Goal: Task Accomplishment & Management: Complete application form

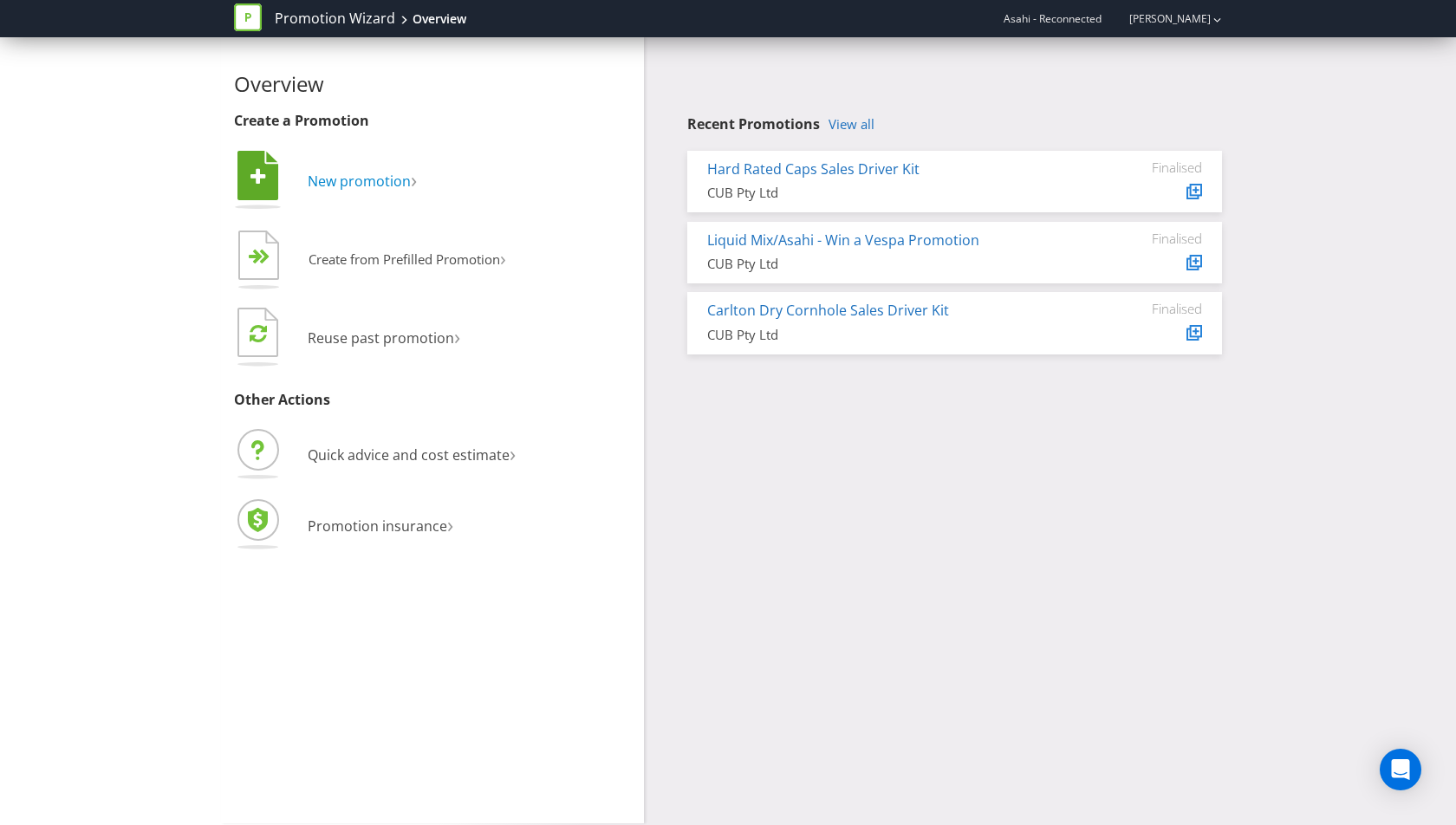
click at [356, 177] on span "New promotion" at bounding box center [359, 181] width 103 height 19
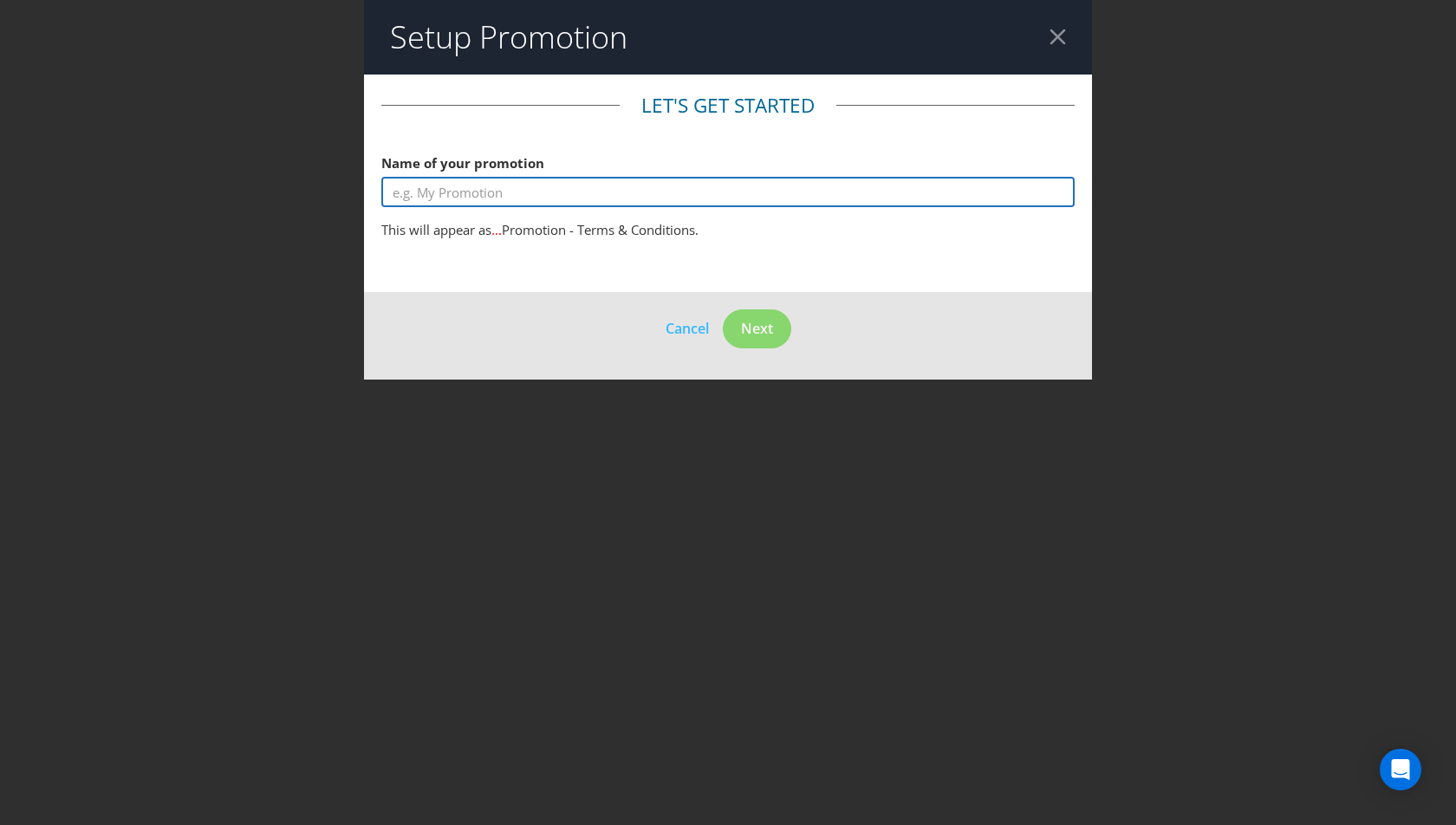
click at [559, 193] on input "text" at bounding box center [728, 193] width 693 height 31
click at [431, 191] on input "GNBC Yeti" at bounding box center [728, 193] width 693 height 31
click at [592, 186] on input "GNBC Yeti" at bounding box center [728, 193] width 693 height 31
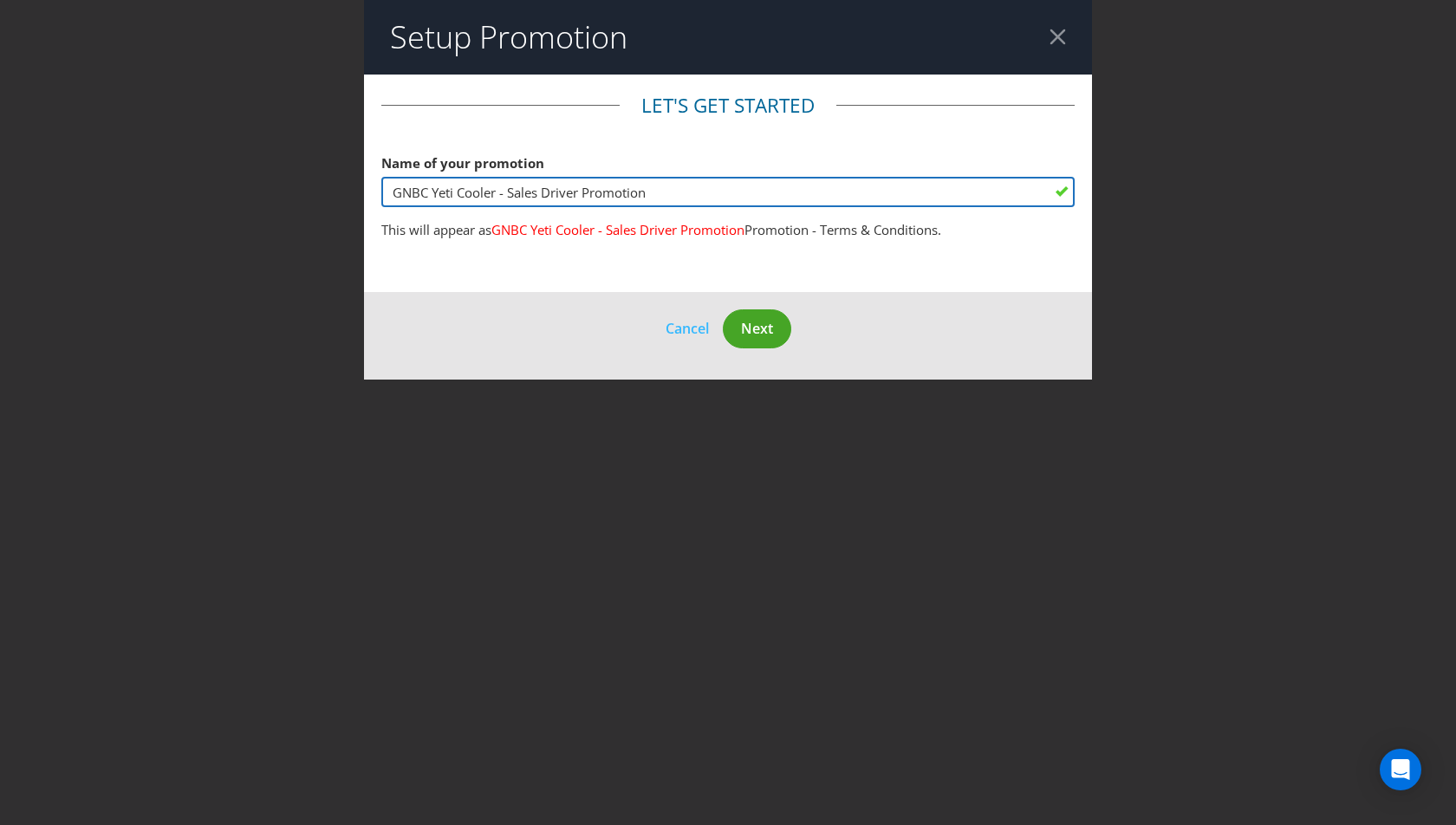
type input "GNBC Yeti Cooler - Sales Driver Promotion"
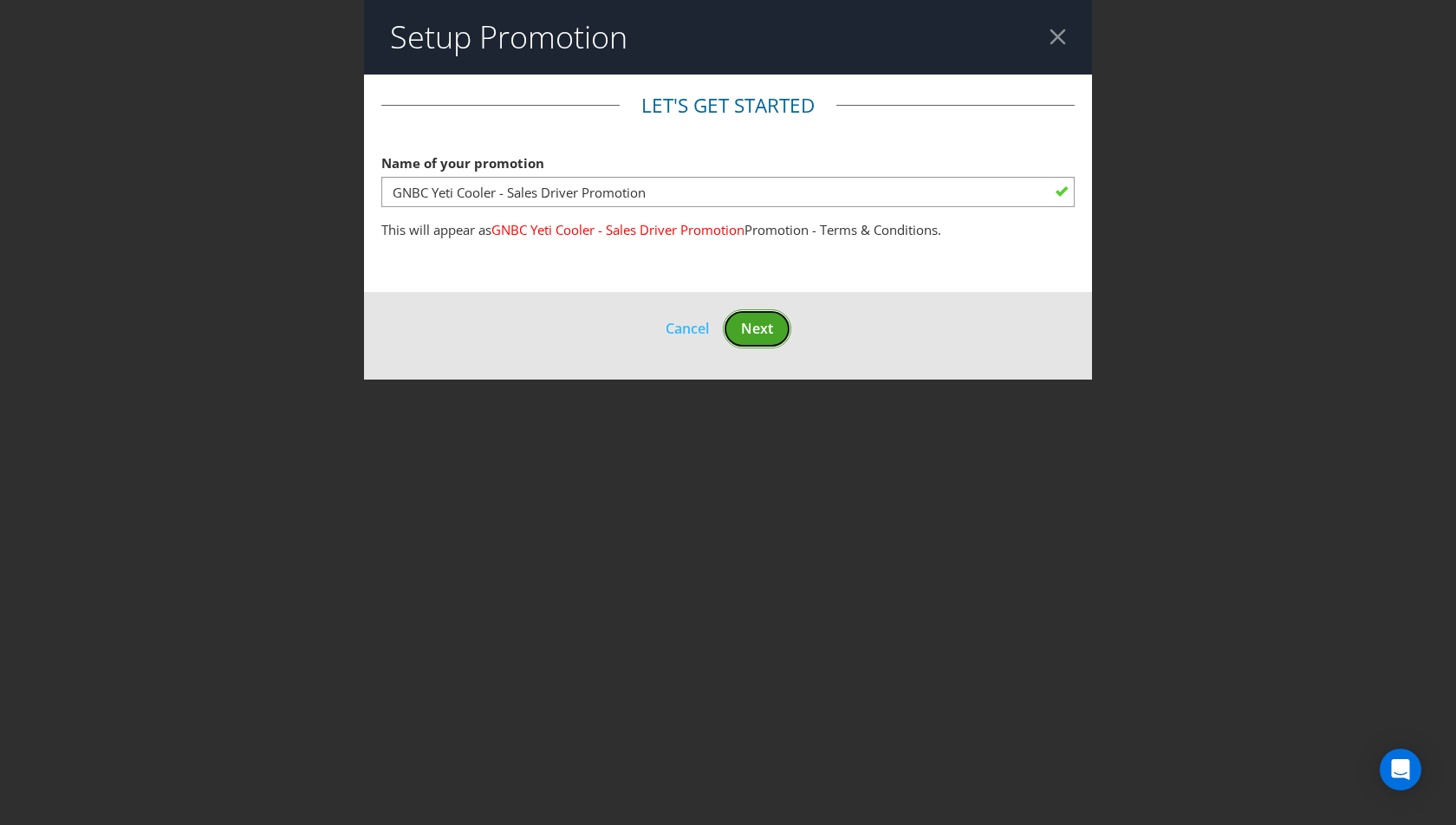
click at [770, 325] on span "Next" at bounding box center [757, 328] width 32 height 19
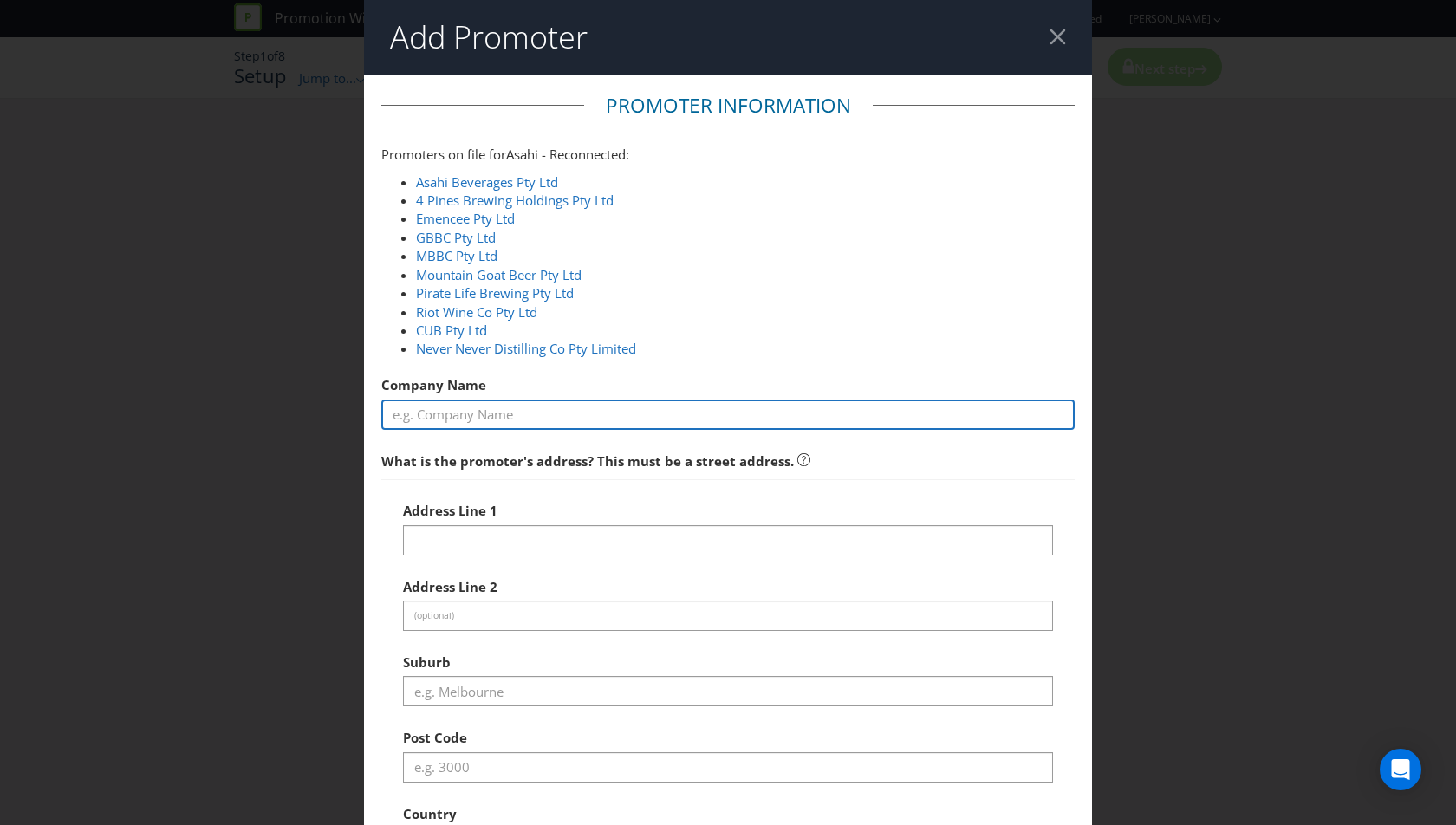
click at [485, 420] on input "text" at bounding box center [728, 415] width 693 height 31
type input "Asahi Beverages Pty Ltd"
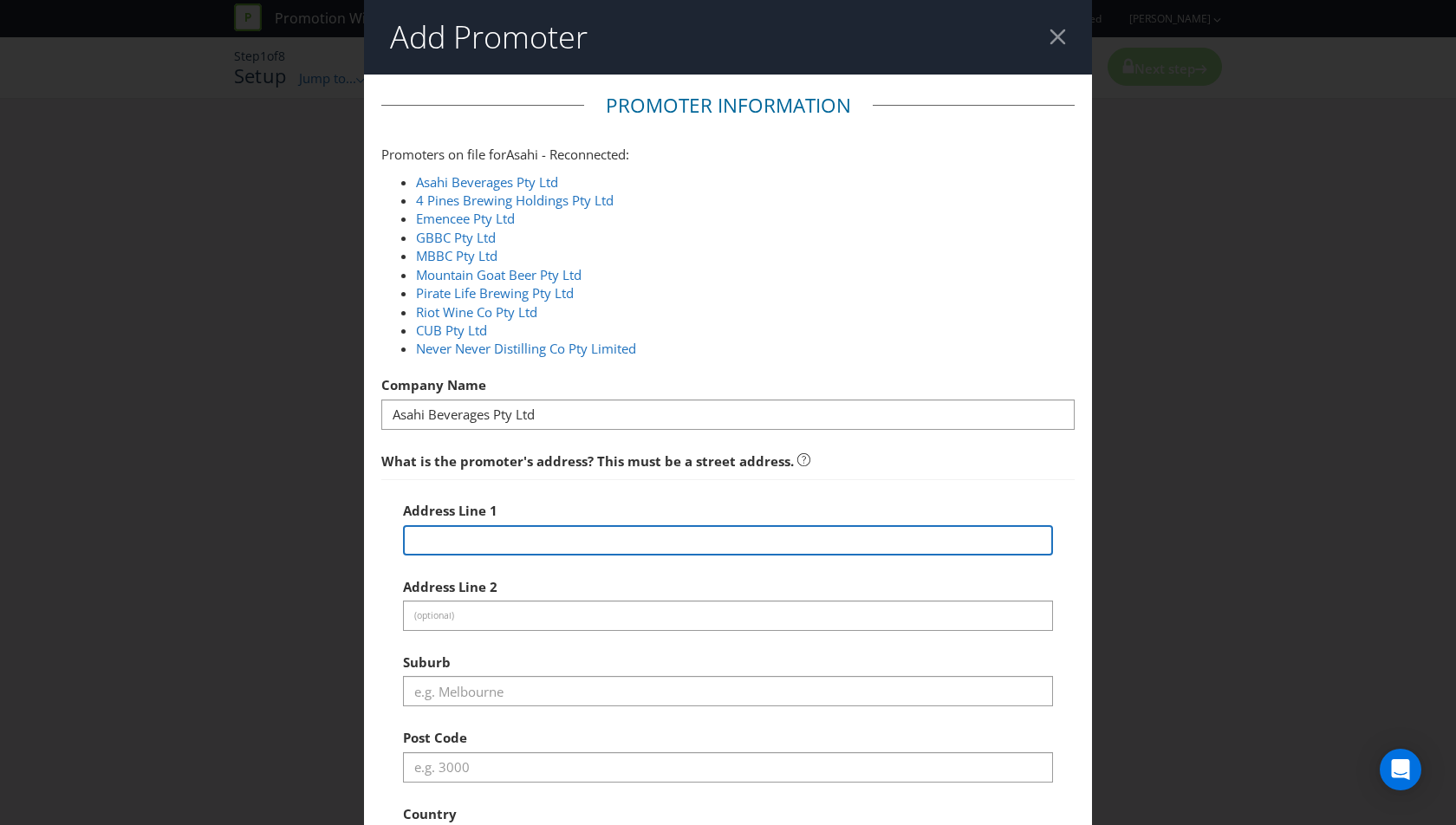
type input "[STREET_ADDRESS]"
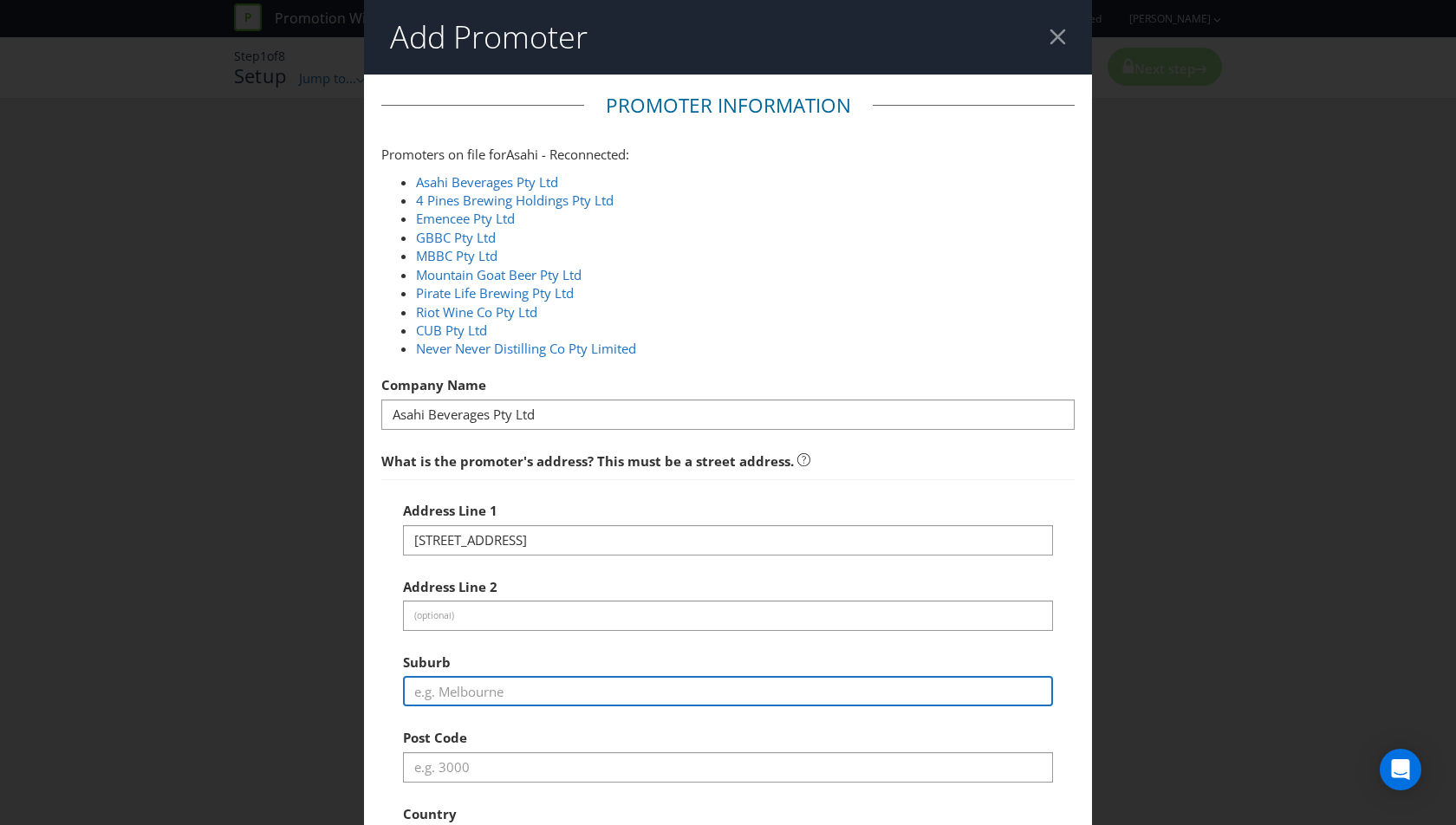
type input "Southbank"
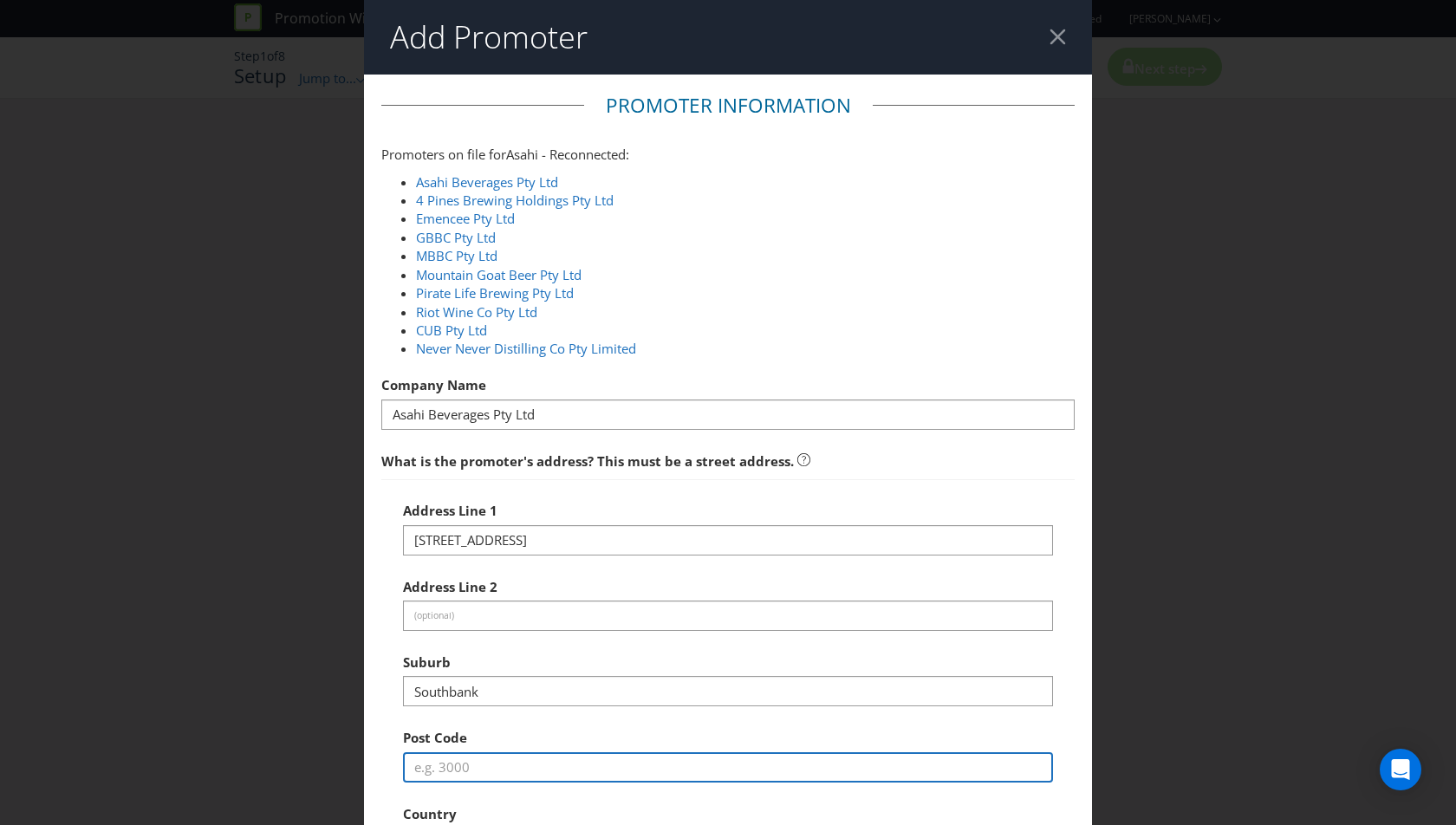
type input "3006"
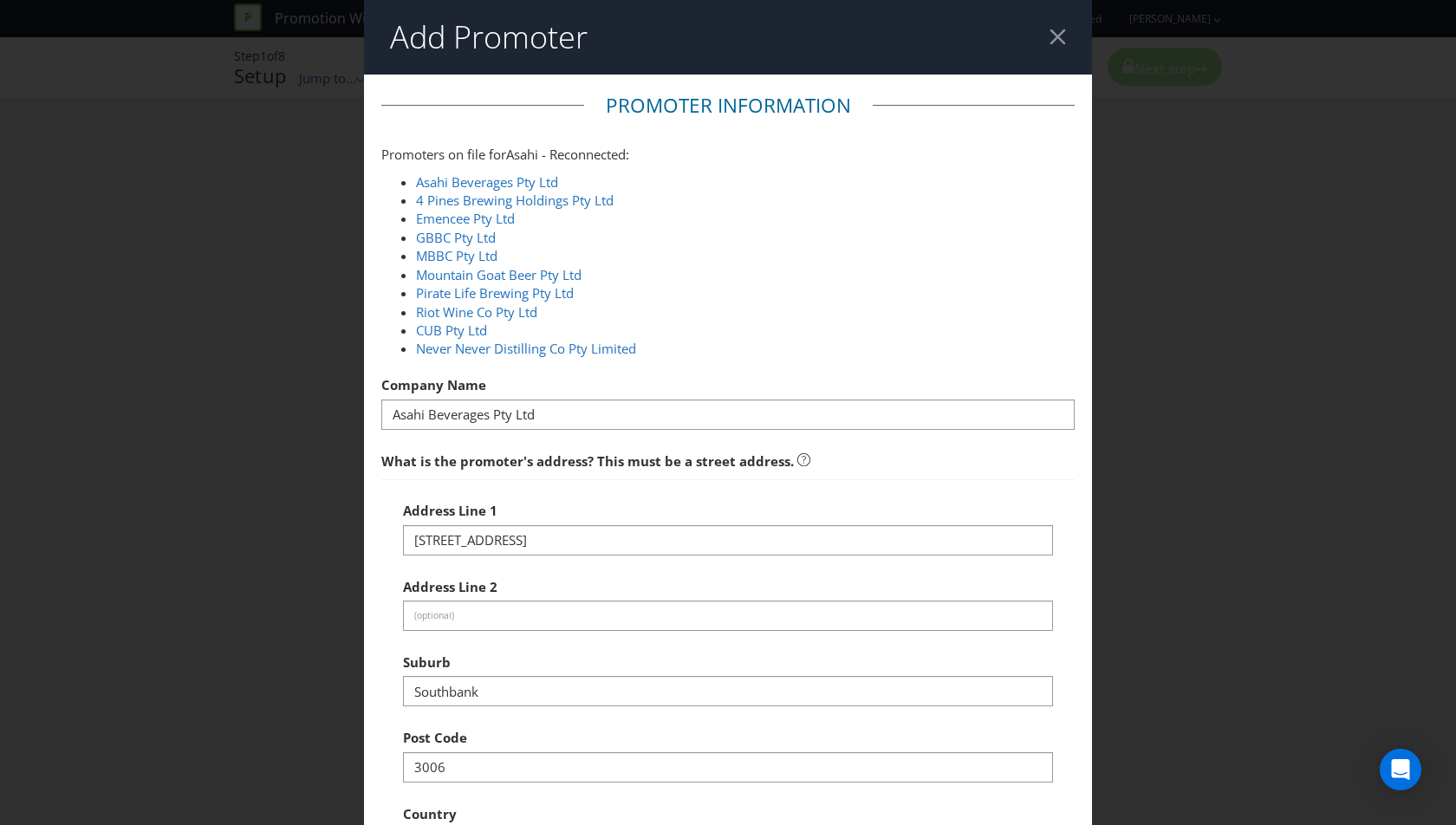
select select "AU"
type input "1800244054"
type input "[PERSON_NAME][EMAIL_ADDRESS][PERSON_NAME][DOMAIN_NAME]"
select select "VIC"
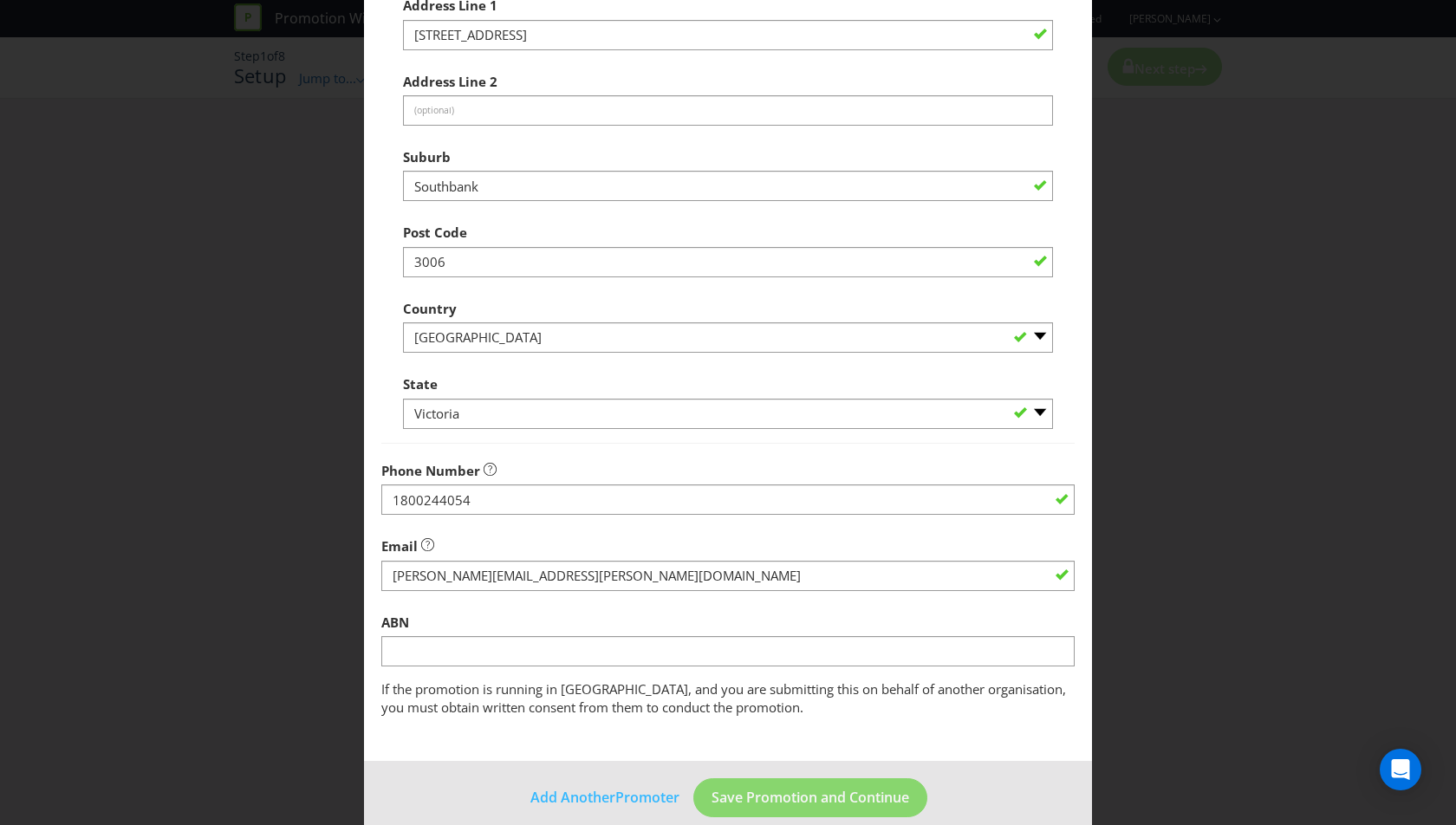
scroll to position [526, 0]
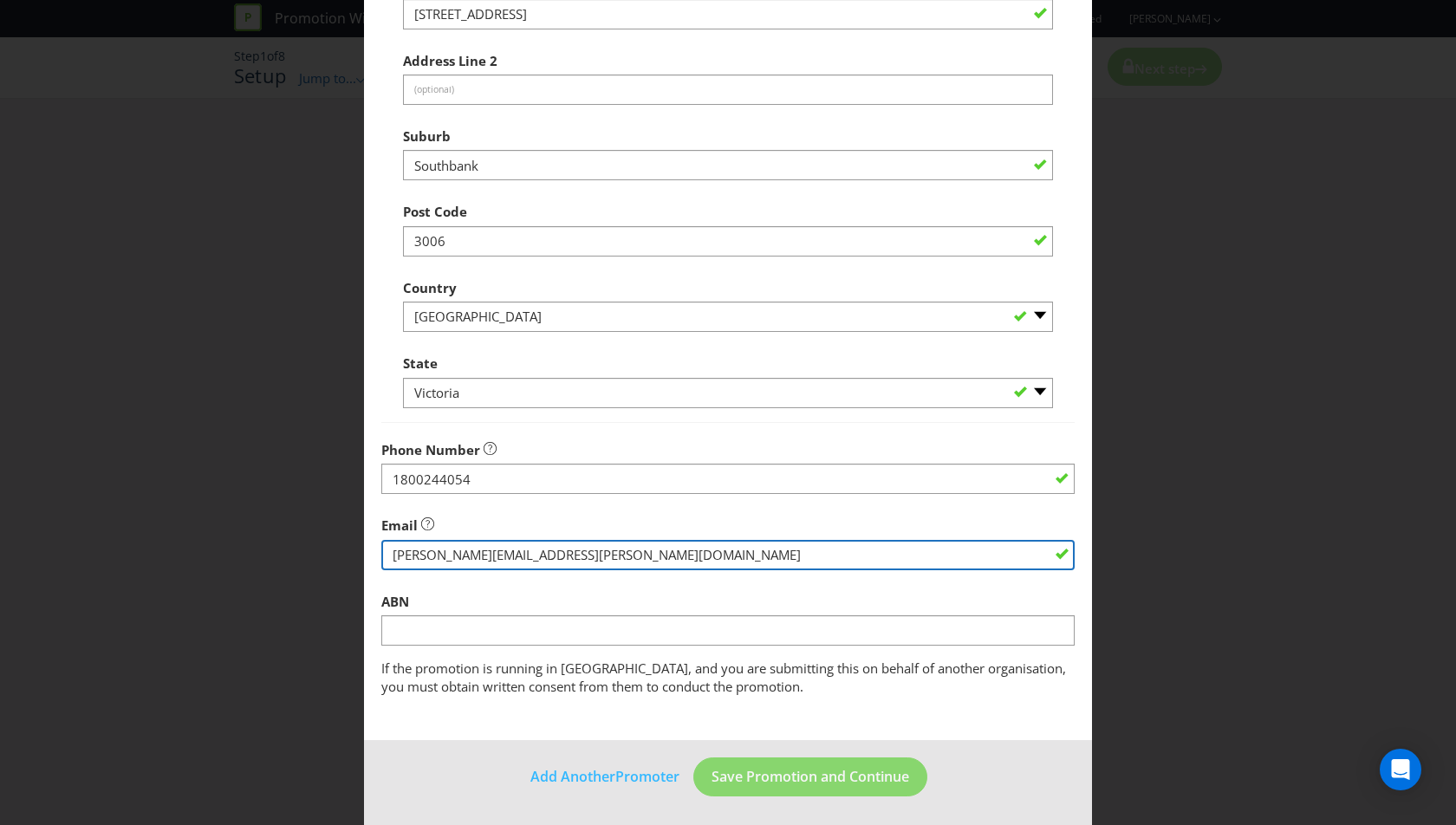
click at [497, 550] on input "string" at bounding box center [728, 555] width 693 height 31
drag, startPoint x: 703, startPoint y: 551, endPoint x: 309, endPoint y: 549, distance: 394.0
click at [309, 549] on div "Add Promoter Promoter Information Promoters on file for Asahi - Reconnected : A…" at bounding box center [728, 412] width 1456 height 825
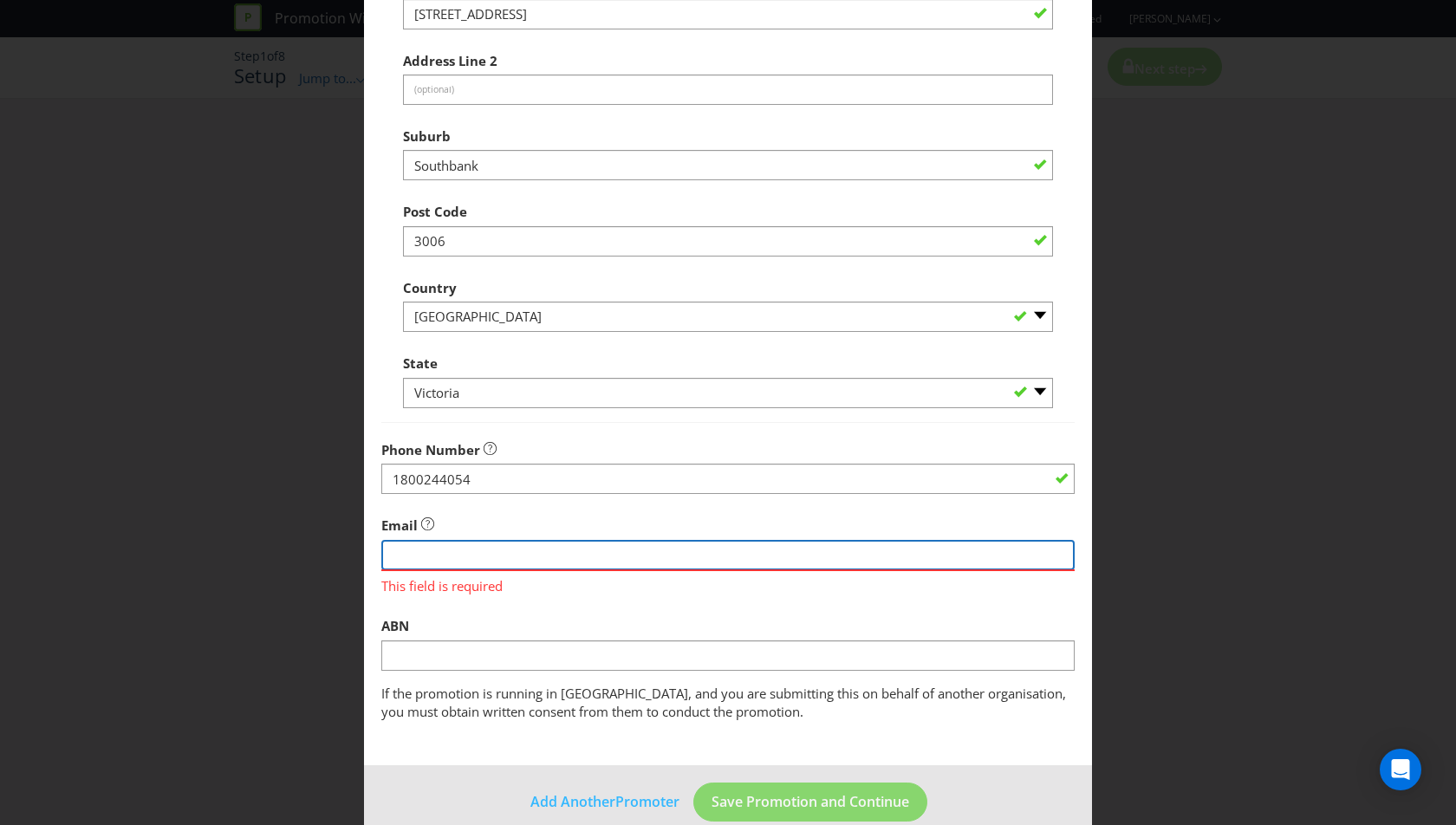
paste input "[PERSON_NAME][EMAIL_ADDRESS][DOMAIN_NAME]"
type input "[PERSON_NAME][EMAIL_ADDRESS][DOMAIN_NAME]"
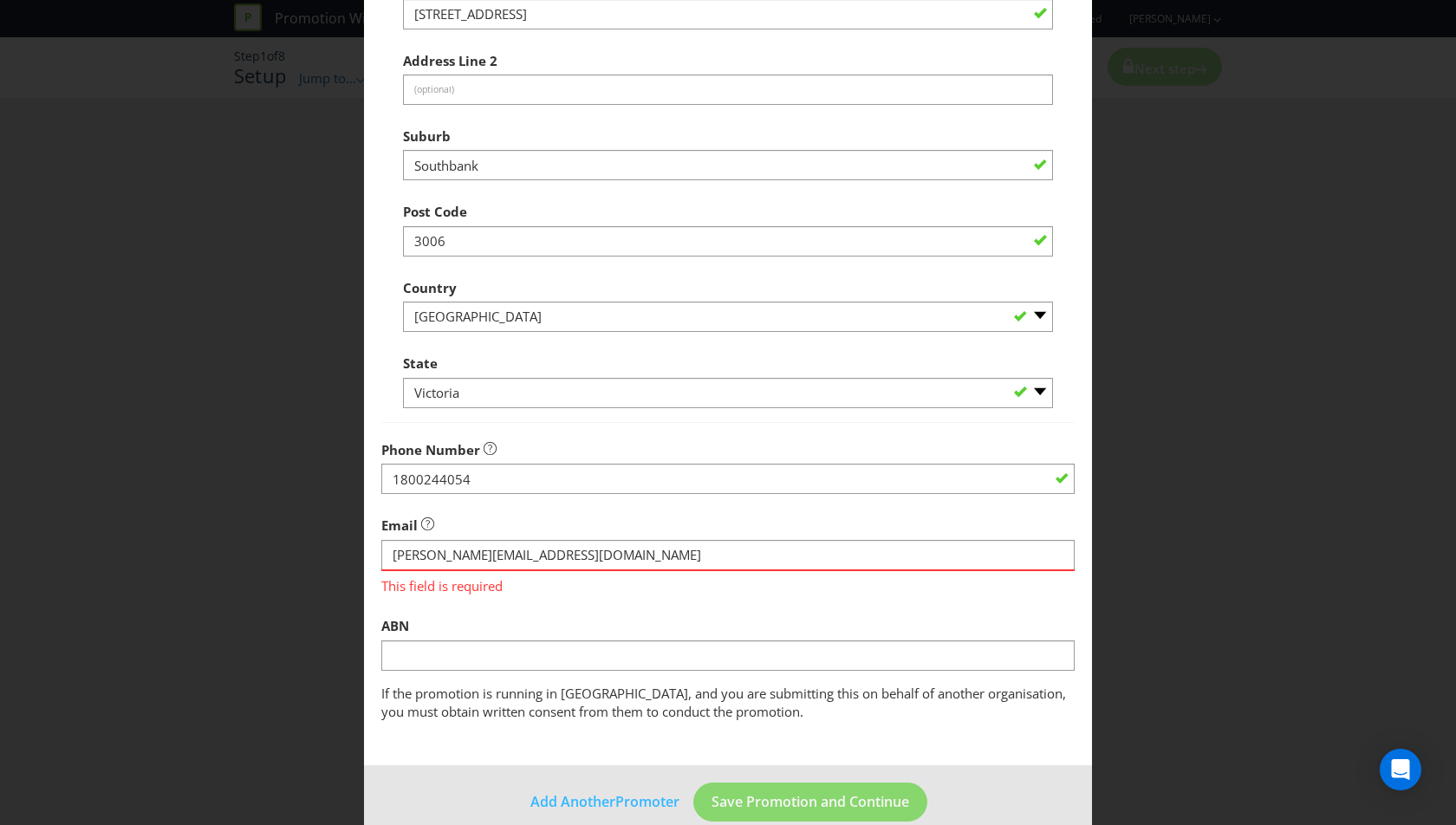
click at [675, 601] on fieldset "Promoter Information Promoters on file for Asahi - Reconnected : Asahi Beverage…" at bounding box center [728, 143] width 693 height 1156
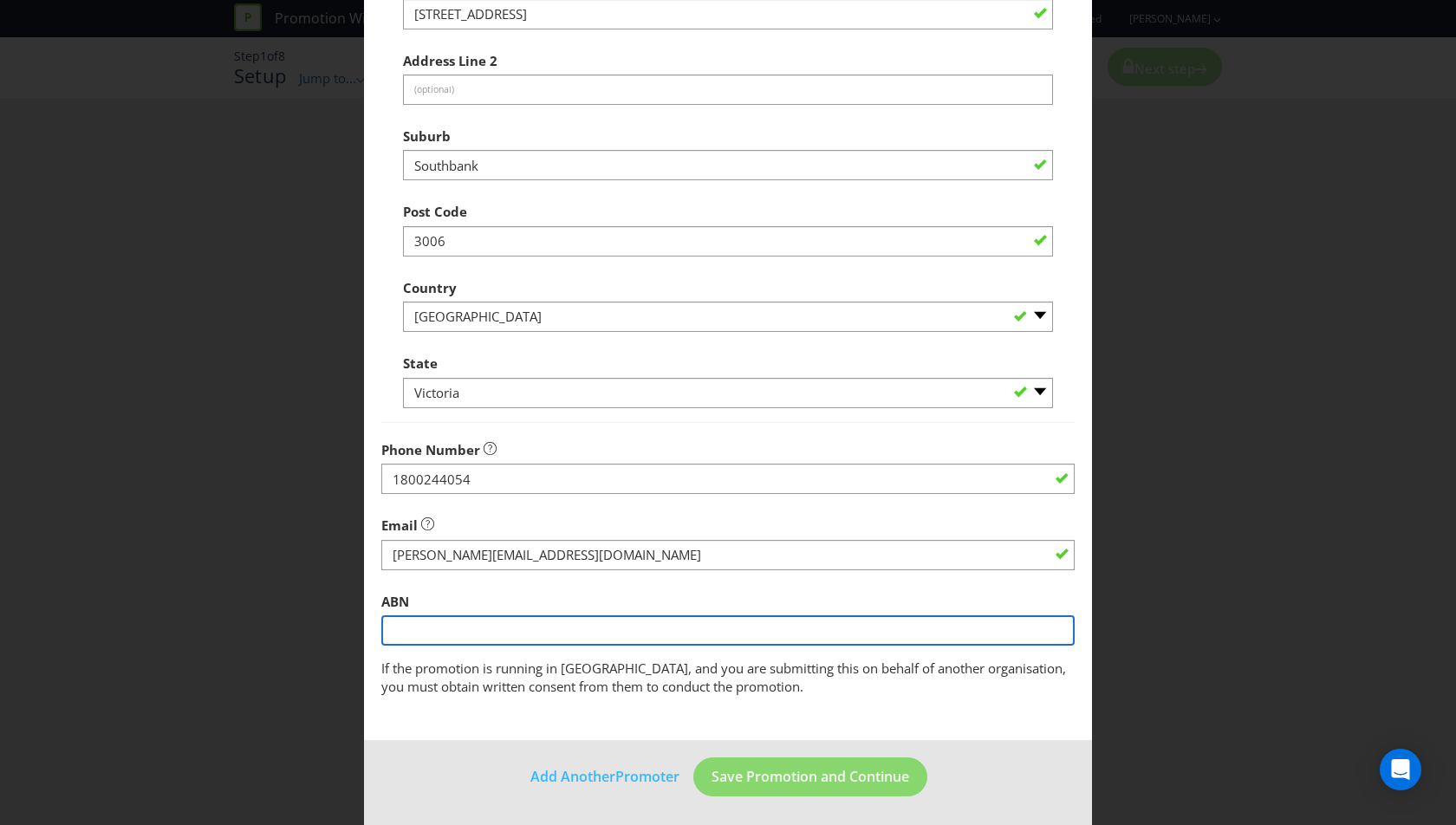
click at [618, 626] on input "text" at bounding box center [728, 631] width 693 height 31
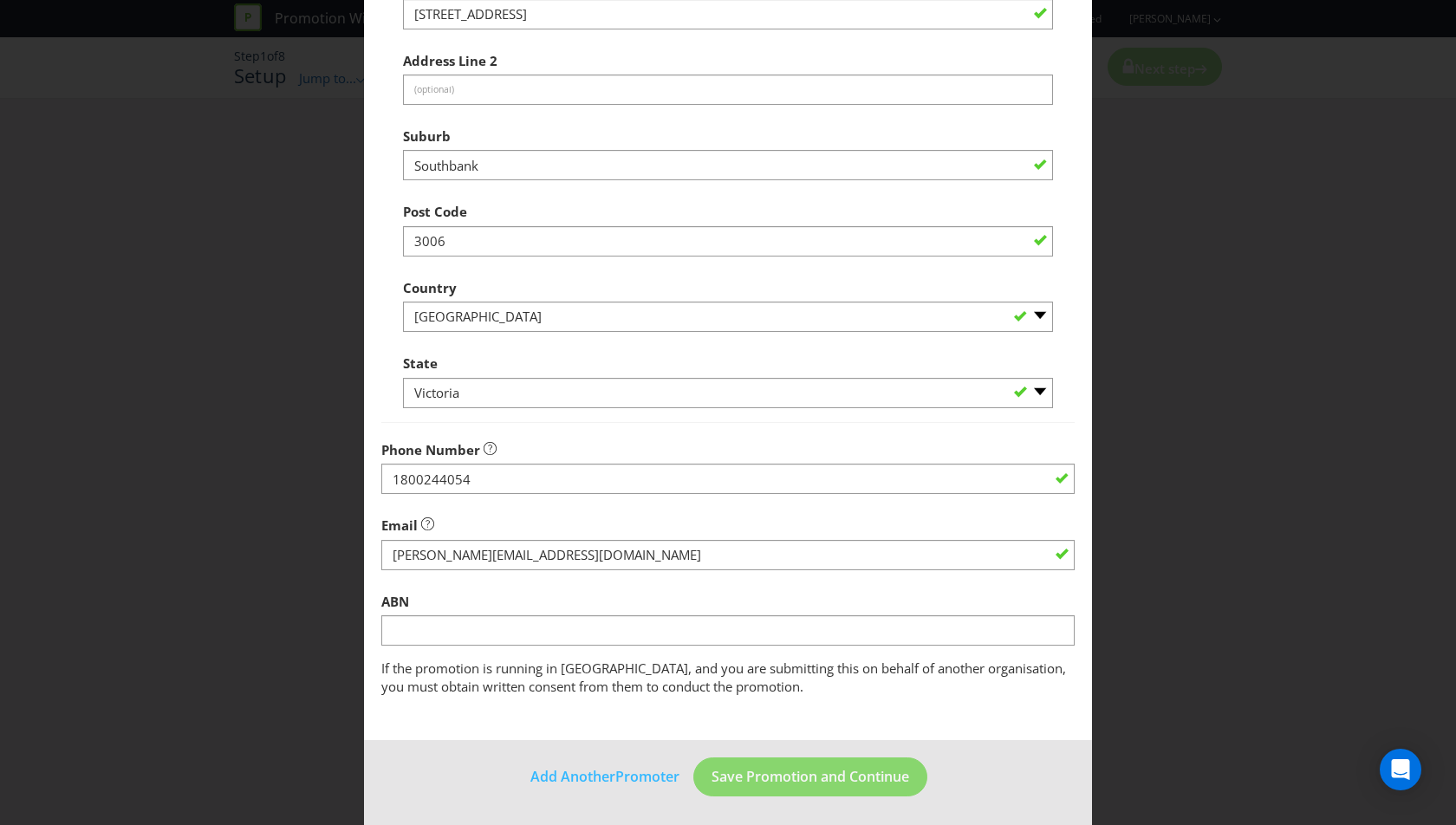
click at [696, 579] on fieldset "Promoter Information Promoters on file for Asahi - Reconnected : Asahi Beverage…" at bounding box center [728, 131] width 693 height 1131
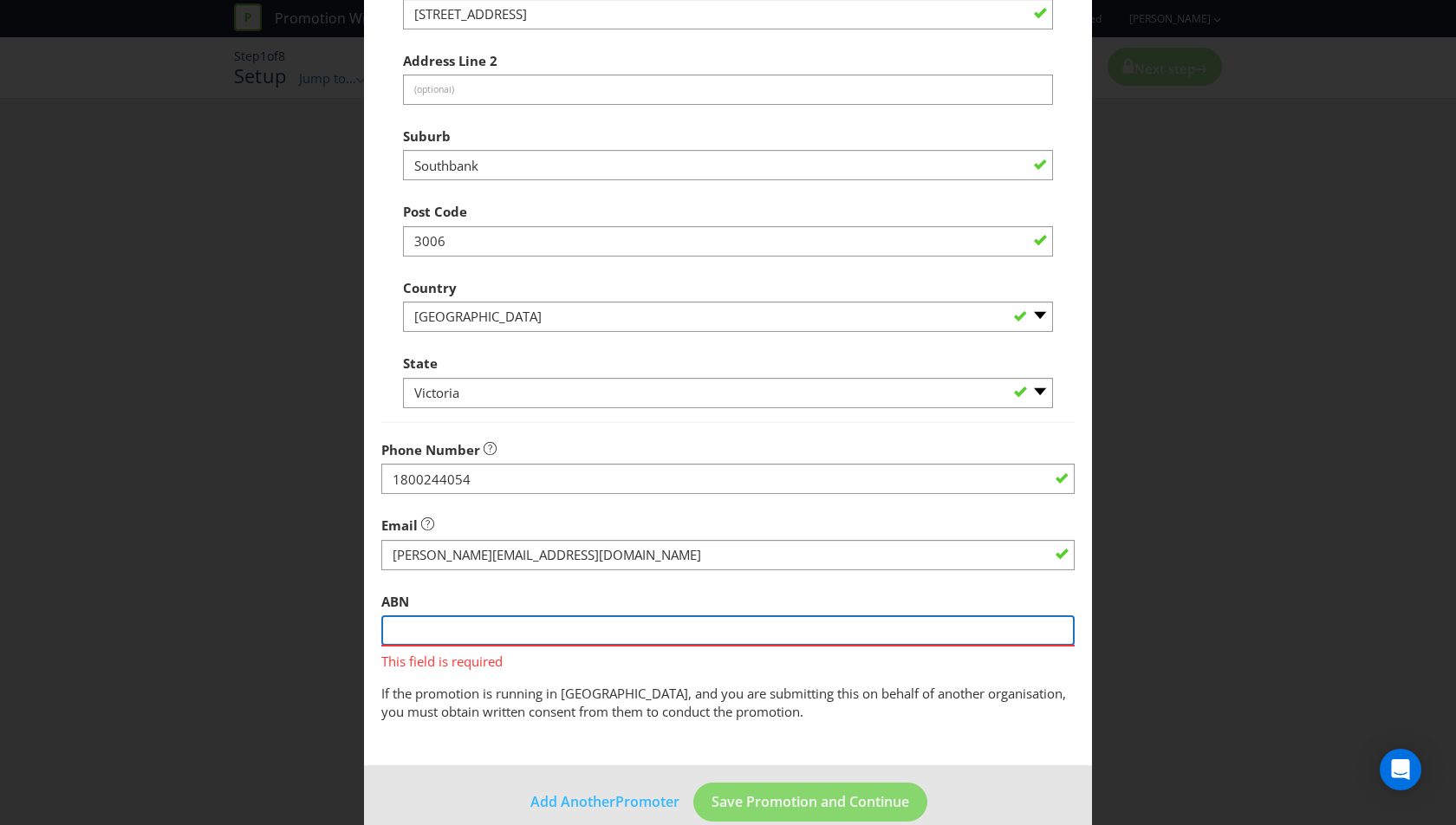
click at [566, 617] on input "text" at bounding box center [728, 631] width 693 height 31
paste input "76 004 056 106"
type input "76 004 056 106"
click at [608, 591] on div "ABN 76 004 056 106 This field is required" at bounding box center [728, 628] width 693 height 88
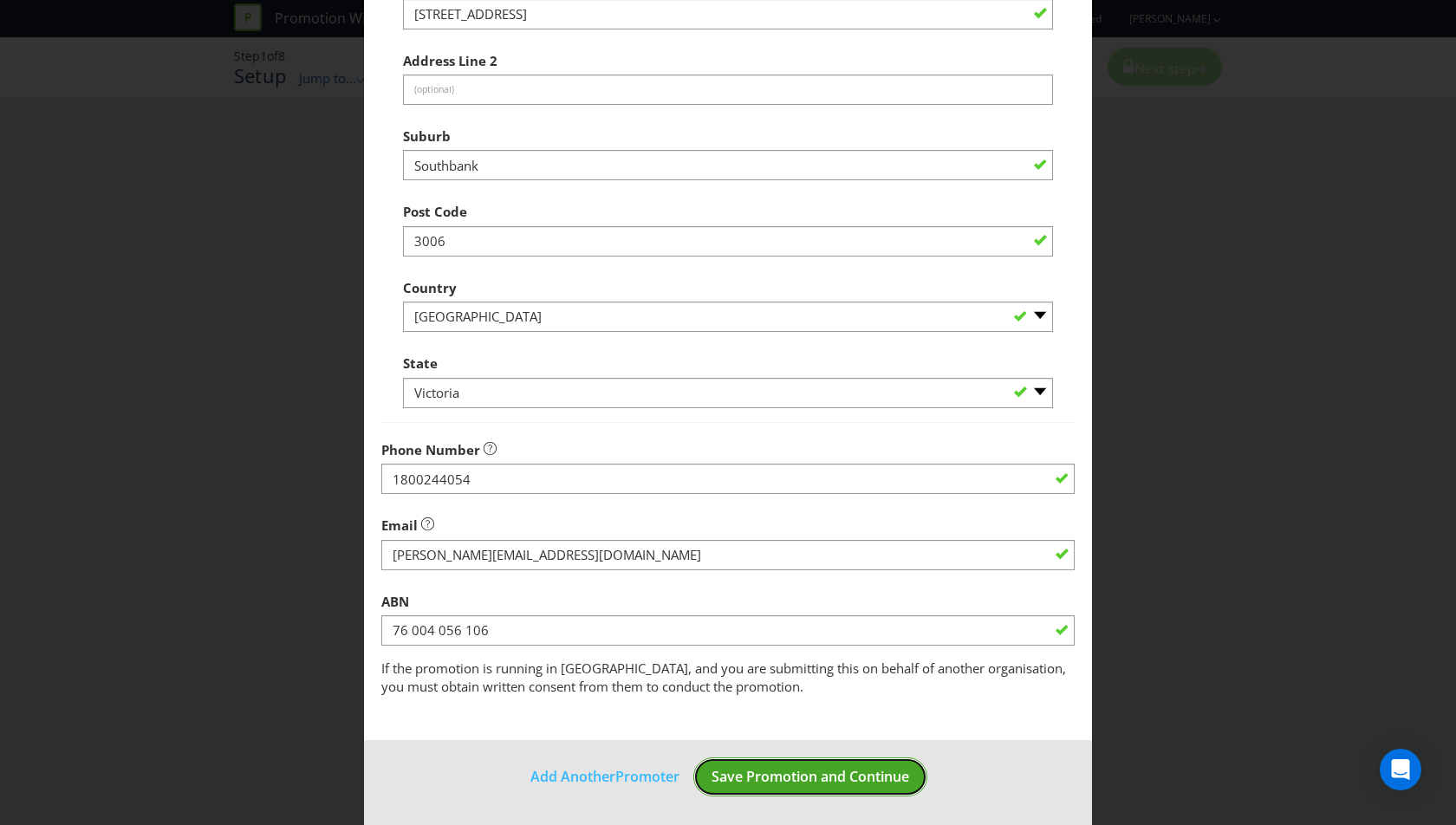
click at [847, 776] on span "Save Promotion and Continue" at bounding box center [810, 777] width 197 height 19
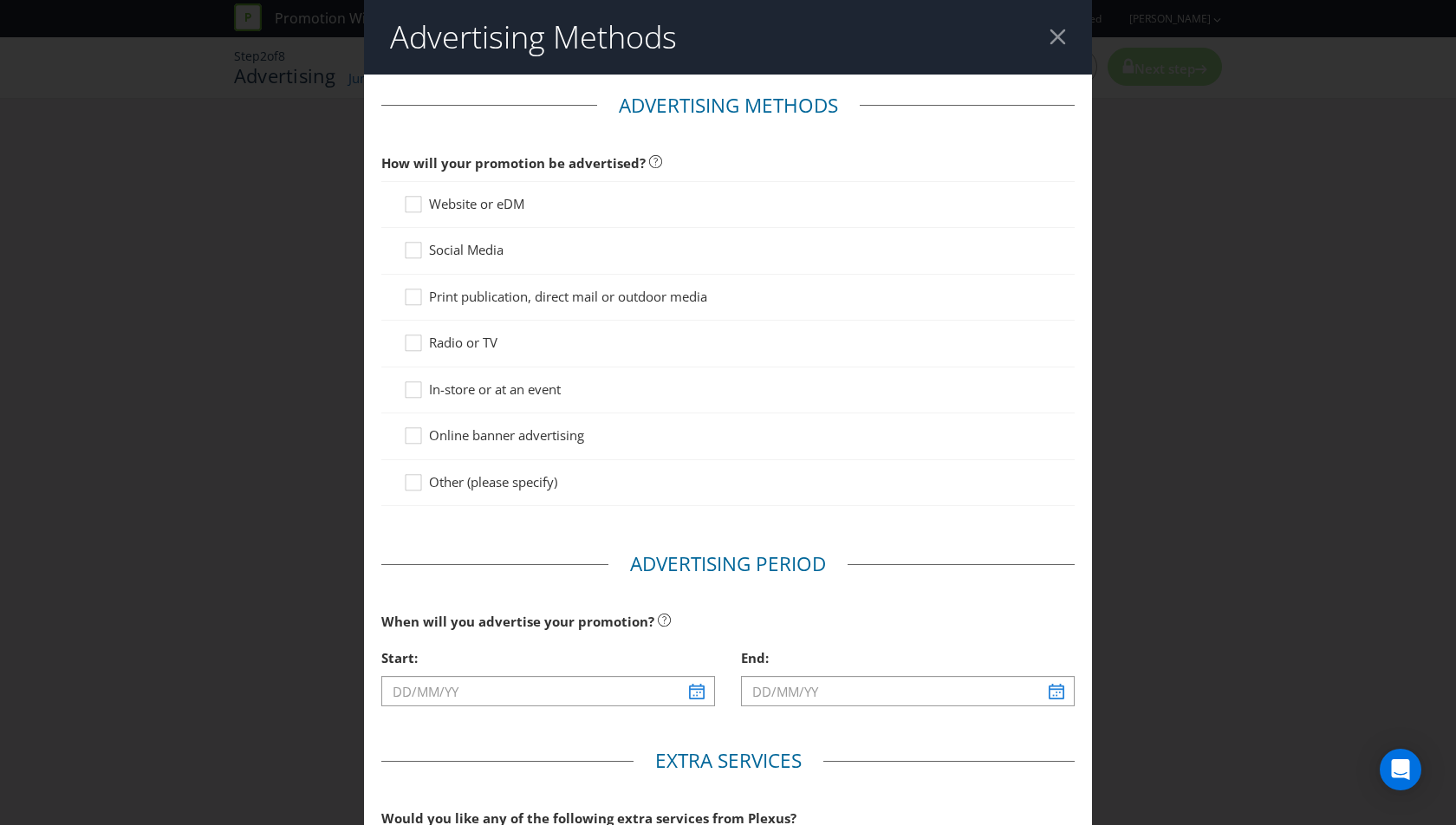
click at [499, 473] on span "Other (please specify)" at bounding box center [493, 481] width 128 height 17
click at [0, 0] on input "Other (please specify)" at bounding box center [0, 0] width 0 height 0
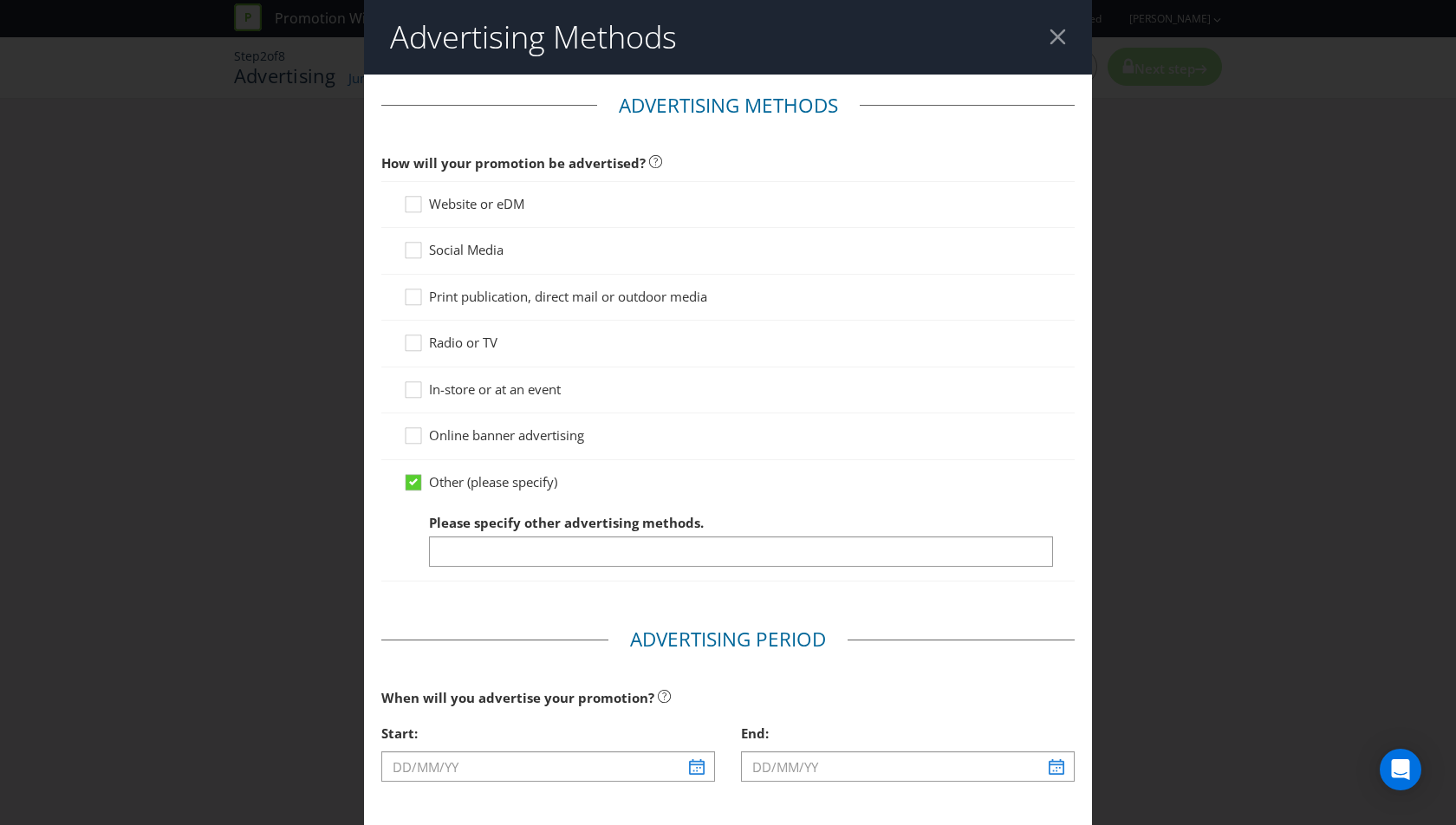
click at [507, 392] on span "In-store or at an event" at bounding box center [495, 389] width 132 height 17
click at [0, 0] on input "In-store or at an event" at bounding box center [0, 0] width 0 height 0
click at [496, 473] on span "Other (please specify)" at bounding box center [493, 481] width 128 height 17
click at [0, 0] on input "Other (please specify)" at bounding box center [0, 0] width 0 height 0
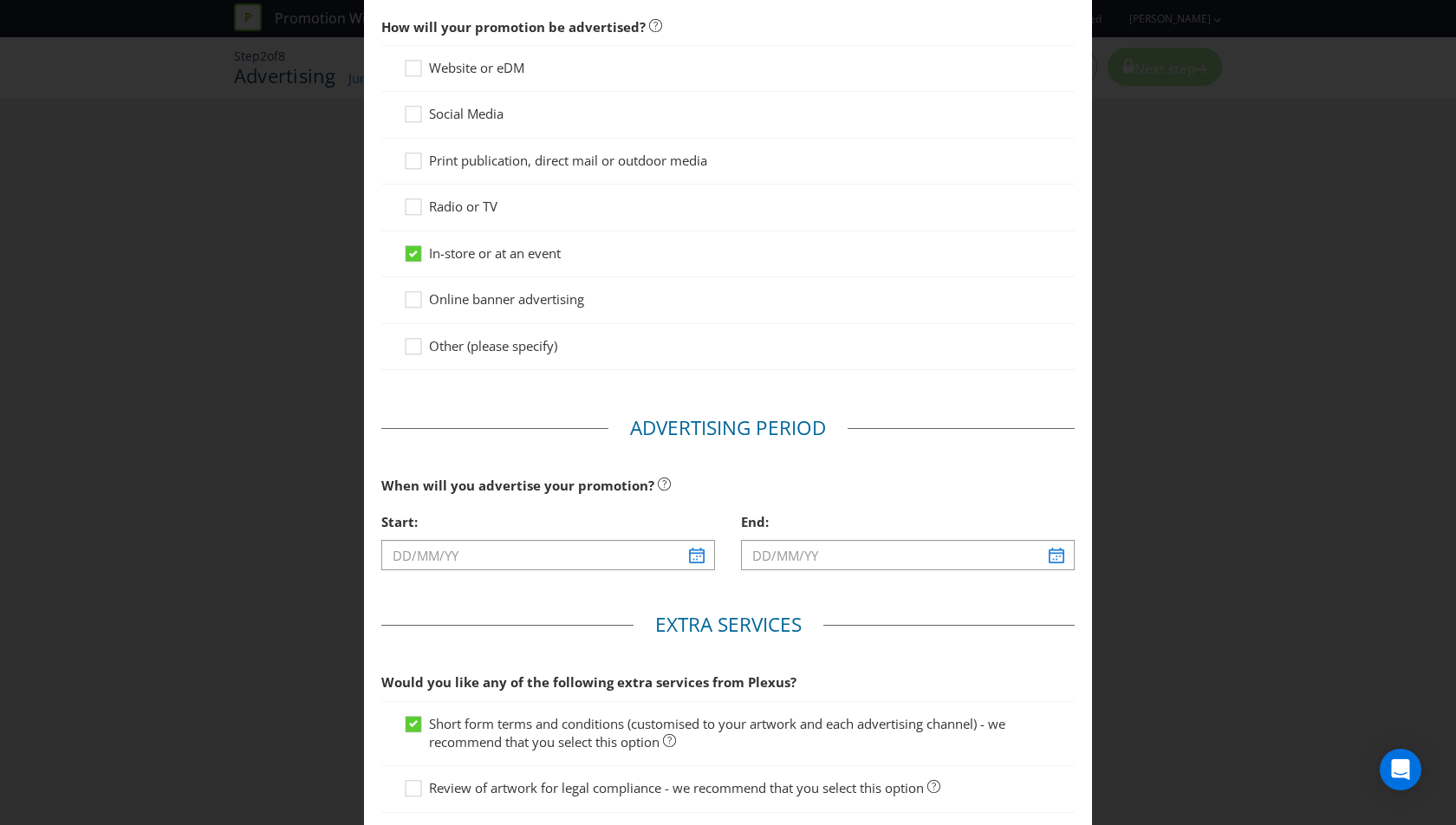
scroll to position [142, 0]
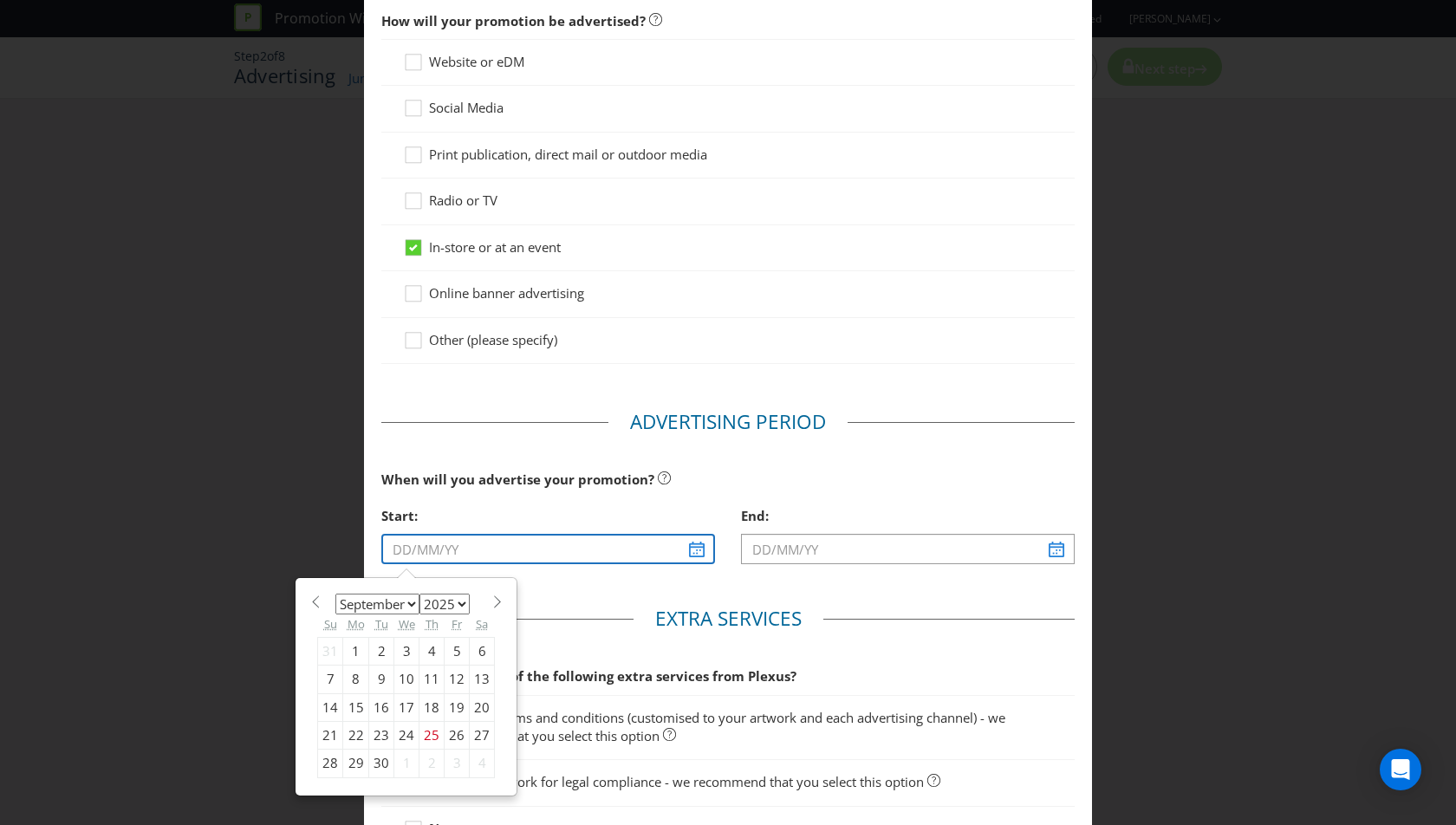
click at [507, 544] on input "text" at bounding box center [548, 549] width 334 height 31
click at [557, 503] on div "Start:" at bounding box center [548, 516] width 334 height 36
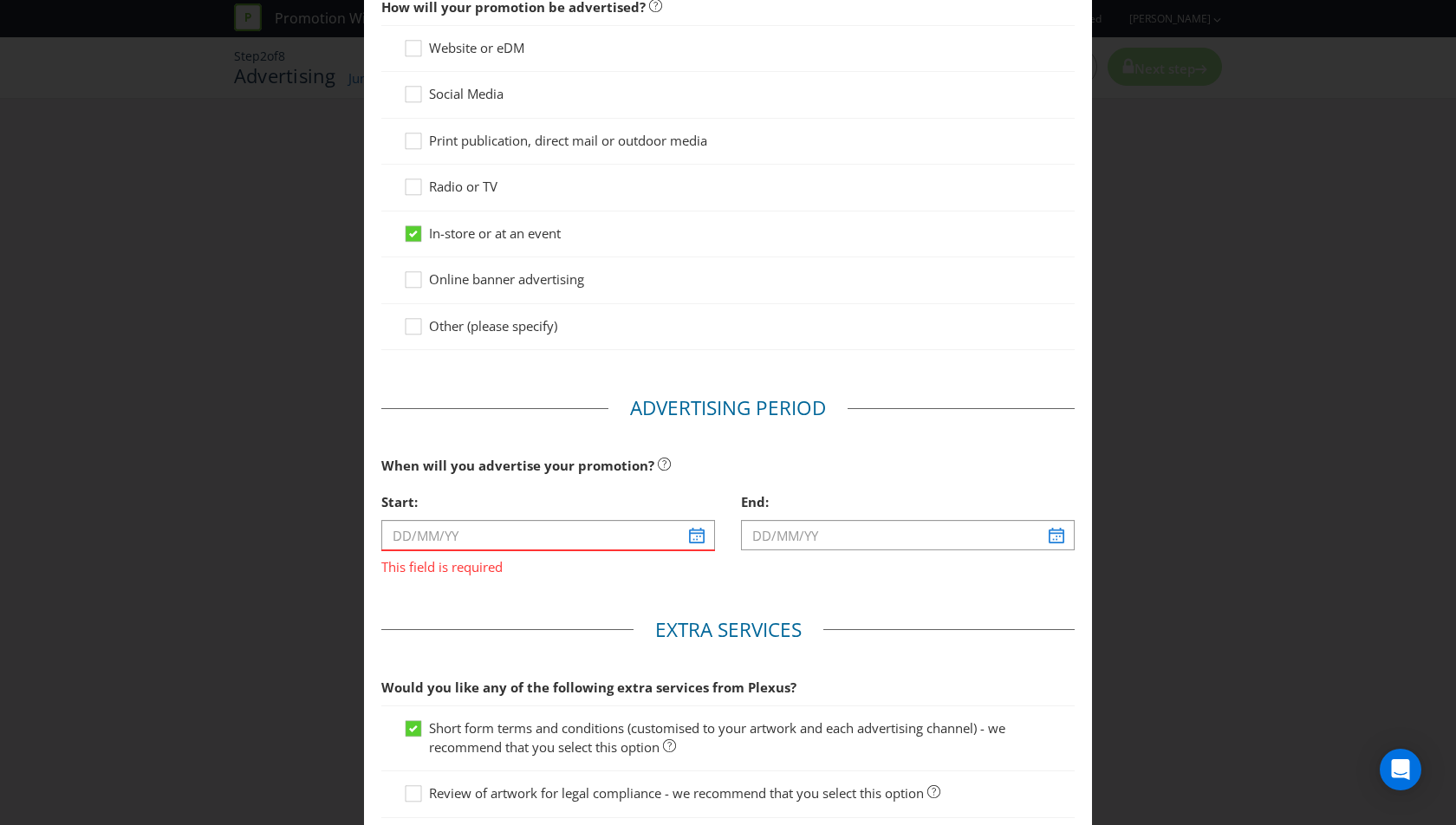
scroll to position [159, 0]
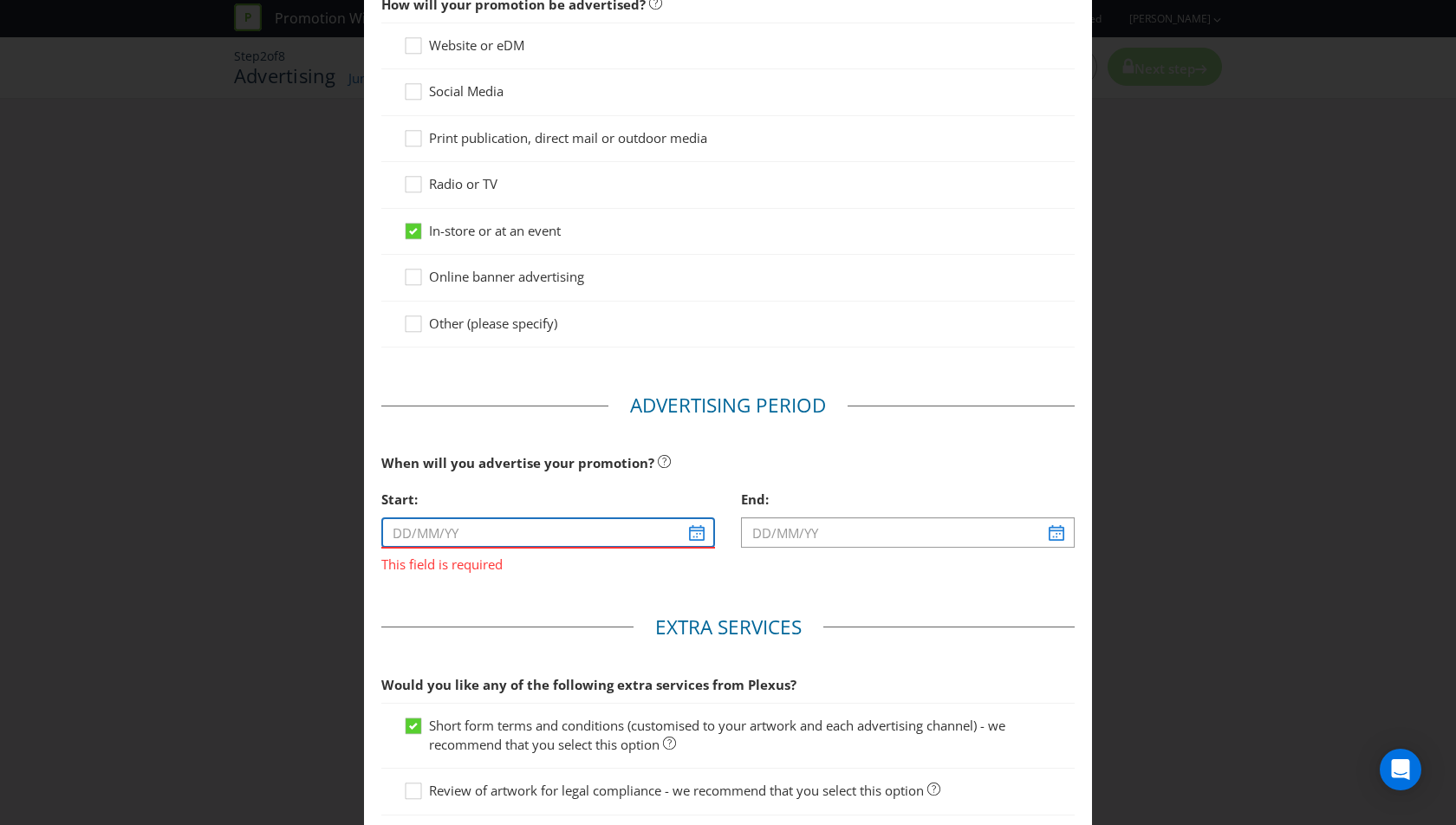
click at [533, 528] on input "text" at bounding box center [548, 532] width 334 height 31
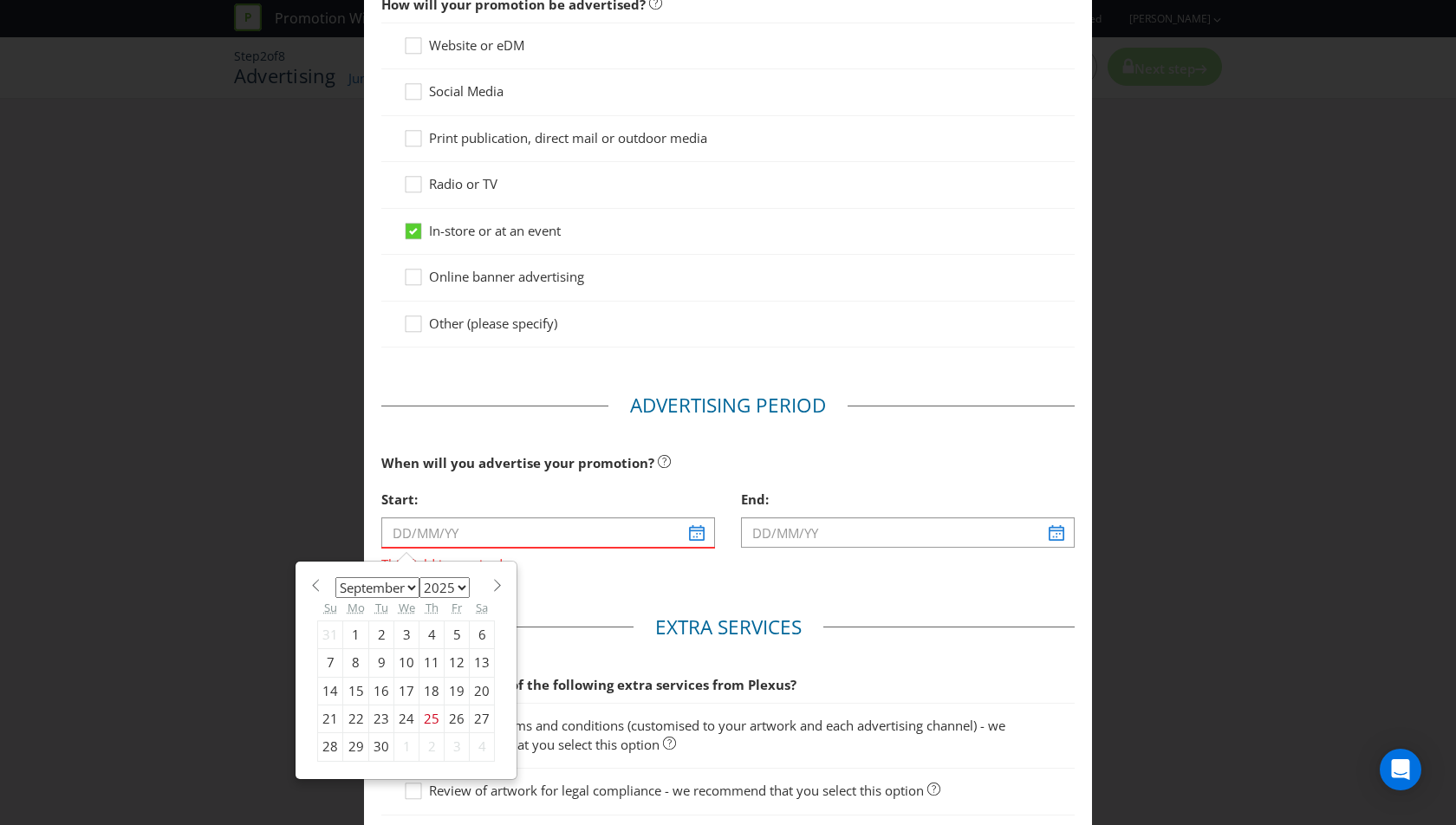
click at [629, 483] on div "Start:" at bounding box center [548, 499] width 334 height 36
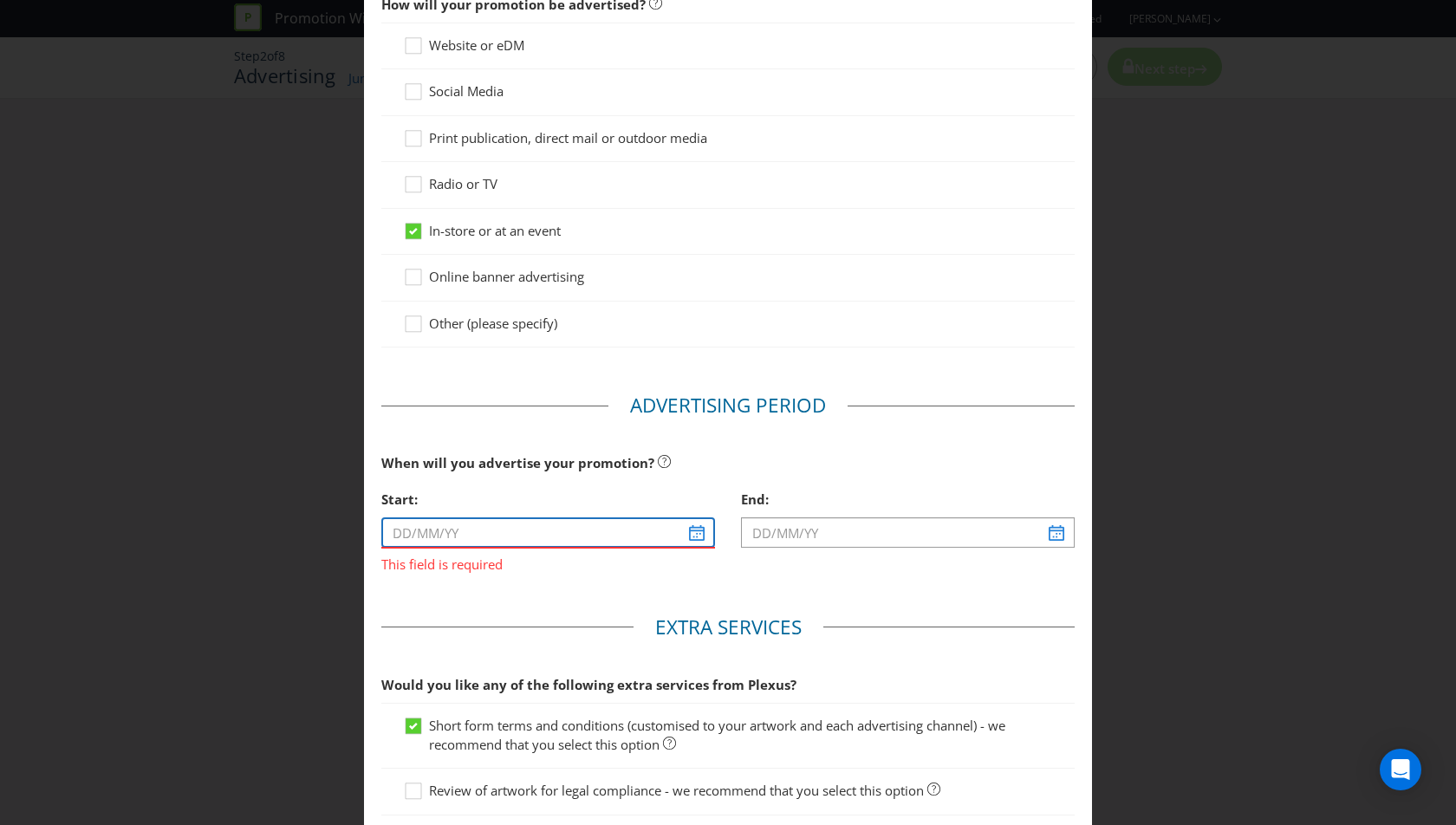
click at [486, 530] on input "text" at bounding box center [548, 532] width 334 height 31
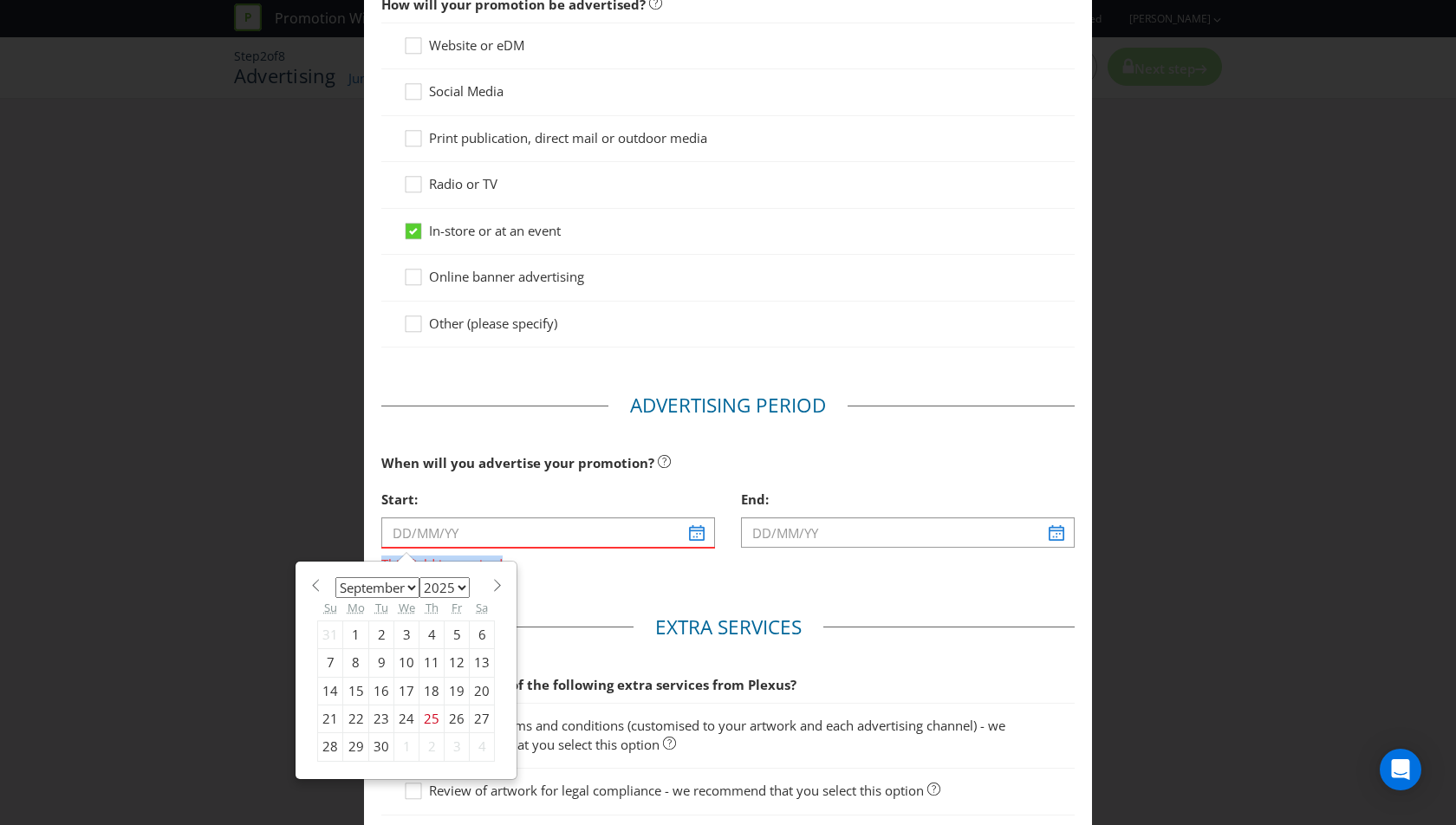
click at [605, 573] on div "Start: This field is required January February March April May June July August…" at bounding box center [549, 533] width 360 height 105
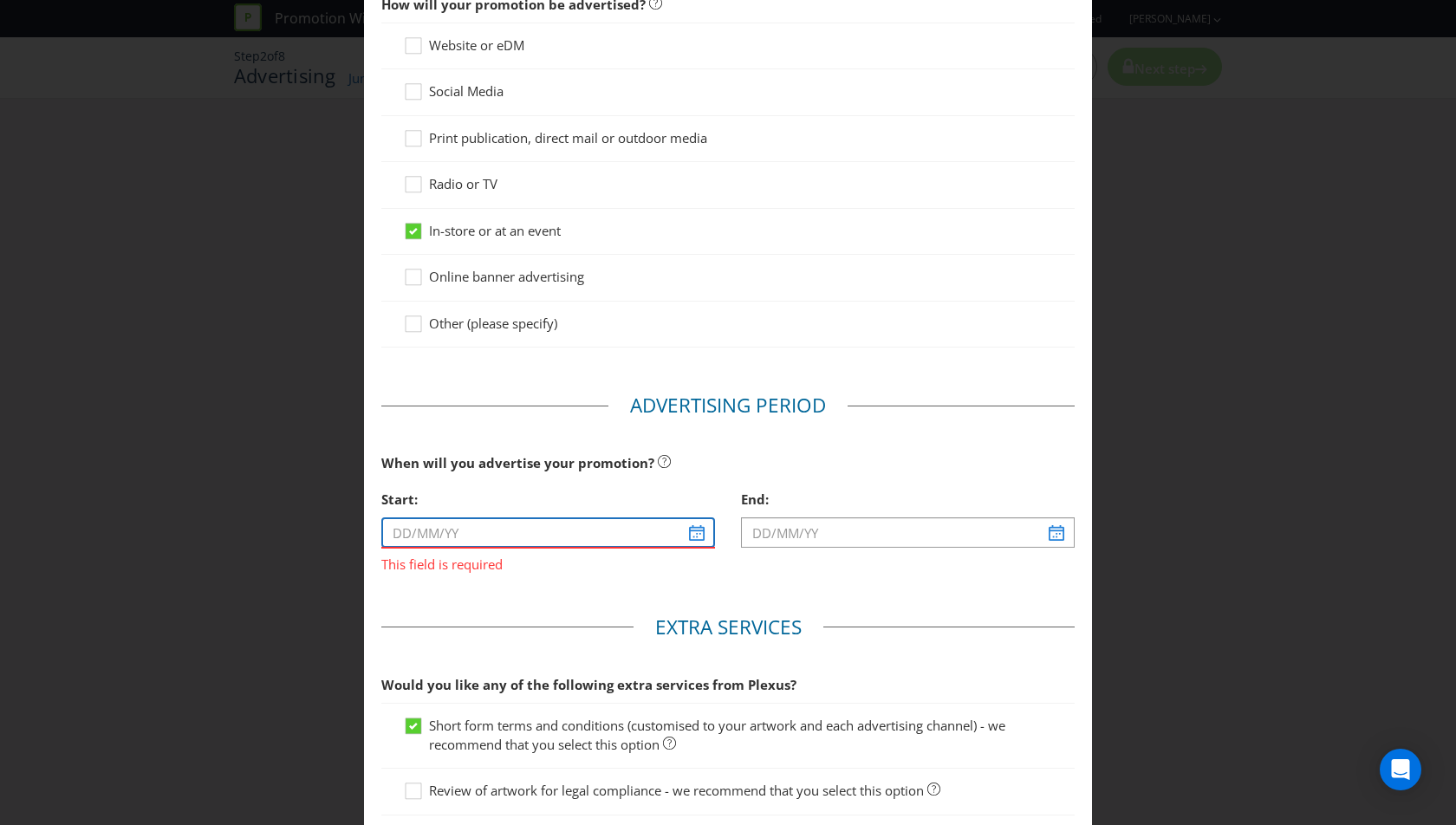
click at [503, 527] on input "text" at bounding box center [548, 532] width 334 height 31
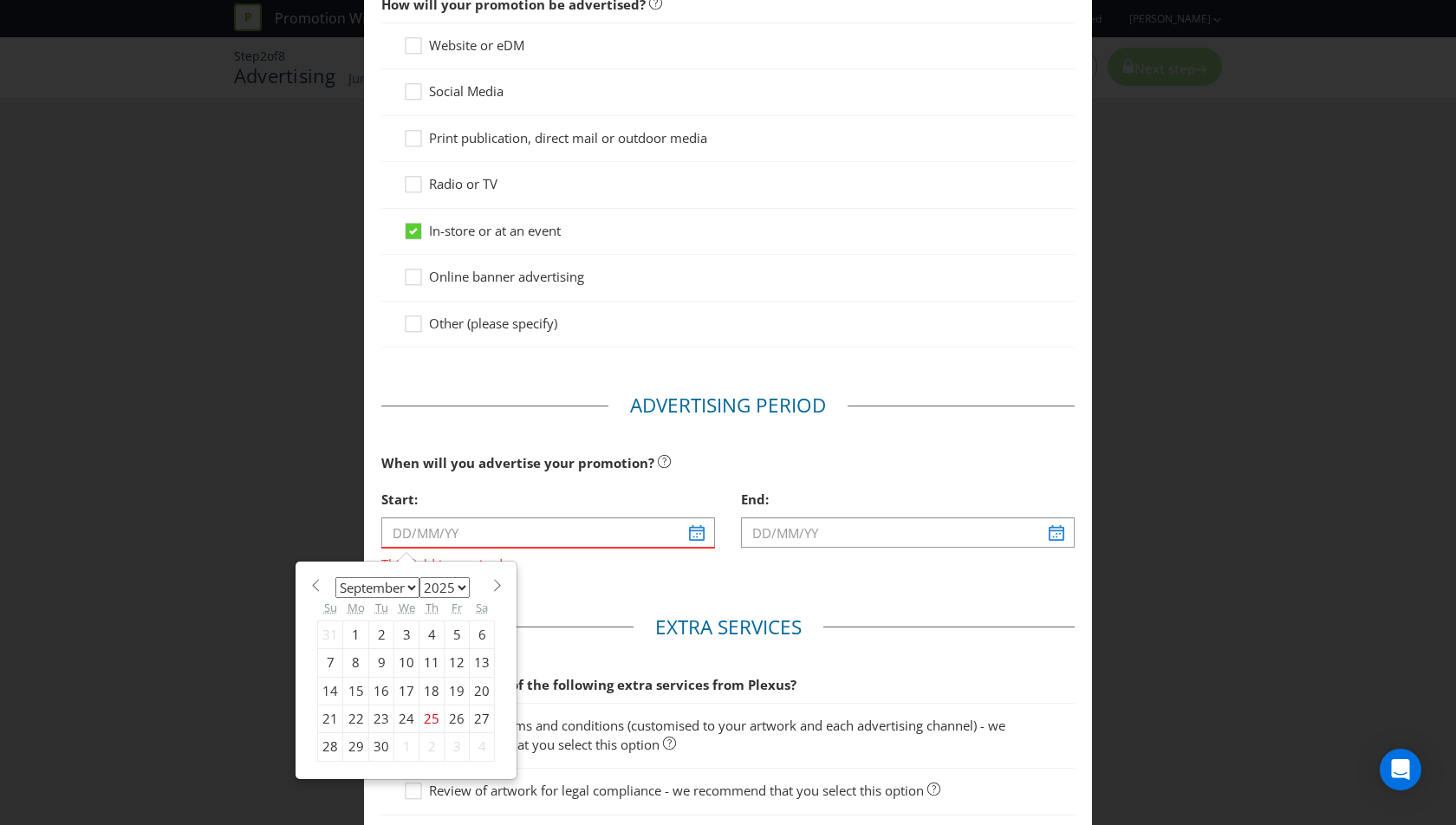
click at [490, 579] on span at bounding box center [497, 585] width 13 height 13
select select "9"
click at [408, 682] on div "15" at bounding box center [407, 690] width 25 height 28
type input "[DATE]"
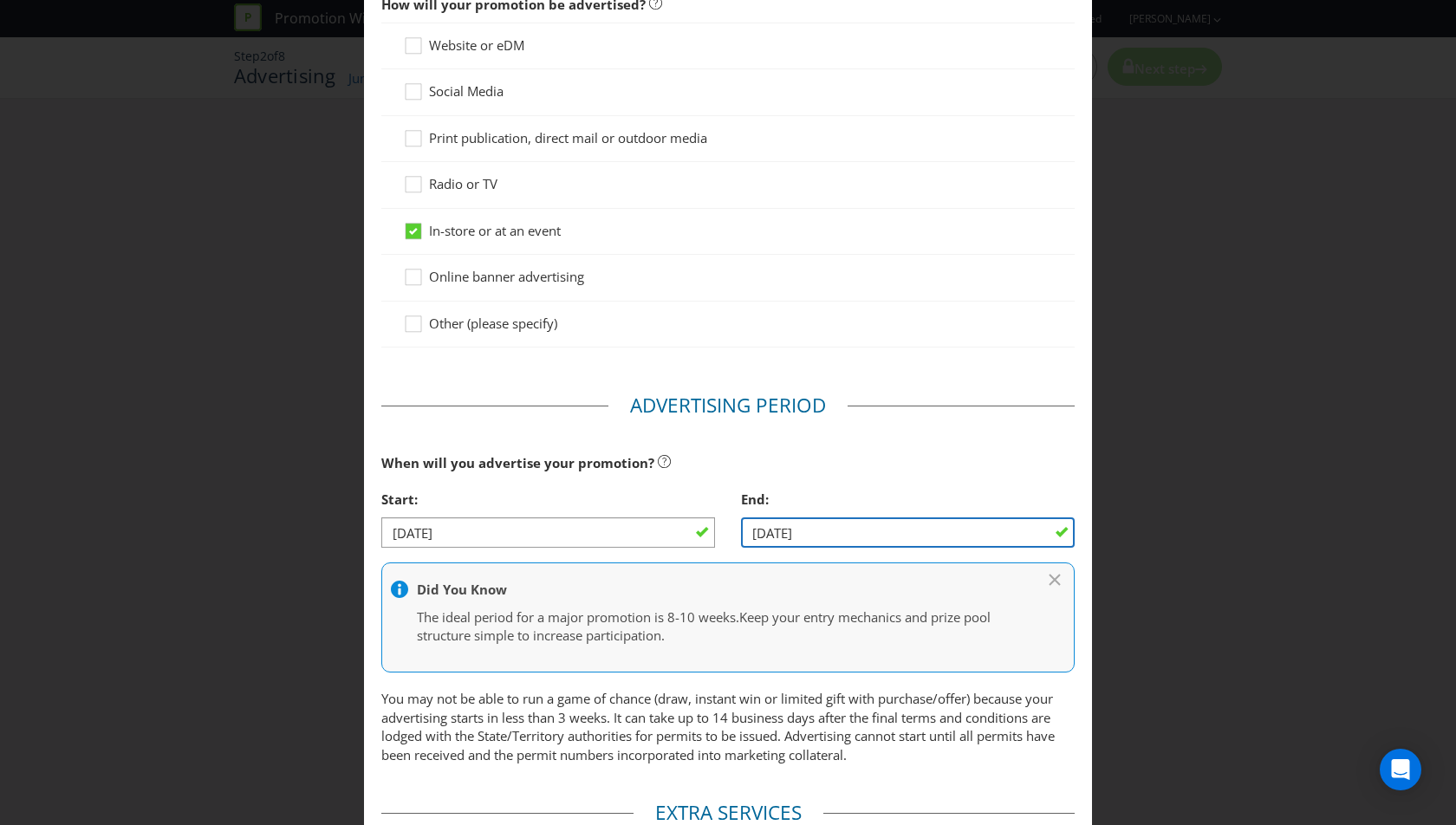
click at [836, 528] on input "[DATE]" at bounding box center [908, 532] width 334 height 31
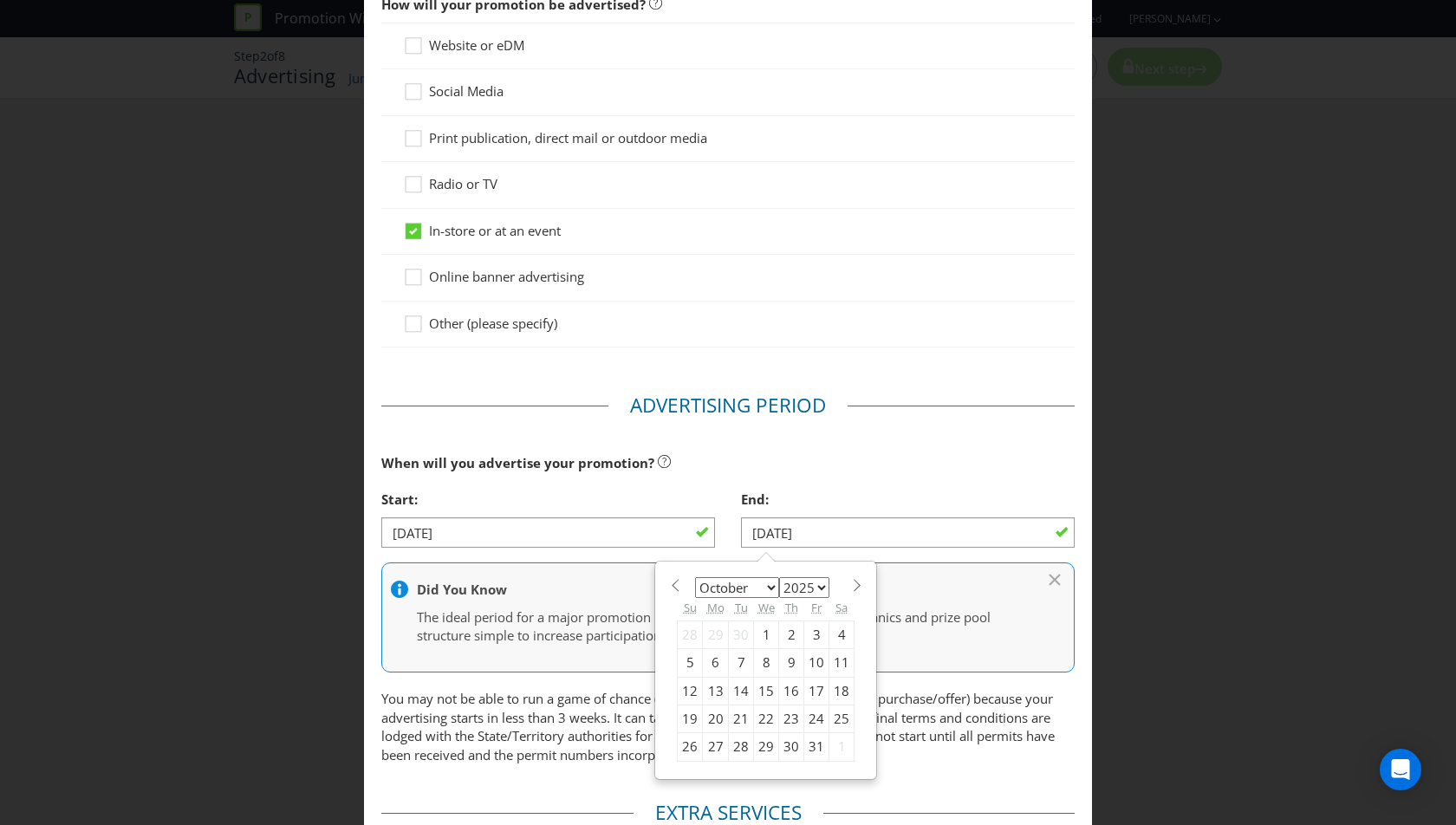
click at [806, 581] on select "2025 2026 2027 2028 2029 2030 2031 2032 2033 2034 2035" at bounding box center [804, 587] width 50 height 21
select select "2026"
click at [779, 577] on select "2025 2026 2027 2028 2029 2030 2031 2032 2033 2034 2035" at bounding box center [804, 587] width 50 height 21
click at [766, 685] on div "14" at bounding box center [767, 690] width 25 height 28
type input "[DATE]"
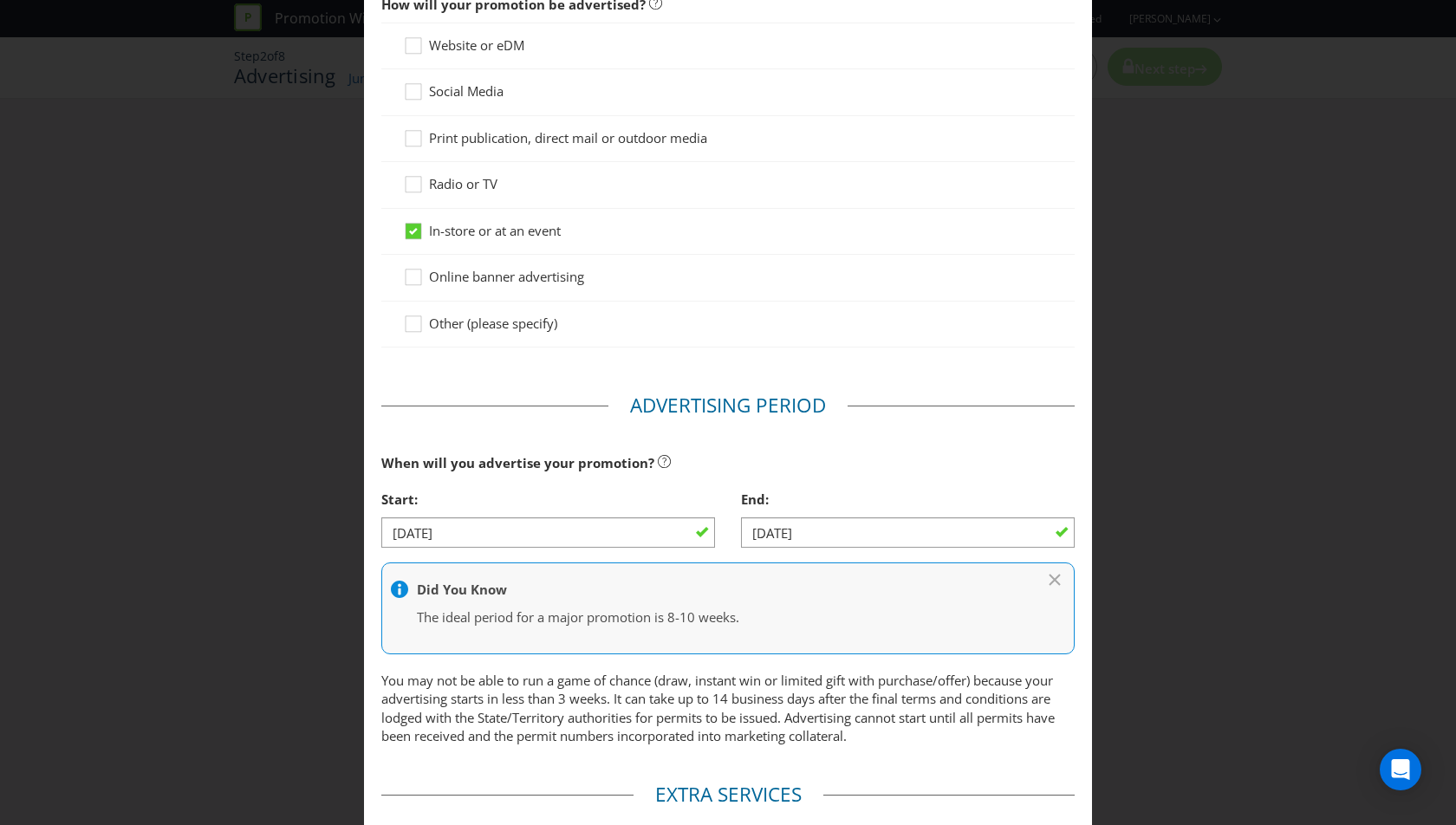
click at [875, 446] on div "When will you advertise your promotion?" at bounding box center [728, 463] width 693 height 36
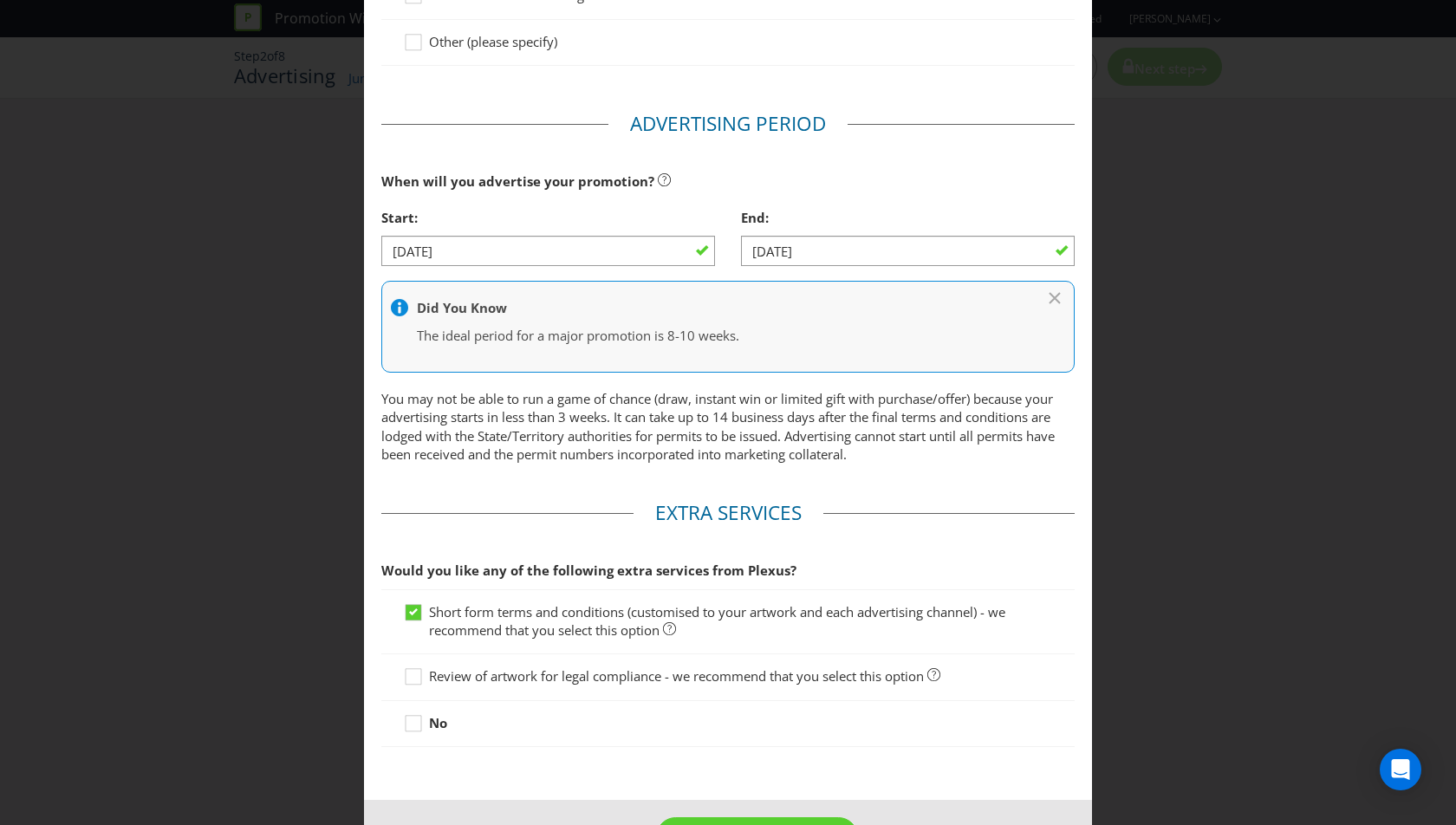
scroll to position [475, 0]
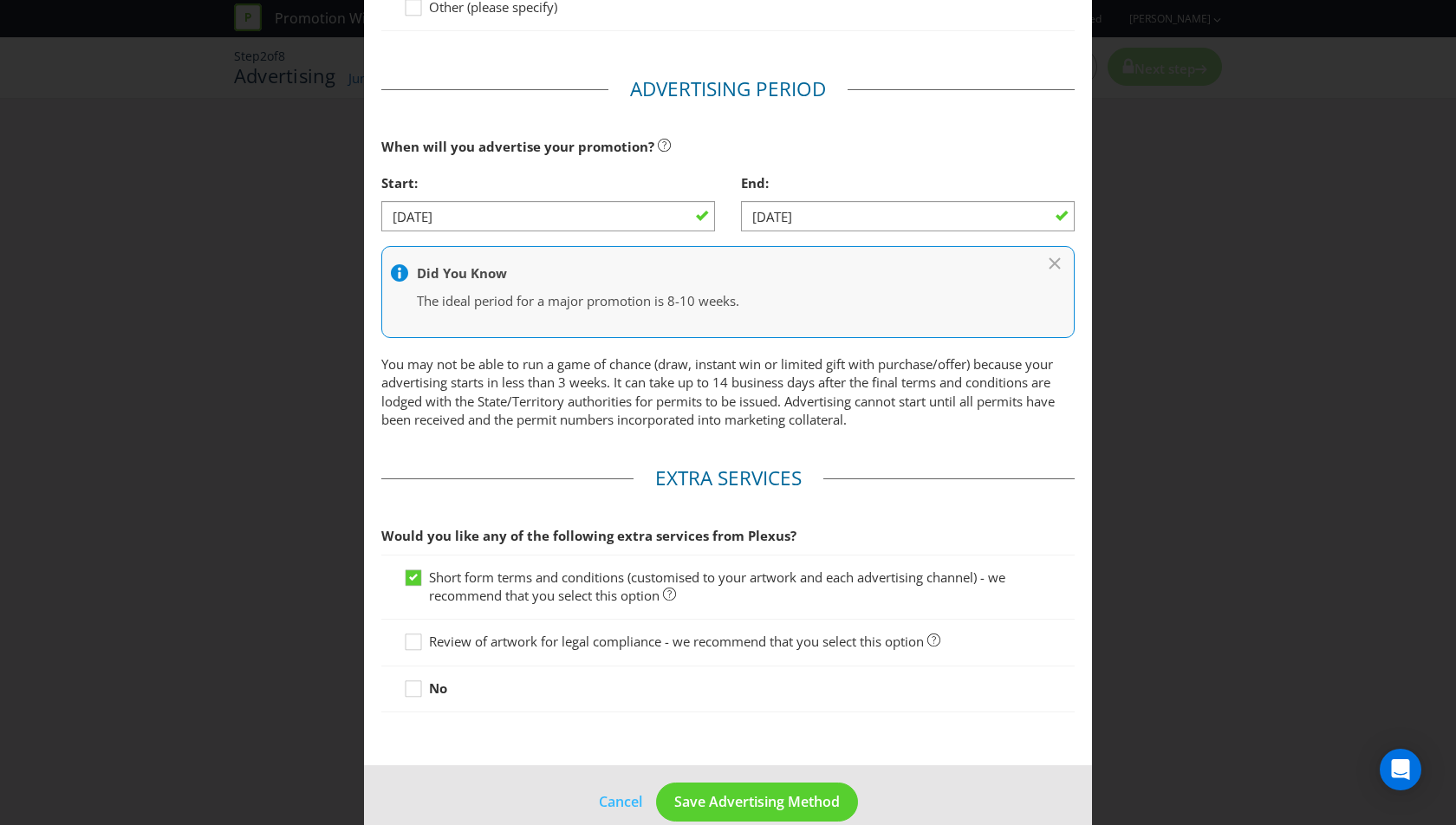
click at [569, 642] on span "Review of artwork for legal compliance - we recommend that you select this opti…" at bounding box center [677, 641] width 495 height 17
click at [0, 0] on input "Review of artwork for legal compliance - we recommend that you select this opti…" at bounding box center [0, 0] width 0 height 0
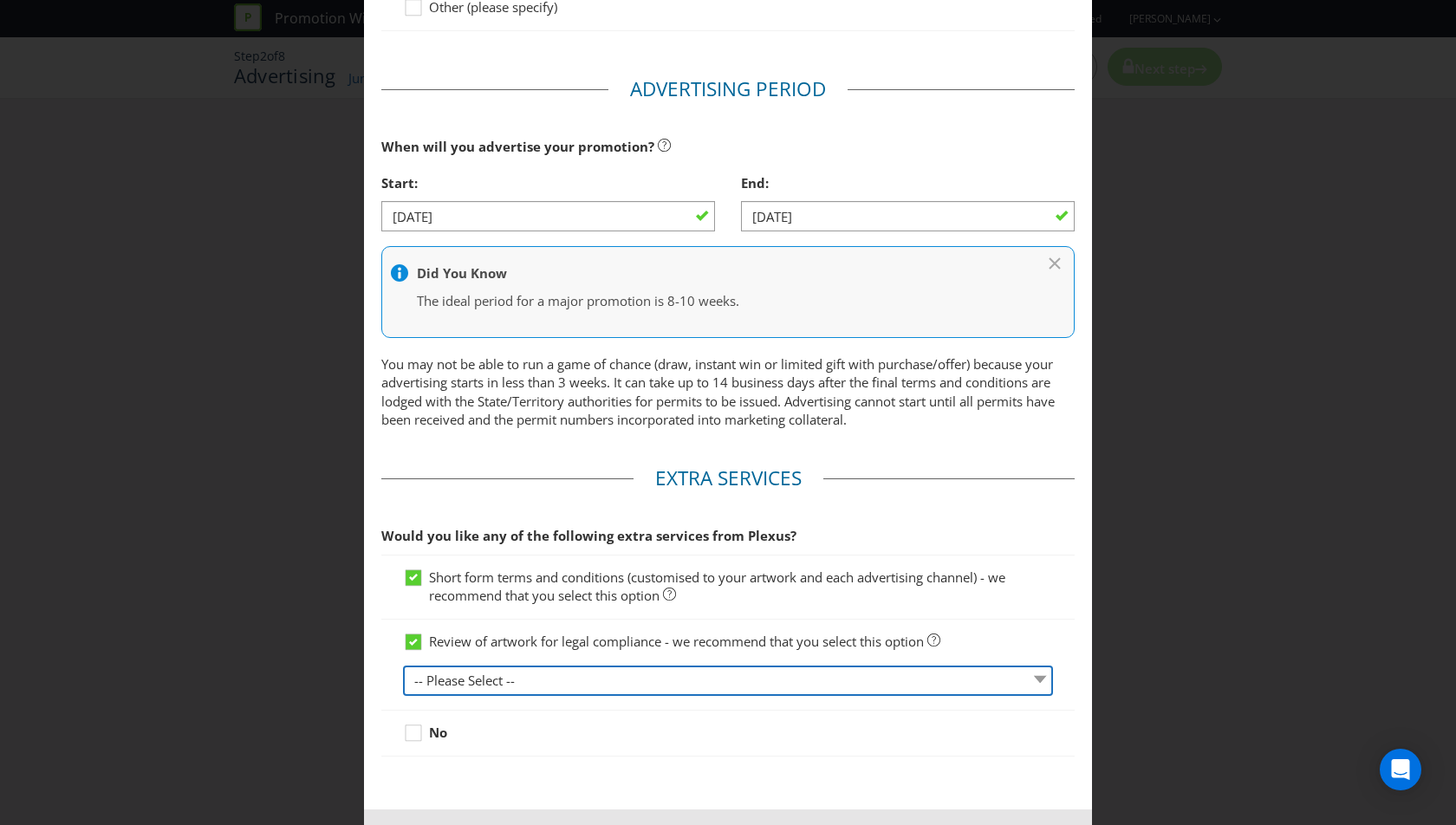
click at [608, 683] on select "-- Please Select -- 1 piece 2-4 pieces (provided at same time) 5-7 pieces (prov…" at bounding box center [728, 681] width 650 height 31
select select "MARKETING_REVIEW_1"
click at [403, 665] on select "-- Please Select -- 1 piece 2-4 pieces (provided at same time) 5-7 pieces (prov…" at bounding box center [728, 681] width 650 height 31
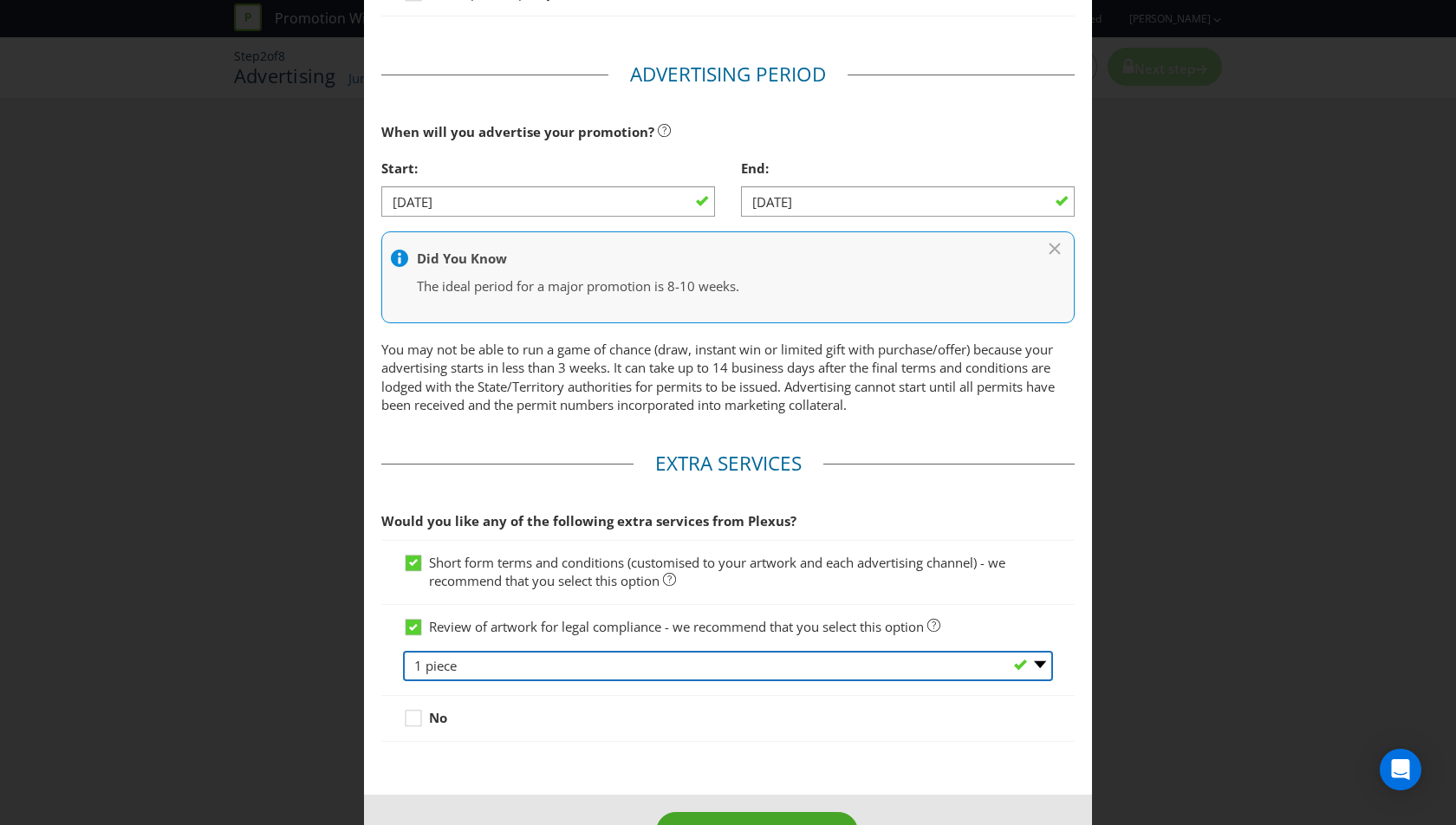
scroll to position [540, 0]
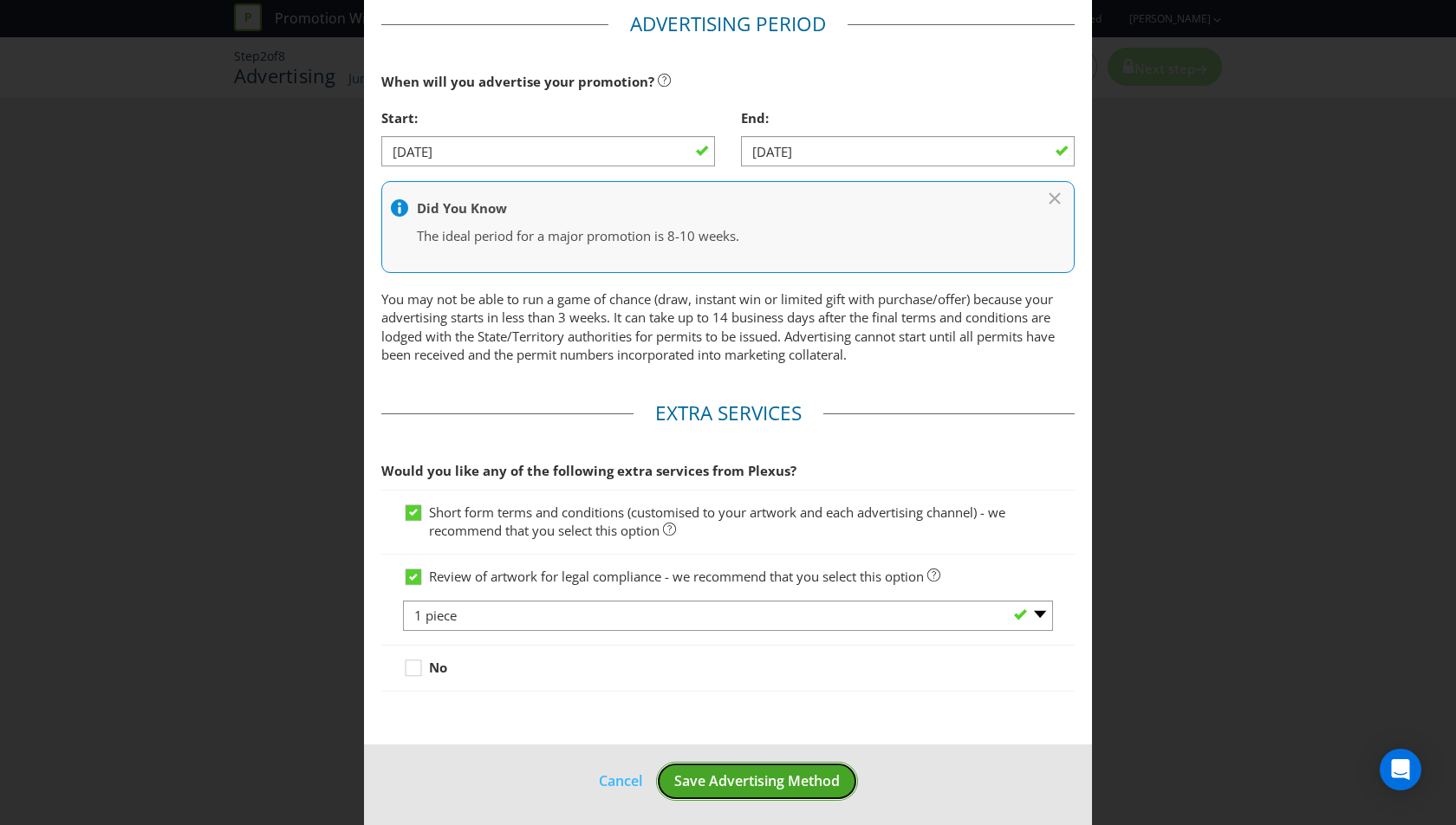
click at [778, 776] on span "Save Advertising Method" at bounding box center [757, 781] width 166 height 19
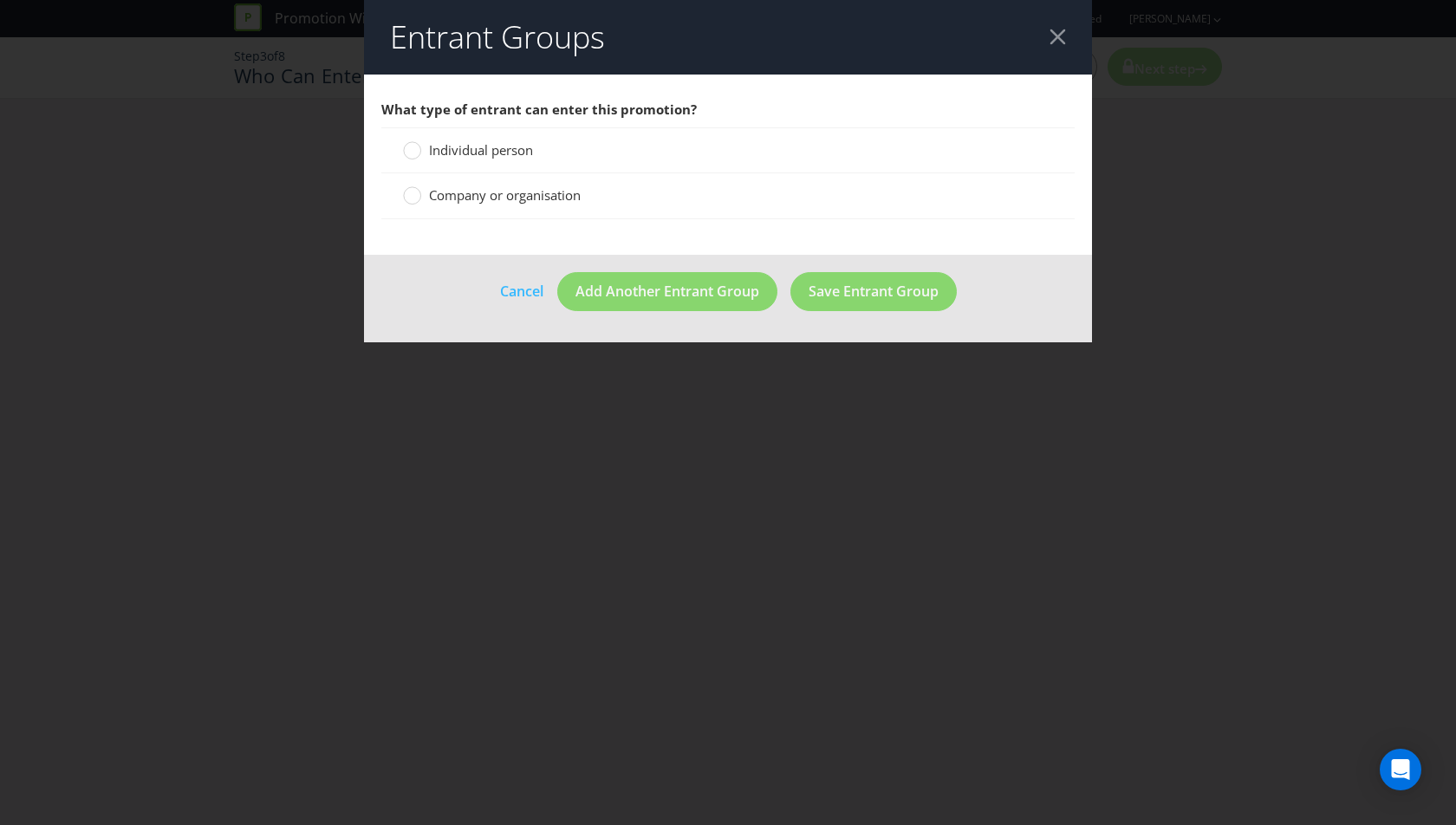
click at [507, 155] on span "Individual person" at bounding box center [481, 150] width 104 height 17
click at [0, 0] on input "Individual person" at bounding box center [0, 0] width 0 height 0
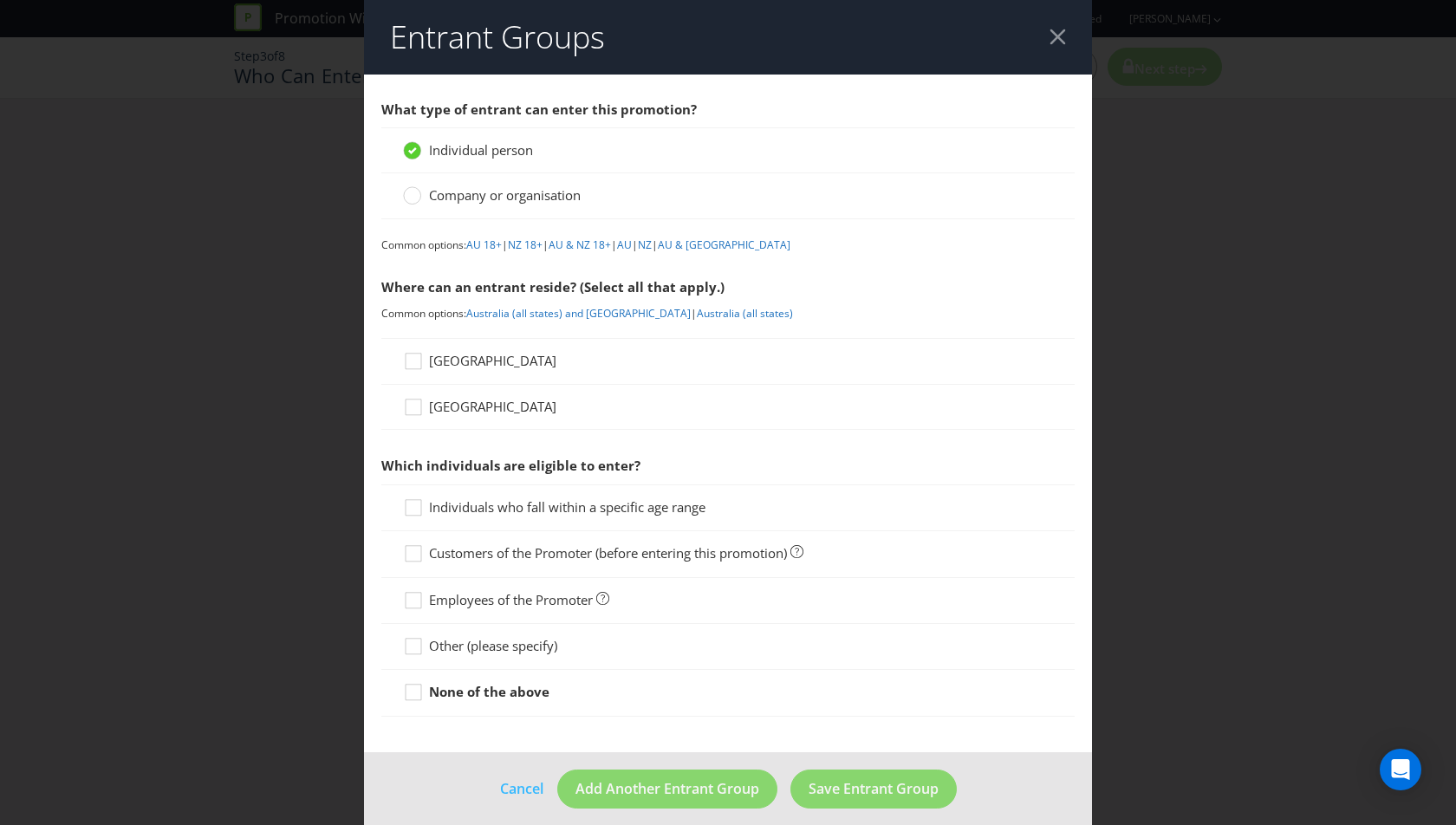
click at [455, 358] on span "[GEOGRAPHIC_DATA]" at bounding box center [493, 360] width 127 height 17
click at [0, 0] on input "[GEOGRAPHIC_DATA]" at bounding box center [0, 0] width 0 height 0
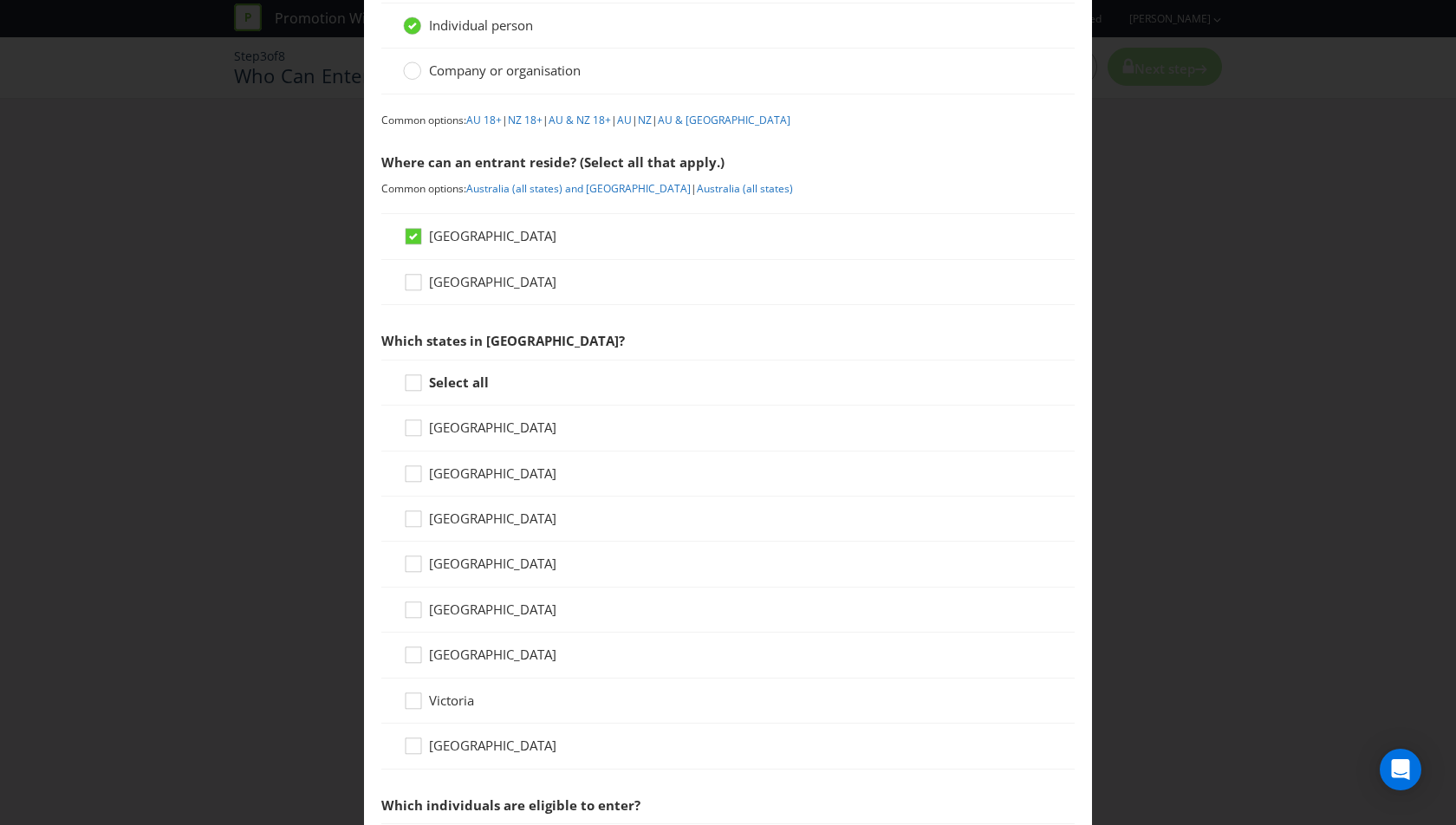
scroll to position [145, 0]
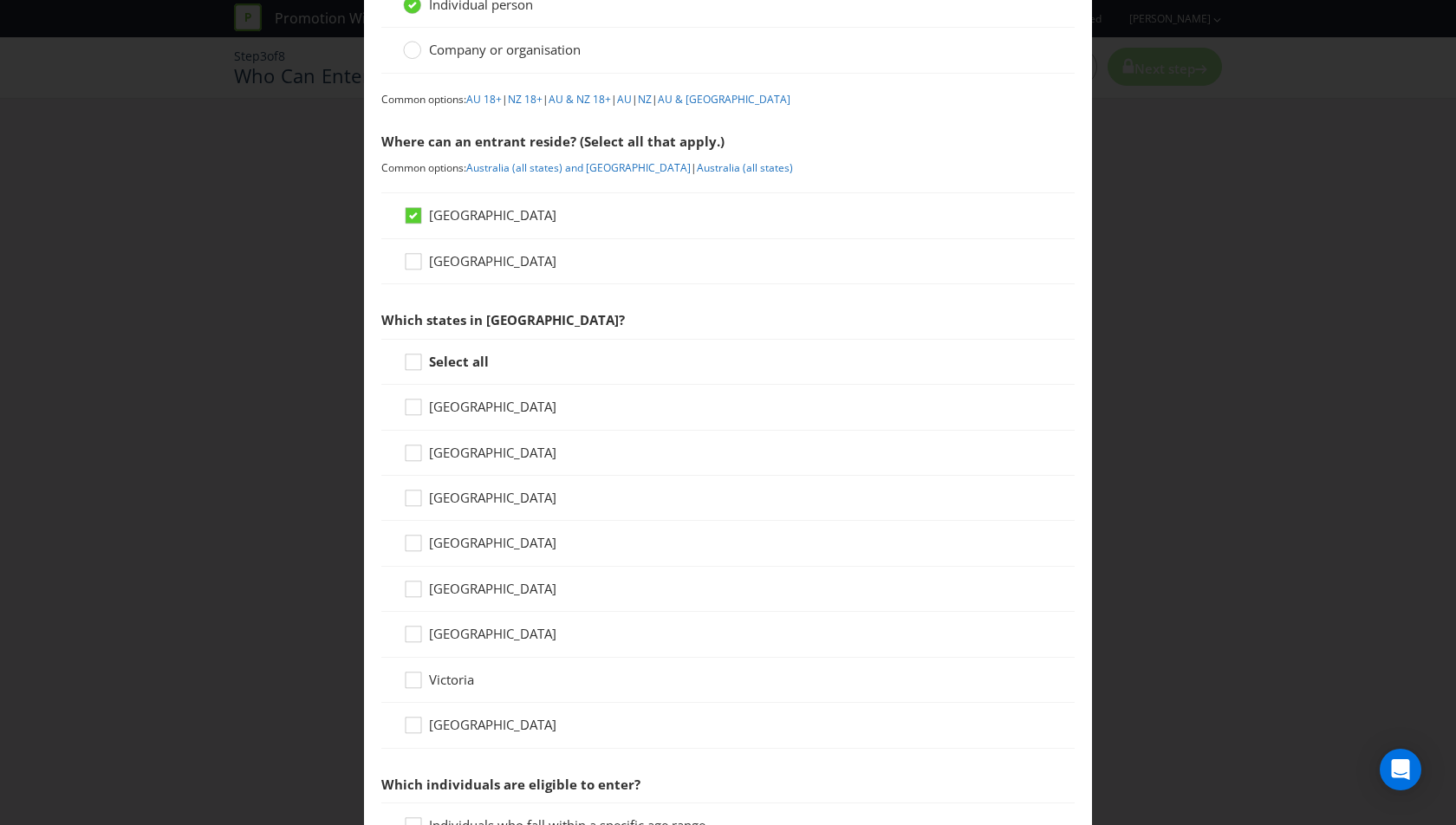
click at [454, 361] on strong "Select all" at bounding box center [459, 361] width 60 height 17
click at [0, 0] on input "Select all" at bounding box center [0, 0] width 0 height 0
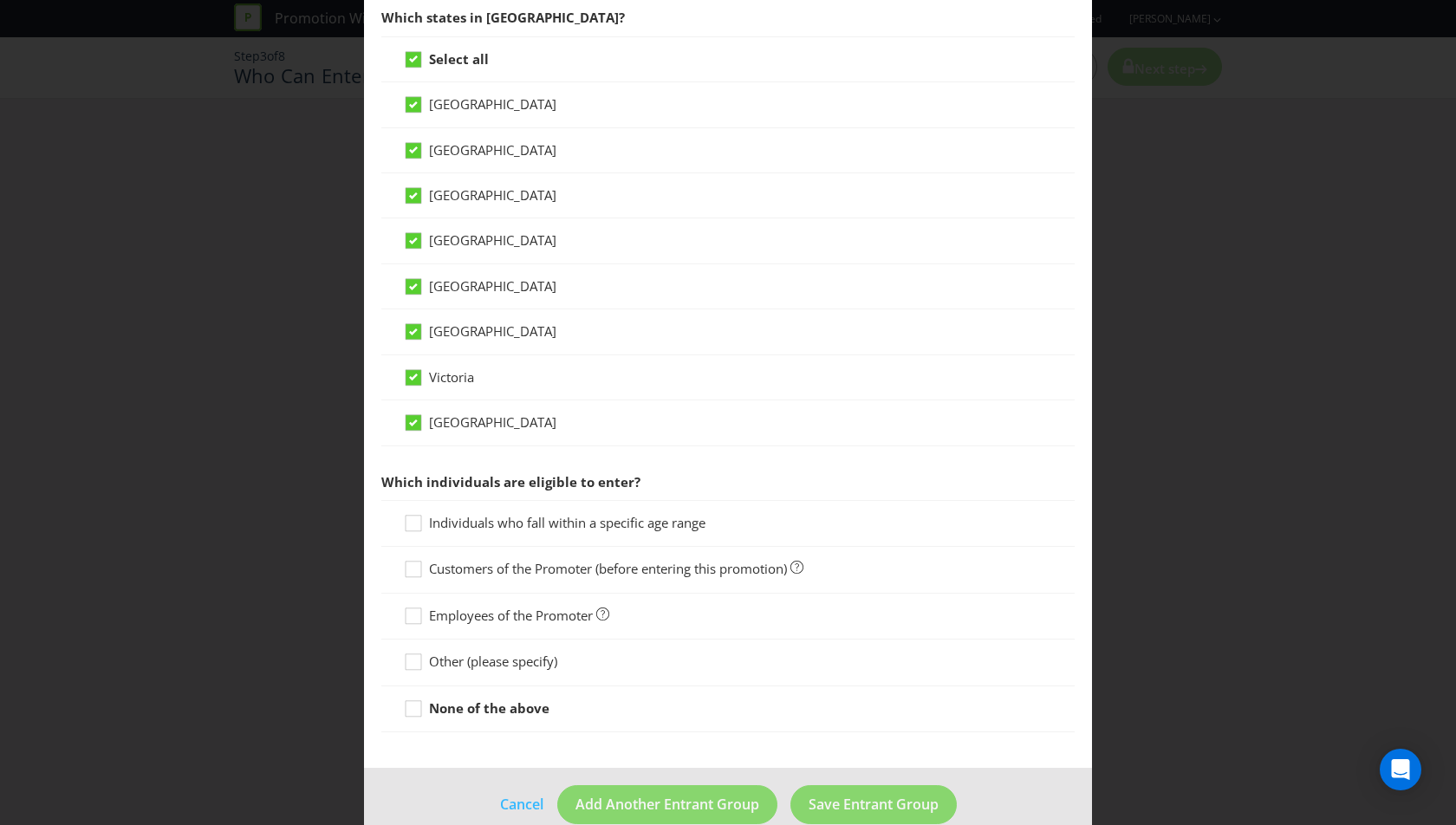
scroll to position [469, 0]
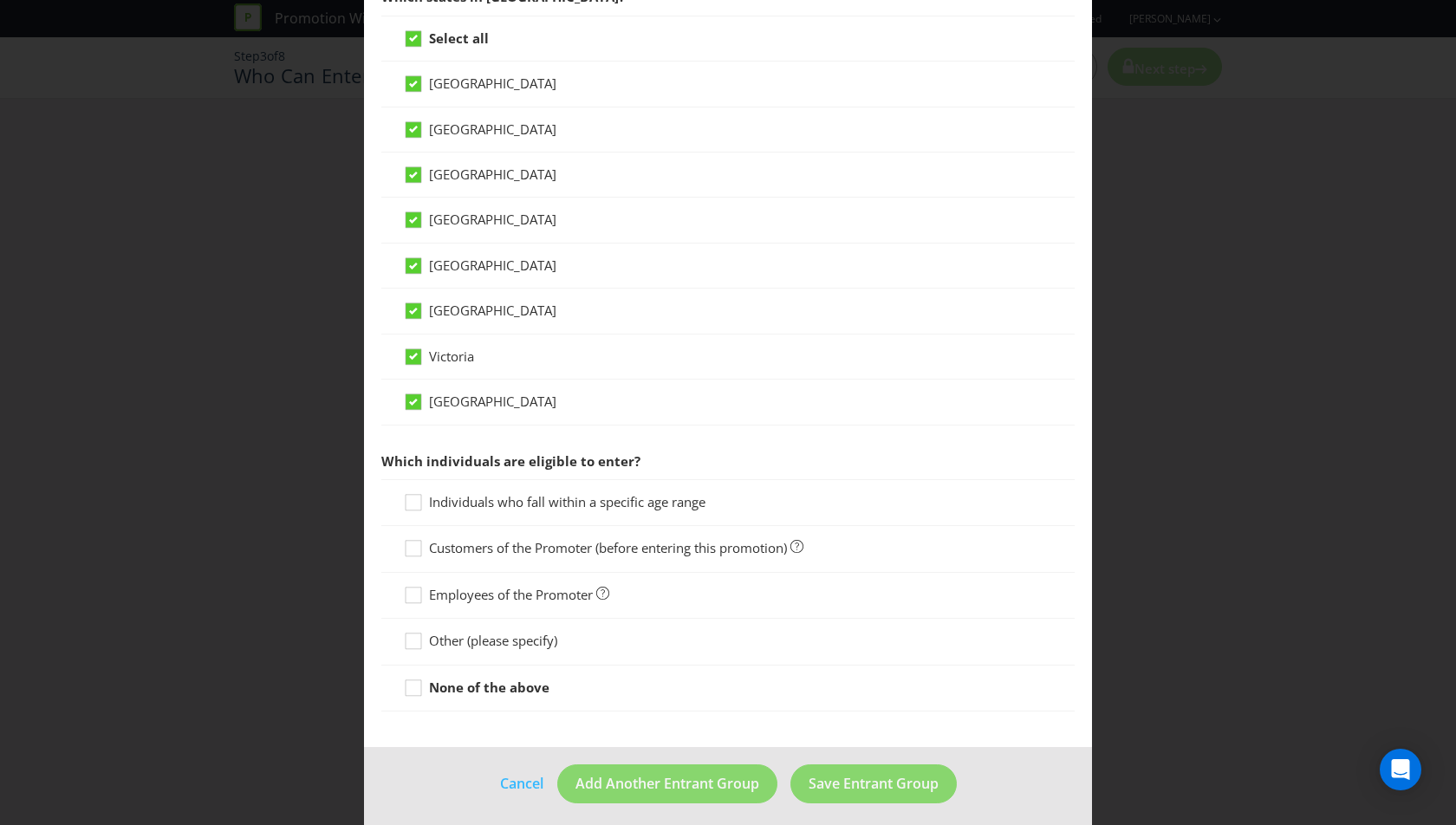
click at [602, 493] on span "Individuals who fall within a specific age range" at bounding box center [567, 502] width 276 height 17
click at [0, 0] on input "Individuals who fall within a specific age range" at bounding box center [0, 0] width 0 height 0
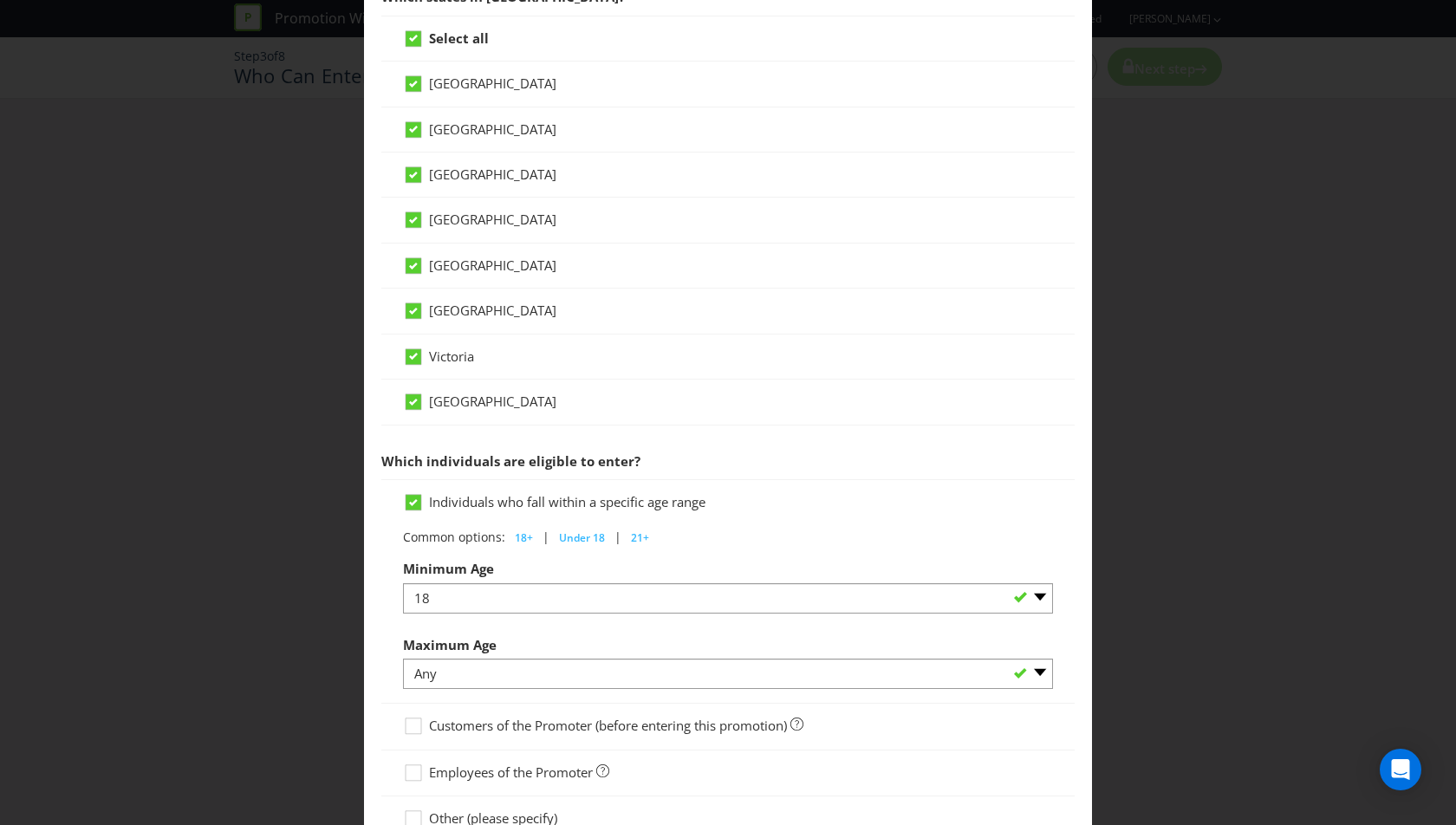
scroll to position [646, 0]
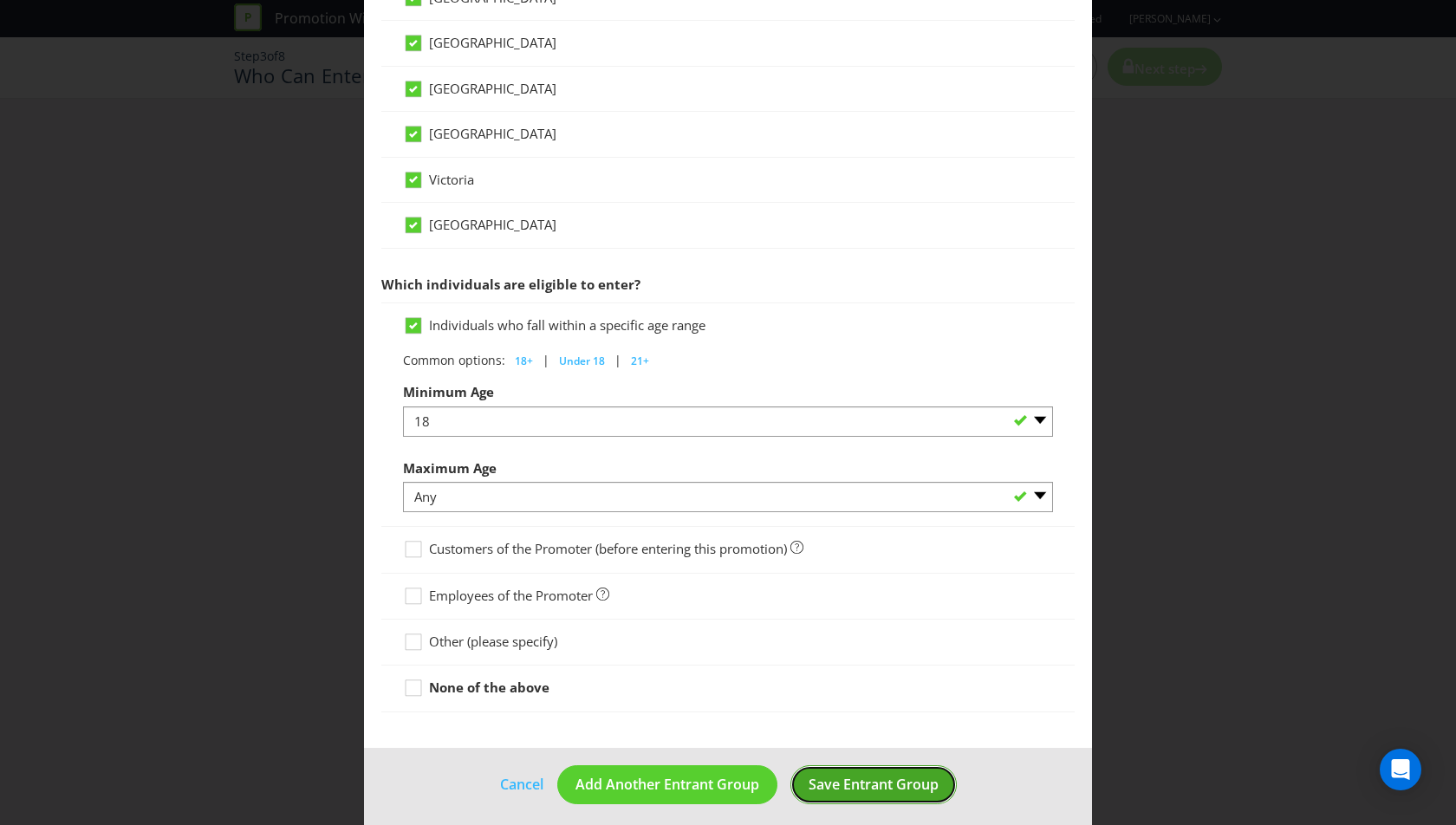
click at [894, 778] on span "Save Entrant Group" at bounding box center [873, 785] width 130 height 19
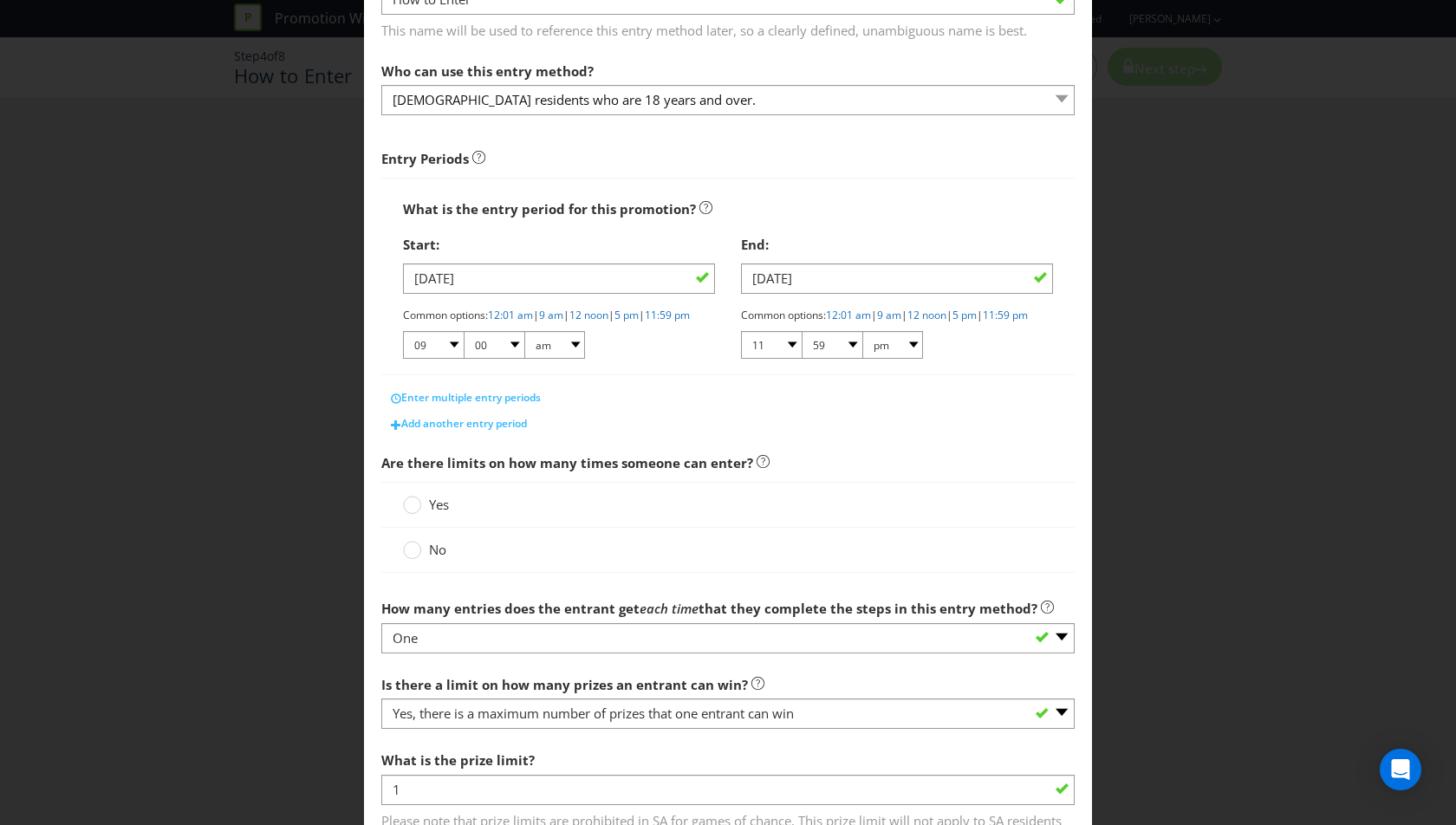
scroll to position [141, 0]
click at [420, 512] on circle at bounding box center [412, 503] width 17 height 17
click at [0, 0] on input "Yes" at bounding box center [0, 0] width 0 height 0
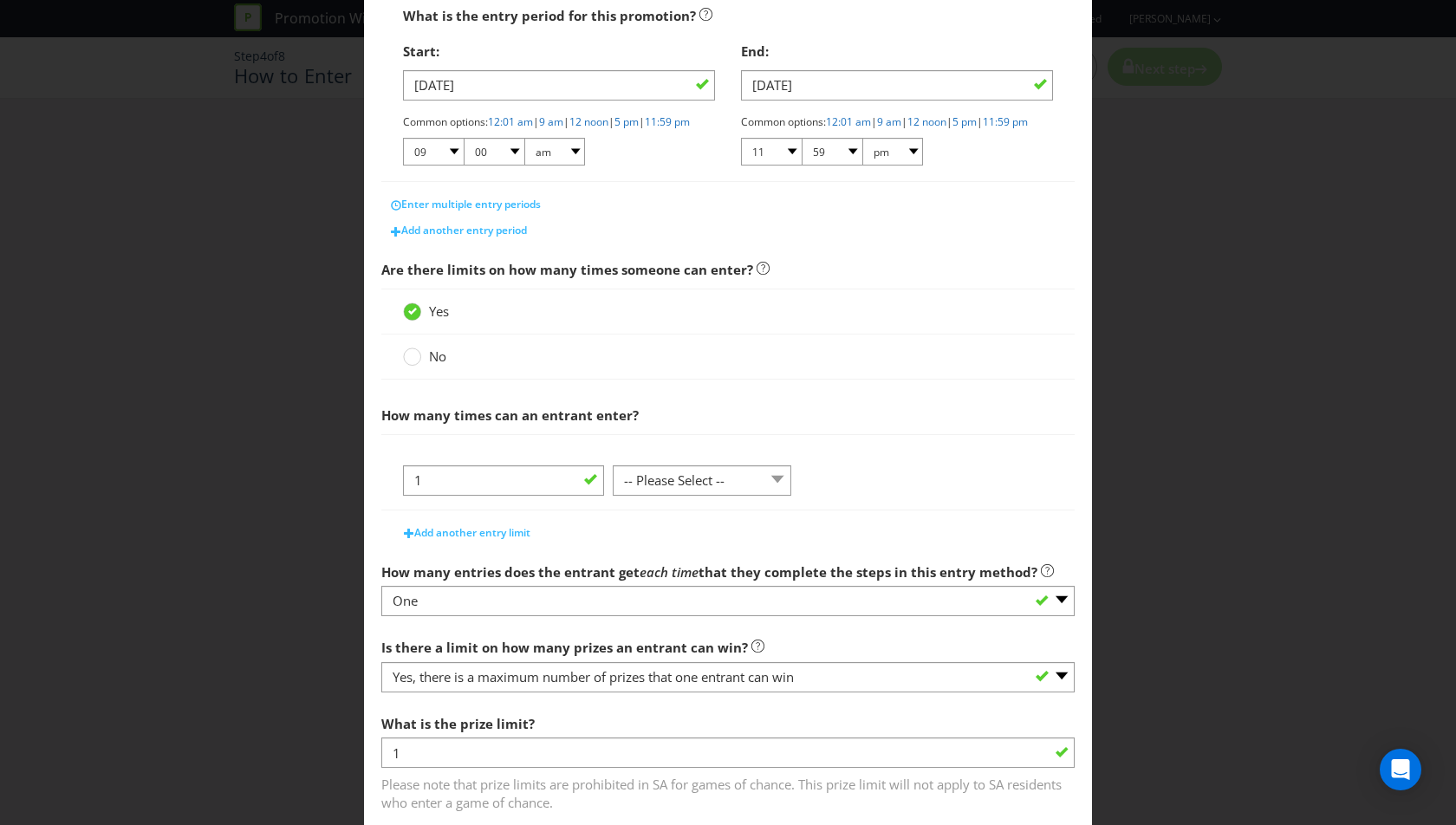
scroll to position [340, 0]
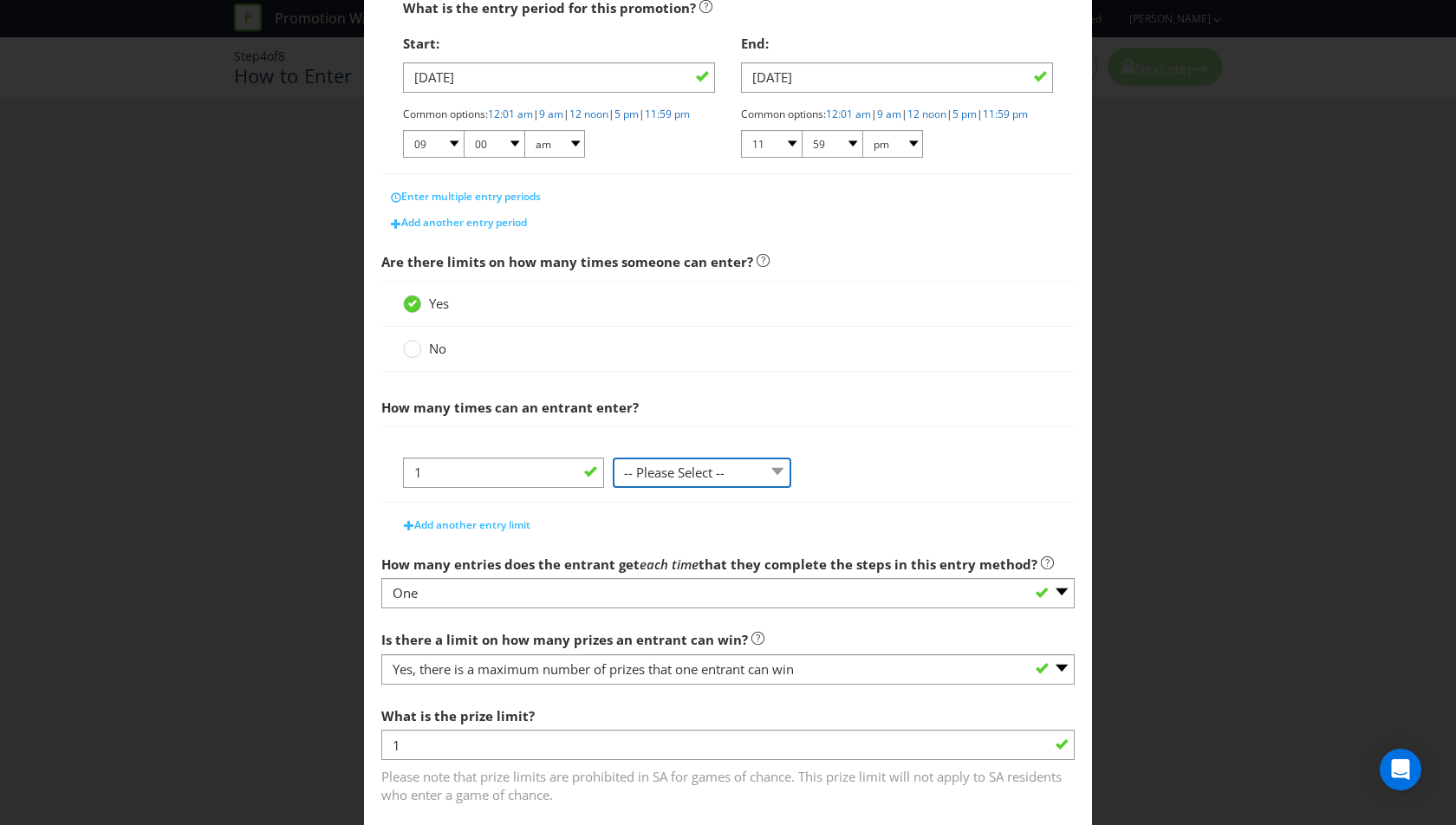
click at [689, 487] on select "-- Please Select -- per person per day per purchase per transaction Other (plea…" at bounding box center [701, 473] width 178 height 31
select select "PER_PURCHASE"
click at [612, 468] on select "-- Please Select -- per person per day per purchase per transaction Other (plea…" at bounding box center [701, 473] width 178 height 31
click at [468, 532] on span "Add another entry limit" at bounding box center [472, 524] width 117 height 14
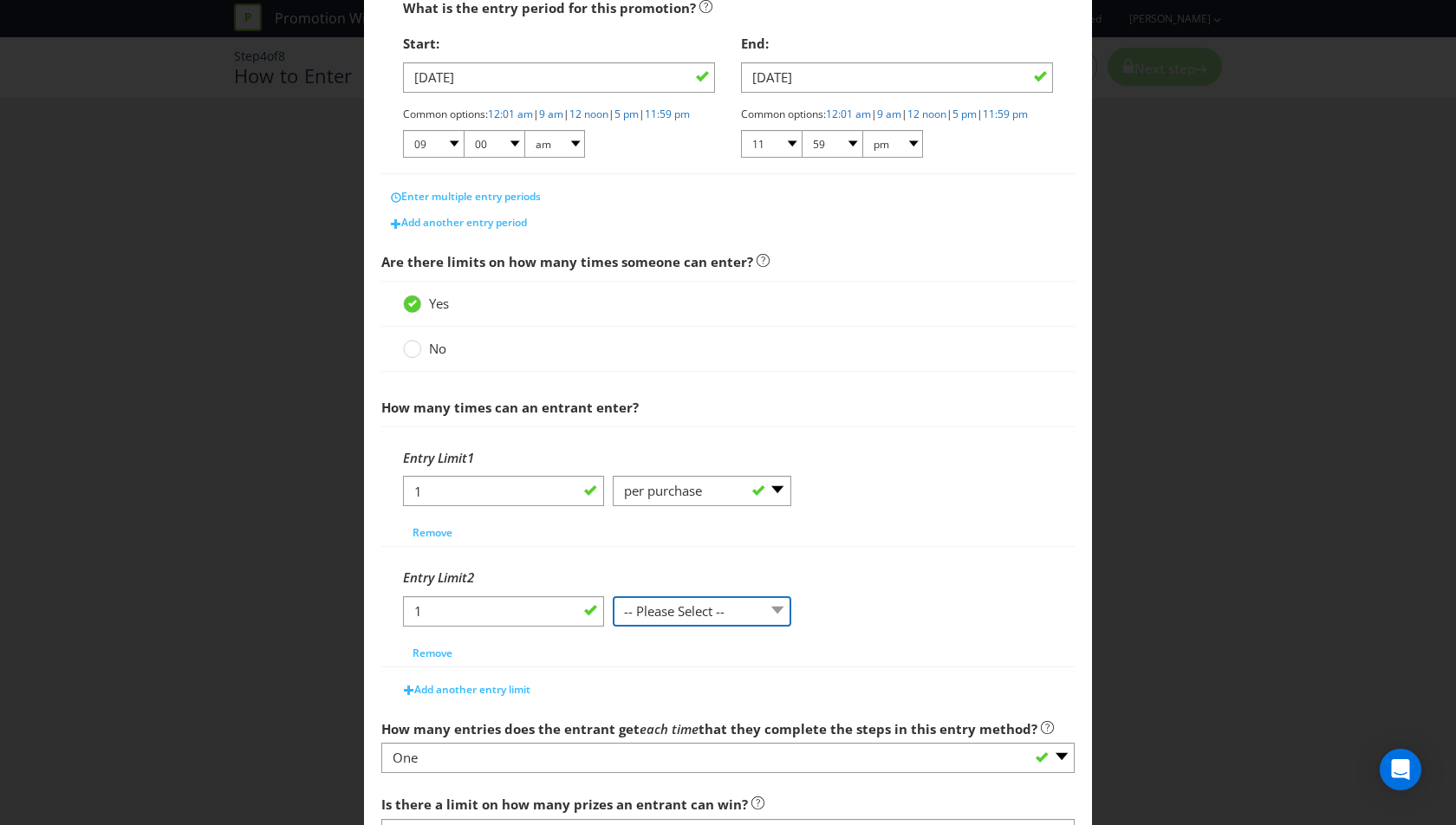
click at [683, 620] on select "-- Please Select -- per person per day per purchase per transaction Other (plea…" at bounding box center [701, 611] width 178 height 31
select select "PER_DAY"
click at [612, 605] on select "-- Please Select -- per person per day per purchase per transaction Other (plea…" at bounding box center [701, 611] width 178 height 31
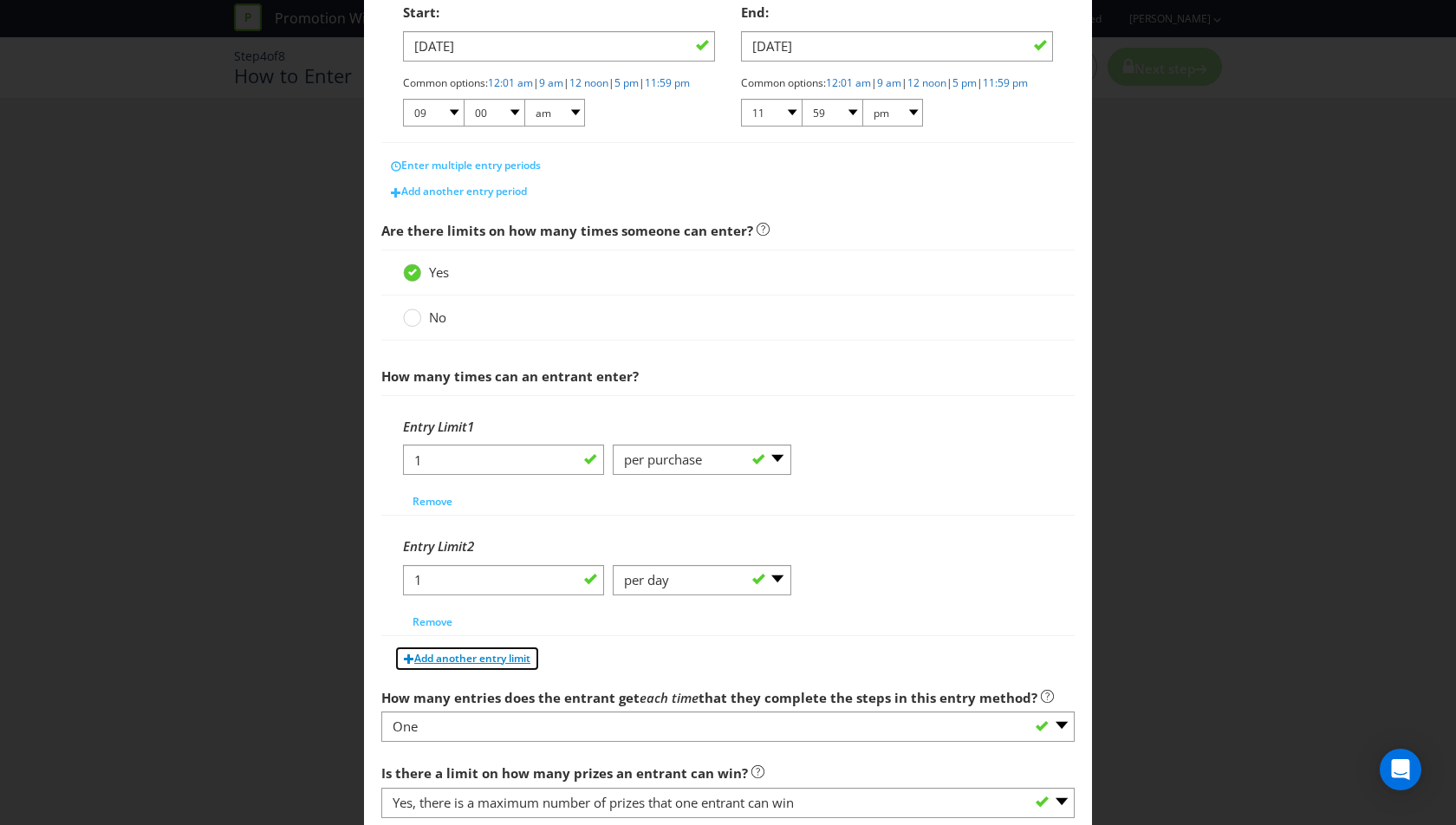
click at [459, 665] on span "Add another entry limit" at bounding box center [472, 657] width 117 height 14
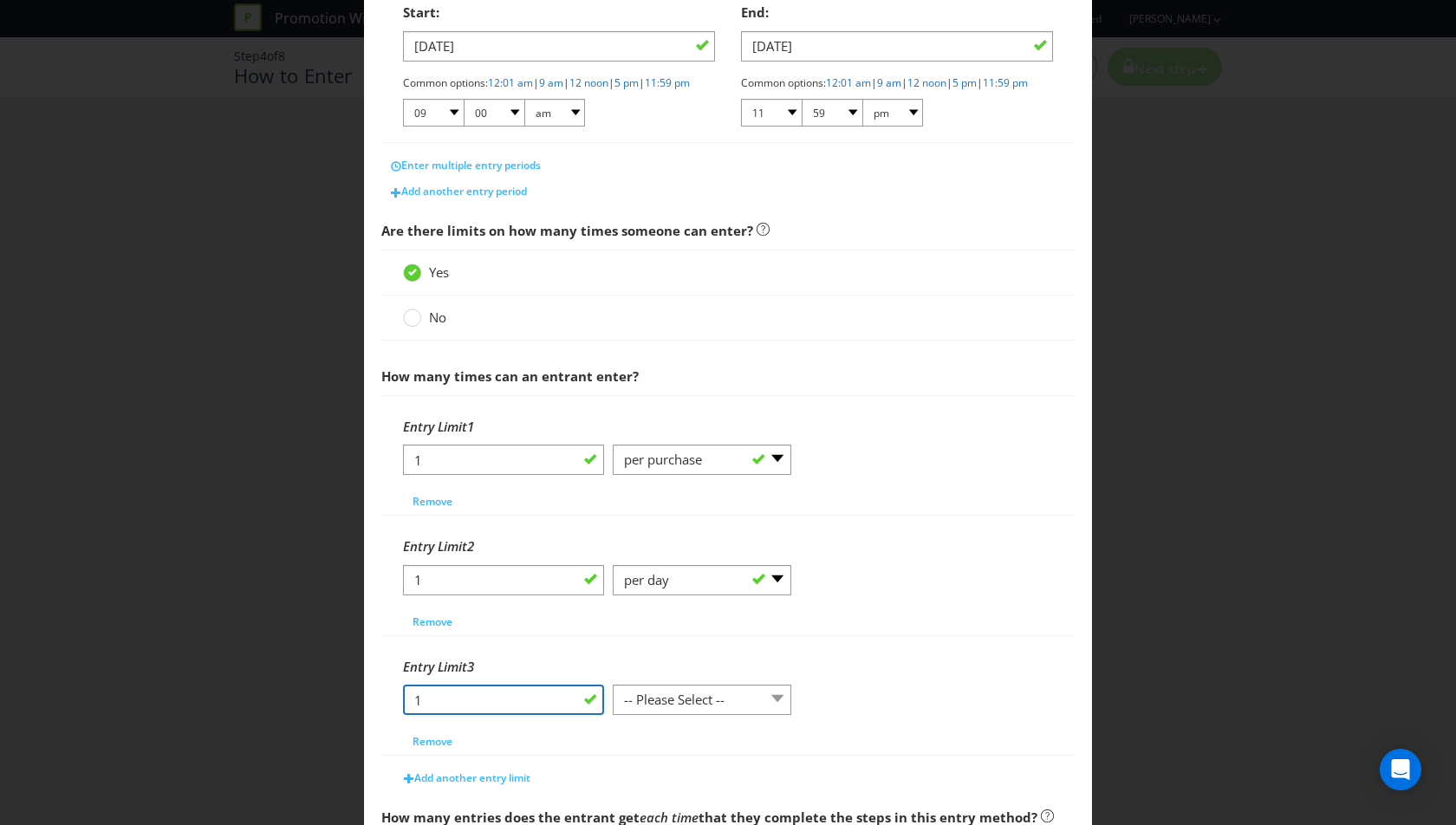
click at [456, 709] on input "1" at bounding box center [504, 700] width 201 height 31
click at [676, 729] on div "1 -- Please Select -- per person per day per purchase per transaction Other (pl…" at bounding box center [728, 707] width 650 height 44
click at [676, 726] on div "1 -- Please Select -- per person per day per purchase per transaction Other (pl…" at bounding box center [728, 707] width 650 height 44
click at [672, 713] on select "-- Please Select -- per person per day per purchase per transaction Other (plea…" at bounding box center [701, 700] width 178 height 31
select select "OTHER"
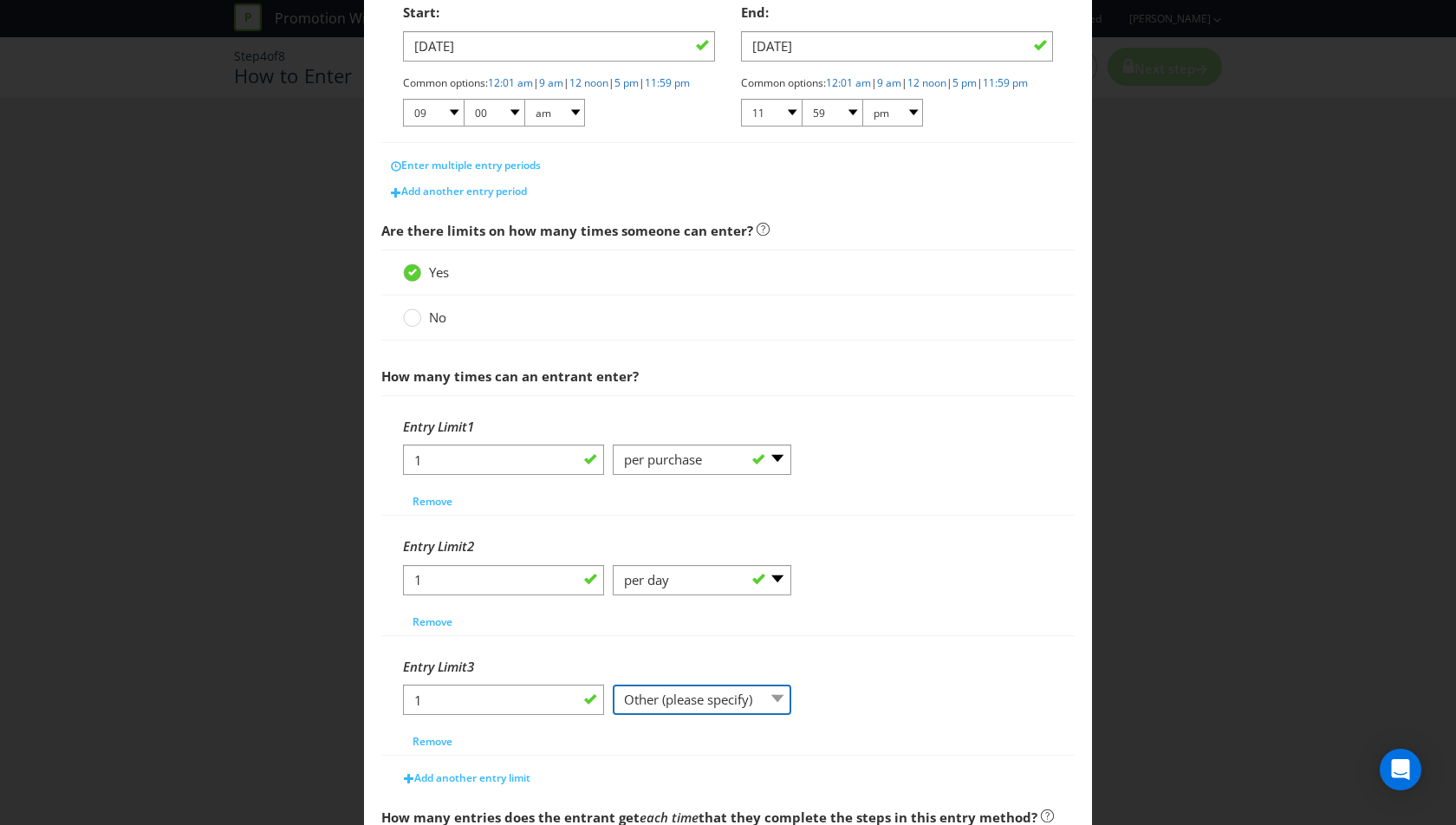
click at [612, 692] on select "-- Please Select -- per person per day per purchase per transaction Other (plea…" at bounding box center [701, 700] width 178 height 31
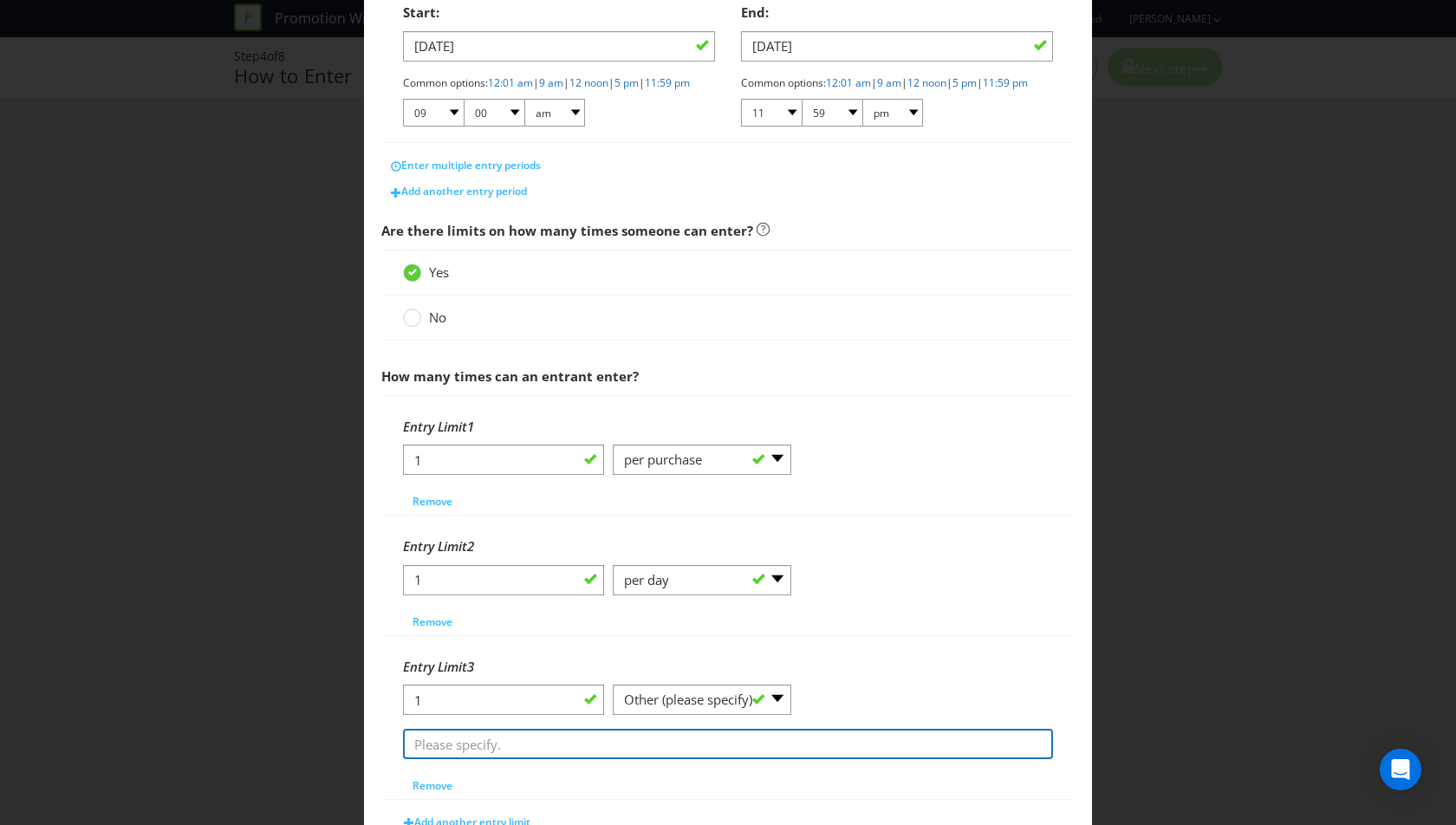
click at [629, 756] on input "text" at bounding box center [728, 744] width 650 height 31
type input "each entry must be completed separately and in accordance with the entry instru…"
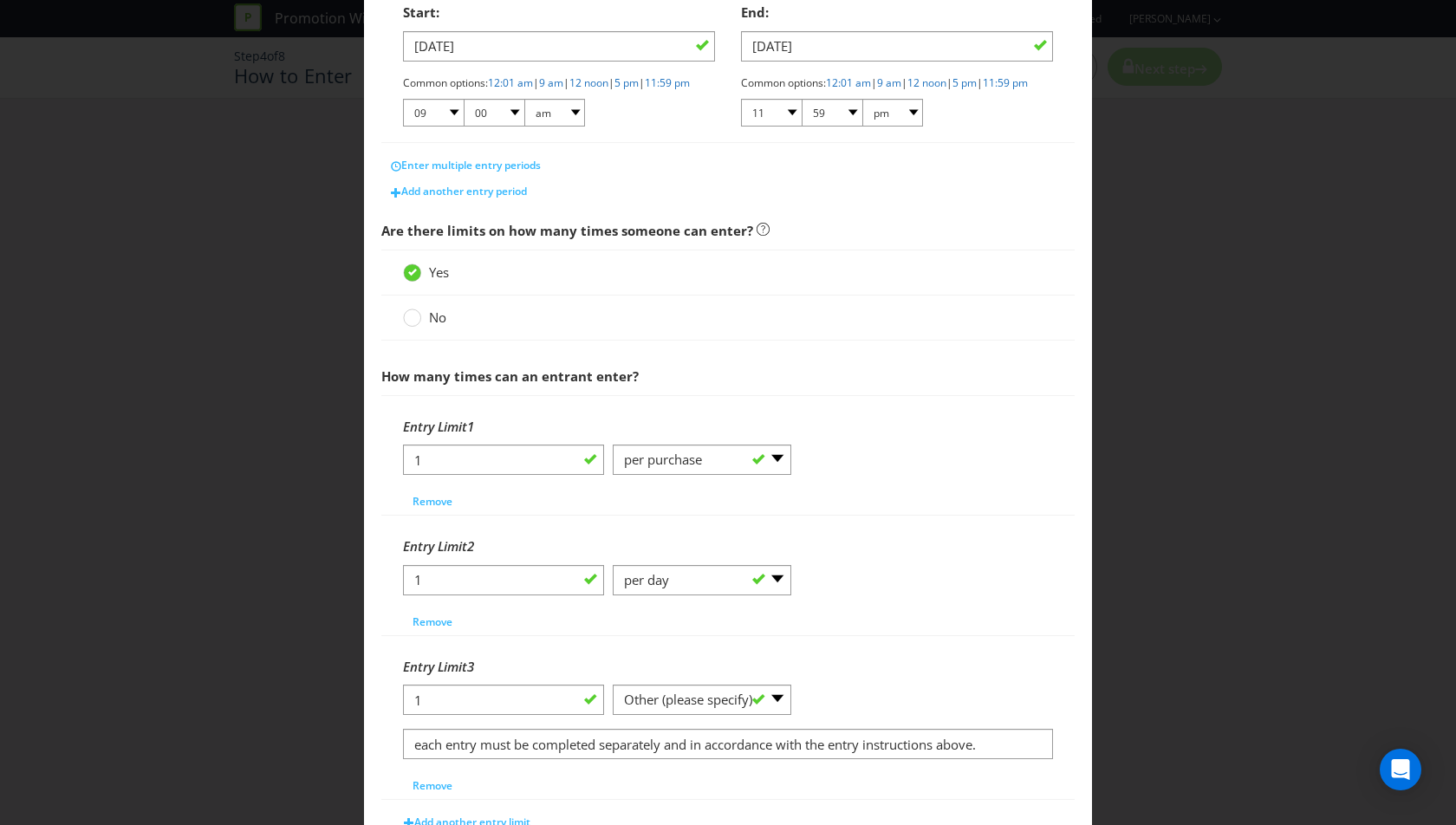
click at [964, 668] on div "Entry Limit 3" at bounding box center [728, 666] width 650 height 36
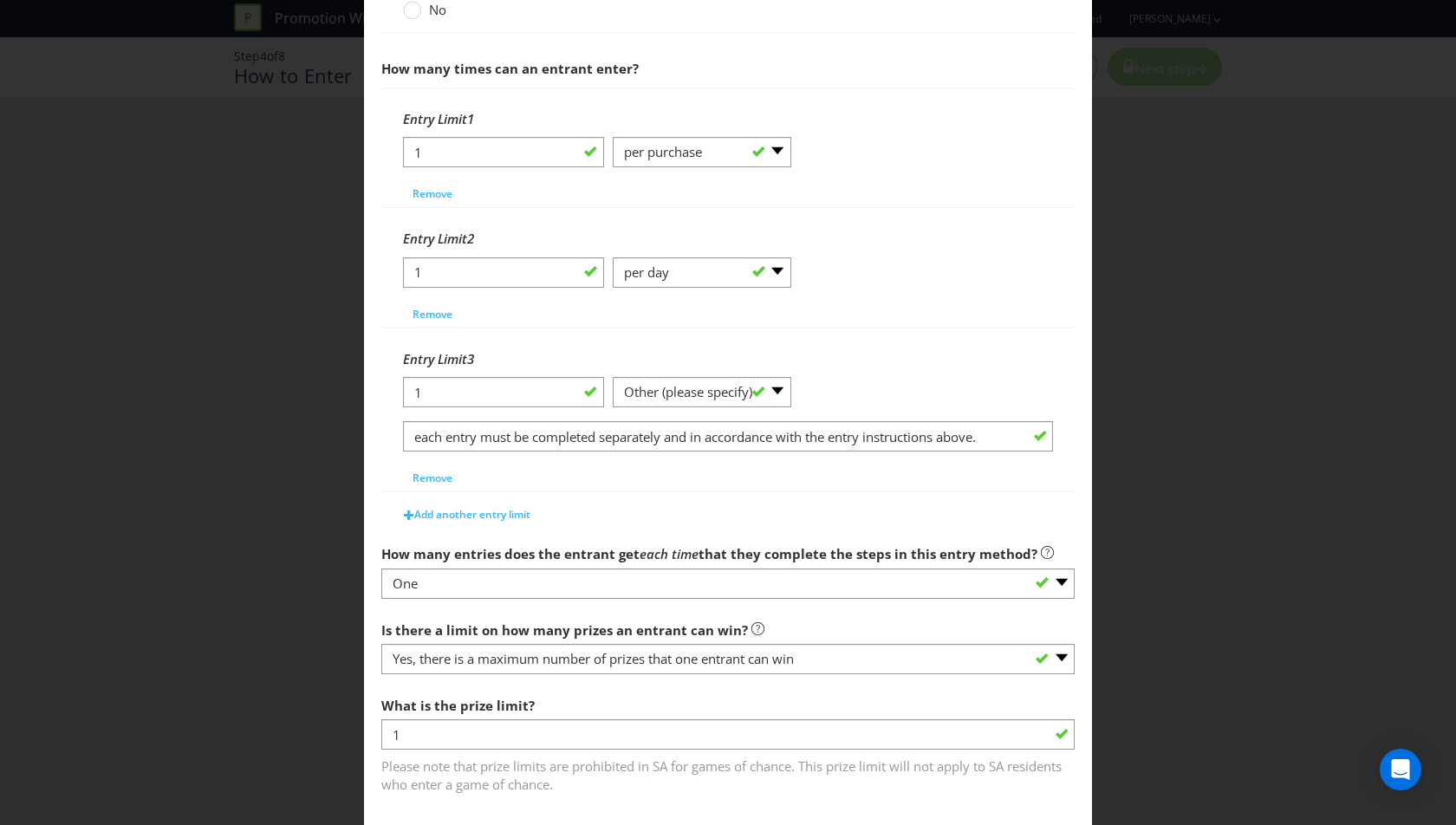
scroll to position [771, 0]
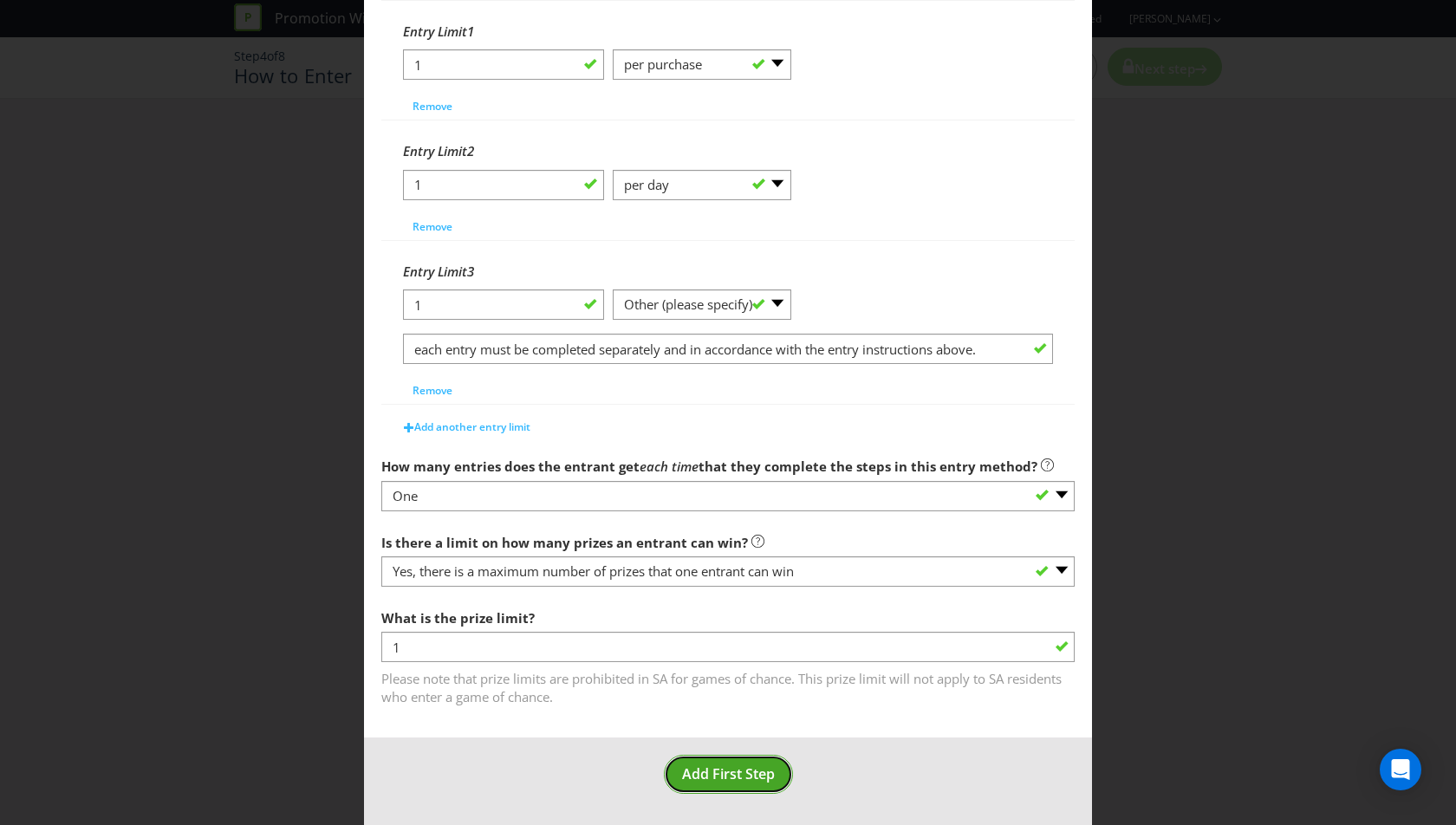
click at [757, 767] on span "Add First Step" at bounding box center [728, 774] width 92 height 19
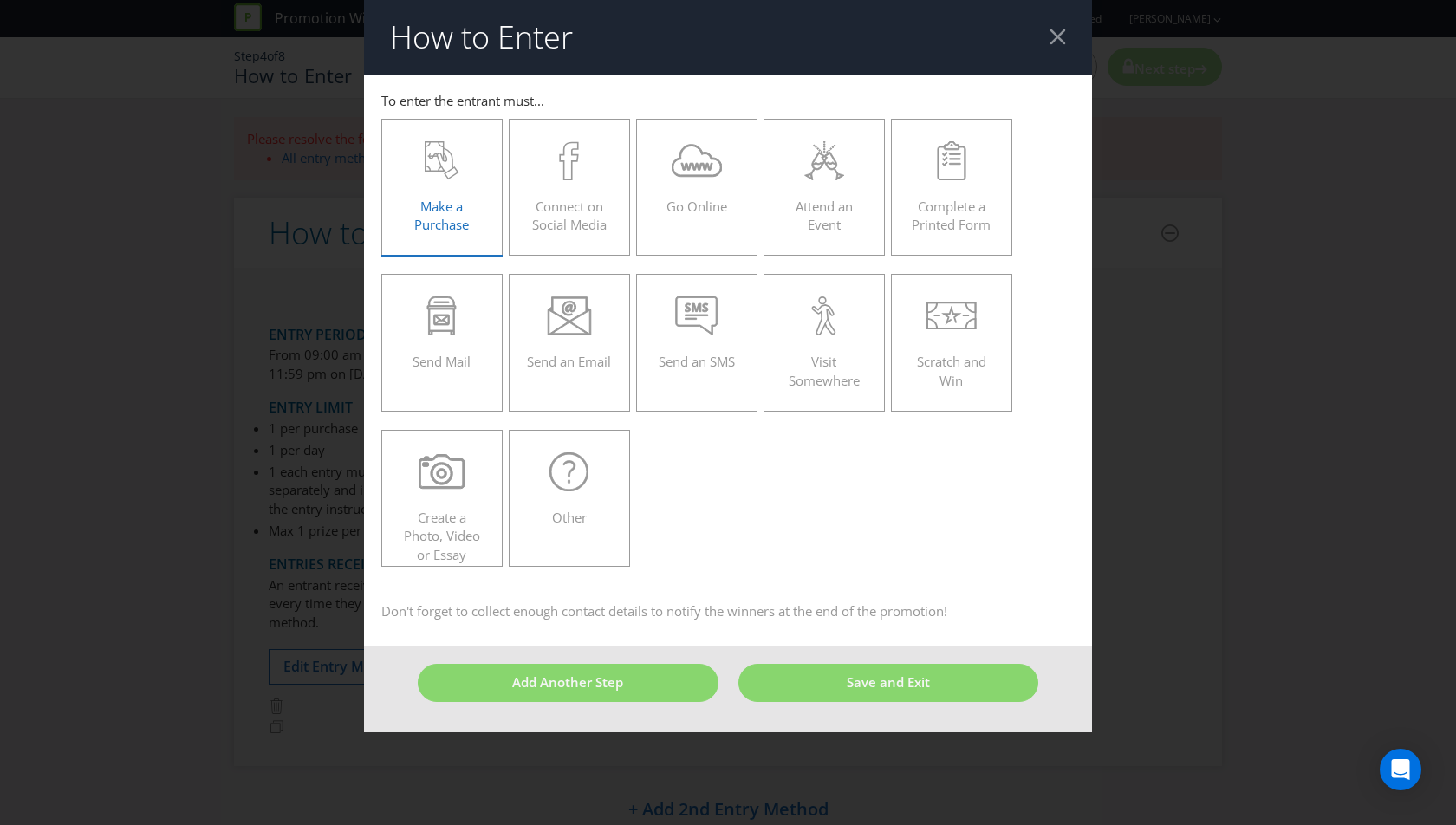
click at [473, 202] on div "Make a Purchase" at bounding box center [442, 180] width 85 height 78
click at [0, 0] on input "Make a Purchase" at bounding box center [0, 0] width 0 height 0
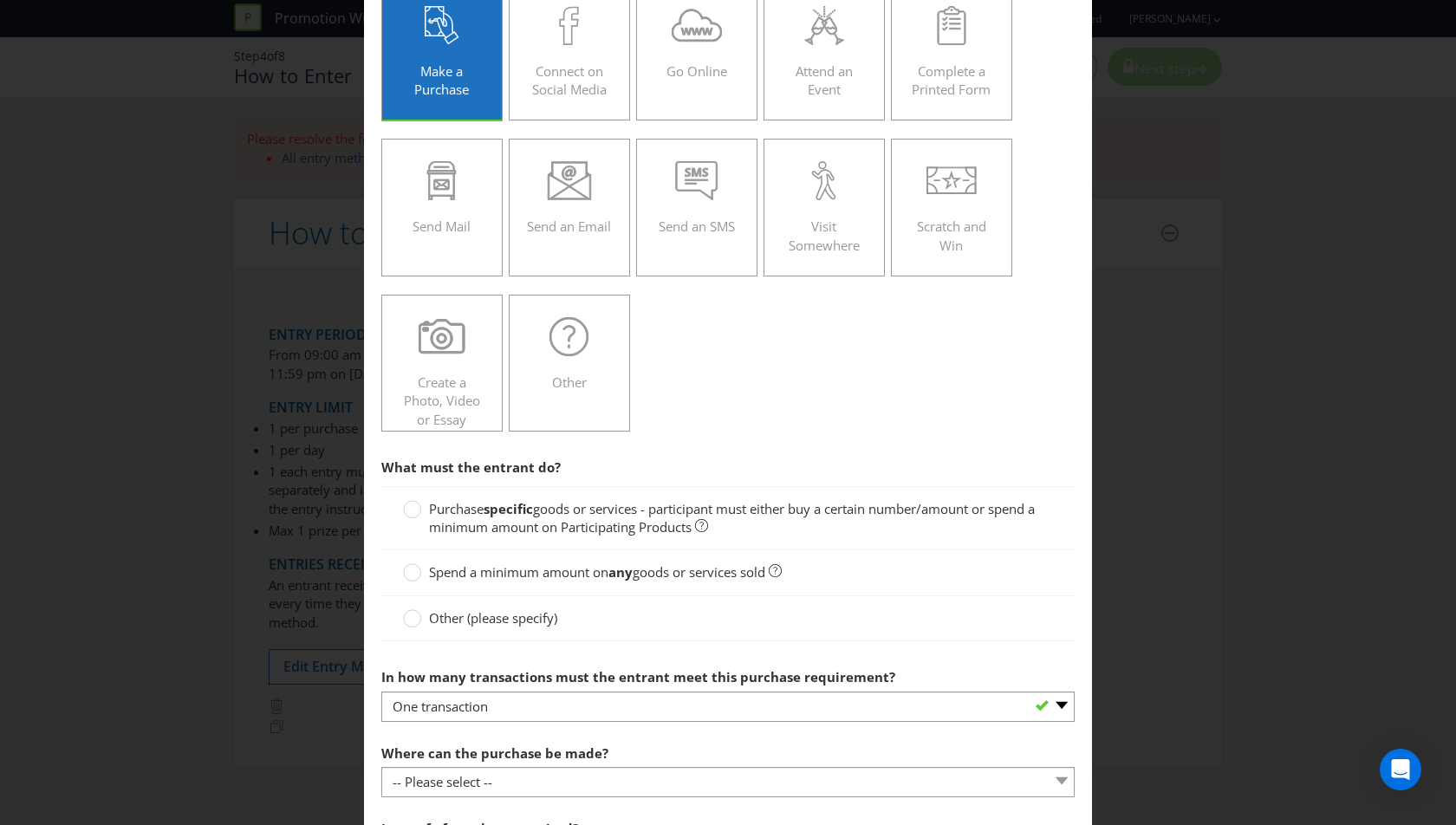
scroll to position [147, 0]
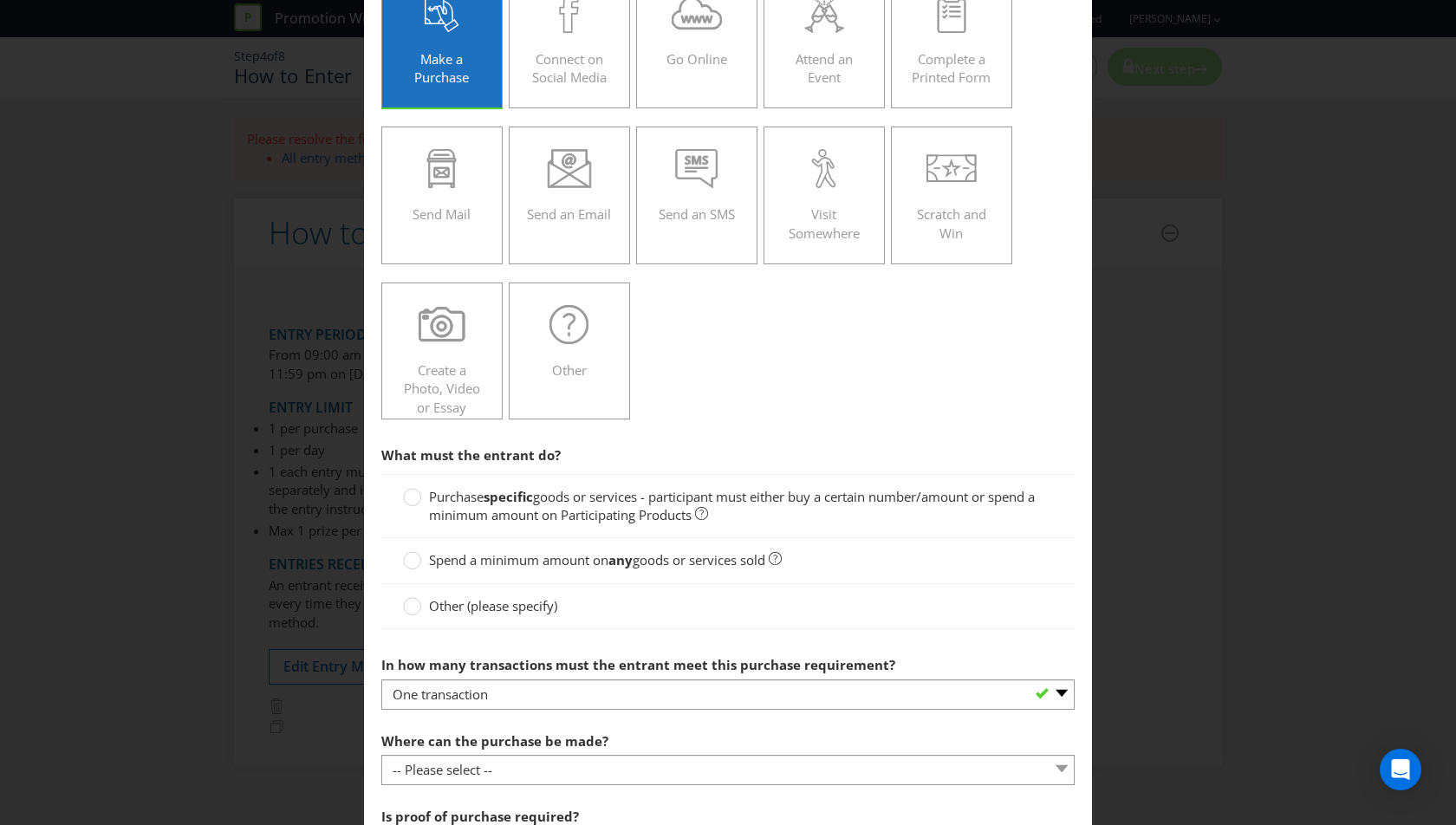
click at [585, 503] on span "goods or services - participant must either buy a certain number/amount or spen…" at bounding box center [732, 505] width 606 height 36
click at [0, 0] on input "Purchase specific goods or services - participant must either buy a certain num…" at bounding box center [0, 0] width 0 height 0
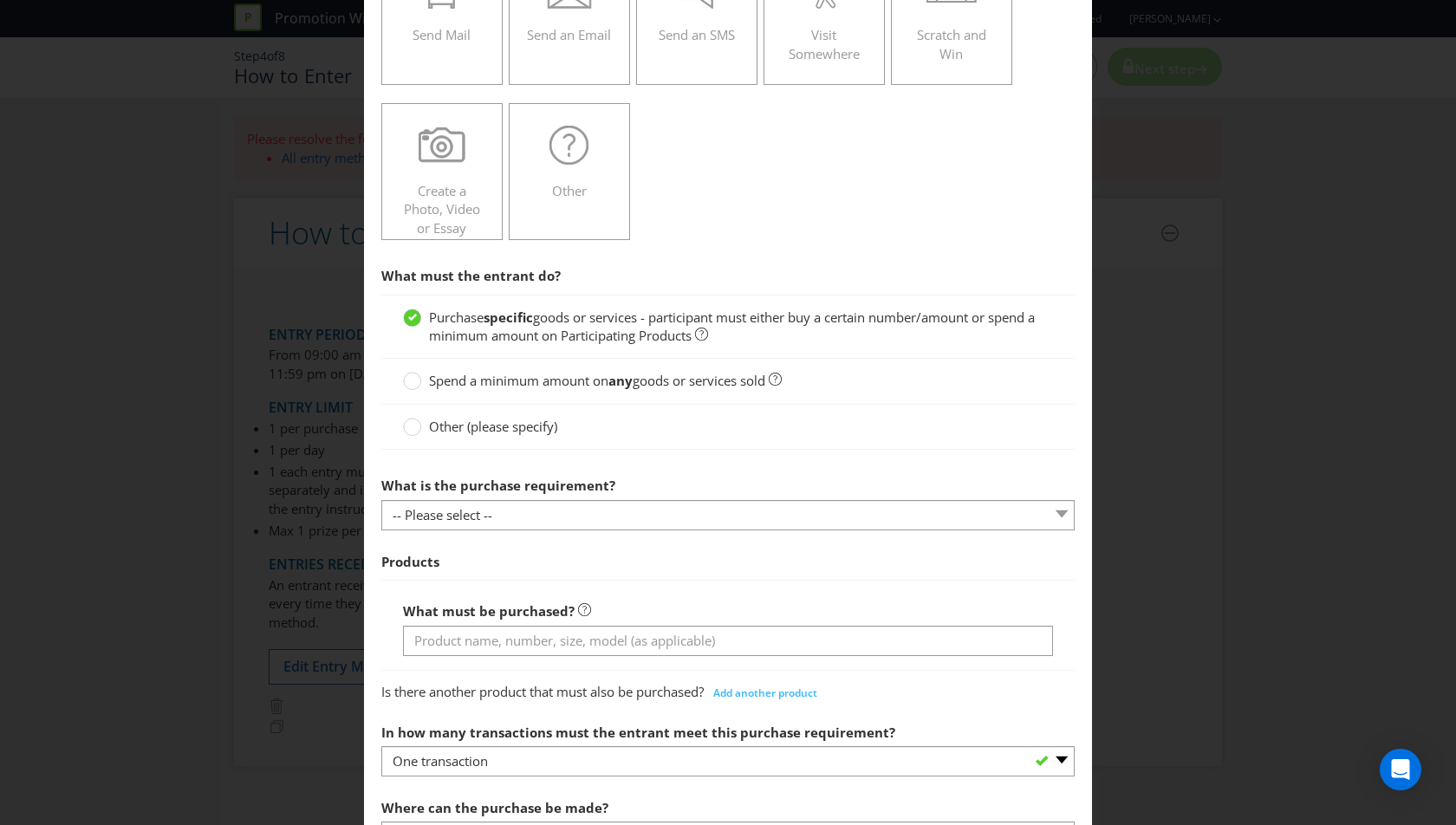
scroll to position [348, 0]
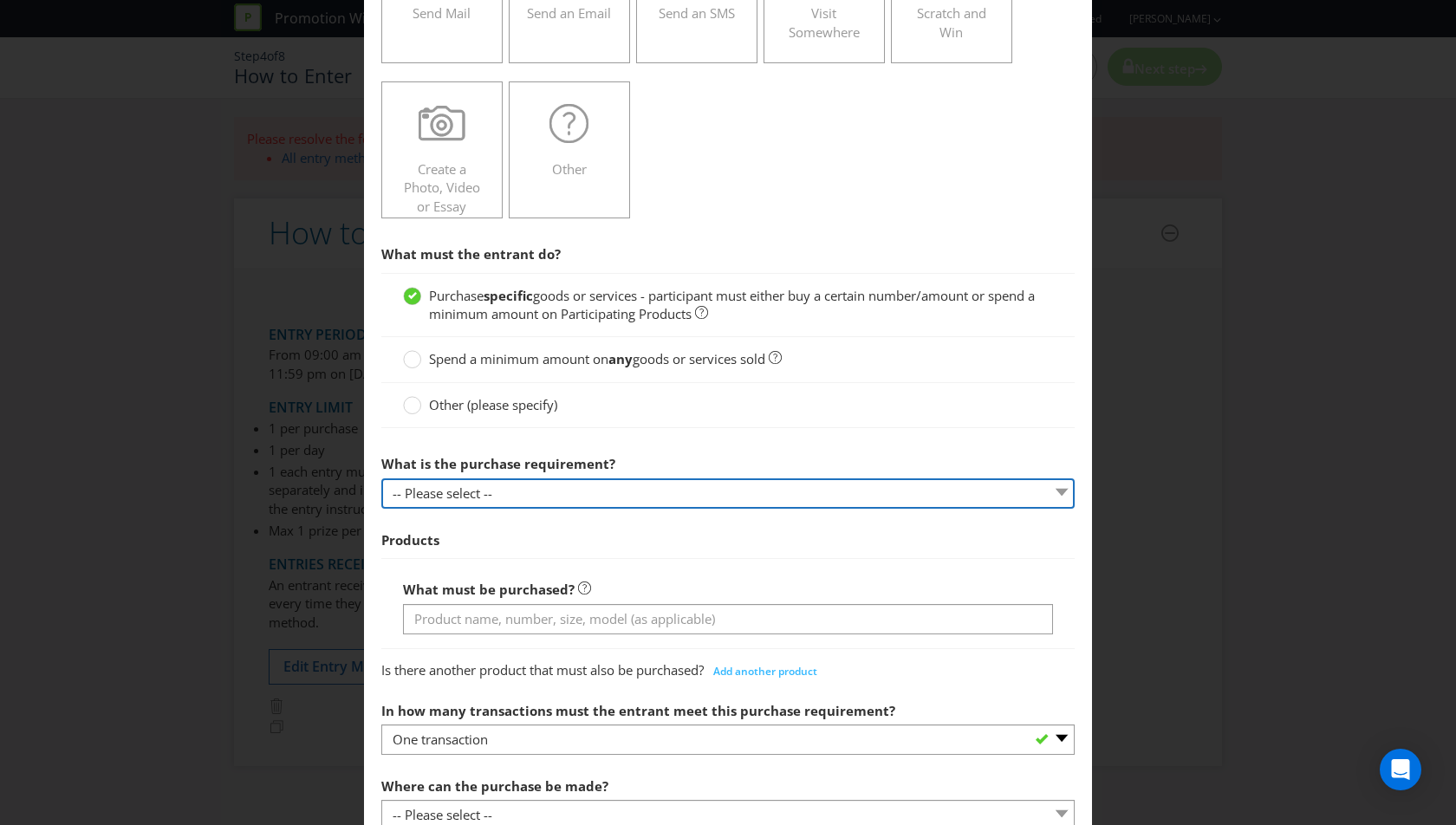
click at [576, 485] on select "-- Please select -- Buy a certain number of these products or services Spend a …" at bounding box center [728, 494] width 693 height 31
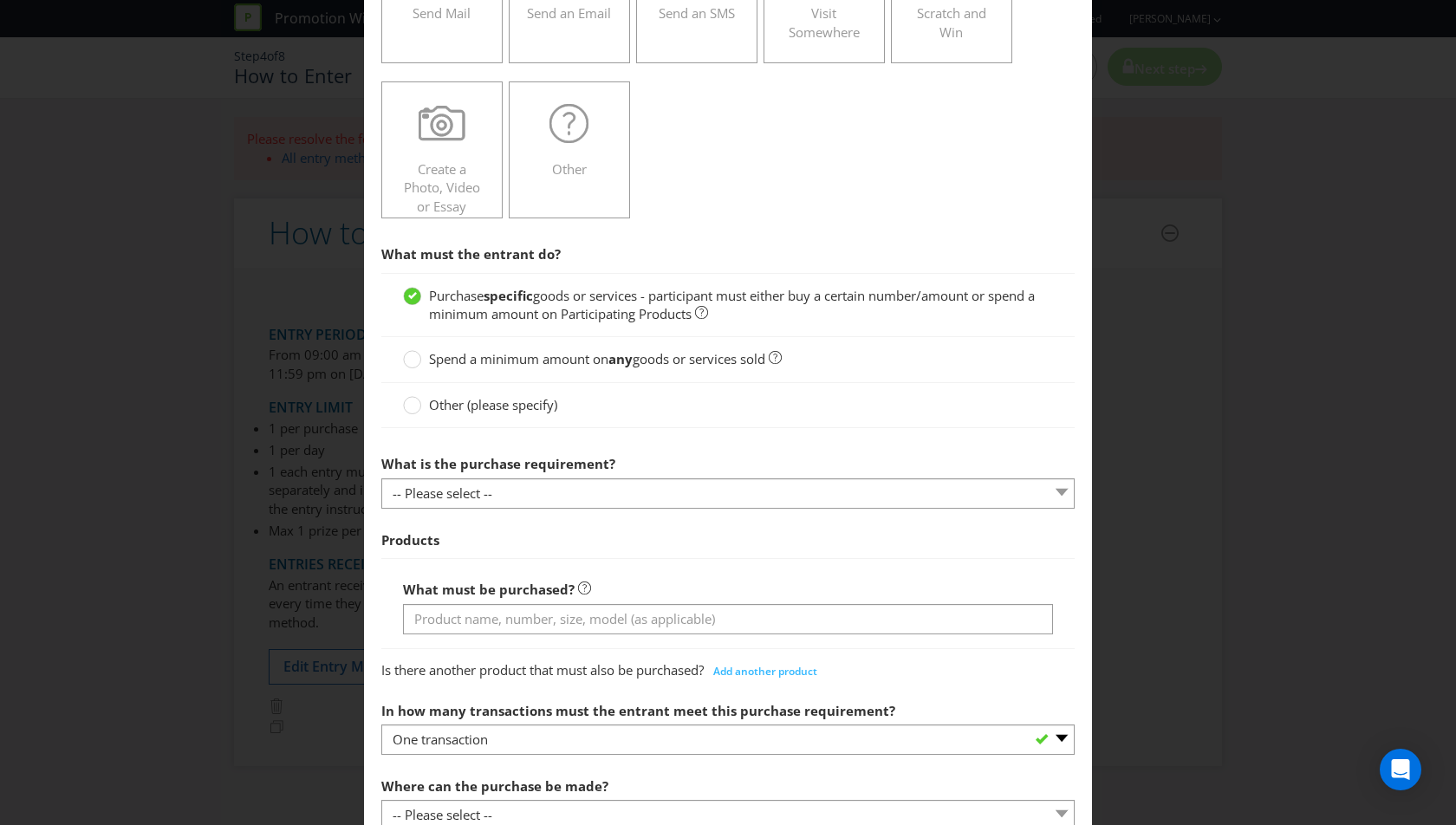
click at [522, 410] on label "Other (please specify)" at bounding box center [482, 404] width 158 height 18
click at [0, 0] on input "Other (please specify)" at bounding box center [0, 0] width 0 height 0
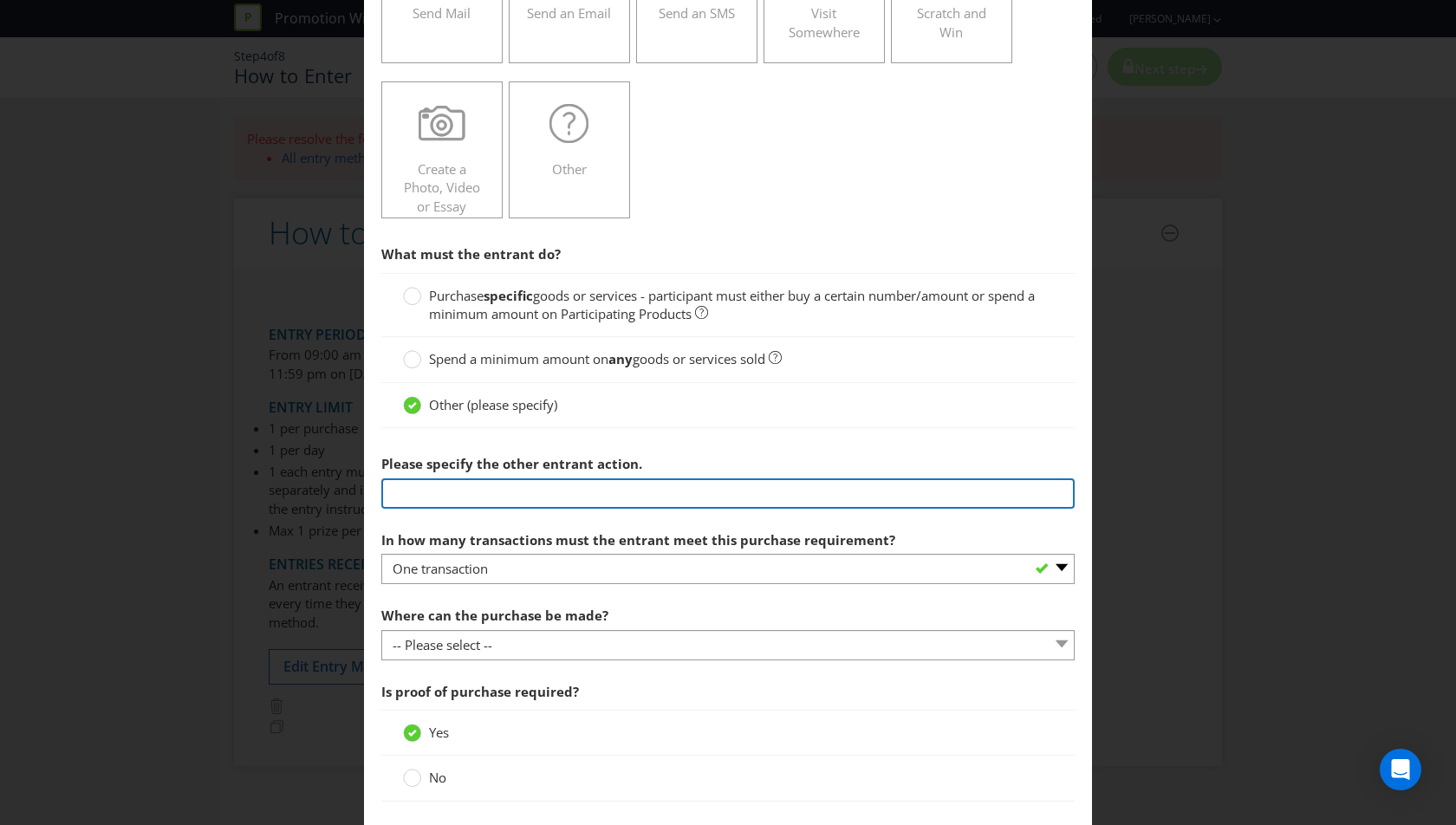
click at [504, 485] on input "text" at bounding box center [728, 494] width 693 height 31
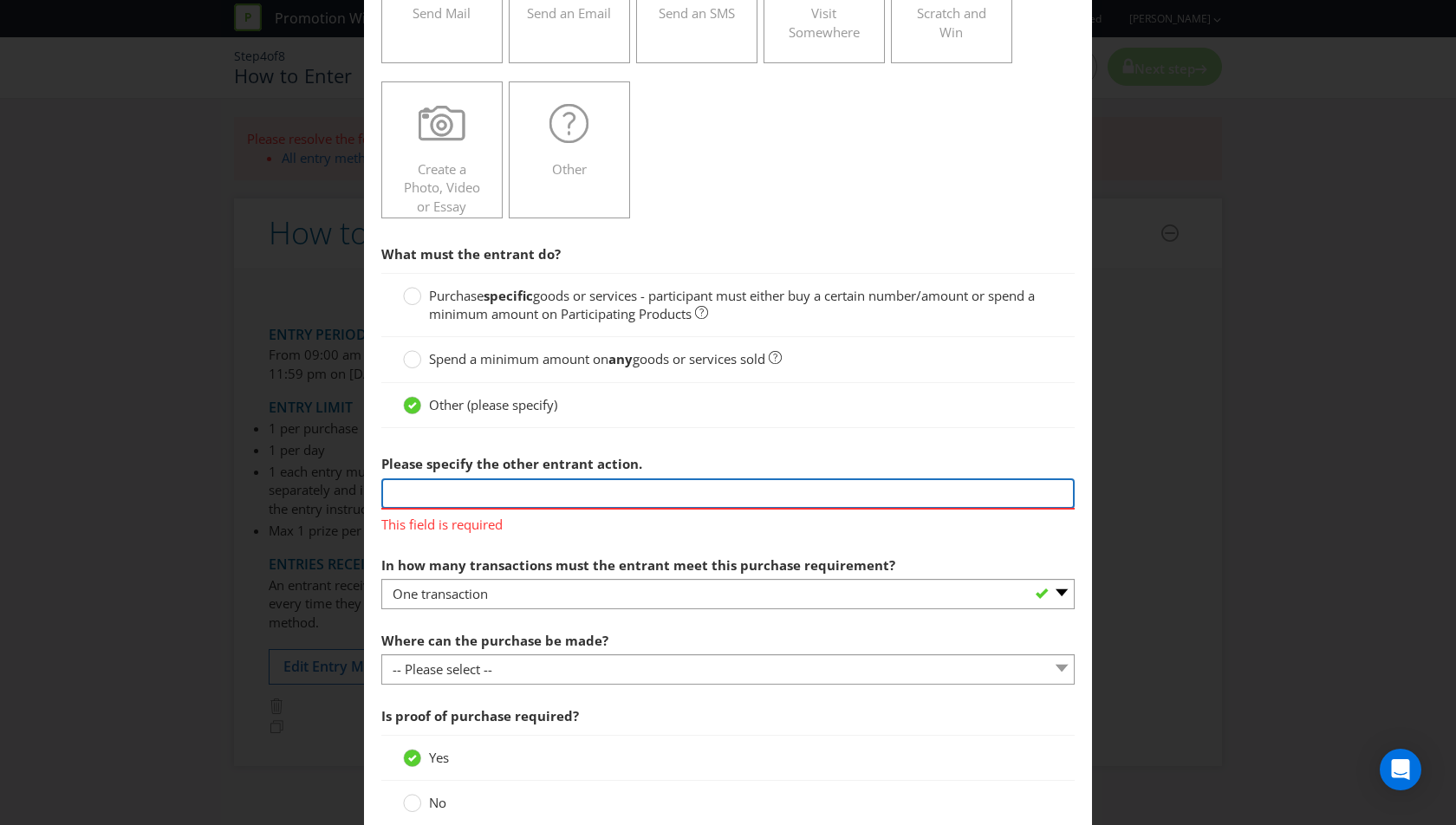
paste input "purchase a jug or any mix of 2 pots, schooners or pints of Carlton Dry products…"
drag, startPoint x: 729, startPoint y: 490, endPoint x: 156, endPoint y: 487, distance: 573.0
click at [156, 487] on div "How to Enter To enter the entrant must... Make a Purchase Connect on Social Med…" at bounding box center [728, 412] width 1456 height 825
click at [796, 497] on input "purchase a jug or any mix of 2 pots, schooners or pints of Carlton Dry products…" at bounding box center [728, 494] width 693 height 31
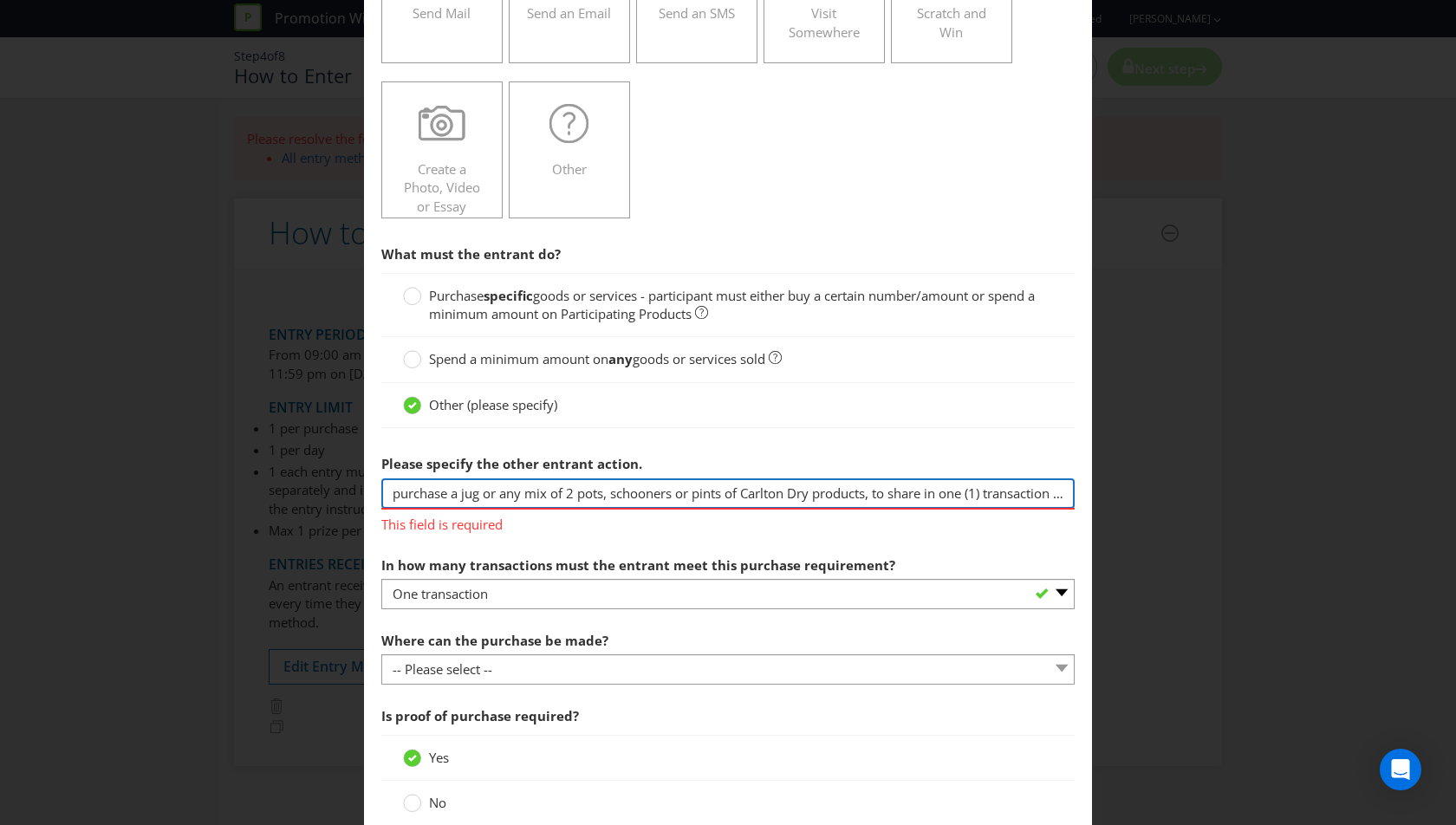
drag, startPoint x: 579, startPoint y: 490, endPoint x: 810, endPoint y: 497, distance: 231.1
click at [810, 497] on input "purchase a jug or any mix of 2 pots, schooners or pints of Carlton Dry products…" at bounding box center [728, 494] width 693 height 31
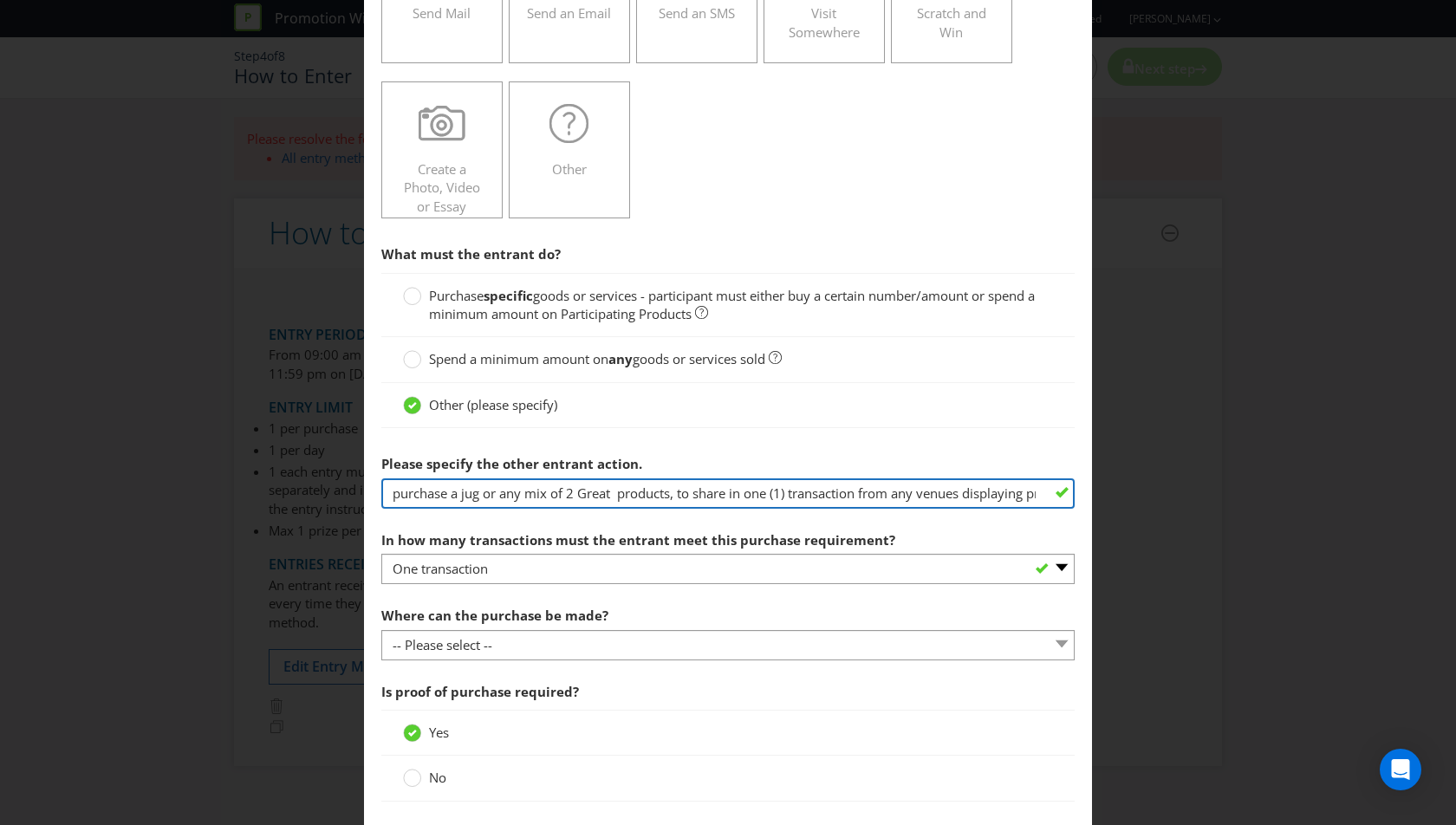
drag, startPoint x: 1032, startPoint y: 492, endPoint x: 392, endPoint y: 492, distance: 640.0
click at [392, 494] on input "purchase a jug or any mix of 2 Great products, to share in one (1) transaction …" at bounding box center [728, 494] width 693 height 31
click at [670, 489] on input "promotional material ("Participating Venues"). Entrants will receive an entry f…" at bounding box center [728, 494] width 693 height 31
drag, startPoint x: 458, startPoint y: 484, endPoint x: 360, endPoint y: 483, distance: 98.0
click at [360, 483] on div "How to Enter To enter the entrant must... Make a Purchase Connect on Social Med…" at bounding box center [728, 412] width 1456 height 825
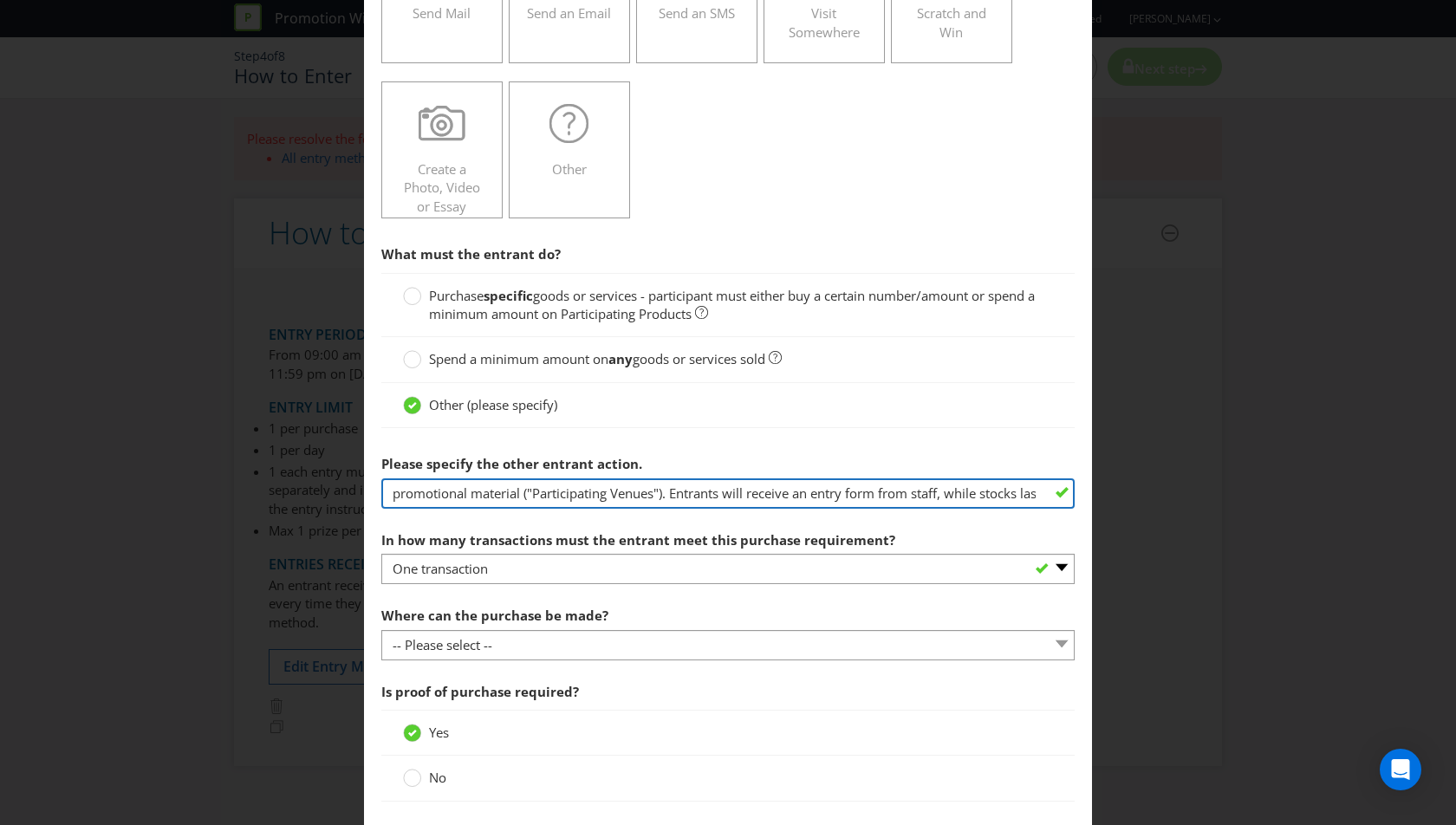
click at [390, 488] on input "promotional material ("Participating Venues"). Entrants will receive an entry f…" at bounding box center [728, 494] width 693 height 31
paste input "purchase two (2) pints, schooners, stubbies or cans, or a jug of Great Northern…"
drag, startPoint x: 849, startPoint y: 490, endPoint x: 871, endPoint y: 494, distance: 22.4
click at [871, 494] on input "purchase two (2) pints, schooners, stubbies or cans, or a jug of Great Northern…" at bounding box center [728, 494] width 693 height 31
click at [777, 490] on input "purchase two (2) pints, schooners, stubbies or cans, or a jug of Great Northern…" at bounding box center [728, 494] width 693 height 31
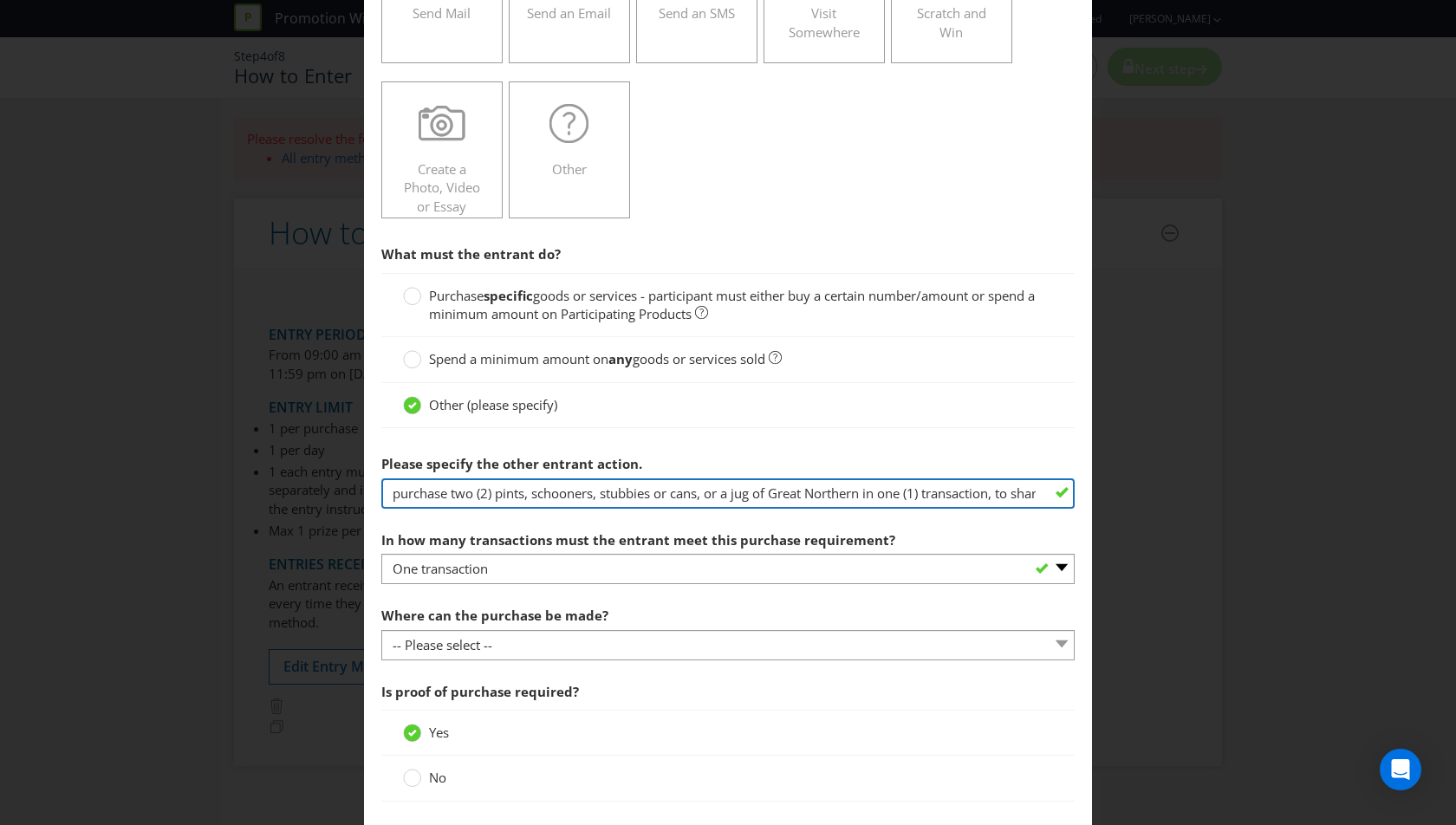
click at [774, 489] on input "purchase two (2) pints, schooners, stubbies or cans, or a jug of Great Northern…" at bounding box center [728, 494] width 693 height 31
click at [876, 492] on input "purchase two (2) pints, schooners, stubbies or cans, or a jug of a Great Northe…" at bounding box center [728, 494] width 693 height 31
drag, startPoint x: 942, startPoint y: 489, endPoint x: 806, endPoint y: 487, distance: 136.0
click at [806, 487] on input "purchase two (2) pints, schooners, stubbies or cans, or a jug of a Great Northe…" at bounding box center [728, 494] width 693 height 31
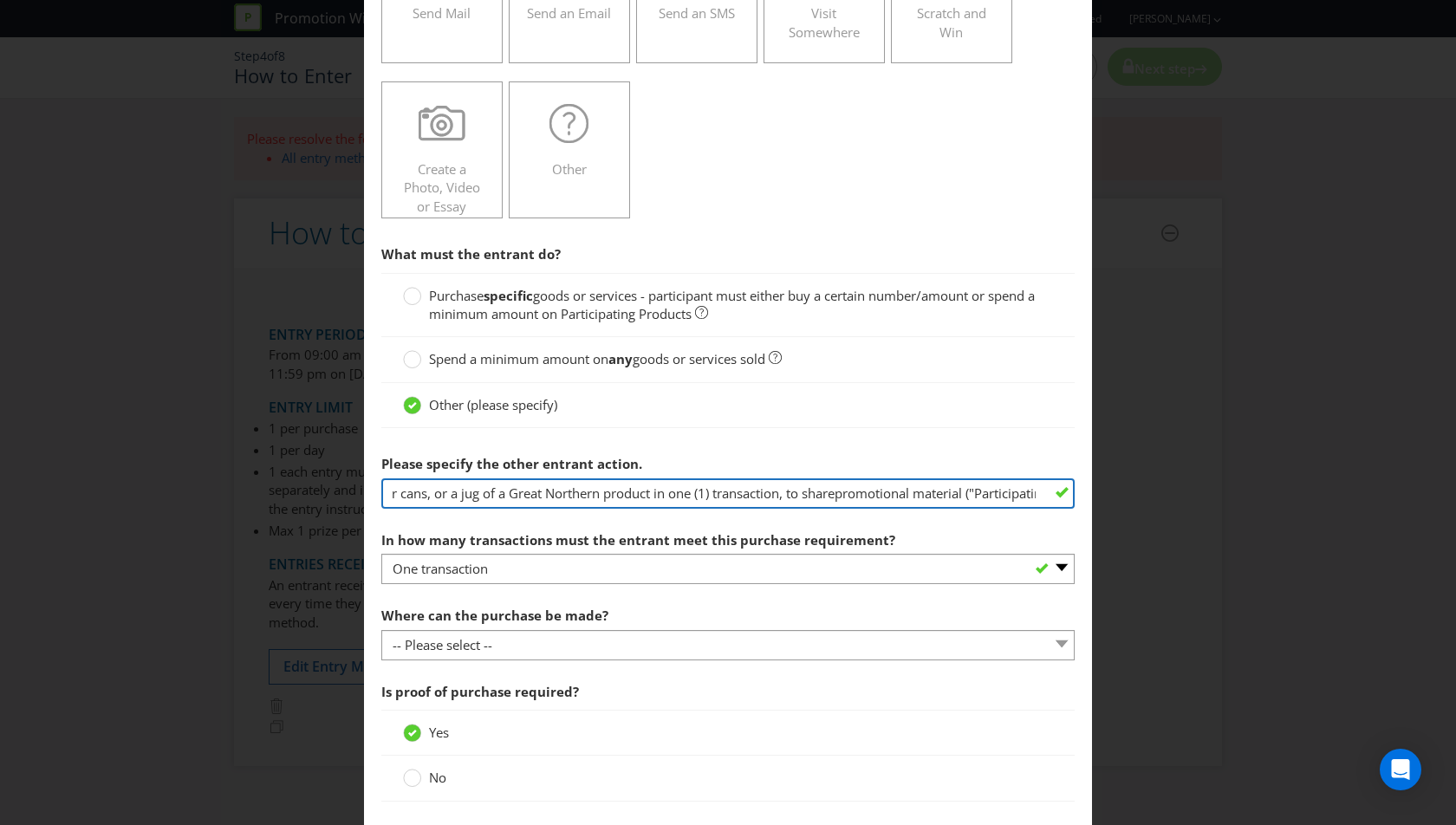
click at [824, 496] on input "purchase two (2) pints, schooners, stubbies or cans, or a jug of a Great Northe…" at bounding box center [728, 494] width 693 height 31
click at [851, 494] on input "purchase two (2) pints, schooners, stubbies or cans, or a jug of a Great Northe…" at bounding box center [728, 494] width 693 height 31
drag, startPoint x: 943, startPoint y: 489, endPoint x: 1031, endPoint y: 494, distance: 88.1
click at [1031, 494] on input "purchase two (2) pints, schooners, stubbies or cans, or a jug of a Great Northe…" at bounding box center [728, 494] width 693 height 31
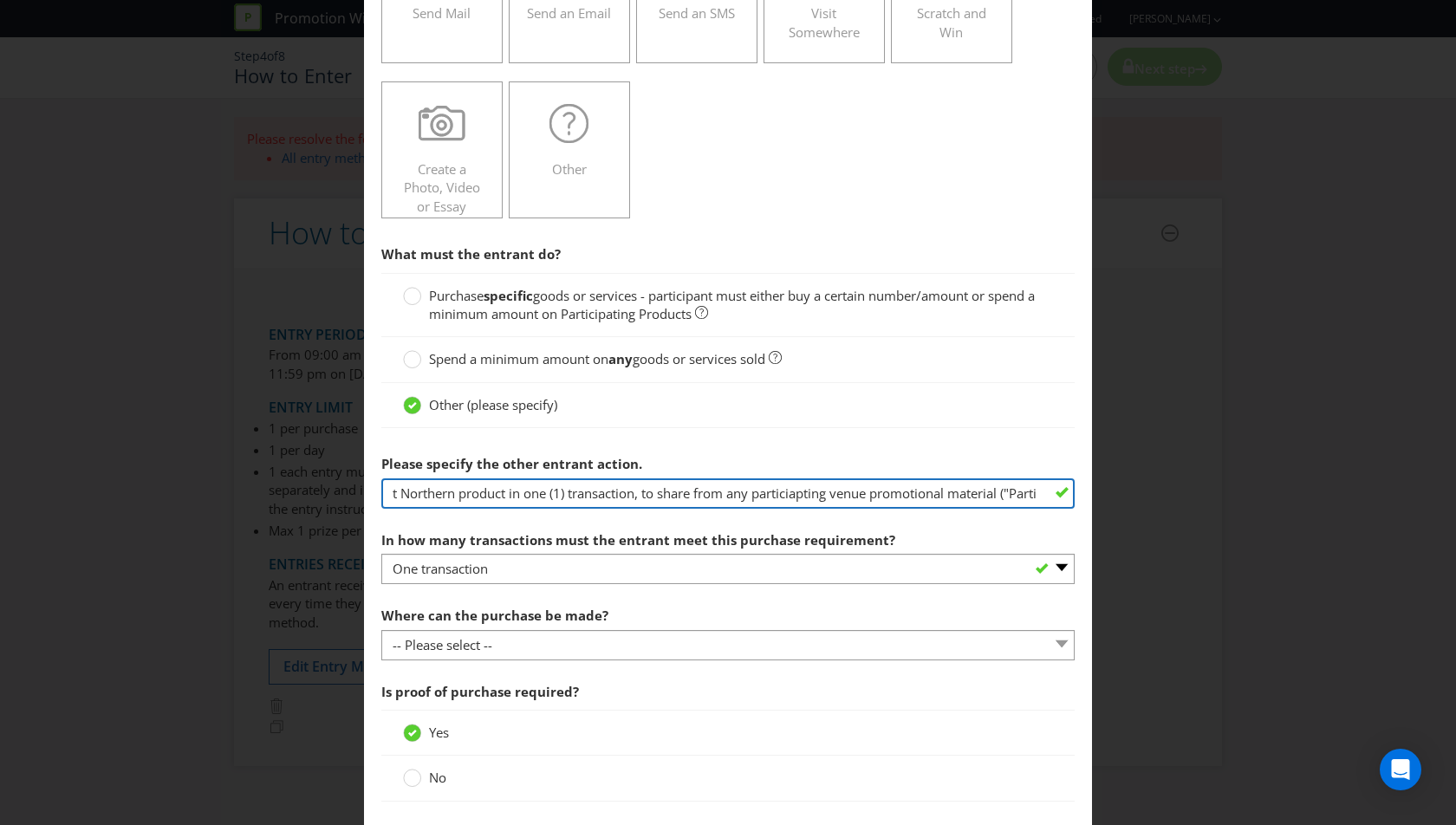
click at [885, 490] on input "purchase two (2) pints, schooners, stubbies or cans, or a jug of a Great Northe…" at bounding box center [728, 494] width 693 height 31
click at [921, 493] on input "purchase two (2) pints, schooners, stubbies or cans, or a jug of a Great Northe…" at bounding box center [728, 494] width 693 height 31
click at [805, 490] on input "purchase two (2) pints, schooners, stubbies or cans, or a jug of a Great Northe…" at bounding box center [728, 494] width 693 height 31
click at [944, 493] on input "purchase two (2) pints, schooners, stubbies or cans, or a jug of a Great Northe…" at bounding box center [728, 494] width 693 height 31
type input "purchase two (2) pints, schooners, stubbies or cans, or a jug of a Great Northe…"
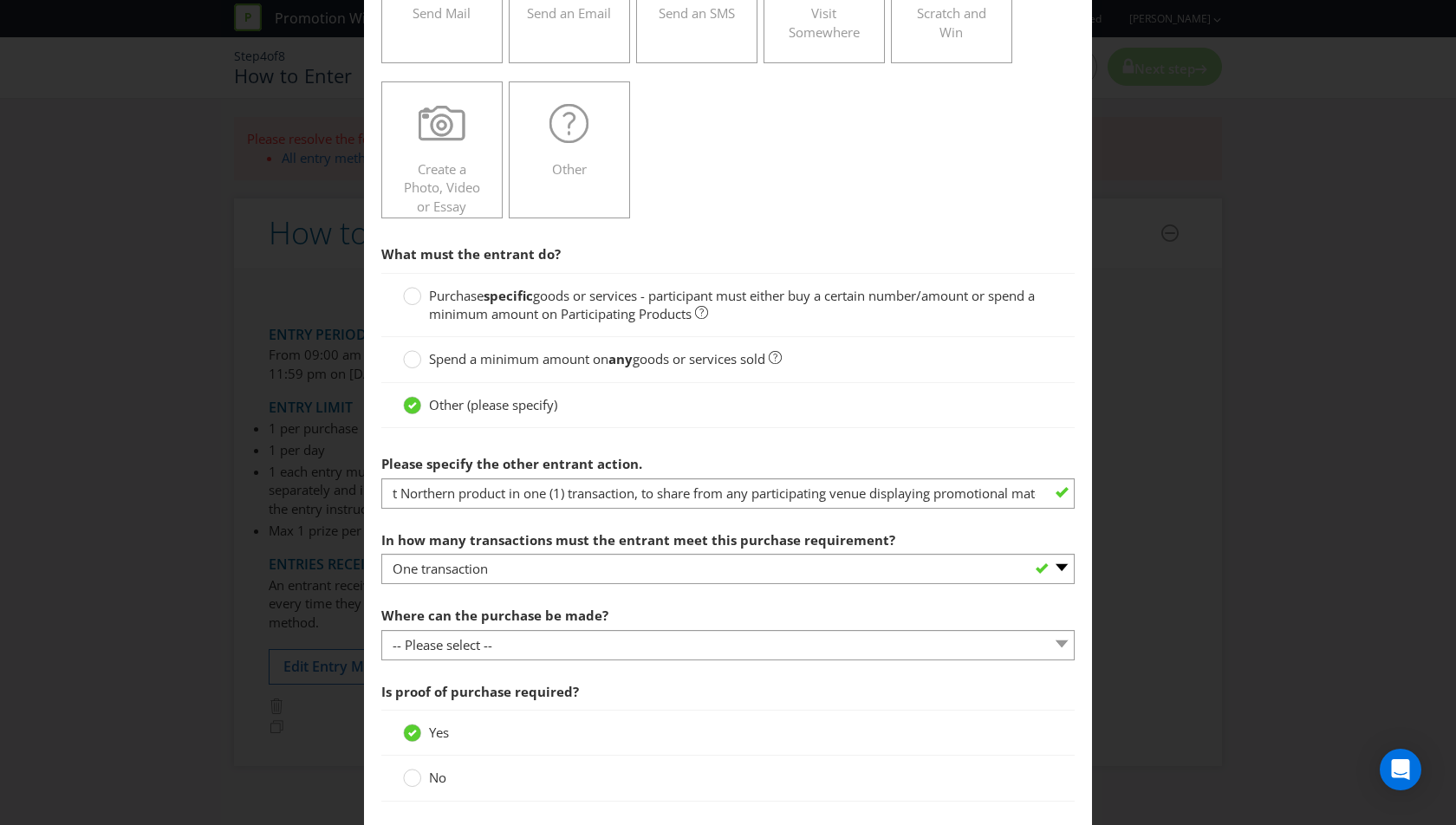
scroll to position [0, 0]
click at [991, 429] on div at bounding box center [728, 433] width 693 height 9
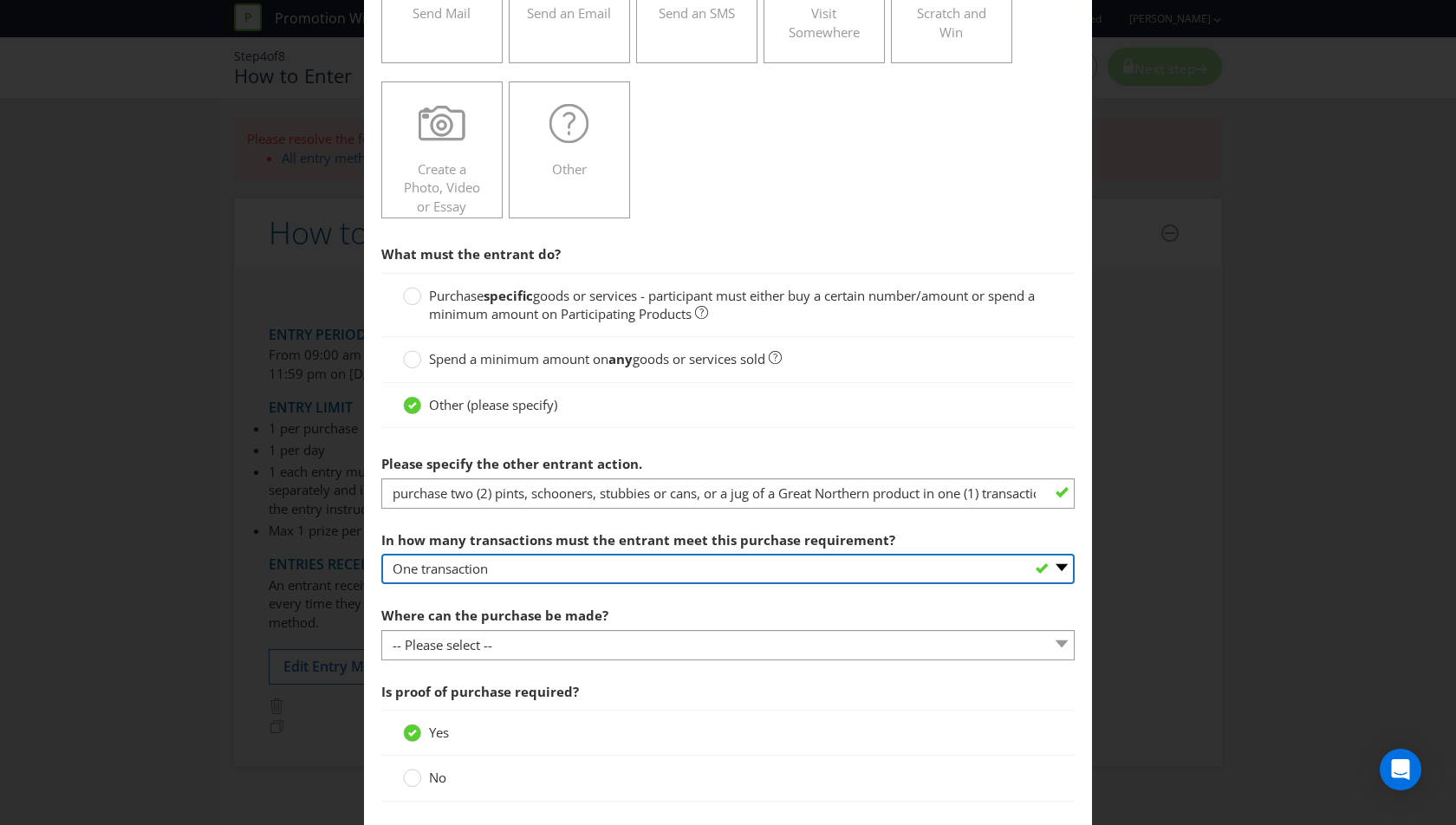
click at [576, 570] on select "-- Please select -- One transaction A specific number of transactions Any numbe…" at bounding box center [728, 569] width 693 height 31
click at [381, 554] on select "-- Please select -- One transaction A specific number of transactions Any numbe…" at bounding box center [728, 569] width 693 height 31
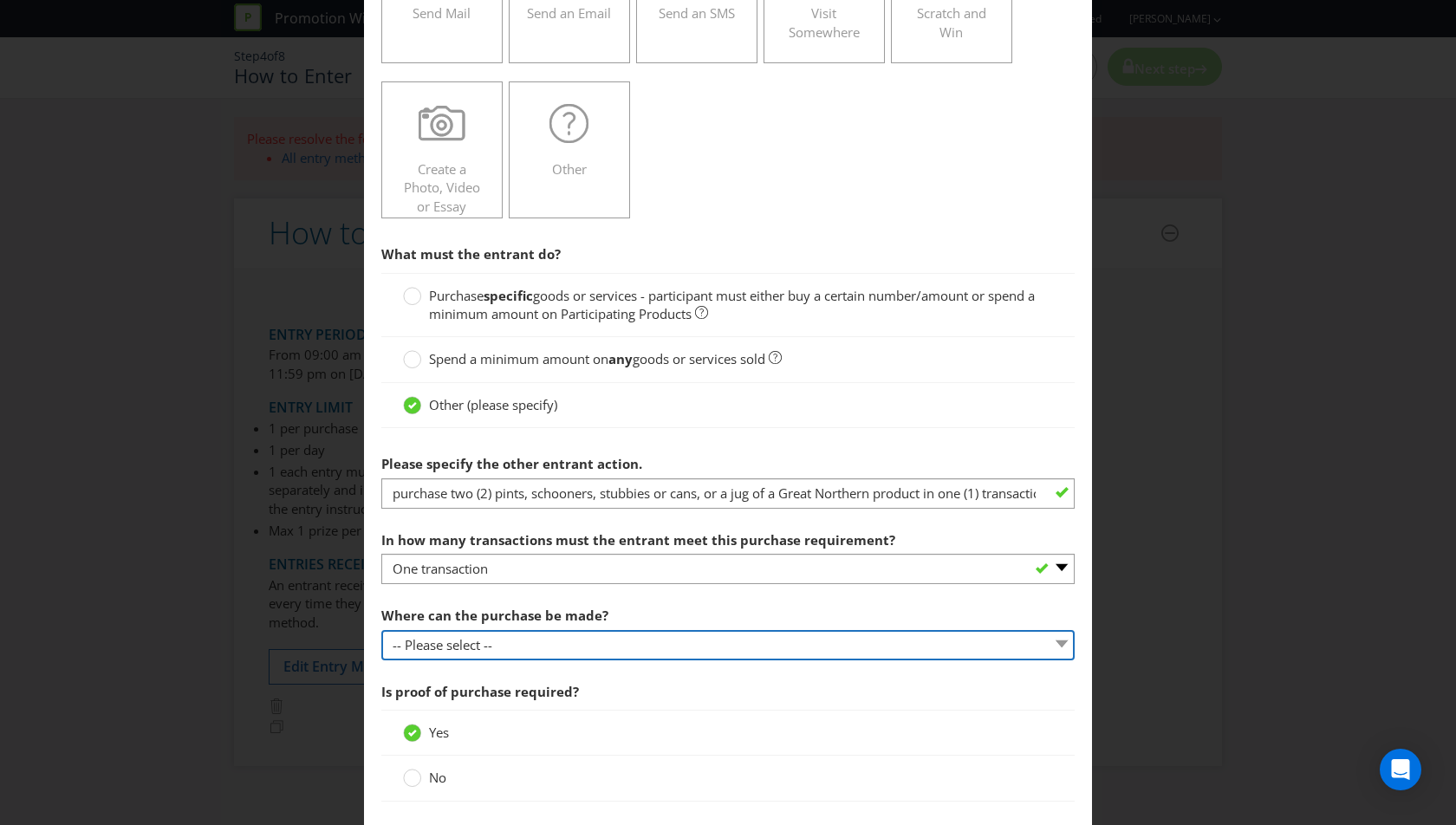
click at [591, 646] on select "-- Please select -- Any stores displaying promotional material (including onlin…" at bounding box center [728, 645] width 693 height 31
select select "ANY_DISPLAYING_NOT_ONLINE"
click at [381, 630] on select "-- Please select -- Any stores displaying promotional material (including onlin…" at bounding box center [728, 645] width 693 height 31
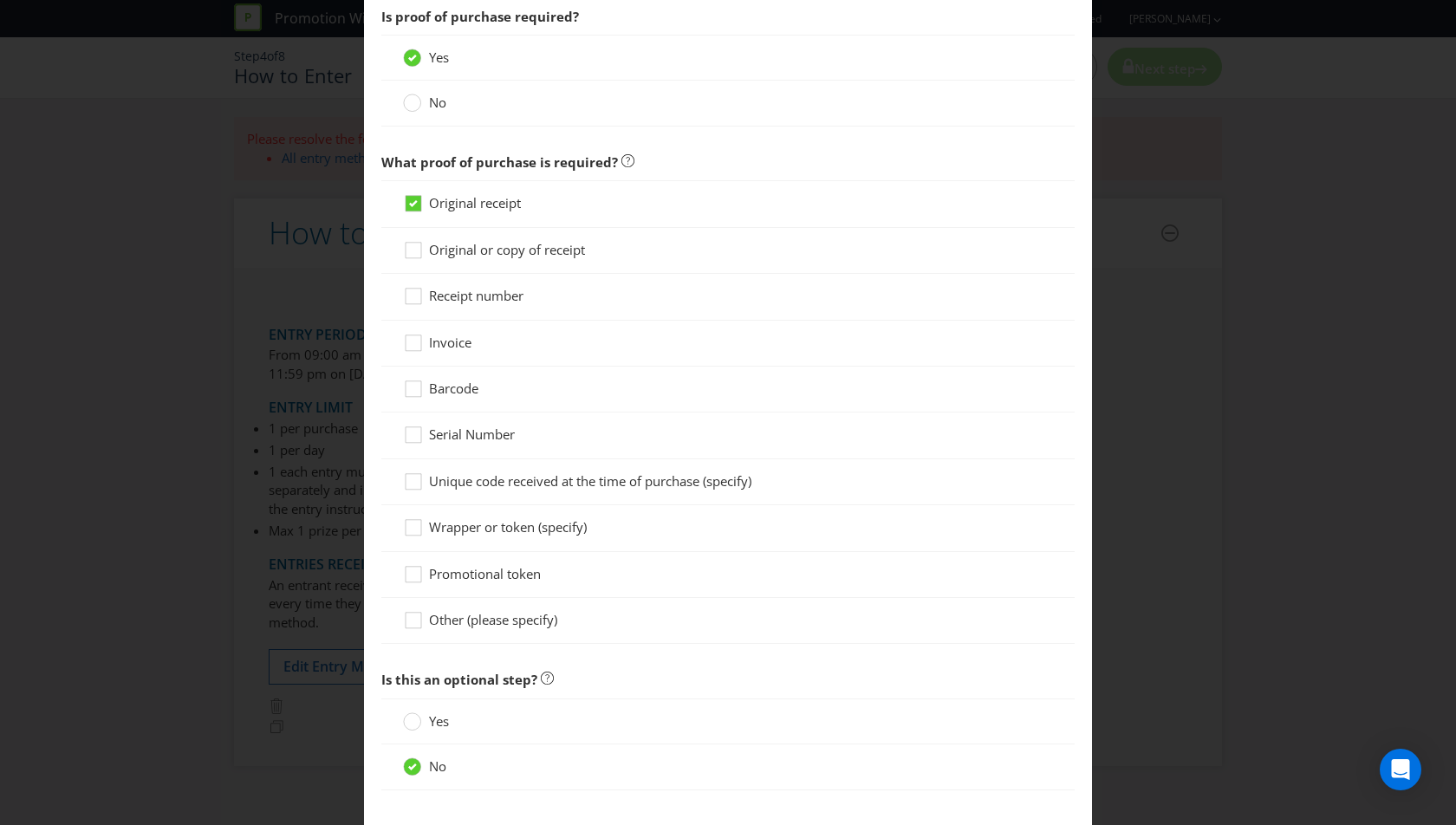
scroll to position [1027, 0]
click at [509, 625] on div "Other (please specify)" at bounding box center [728, 617] width 693 height 46
click at [507, 624] on div at bounding box center [728, 625] width 650 height 2
click at [500, 606] on span "Other (please specify)" at bounding box center [493, 615] width 128 height 17
click at [0, 0] on input "Other (please specify)" at bounding box center [0, 0] width 0 height 0
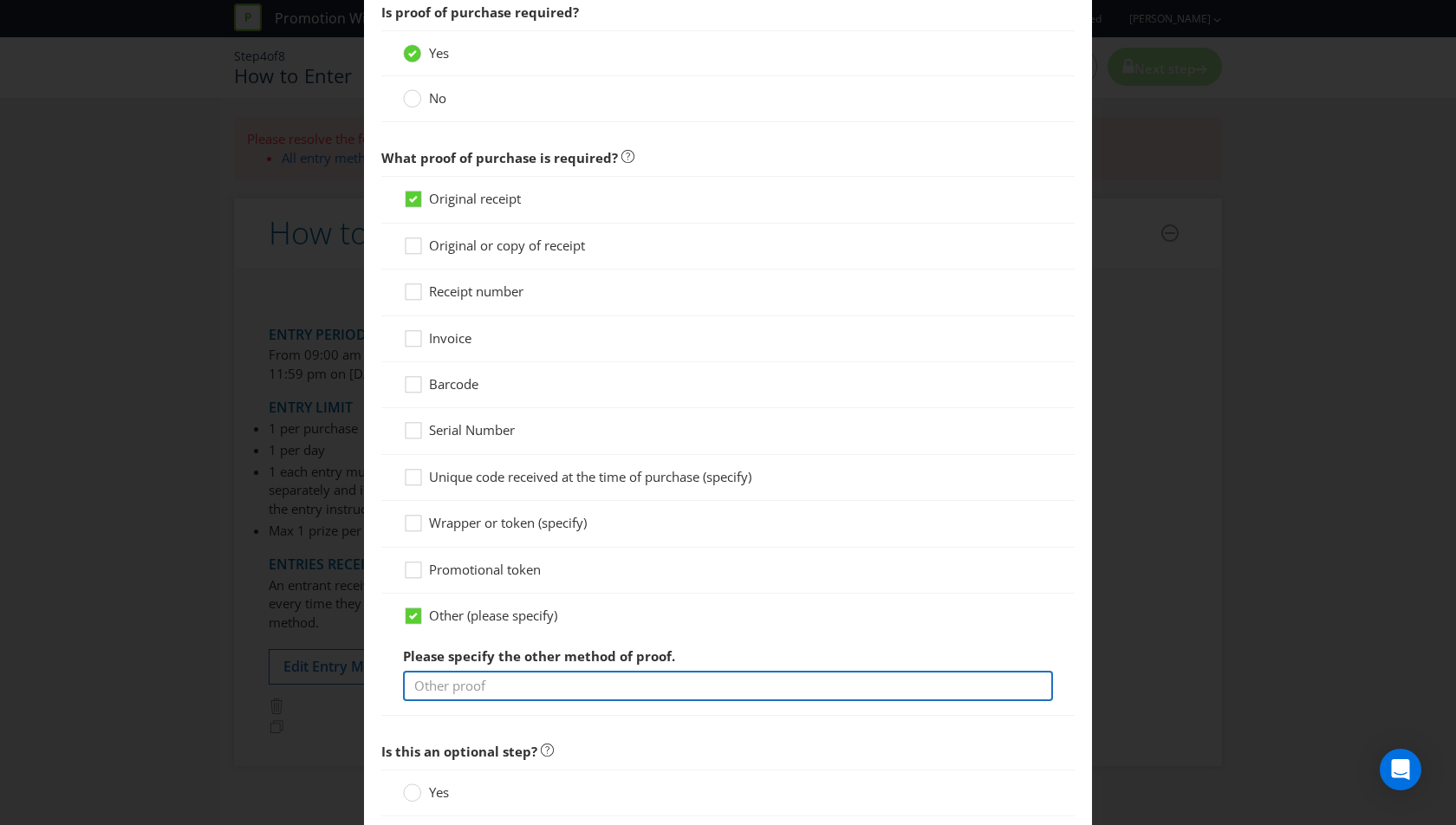
click at [514, 689] on input "text" at bounding box center [728, 686] width 650 height 31
type input "Entrants will be handed an entry form from staff when the purchase the product."
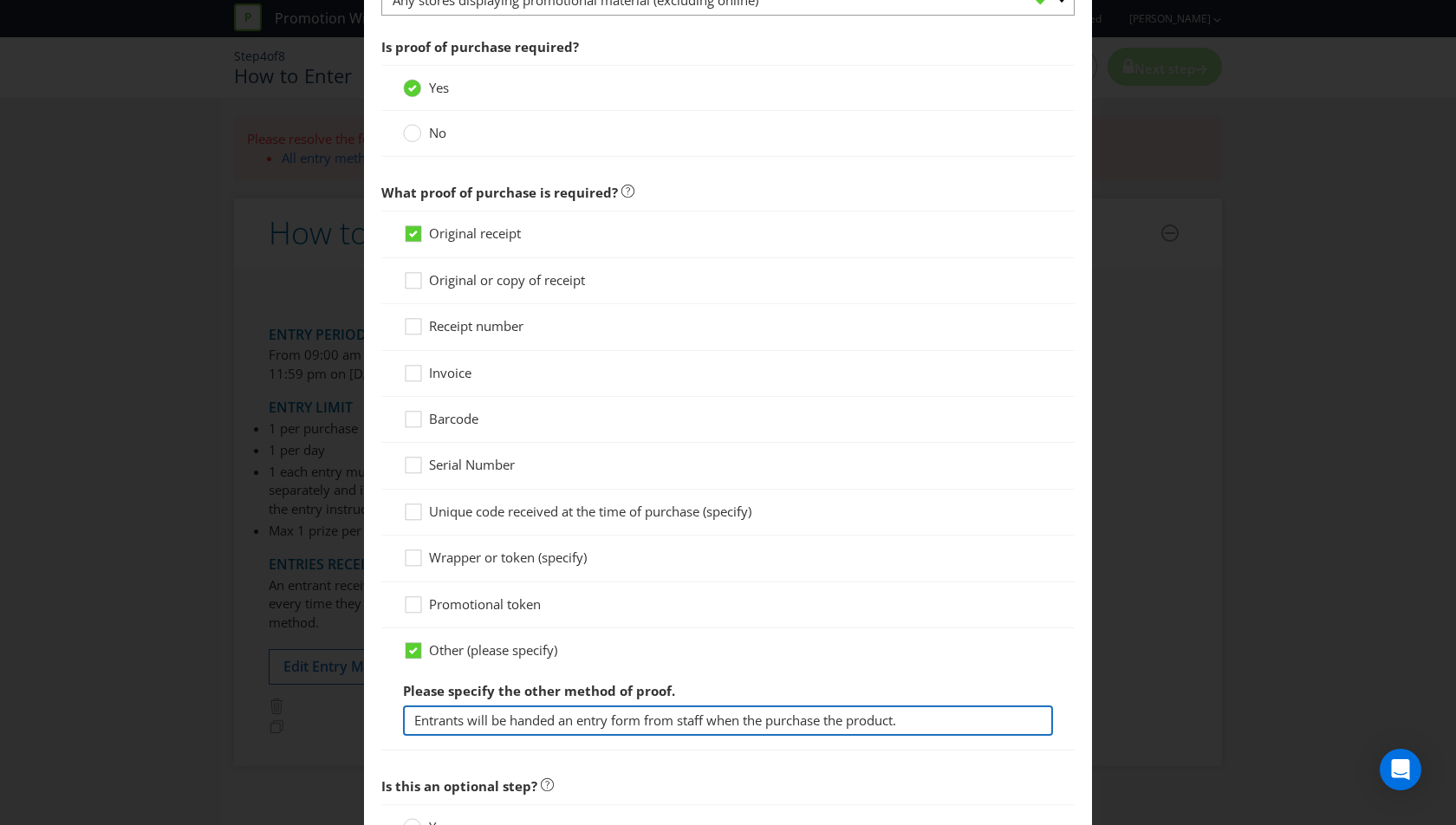
scroll to position [1173, 0]
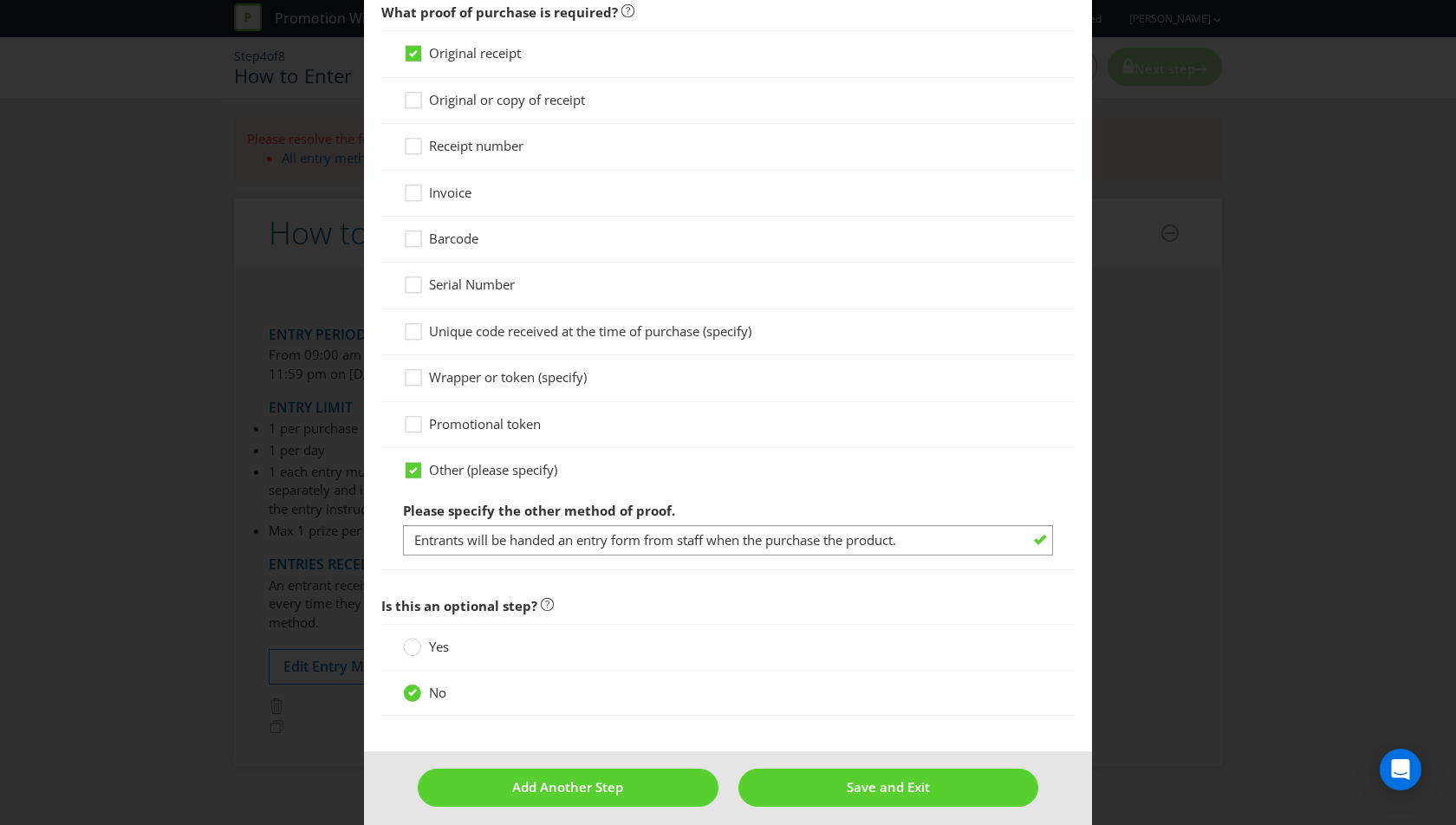
click at [767, 671] on div "No" at bounding box center [728, 693] width 693 height 45
click at [875, 778] on span "Save and Exit" at bounding box center [888, 786] width 83 height 17
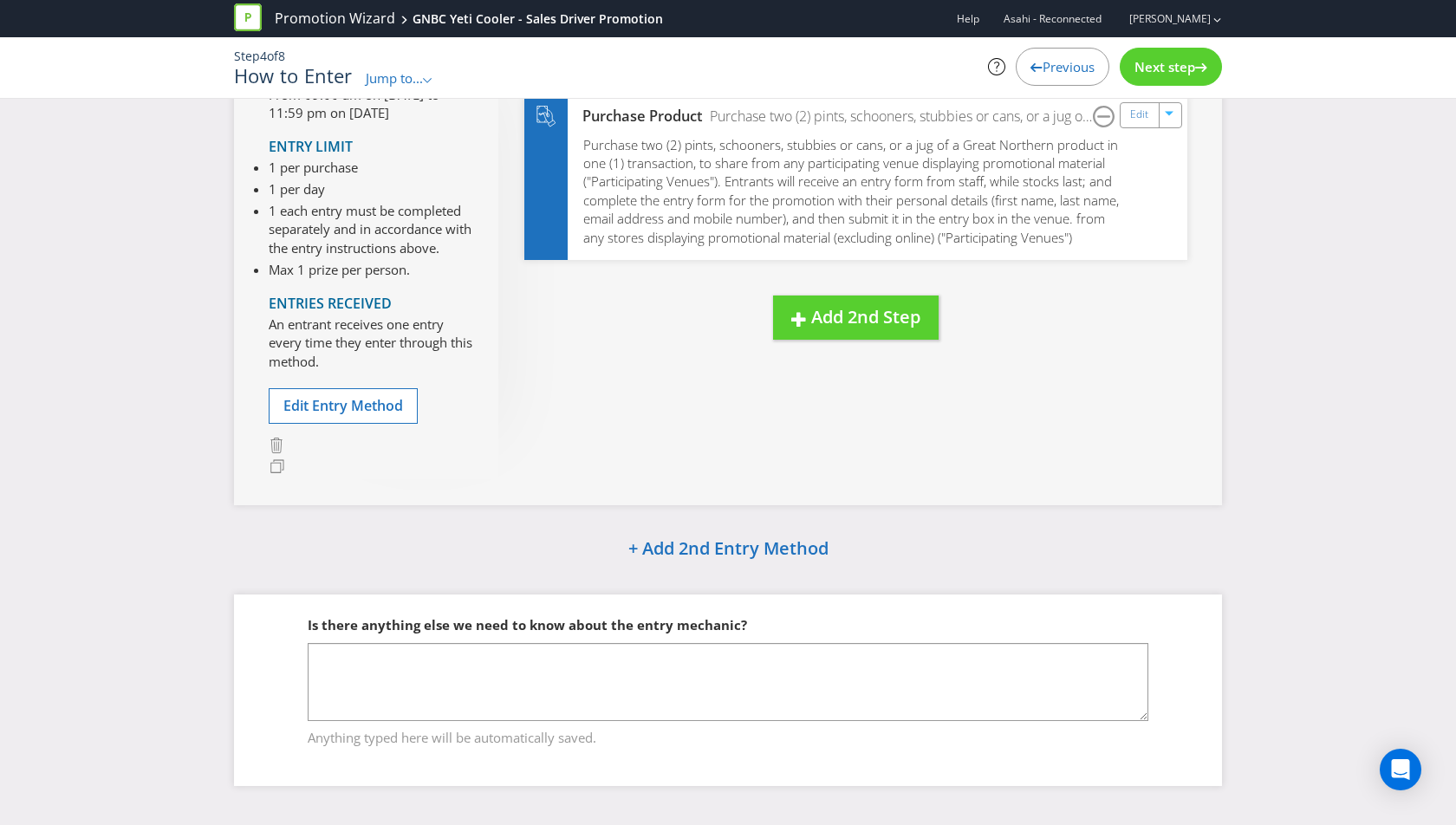
scroll to position [184, 0]
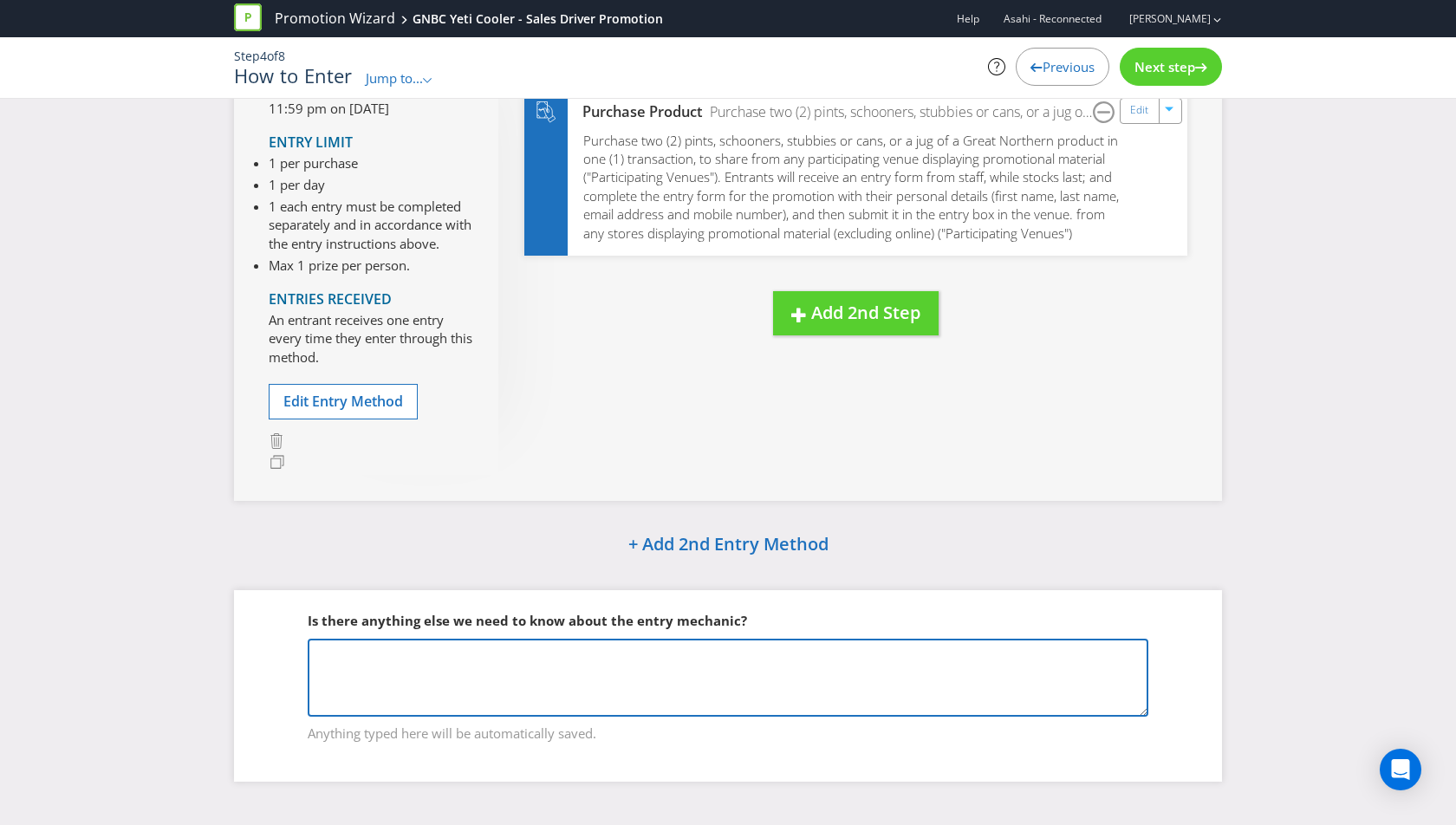
click at [671, 676] on textarea at bounding box center [728, 677] width 841 height 78
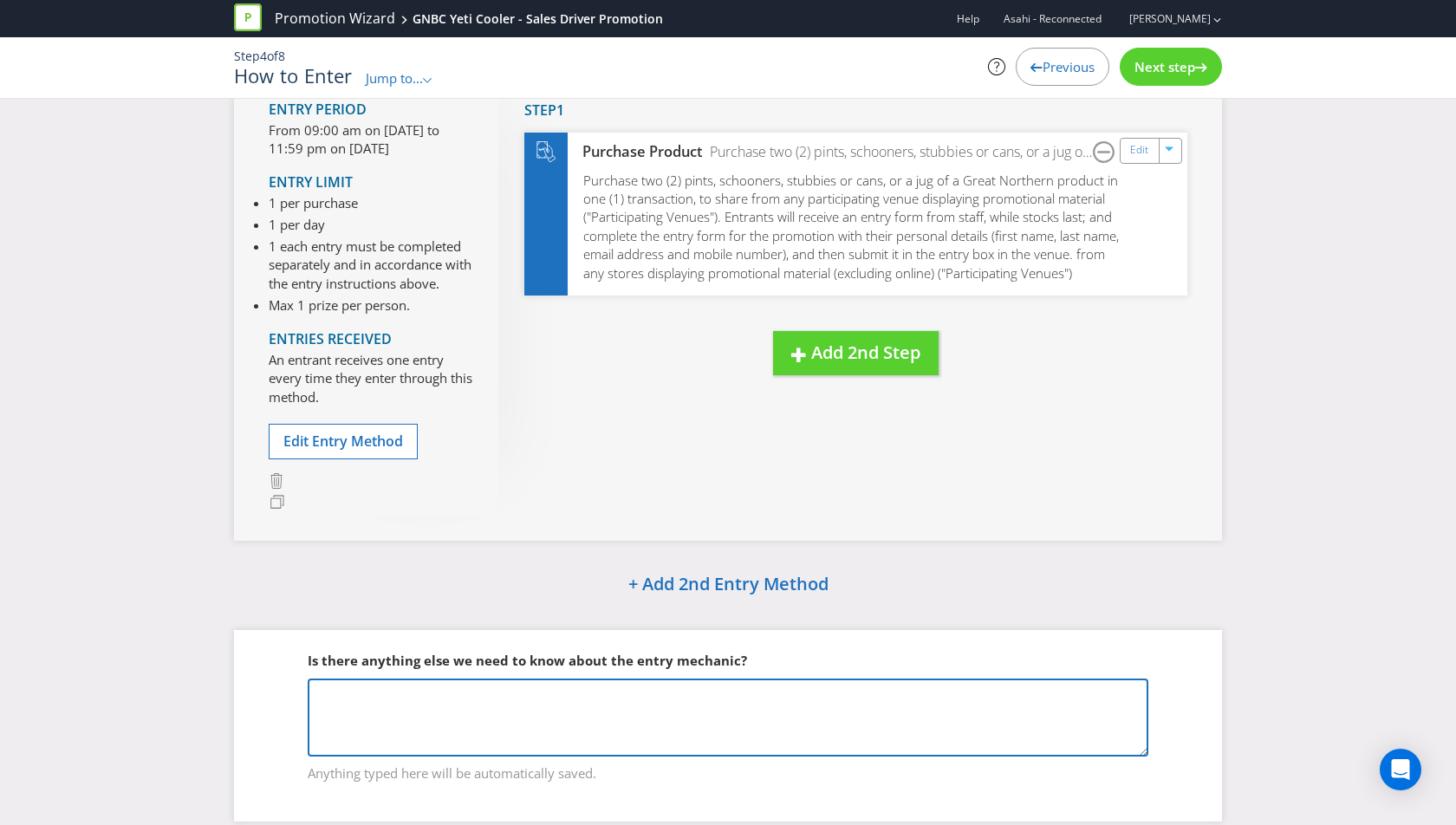
scroll to position [140, 0]
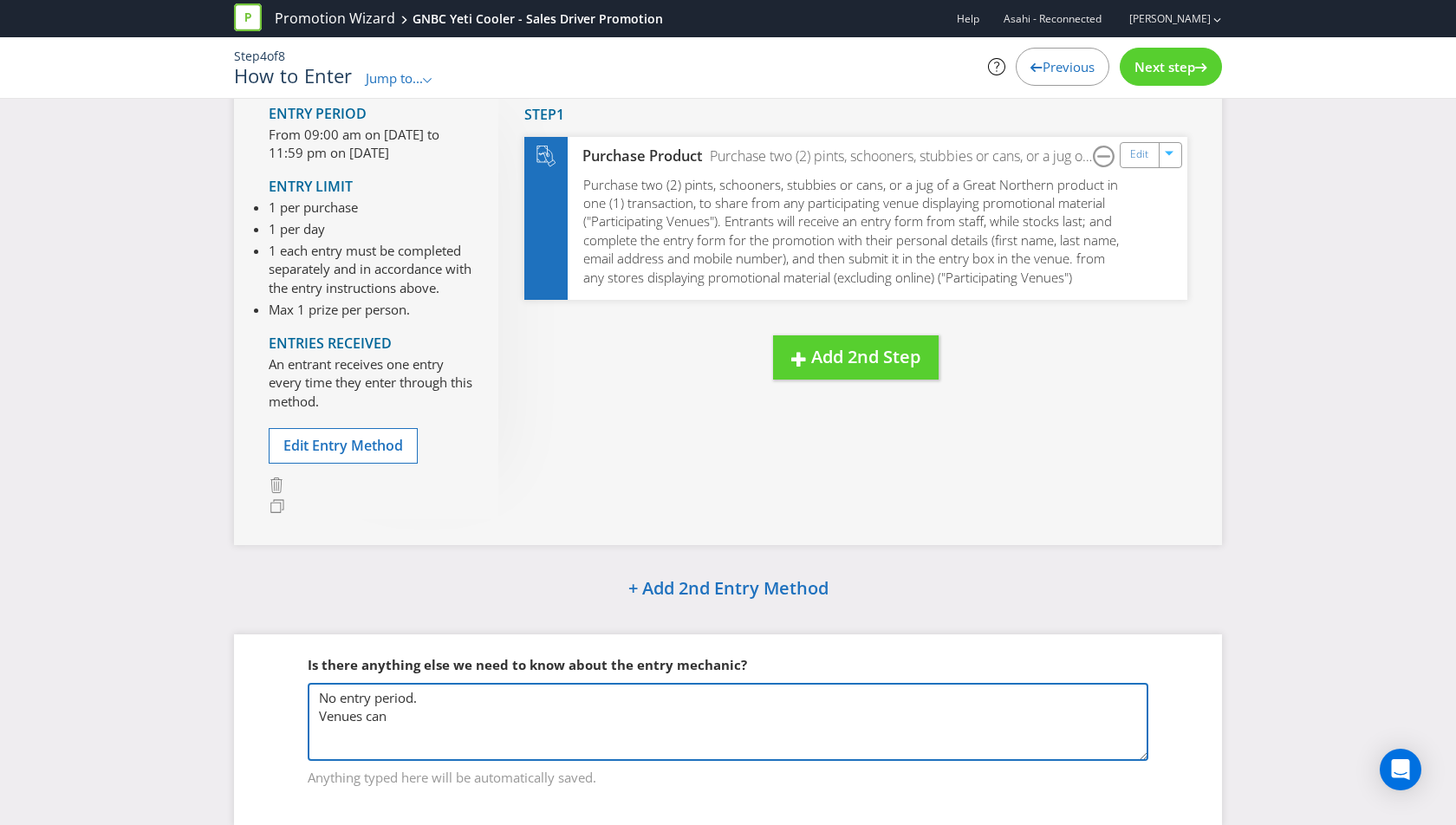
click at [464, 716] on textarea "No entry period. Venues can" at bounding box center [728, 721] width 841 height 78
click at [454, 695] on textarea "No entry period. Venues can" at bounding box center [728, 721] width 841 height 78
paste textarea "Each participating venue will conduct the Promotion on their own promotional da…"
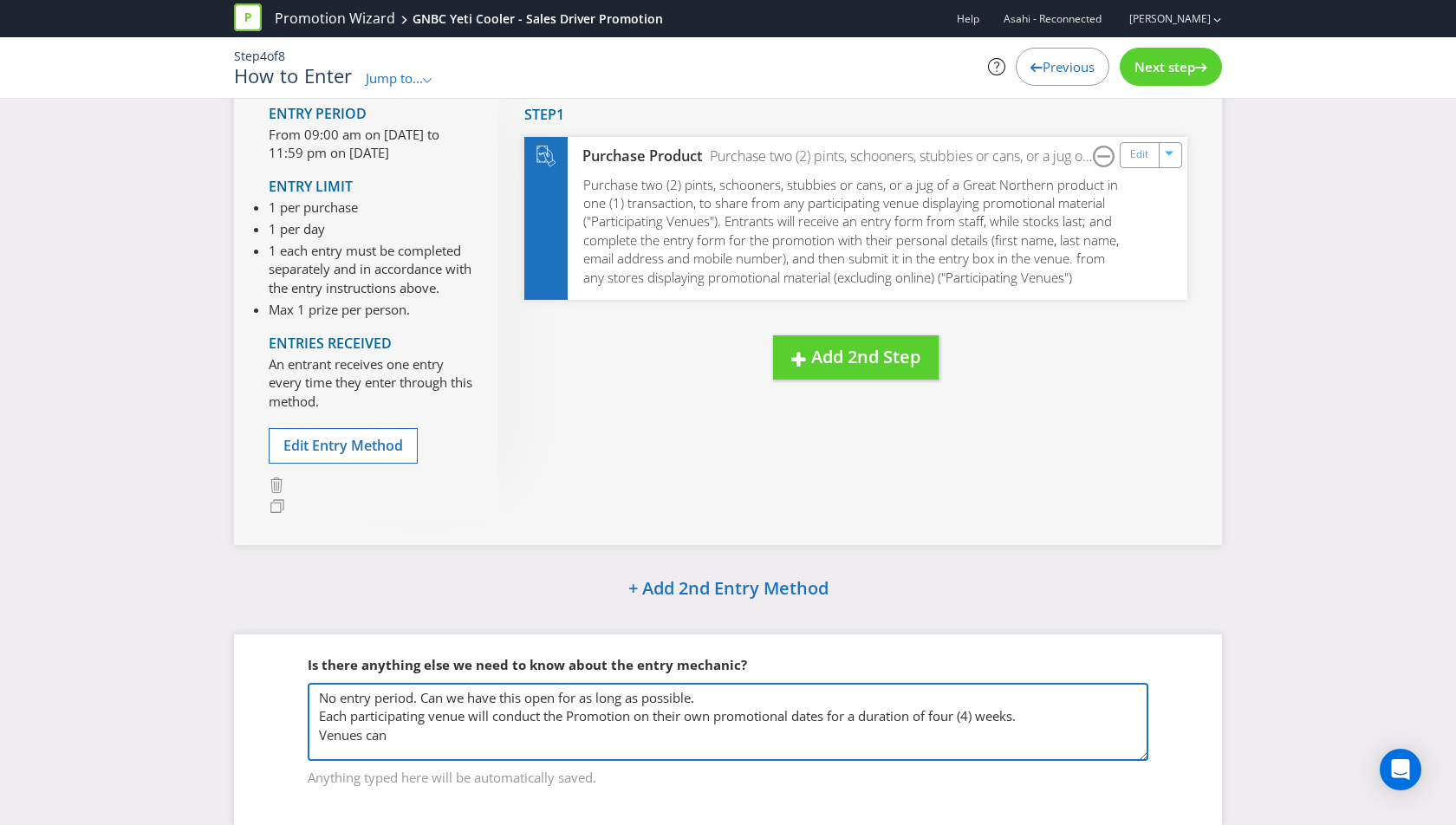
drag, startPoint x: 454, startPoint y: 737, endPoint x: 278, endPoint y: 736, distance: 176.0
click at [278, 736] on fieldset "Is there anything else we need to know about the entry mechanic? No entry perio…" at bounding box center [728, 709] width 919 height 178
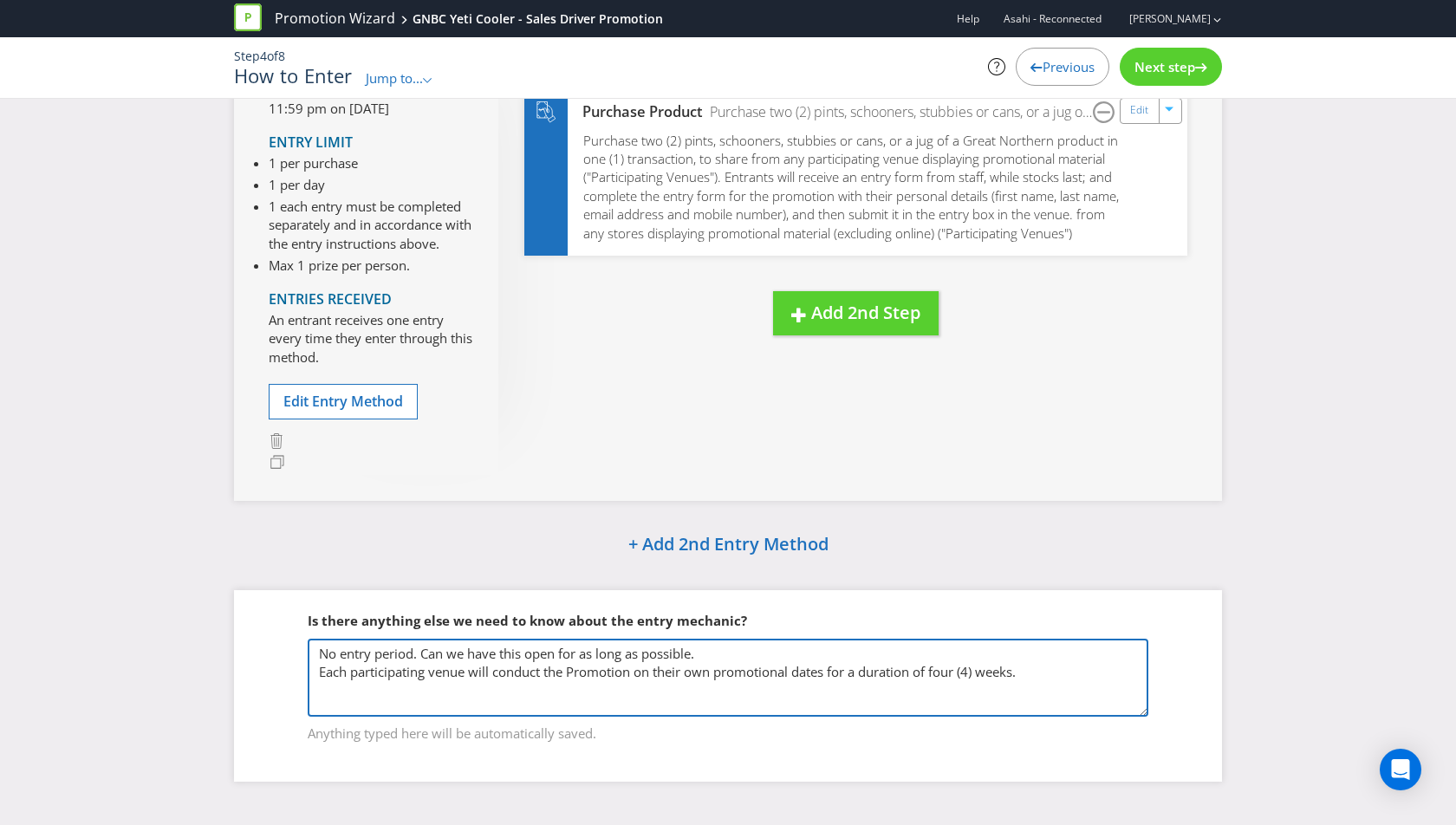
type textarea "No entry period. Can we have this open for as long as possible. Each participat…"
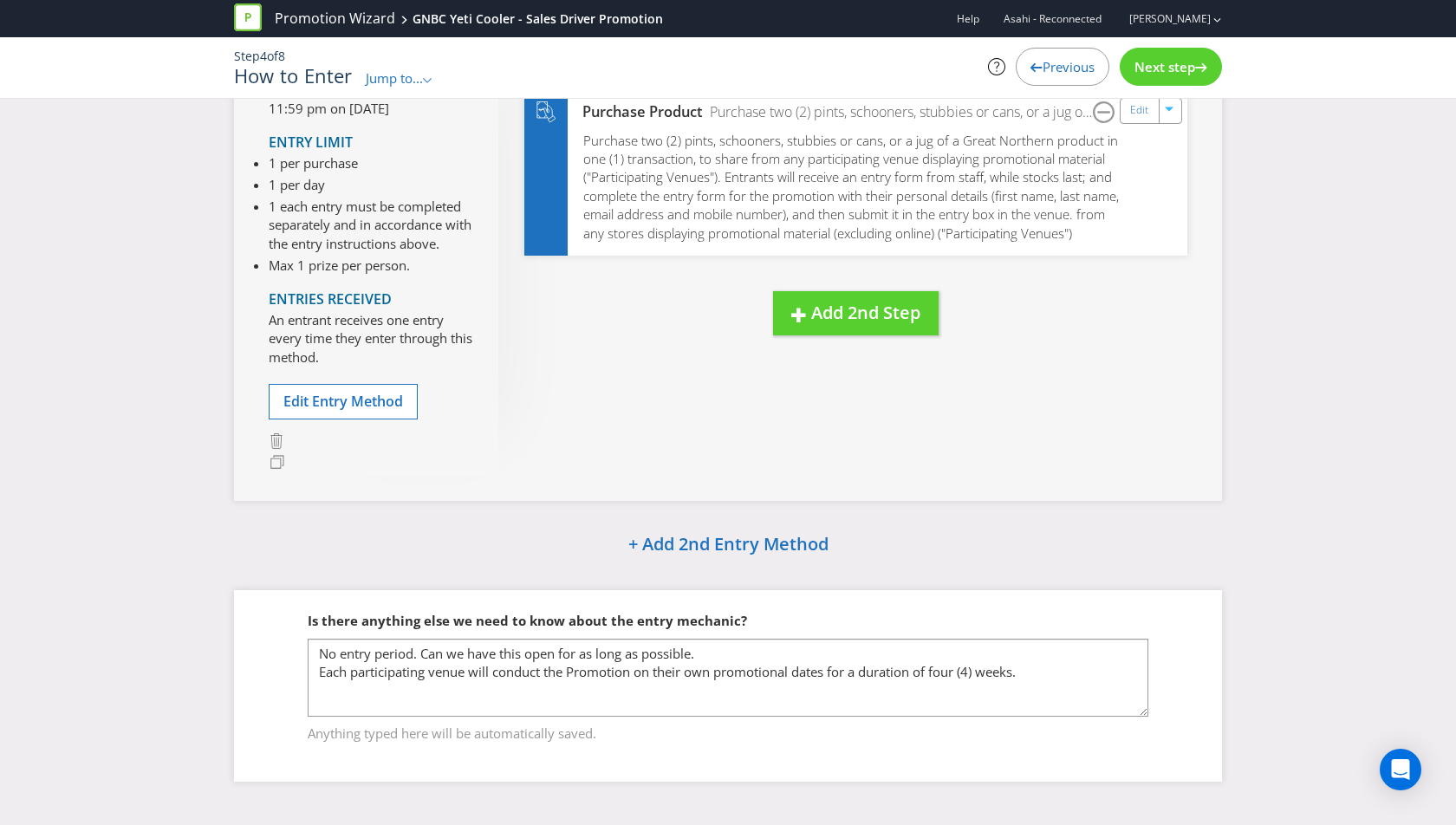
click at [1190, 65] on span "Next step" at bounding box center [1164, 66] width 61 height 17
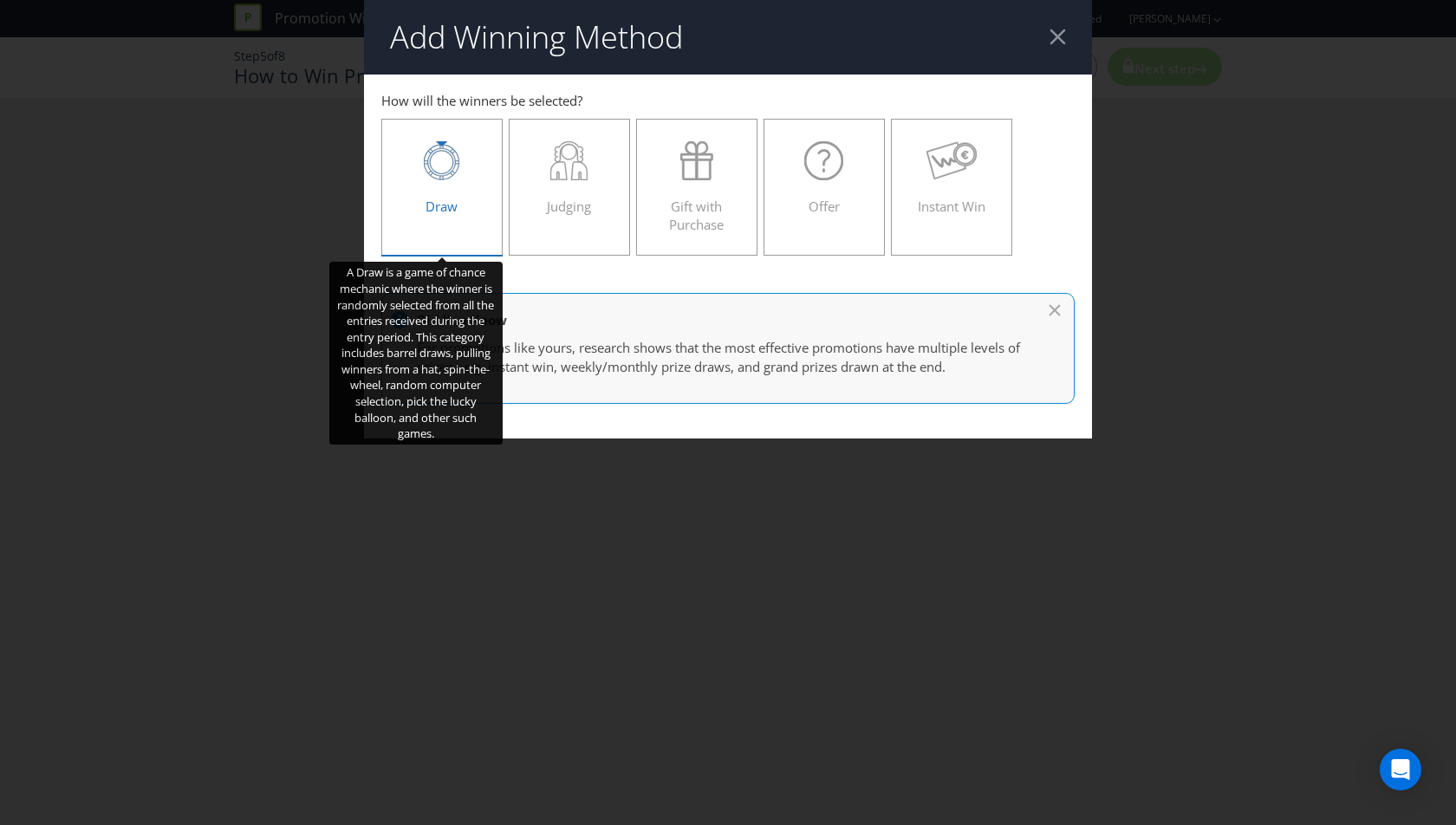
click at [455, 179] on div "Draw" at bounding box center [442, 180] width 85 height 78
click at [0, 0] on input "Draw" at bounding box center [0, 0] width 0 height 0
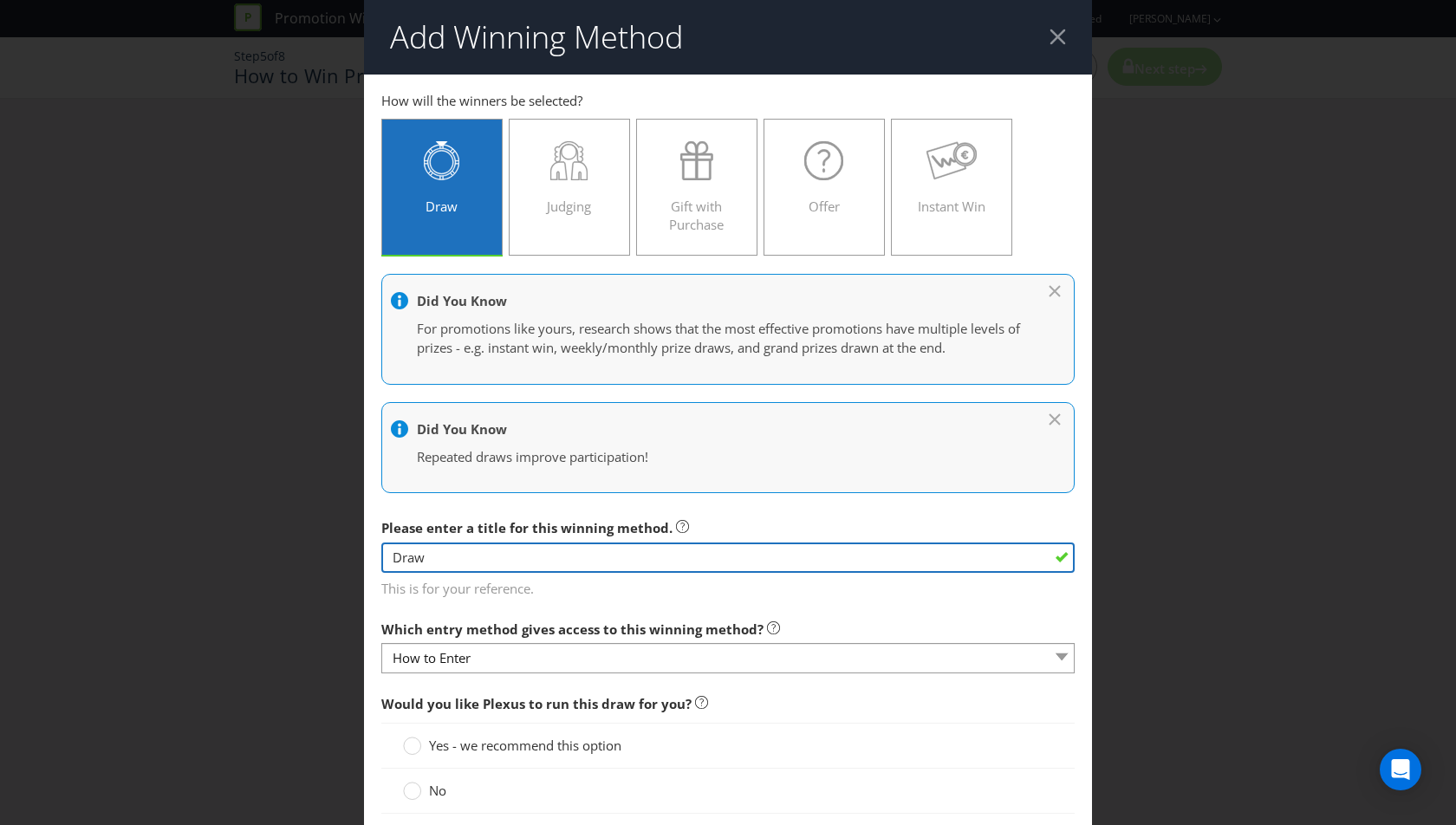
click at [492, 568] on input "Draw" at bounding box center [728, 557] width 693 height 31
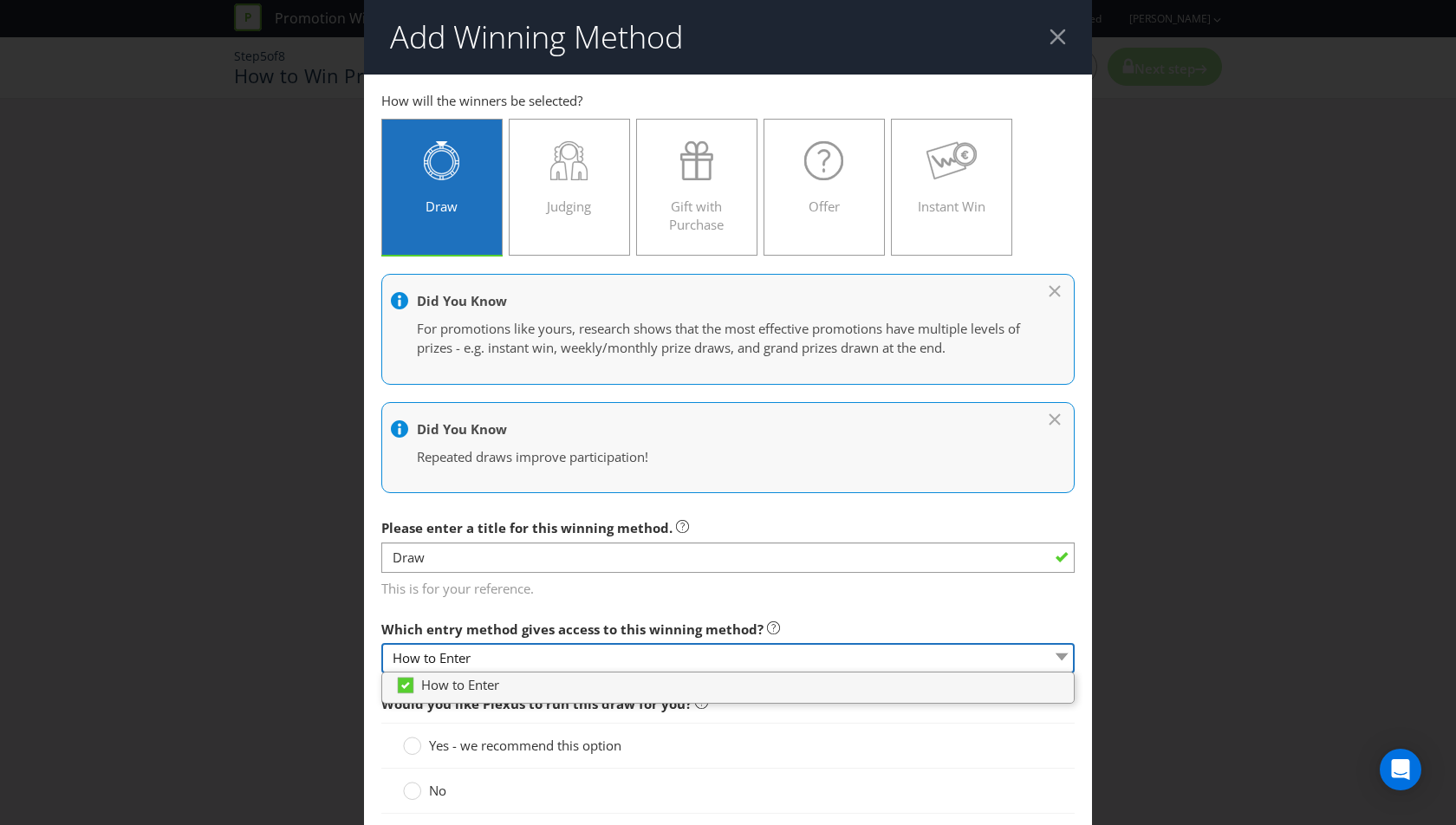
click at [499, 658] on select "How to Enter" at bounding box center [728, 658] width 693 height 31
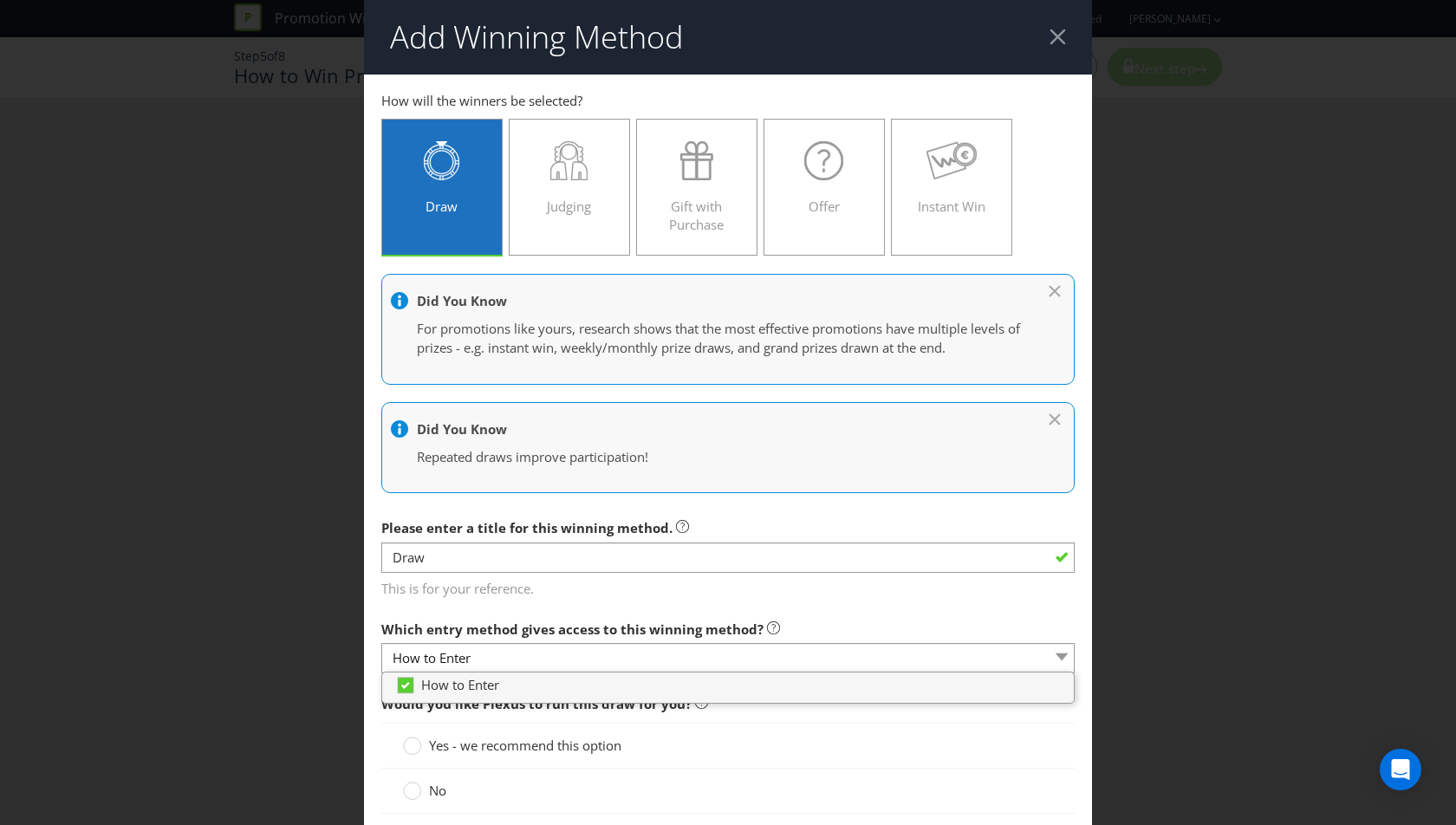
click at [562, 607] on main "How to Enter How will the winners be selected? Draw Judging Gift with Purchase …" at bounding box center [728, 725] width 728 height 1302
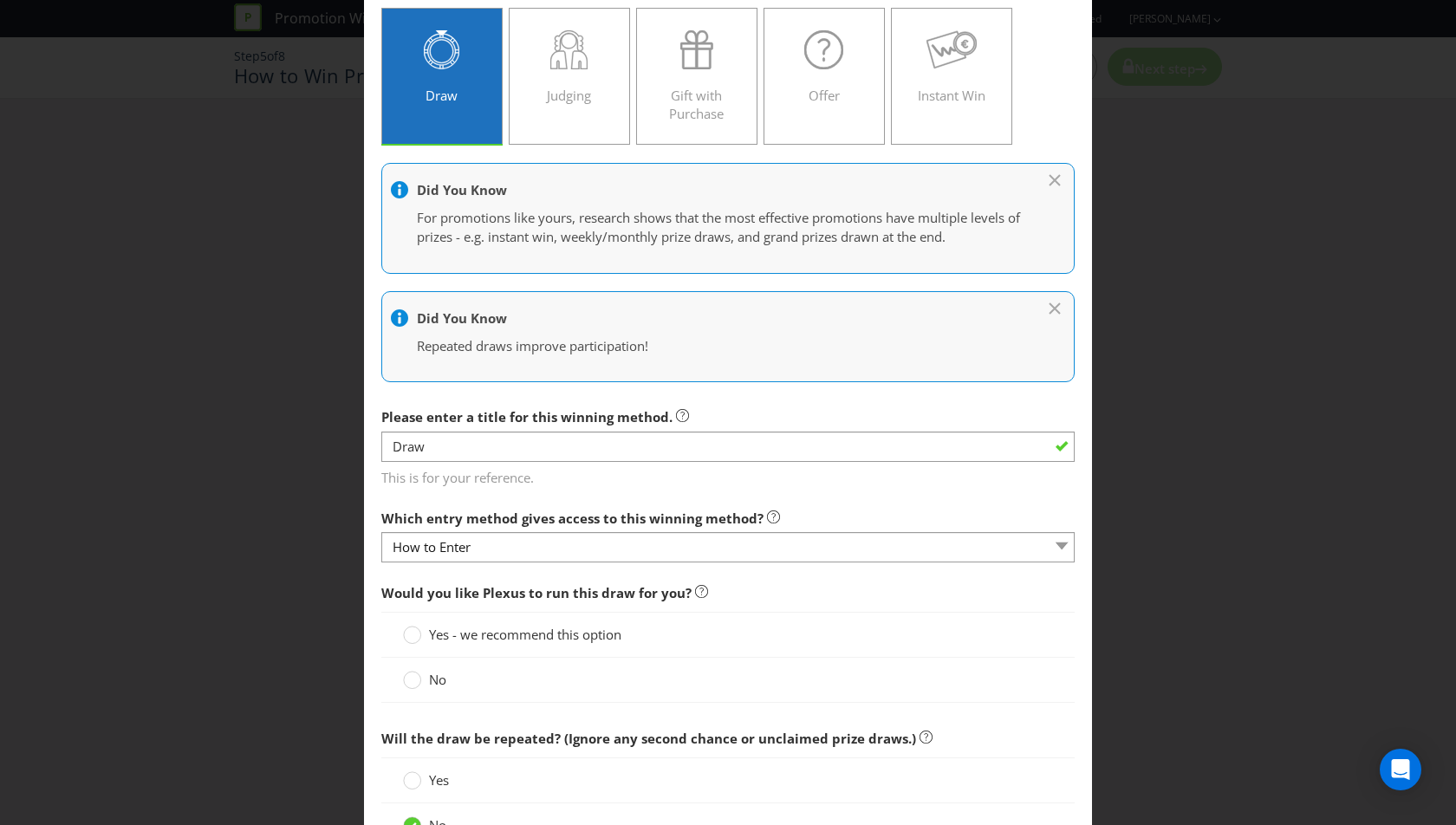
scroll to position [116, 0]
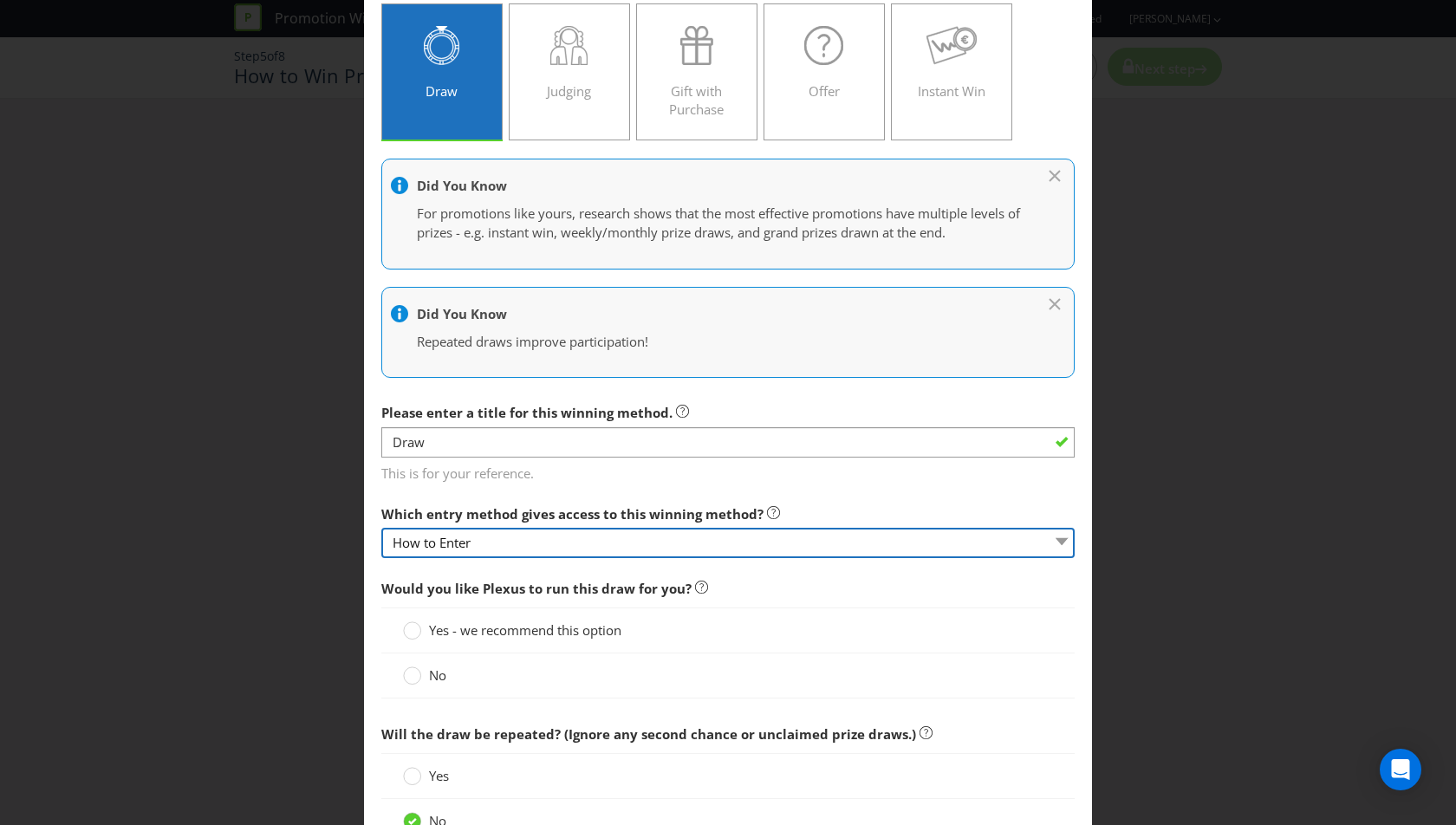
click at [500, 542] on select "How to Enter" at bounding box center [728, 543] width 693 height 31
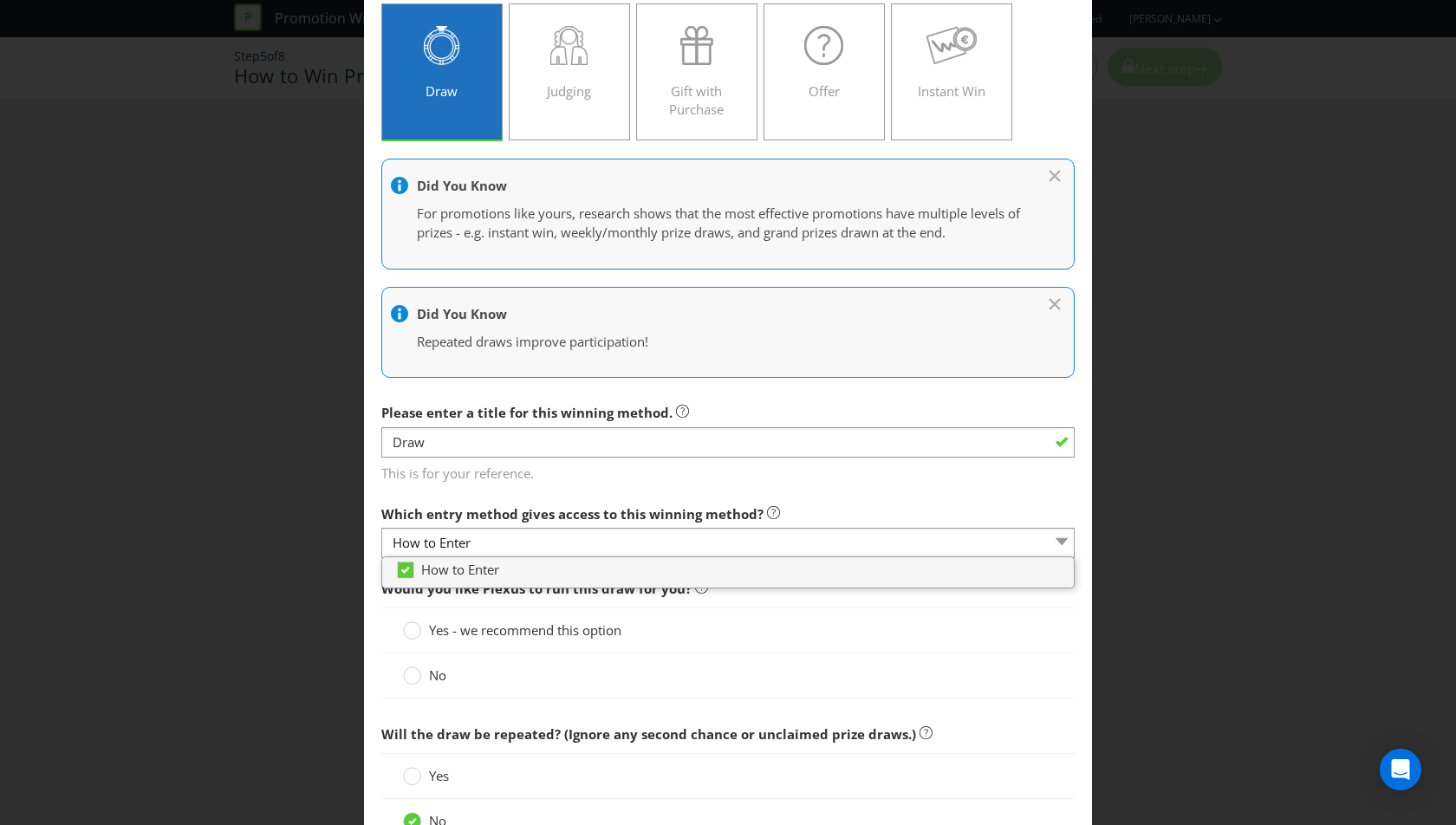
click at [857, 497] on div "Which entry method gives access to this winning method? How to Enter" at bounding box center [728, 528] width 693 height 63
click at [800, 624] on div "Yes - we recommend this option" at bounding box center [728, 630] width 650 height 18
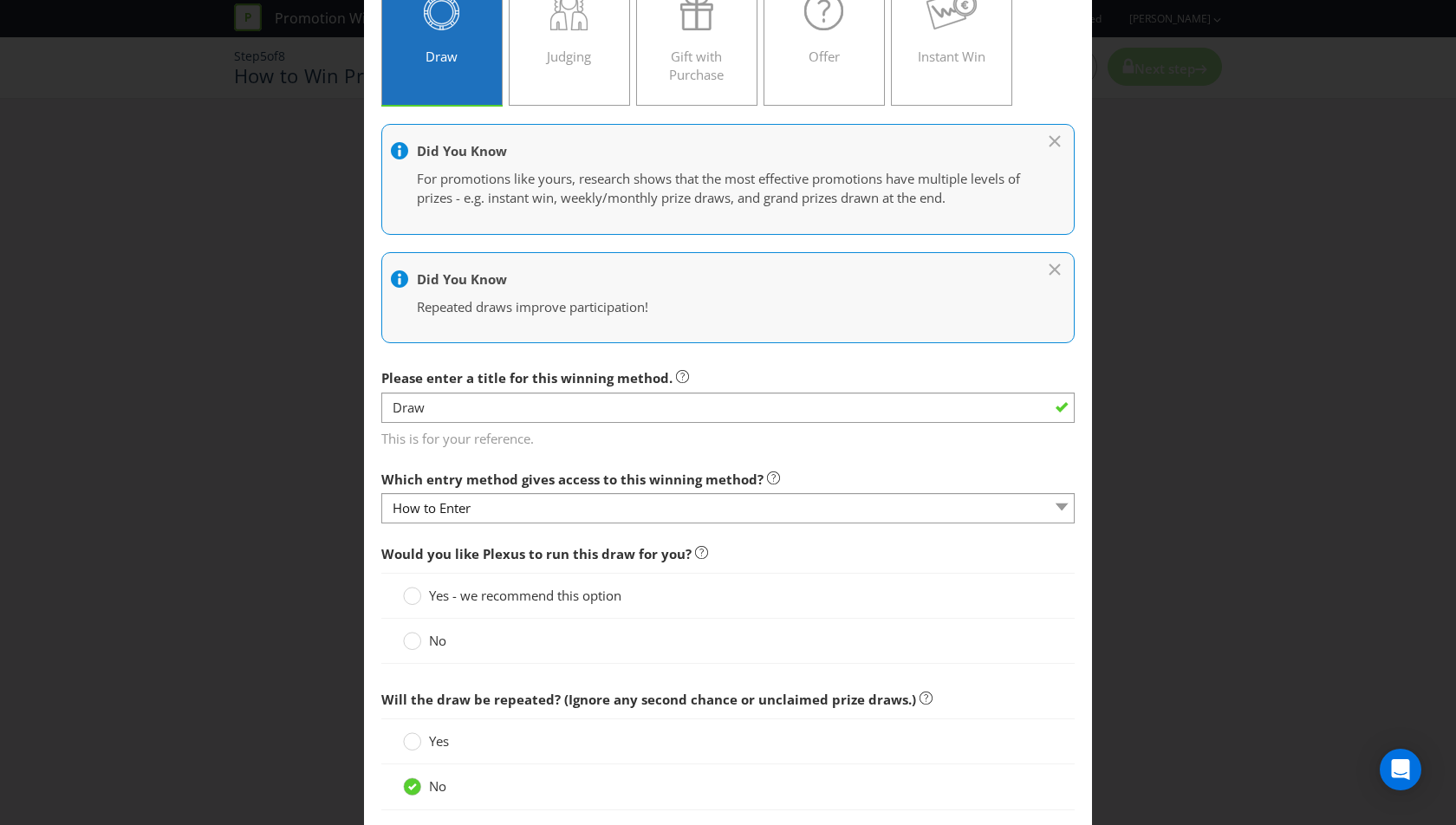
scroll to position [157, 0]
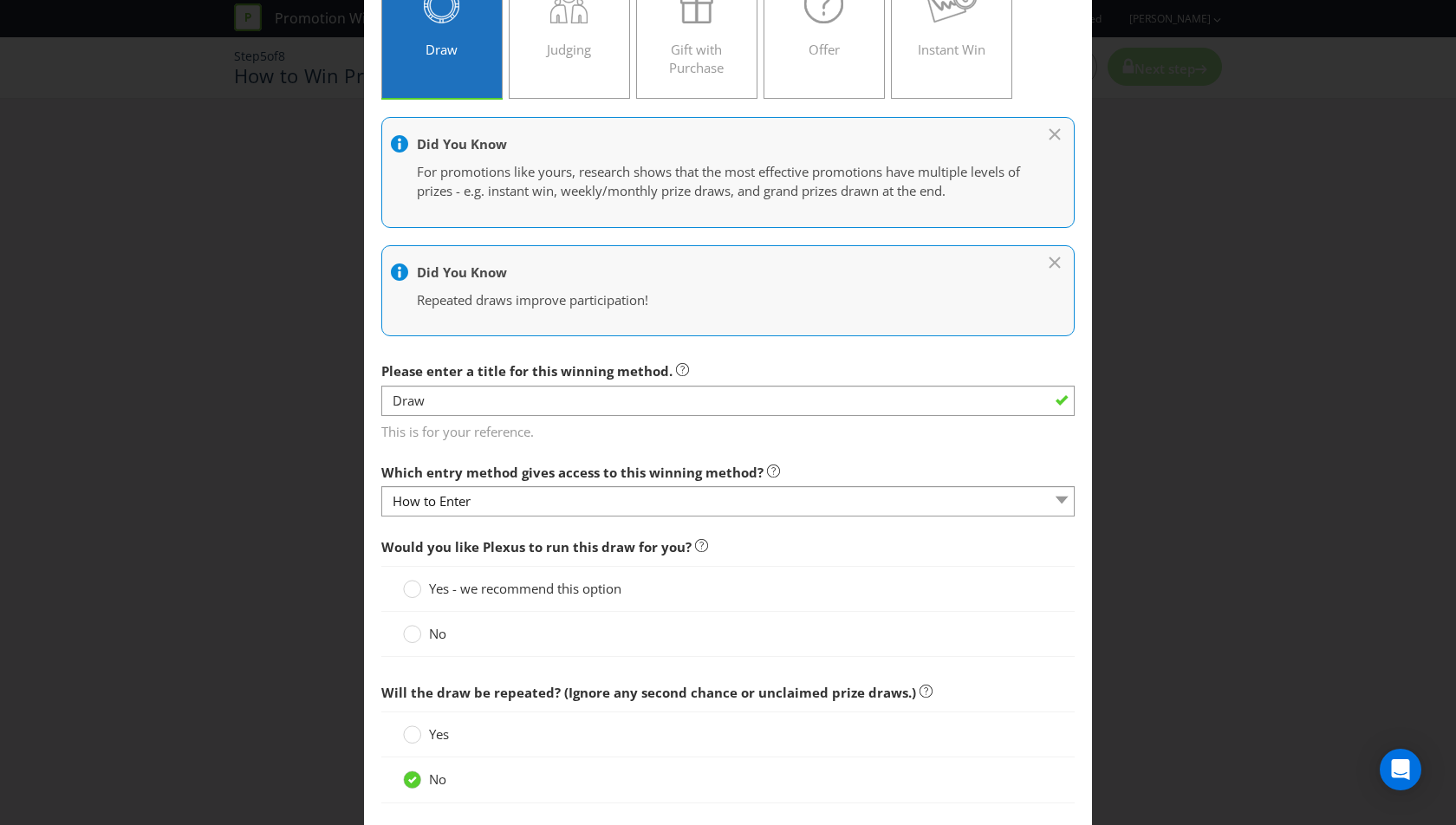
click at [475, 620] on div "No" at bounding box center [728, 633] width 693 height 45
click at [434, 635] on span "No" at bounding box center [438, 633] width 17 height 17
click at [0, 0] on input "No" at bounding box center [0, 0] width 0 height 0
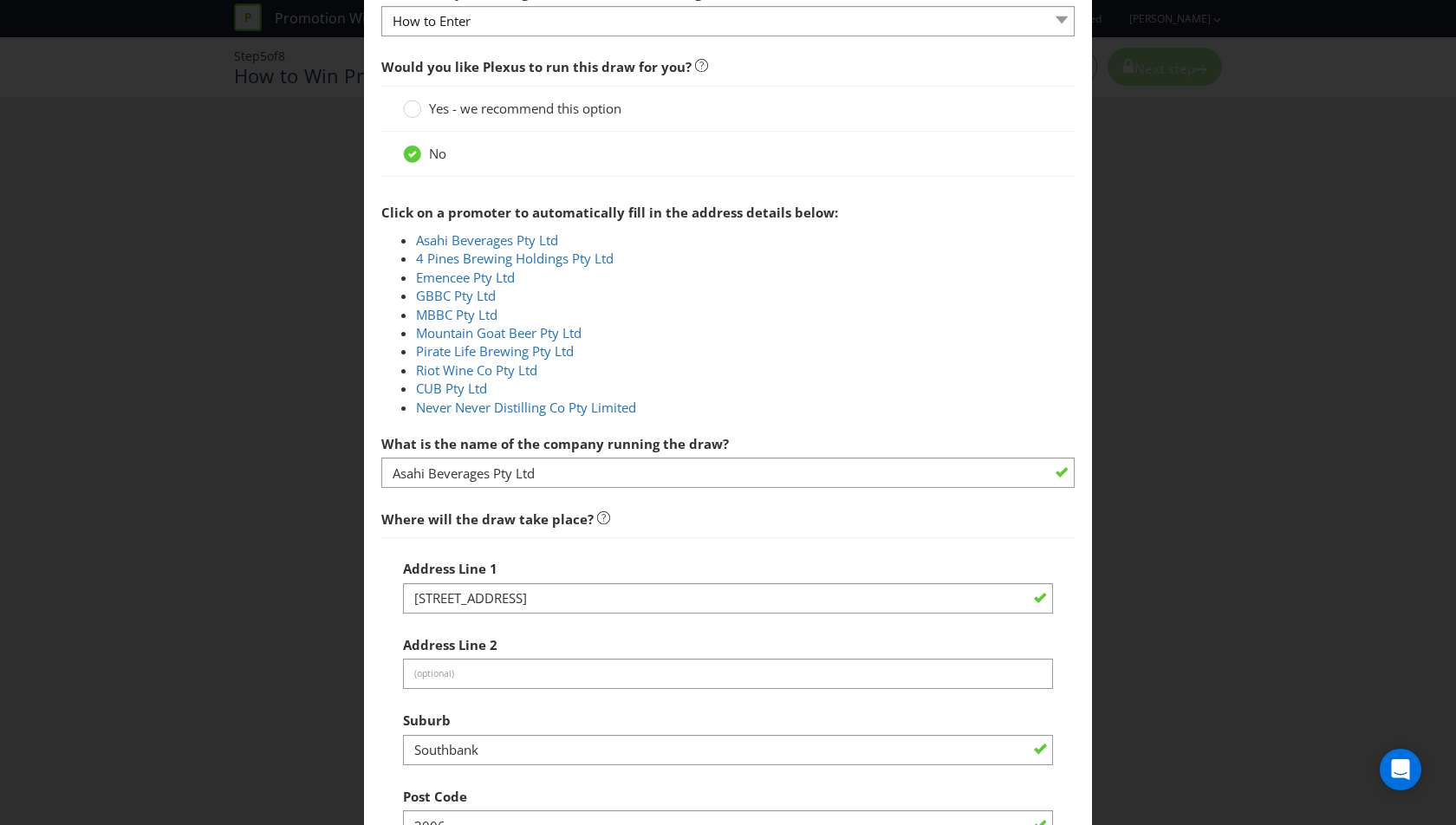
scroll to position [663, 0]
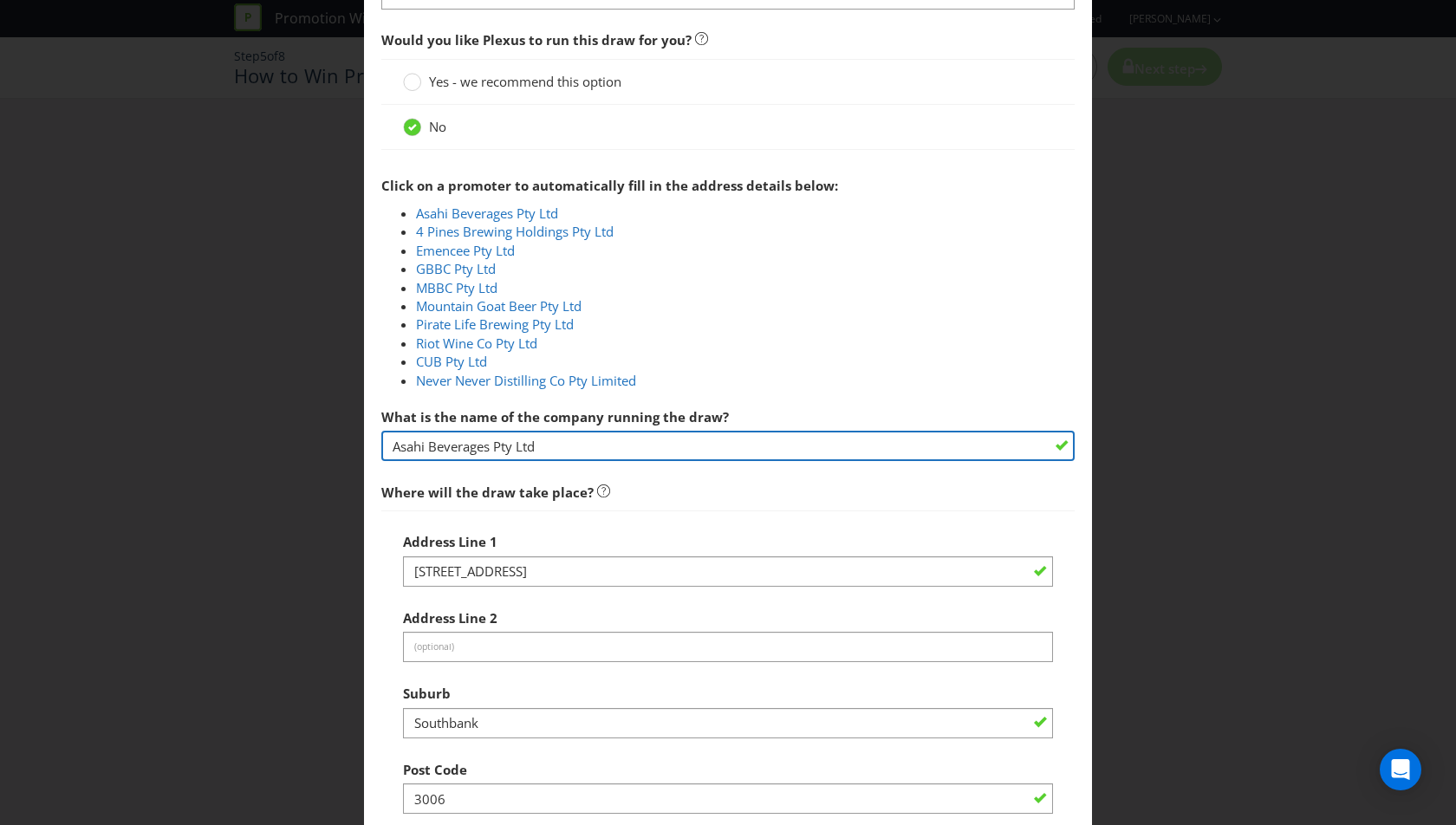
click at [609, 448] on input "Asahi Beverages Pty Ltd" at bounding box center [728, 446] width 693 height 31
drag, startPoint x: 680, startPoint y: 447, endPoint x: 463, endPoint y: 445, distance: 217.0
click at [463, 446] on input "Asahi Beverages Pty Ltd" at bounding box center [728, 446] width 693 height 31
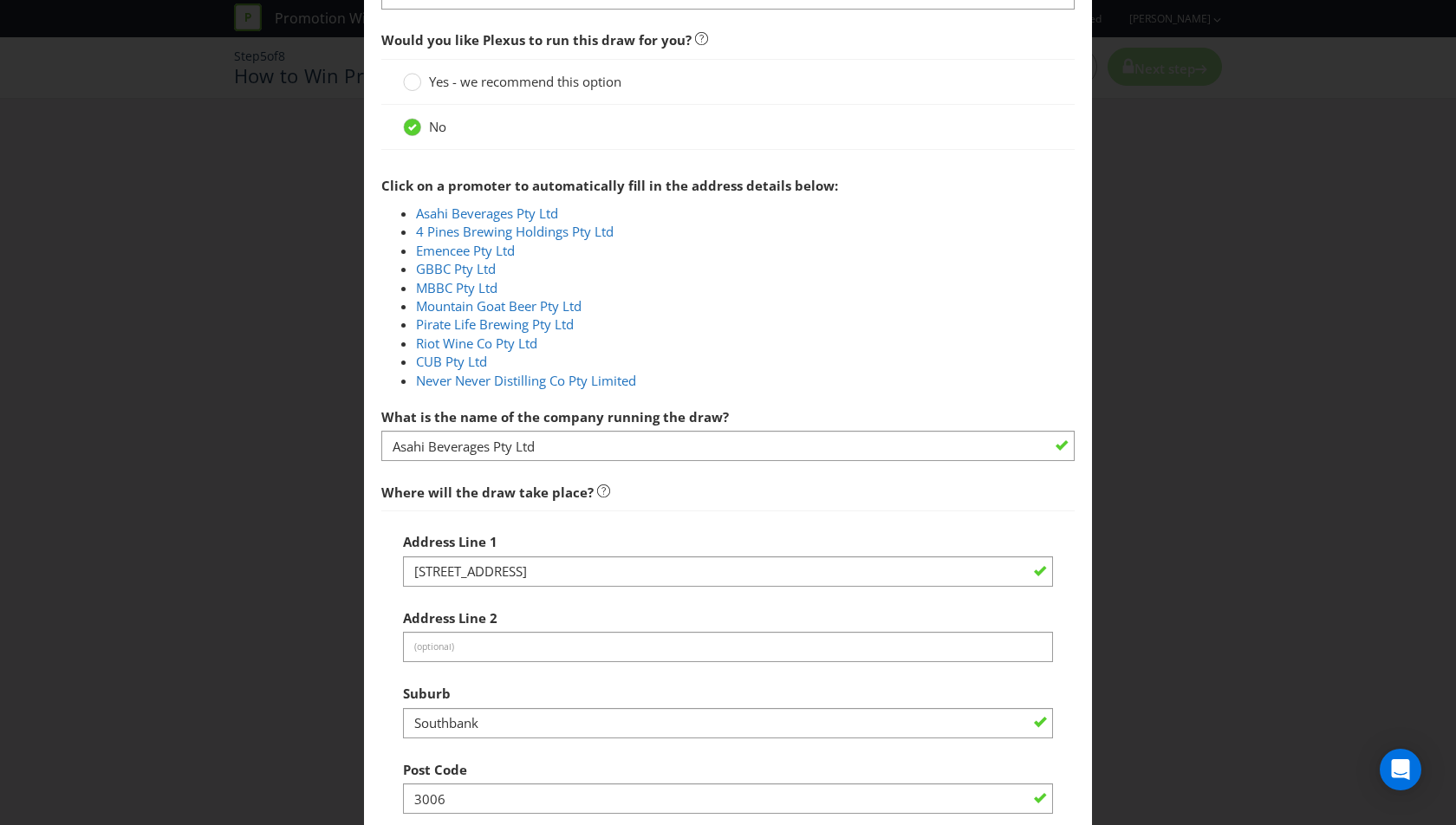
click at [741, 379] on li "Never Never Distilling Co Pty Limited" at bounding box center [745, 380] width 659 height 18
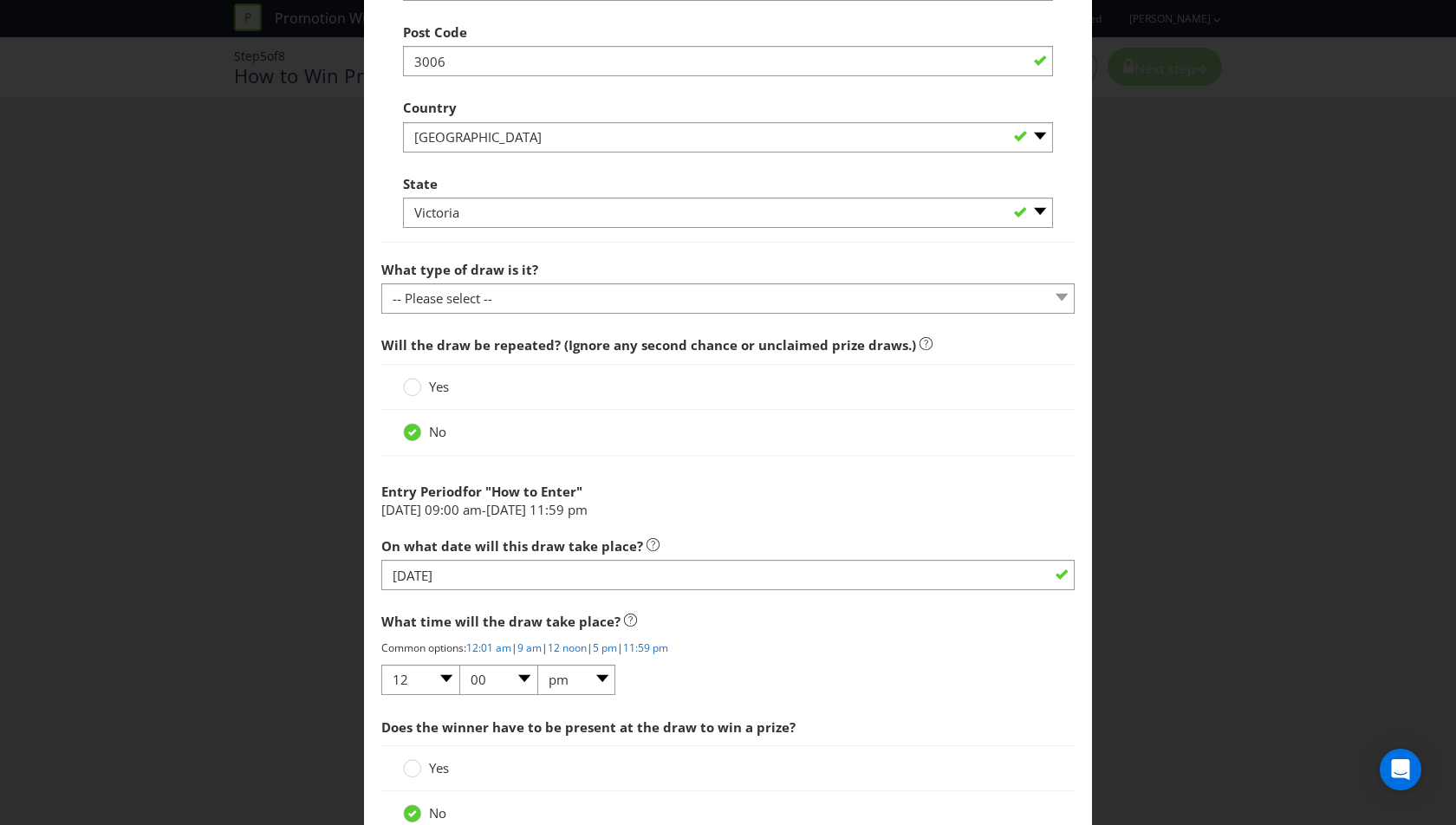
scroll to position [1405, 0]
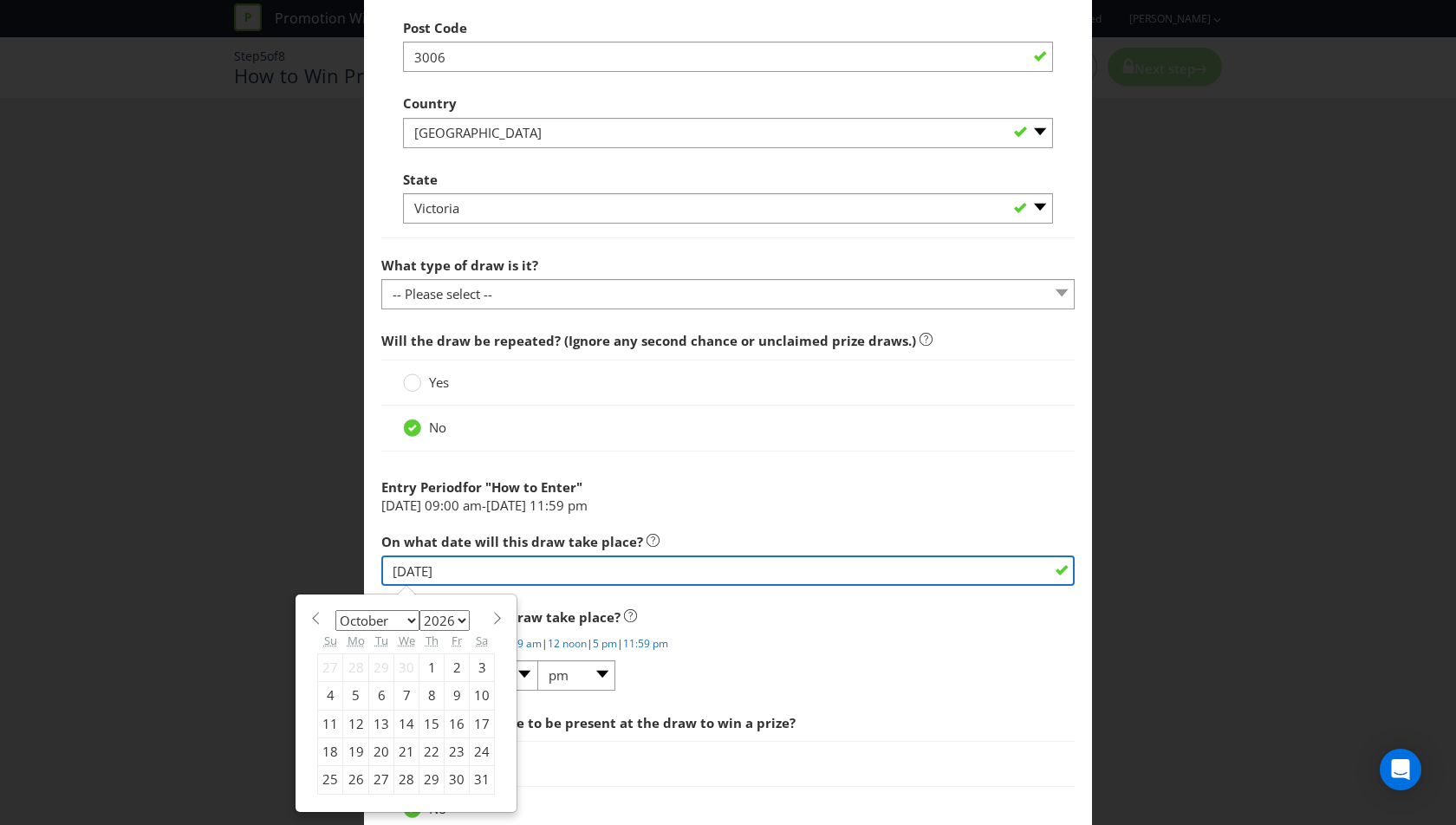
click at [467, 564] on input "[DATE]" at bounding box center [728, 571] width 693 height 31
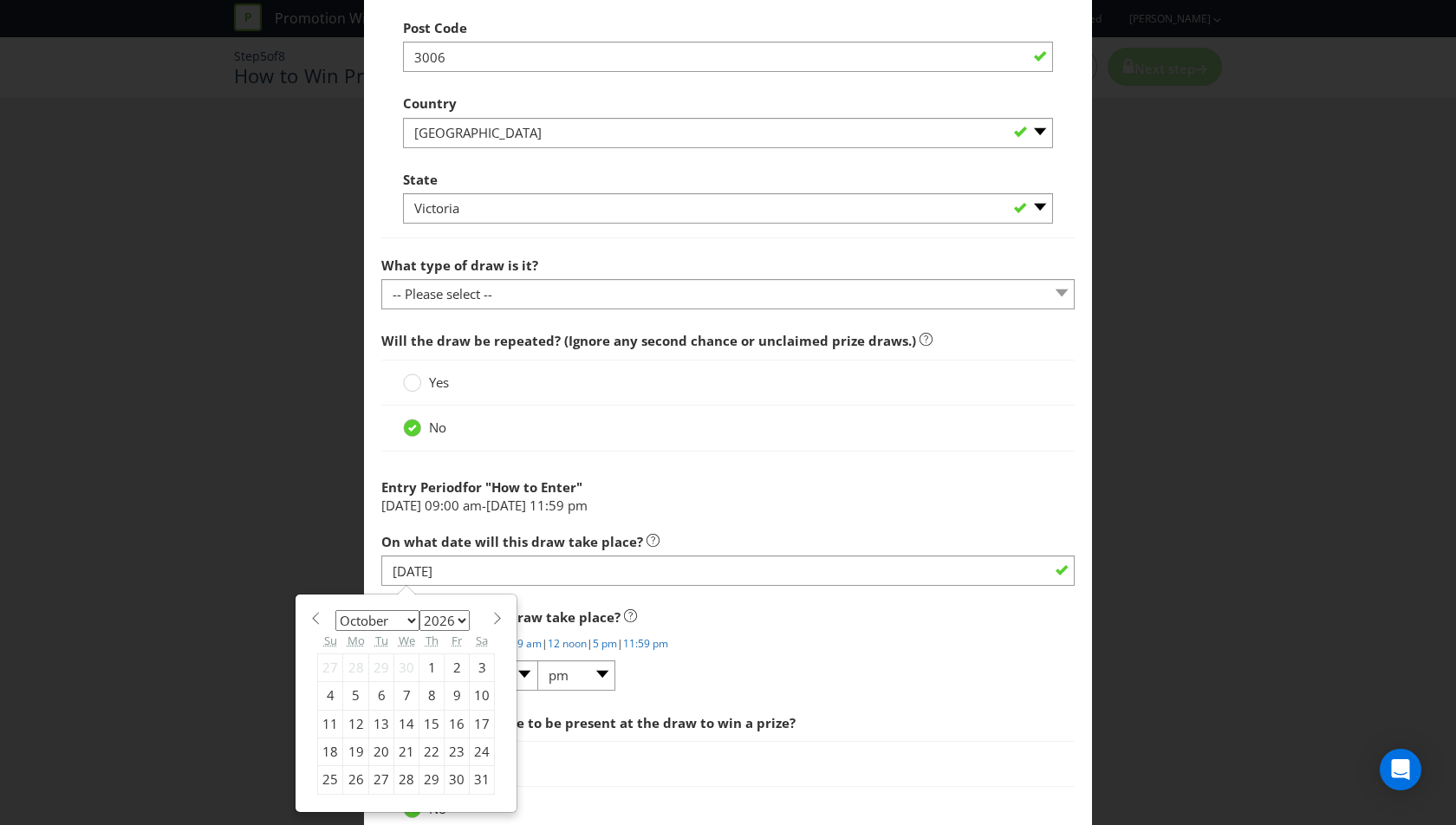
click at [793, 508] on li "[DATE] 09:00 am - [DATE] 11:59 pm" at bounding box center [728, 505] width 693 height 18
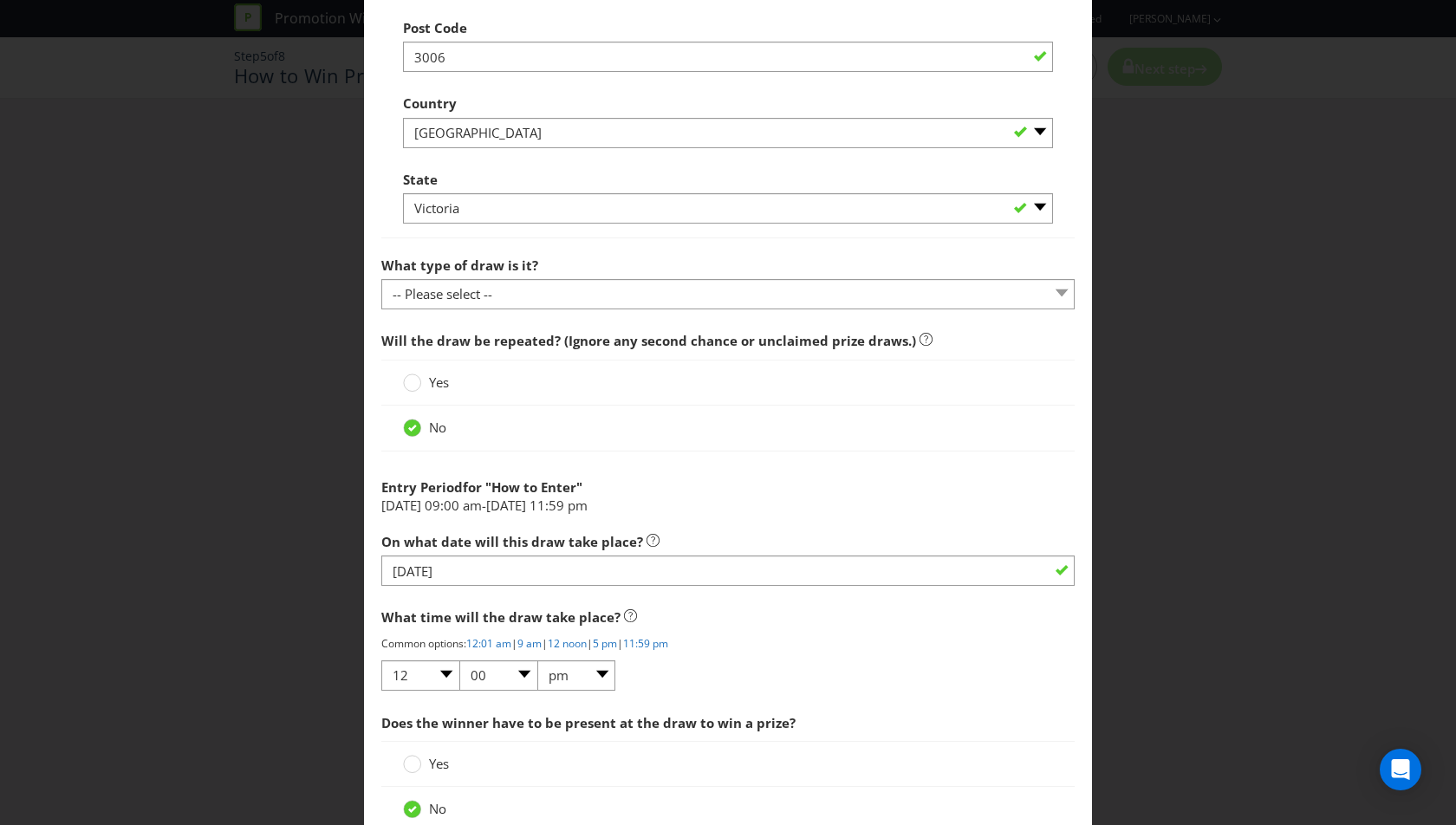
scroll to position [1528, 0]
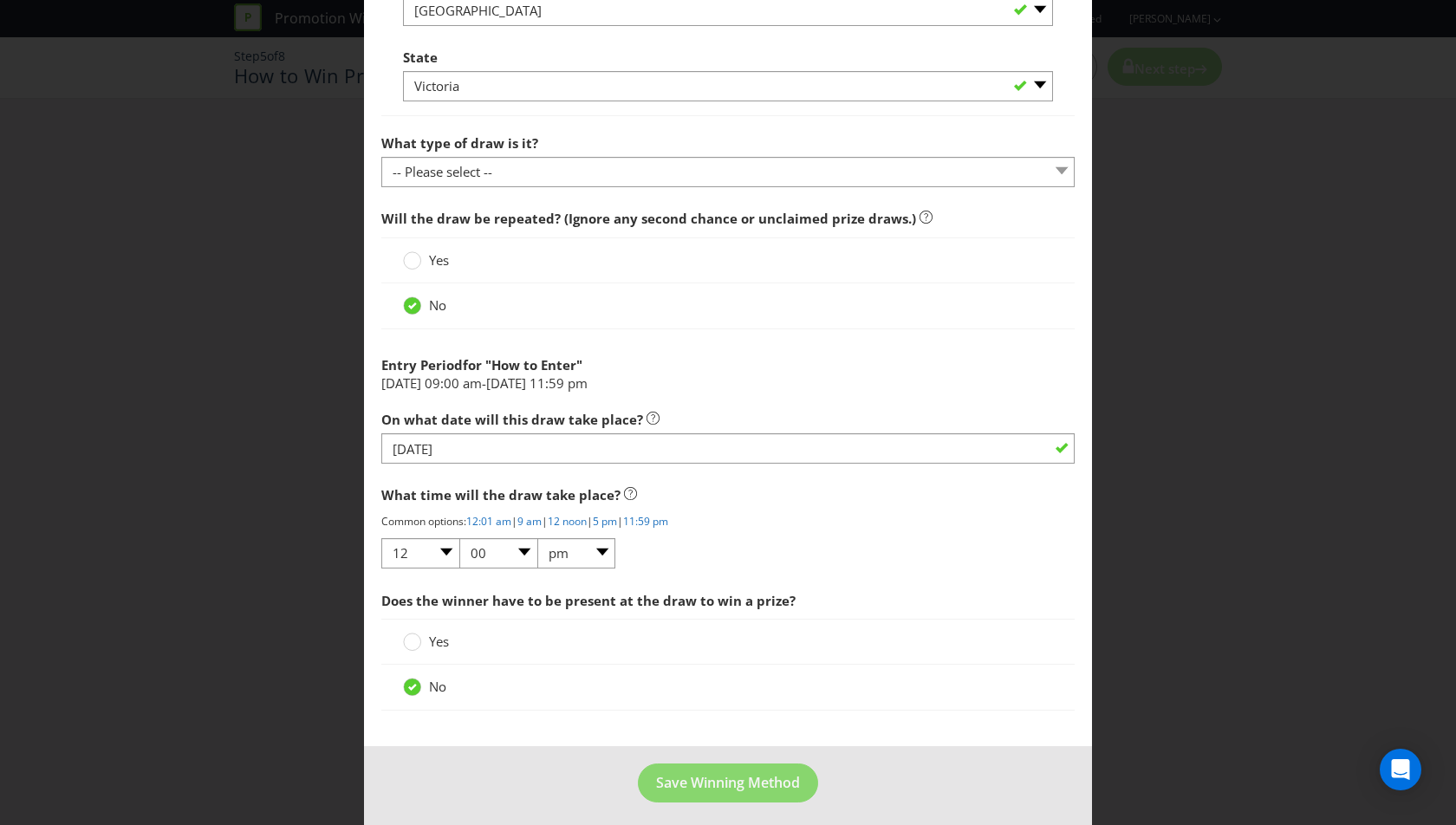
click at [795, 664] on div "No" at bounding box center [728, 686] width 693 height 45
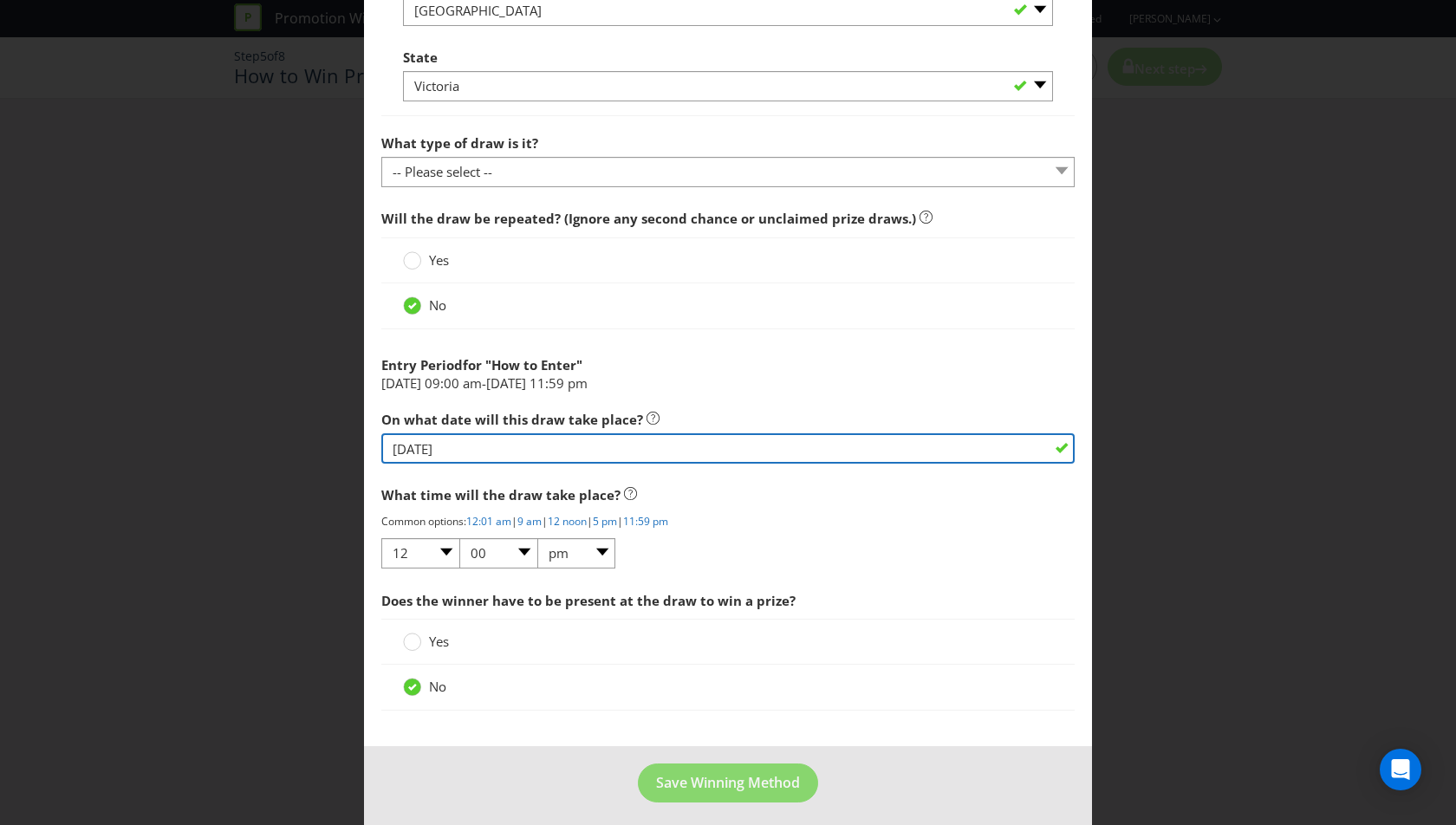
click at [471, 451] on input "[DATE]" at bounding box center [728, 449] width 693 height 31
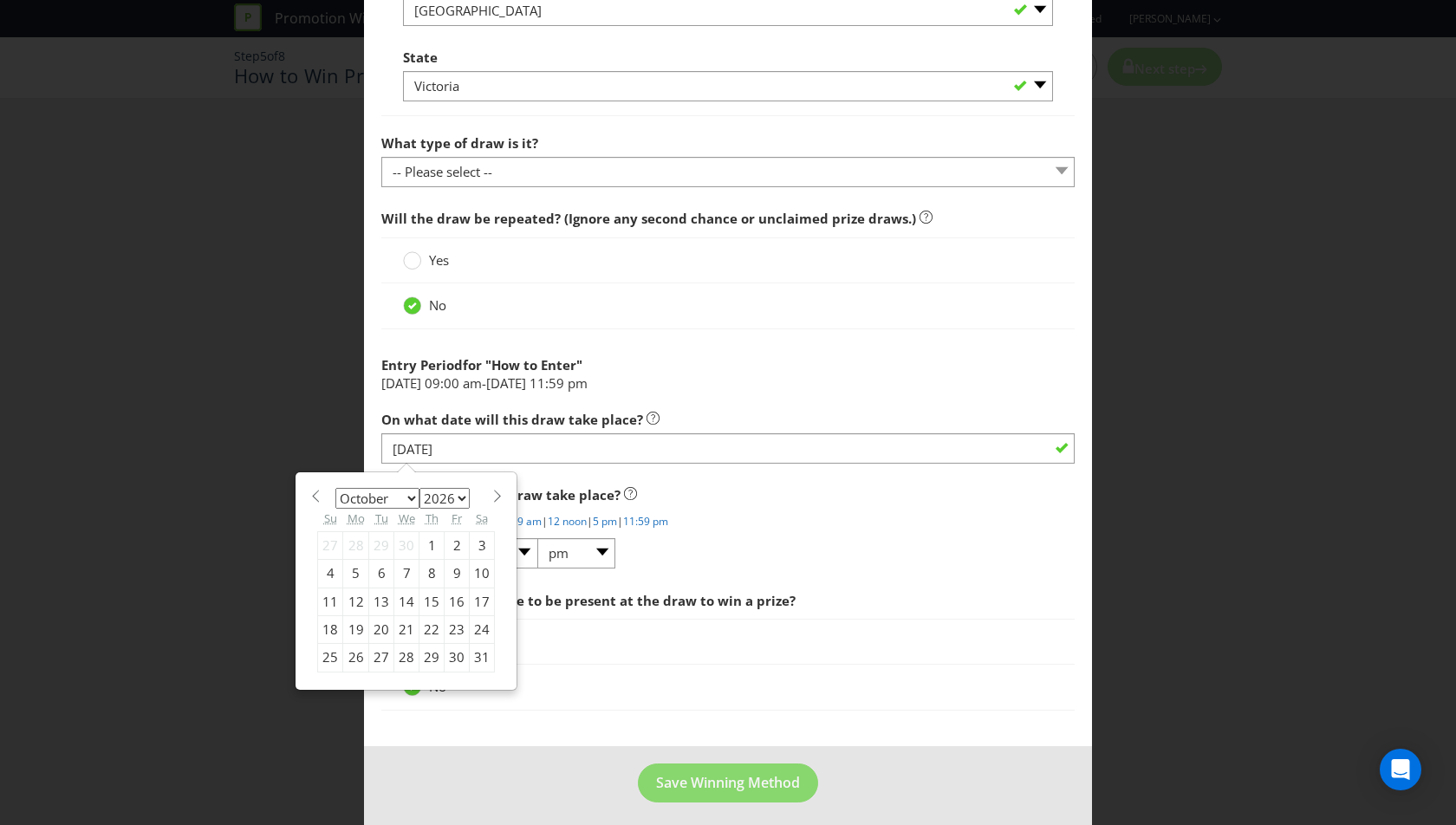
click at [490, 490] on span at bounding box center [497, 497] width 13 height 13
select select "11"
click at [399, 594] on div "16" at bounding box center [407, 601] width 25 height 28
type input "[DATE]"
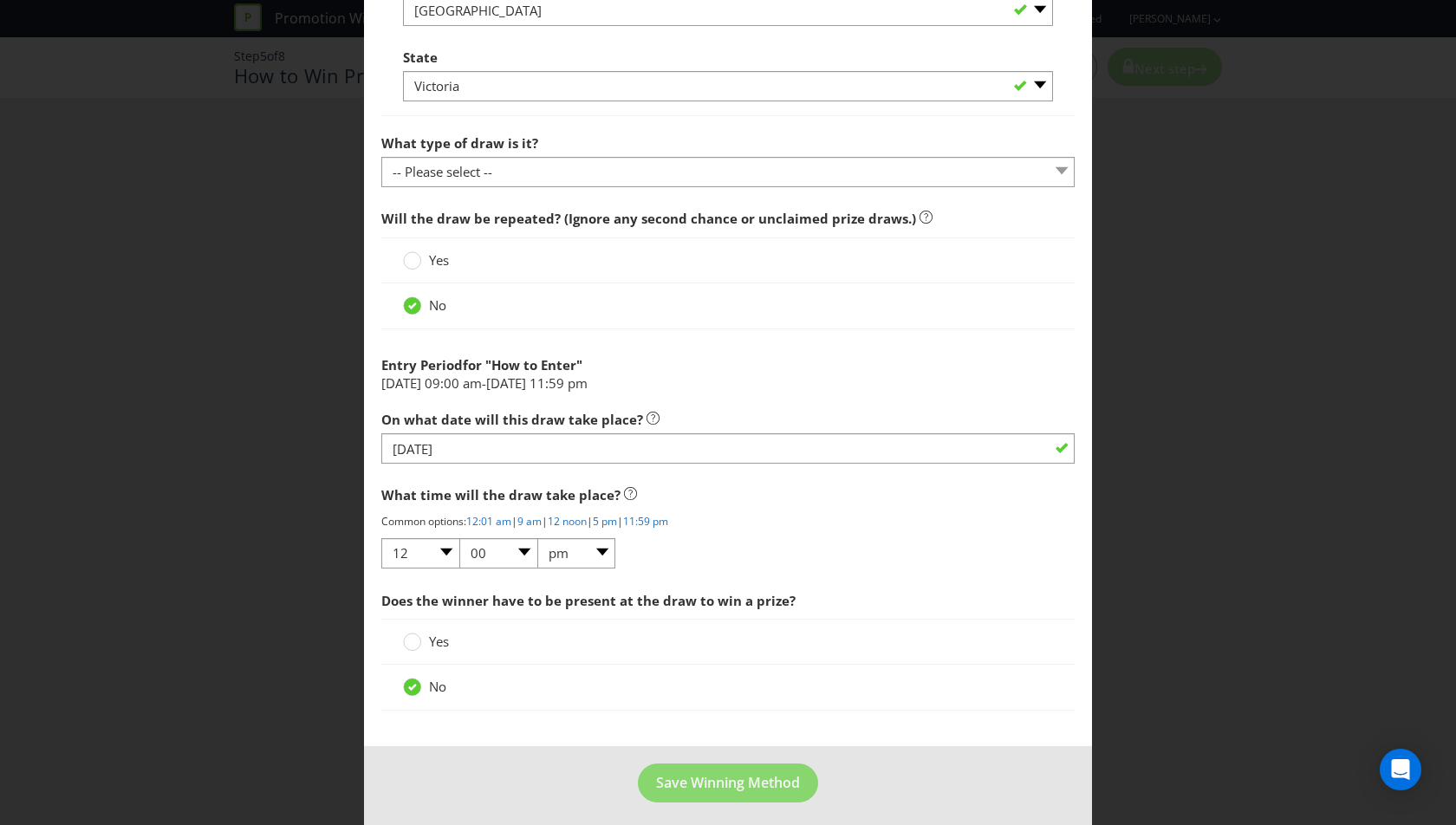
click at [593, 490] on span "What time will the draw take place?" at bounding box center [501, 495] width 239 height 17
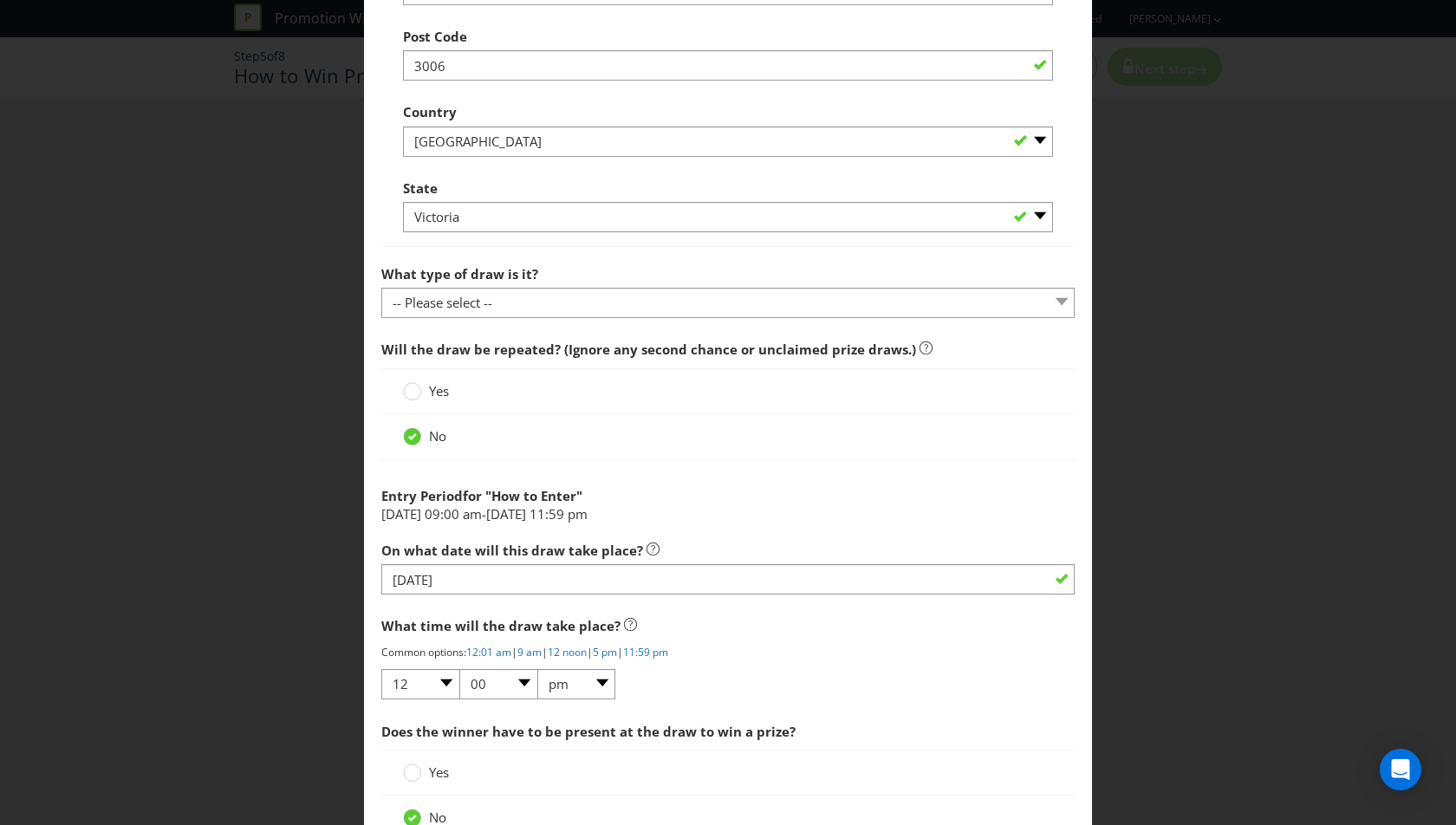
scroll to position [1396, 0]
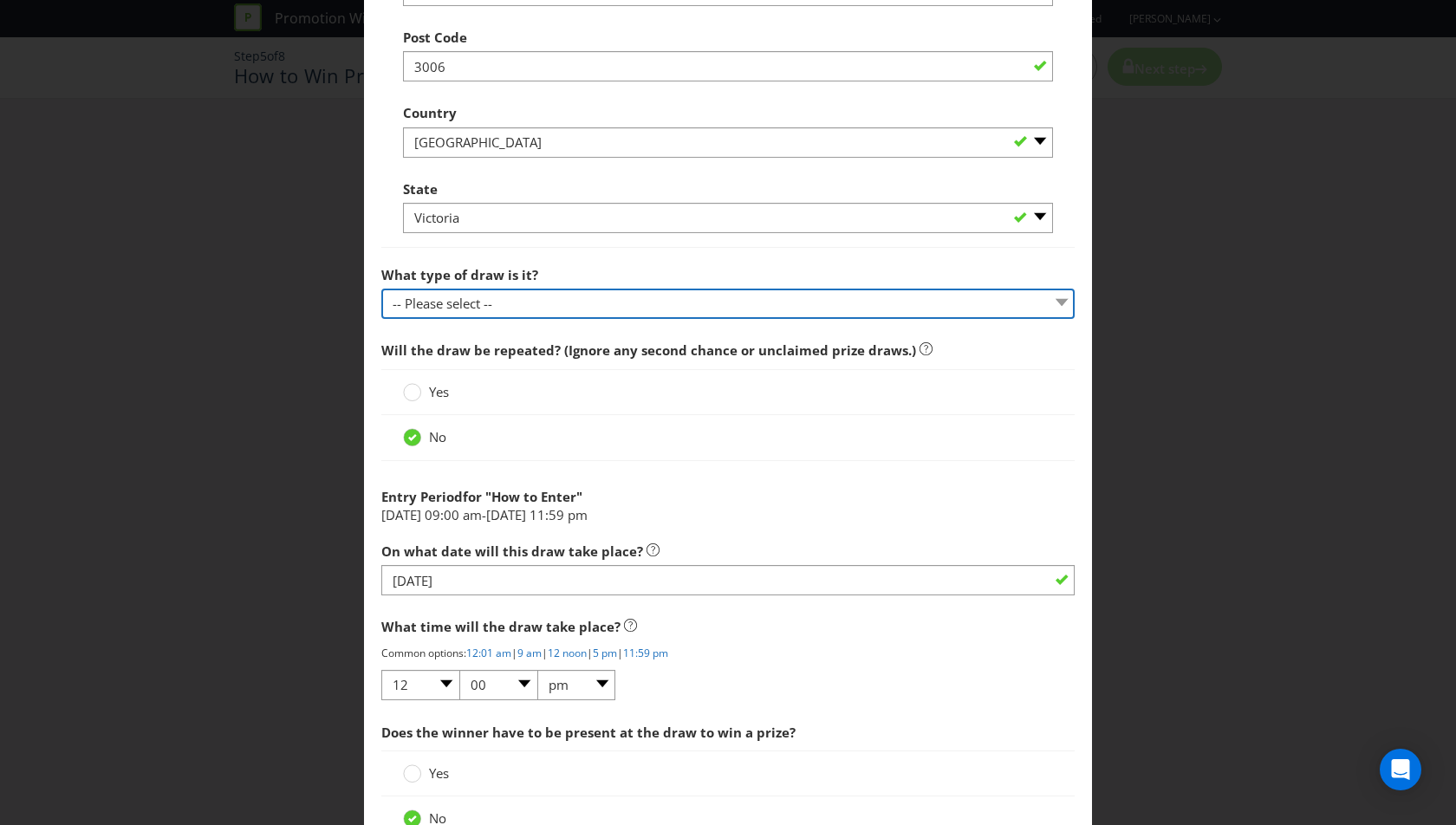
click at [596, 289] on select "-- Please select -- Computerised random selection Barrel draw Don't specify Oth…" at bounding box center [728, 304] width 693 height 31
select select "BARREL_DRAW"
click at [381, 289] on select "-- Please select -- Computerised random selection Barrel draw Don't specify Oth…" at bounding box center [728, 304] width 693 height 31
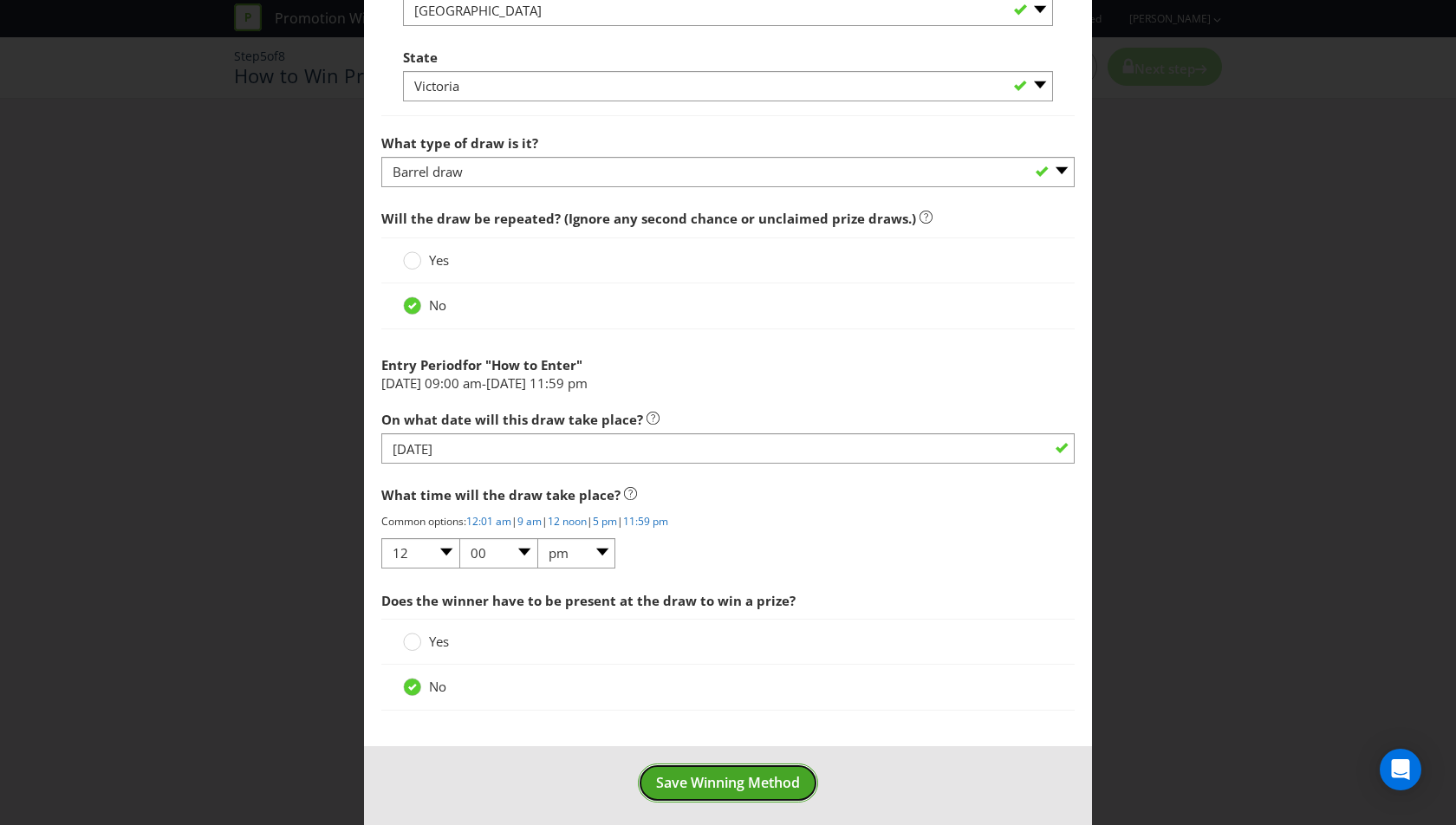
click at [724, 782] on span "Save Winning Method" at bounding box center [727, 783] width 143 height 19
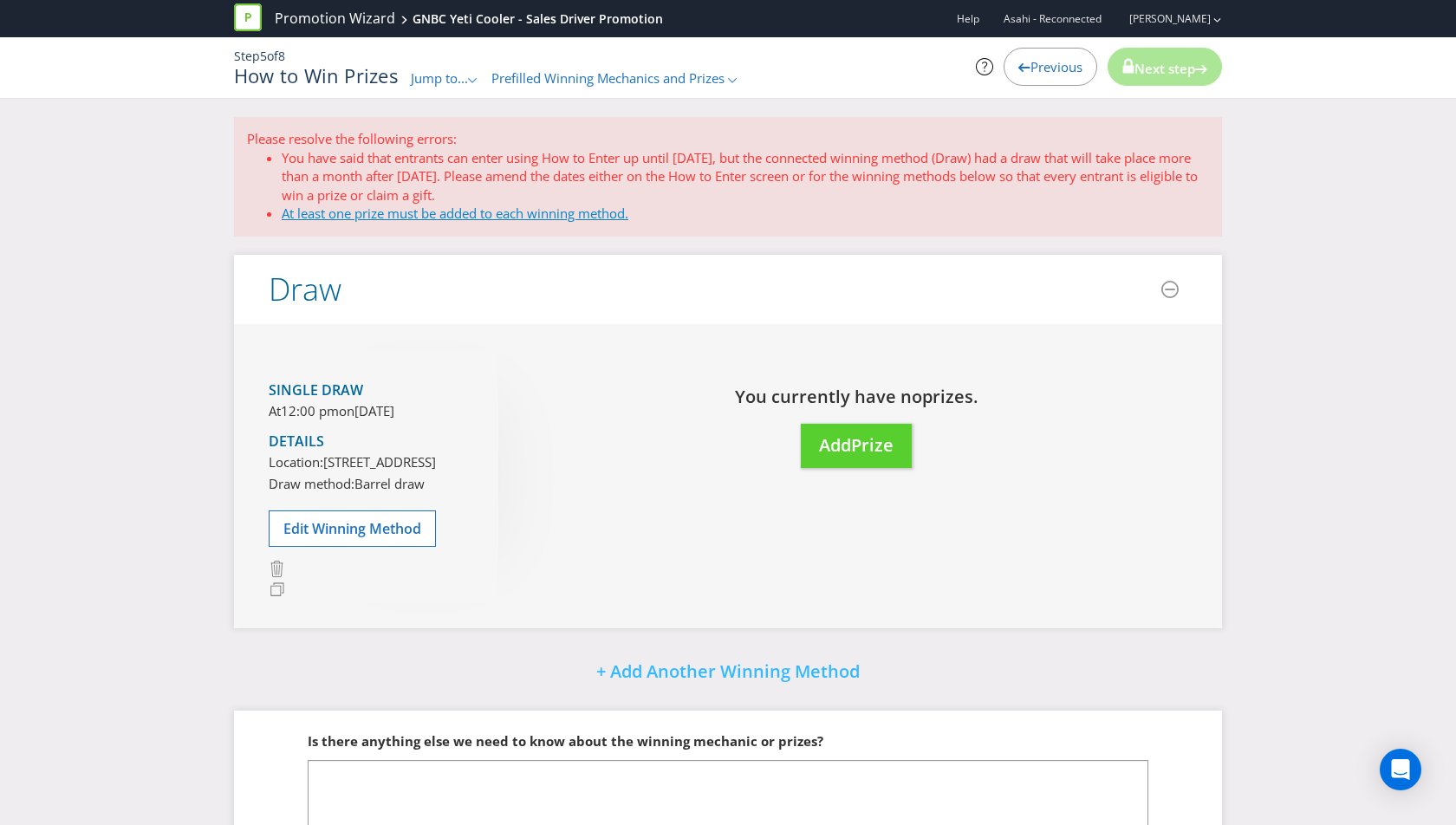
click at [577, 210] on link "At least one prize must be added to each winning method." at bounding box center [455, 213] width 347 height 17
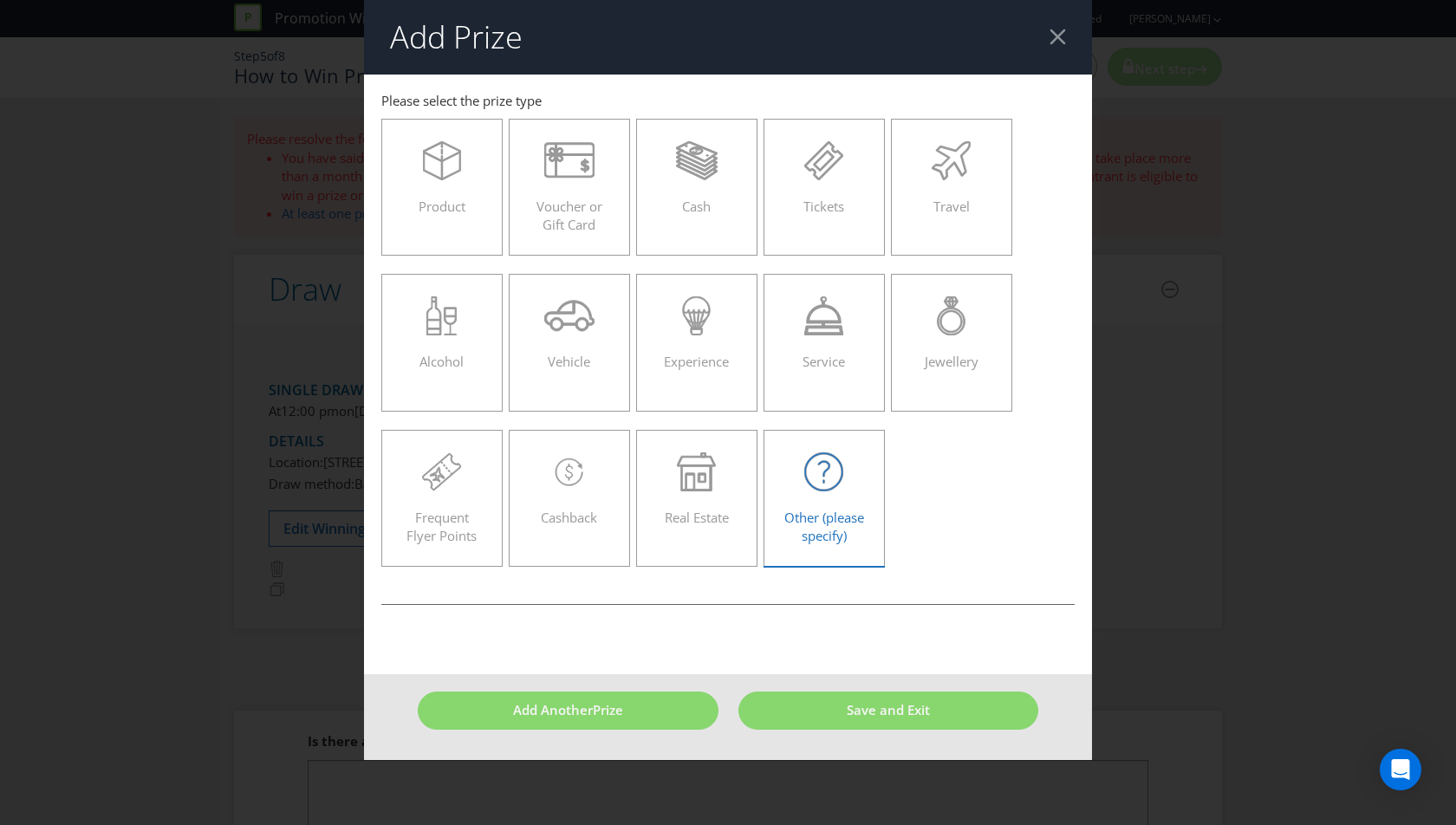
click at [815, 504] on div "Other (please specify)" at bounding box center [824, 491] width 85 height 78
click at [0, 0] on input "Other (please specify)" at bounding box center [0, 0] width 0 height 0
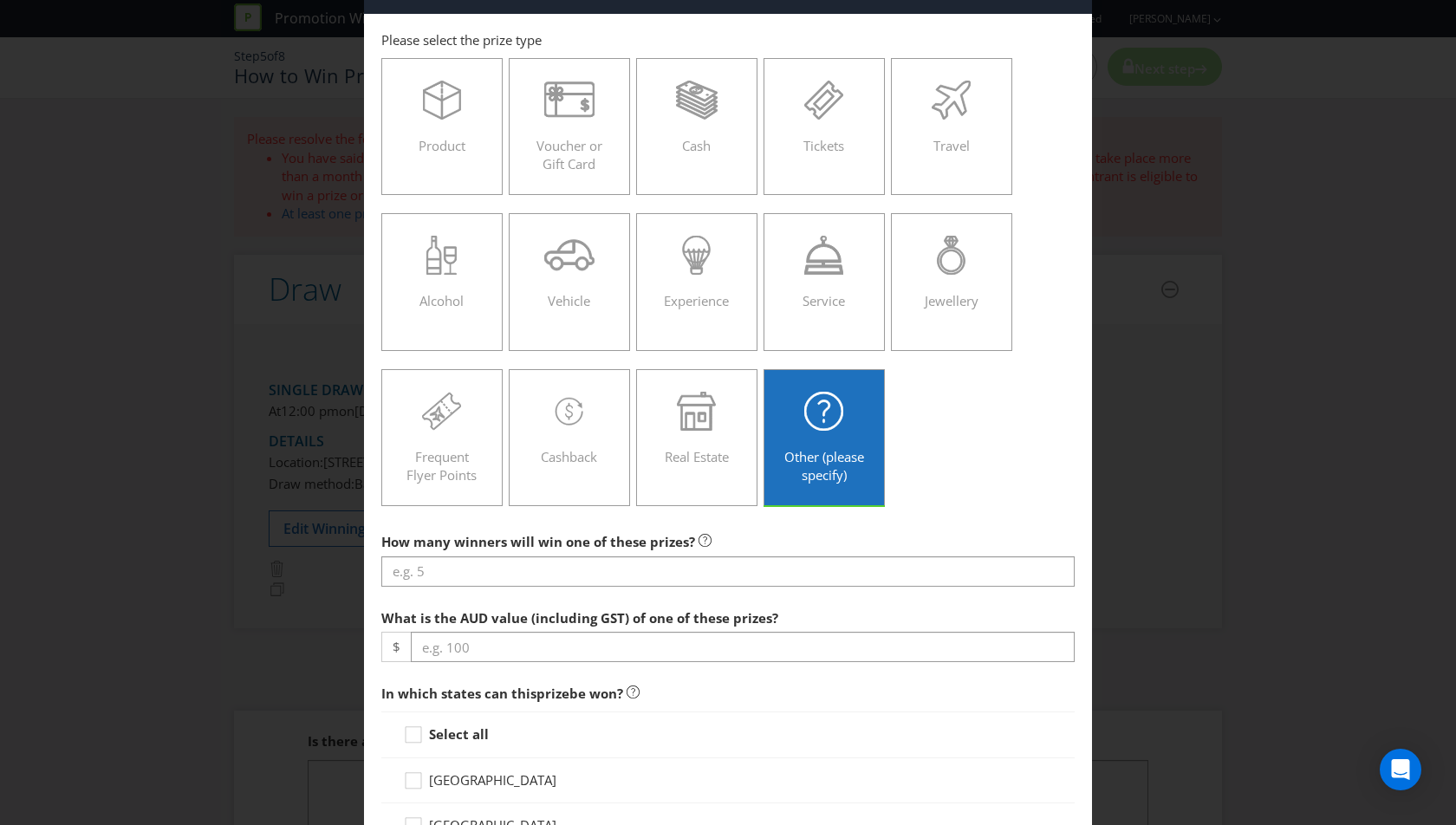
scroll to position [70, 0]
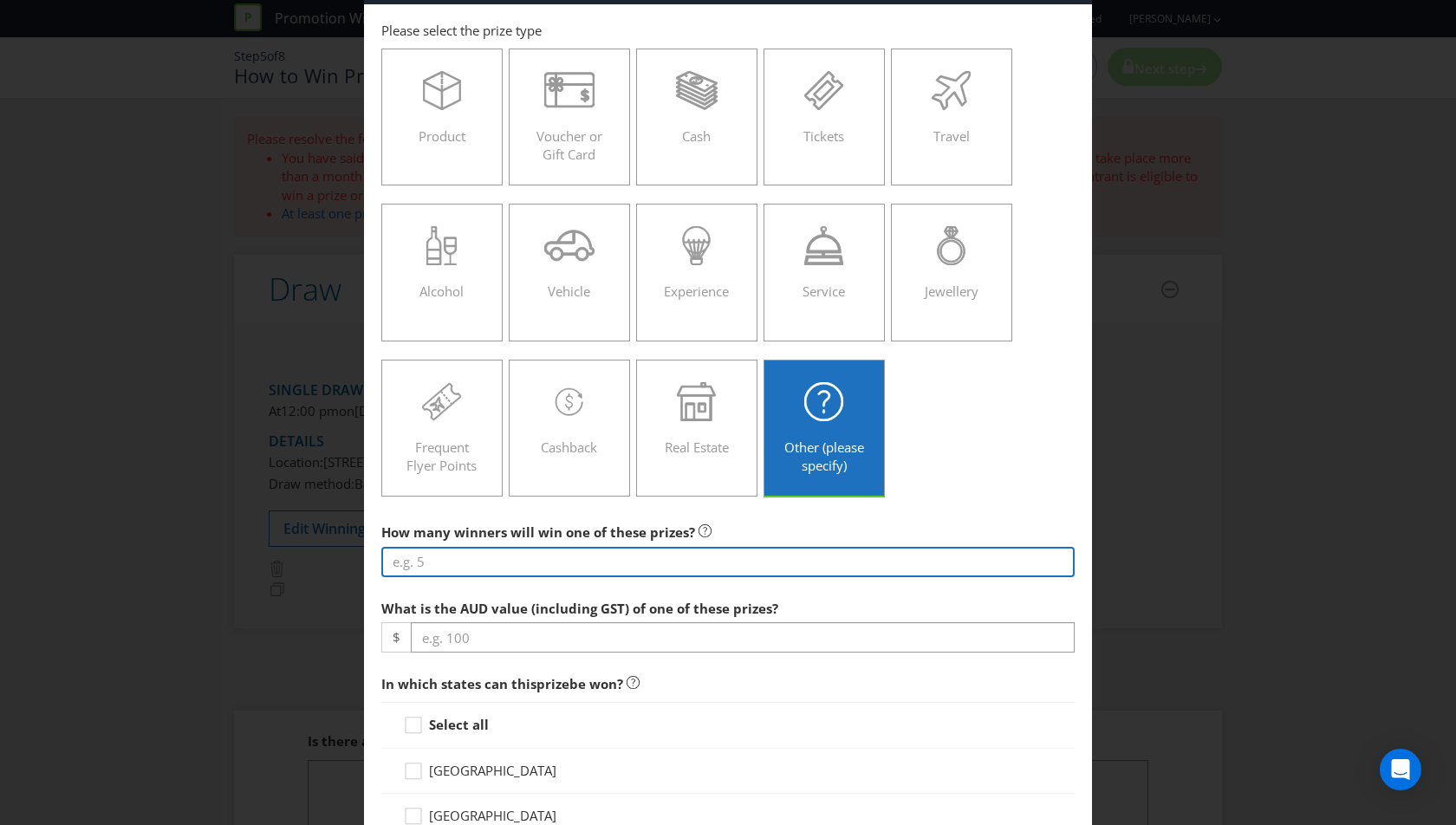
click at [520, 566] on input "number" at bounding box center [728, 562] width 693 height 31
type input "1"
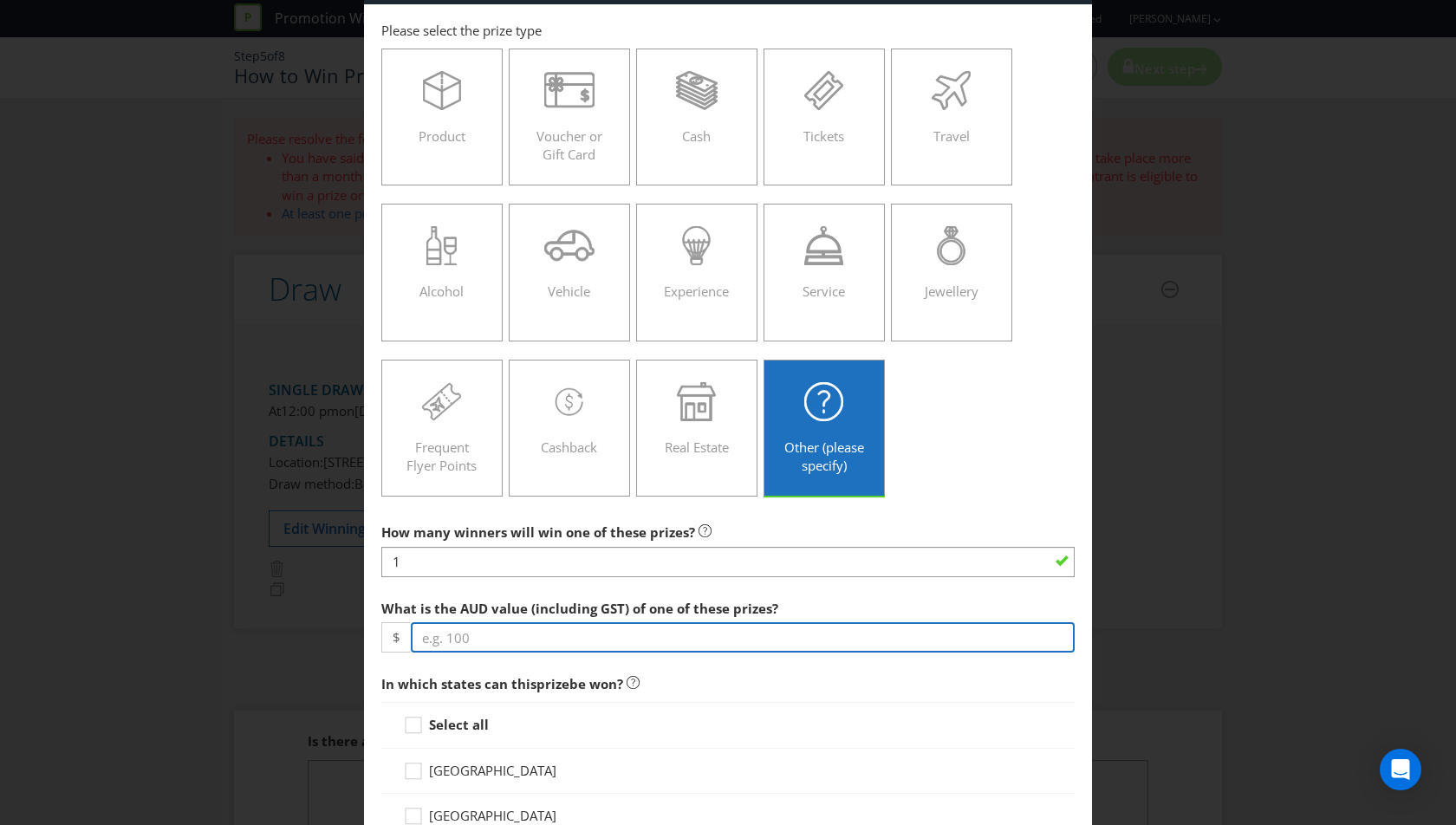
click at [581, 639] on input "number" at bounding box center [742, 637] width 663 height 31
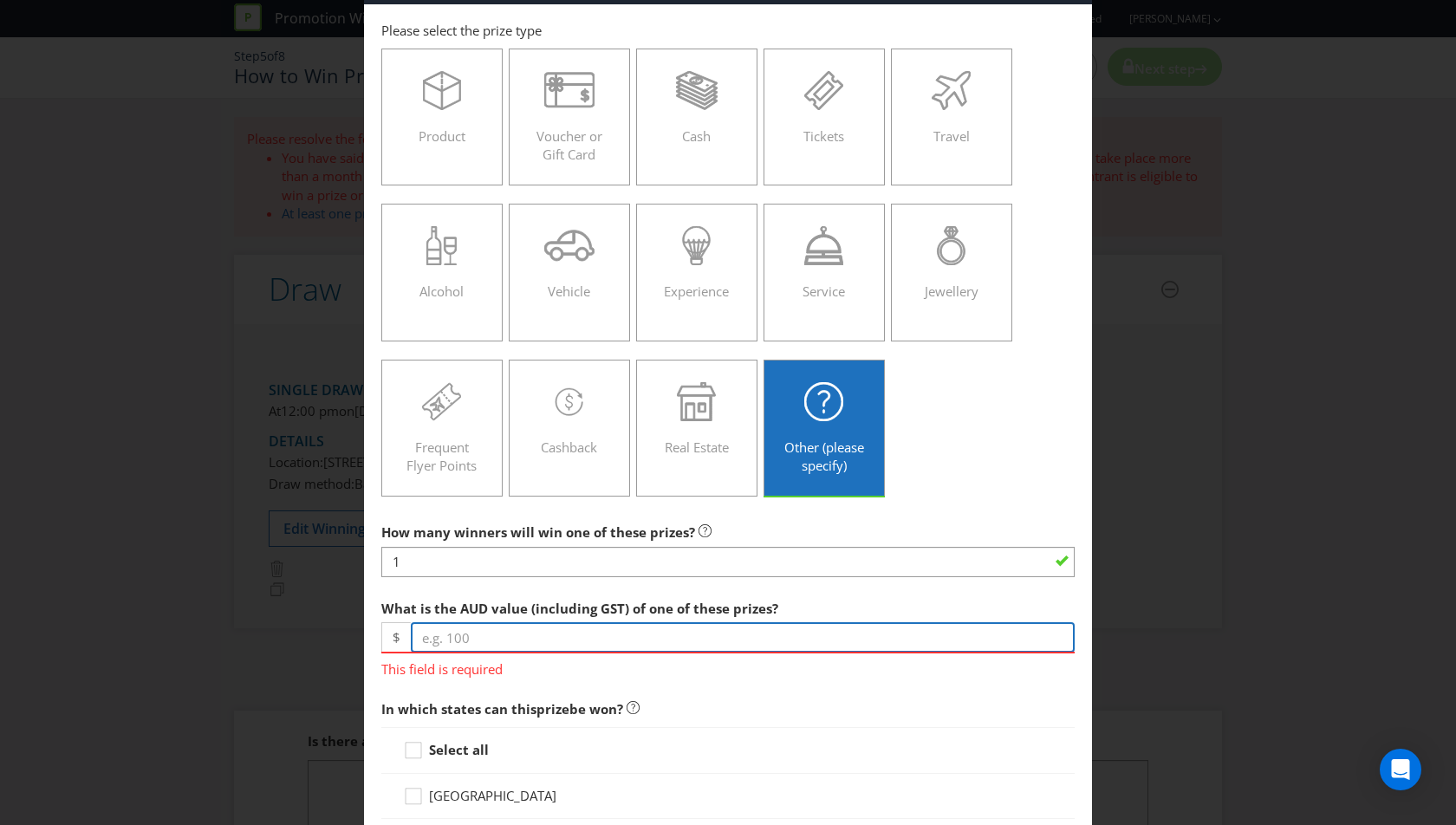
paste input "359.00"
type input "359.00"
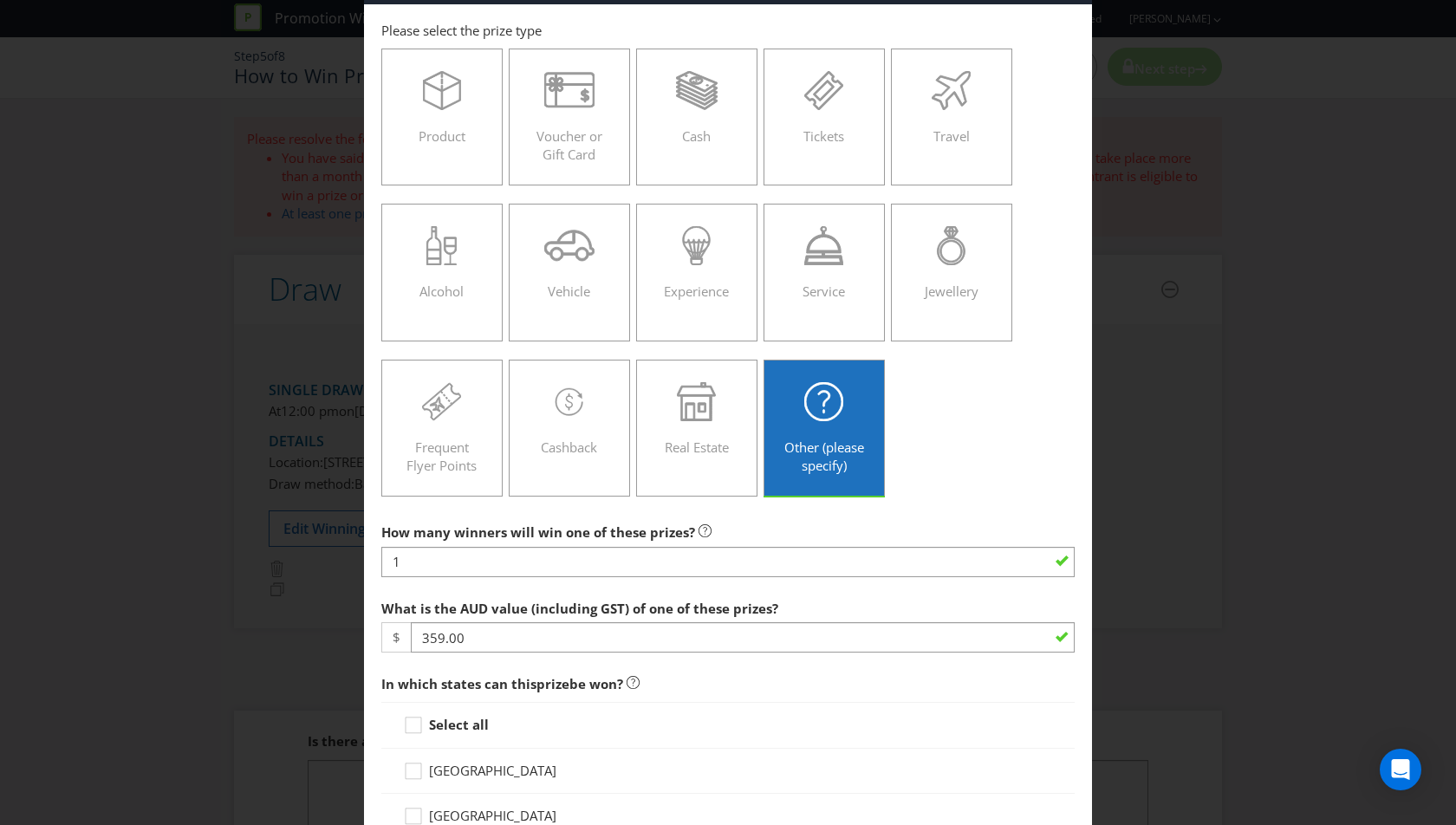
click at [459, 712] on div "Select all" at bounding box center [728, 725] width 693 height 46
click at [461, 724] on strong "Select all" at bounding box center [459, 724] width 60 height 17
click at [0, 0] on input "Select all" at bounding box center [0, 0] width 0 height 0
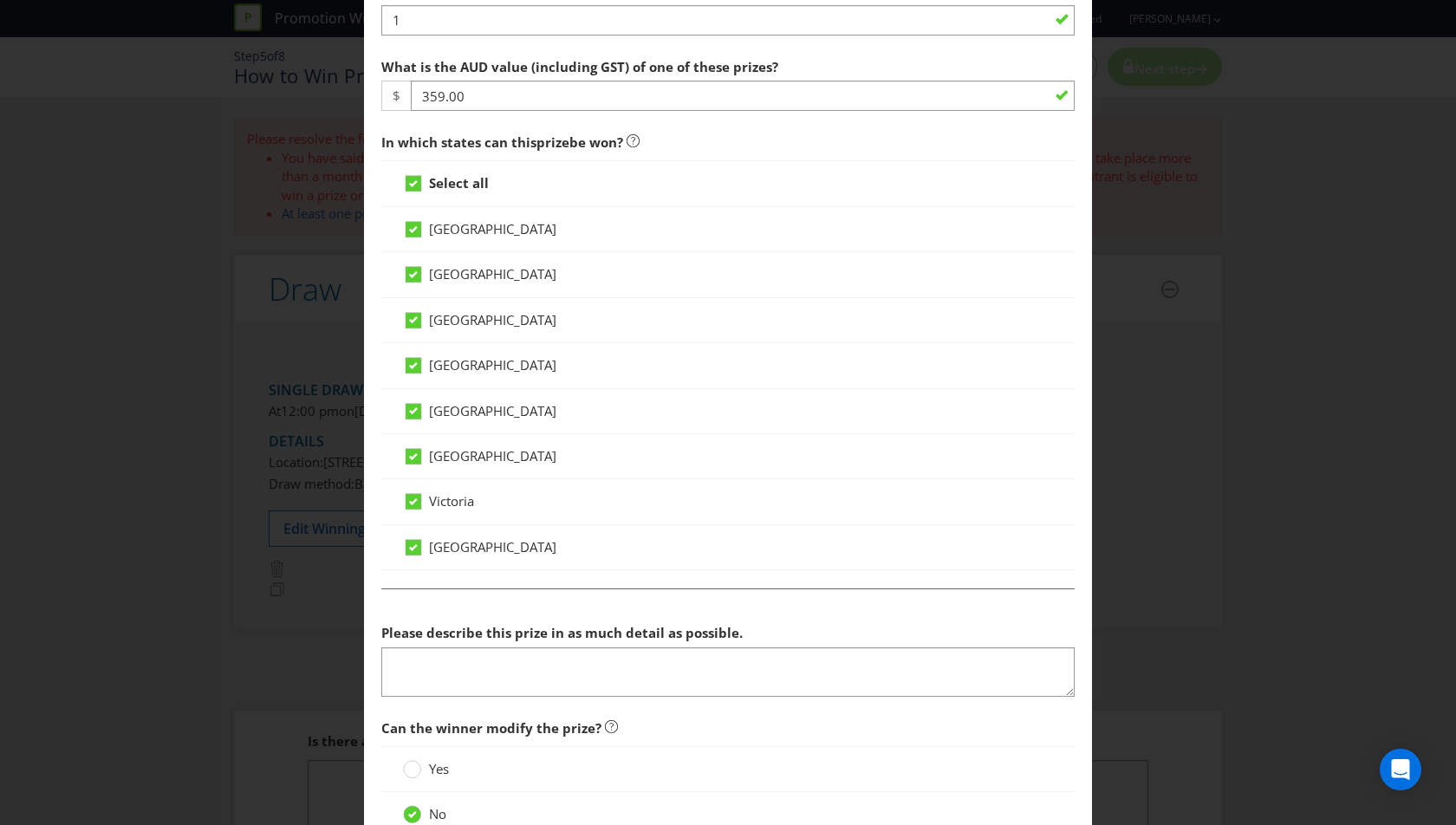
scroll to position [616, 0]
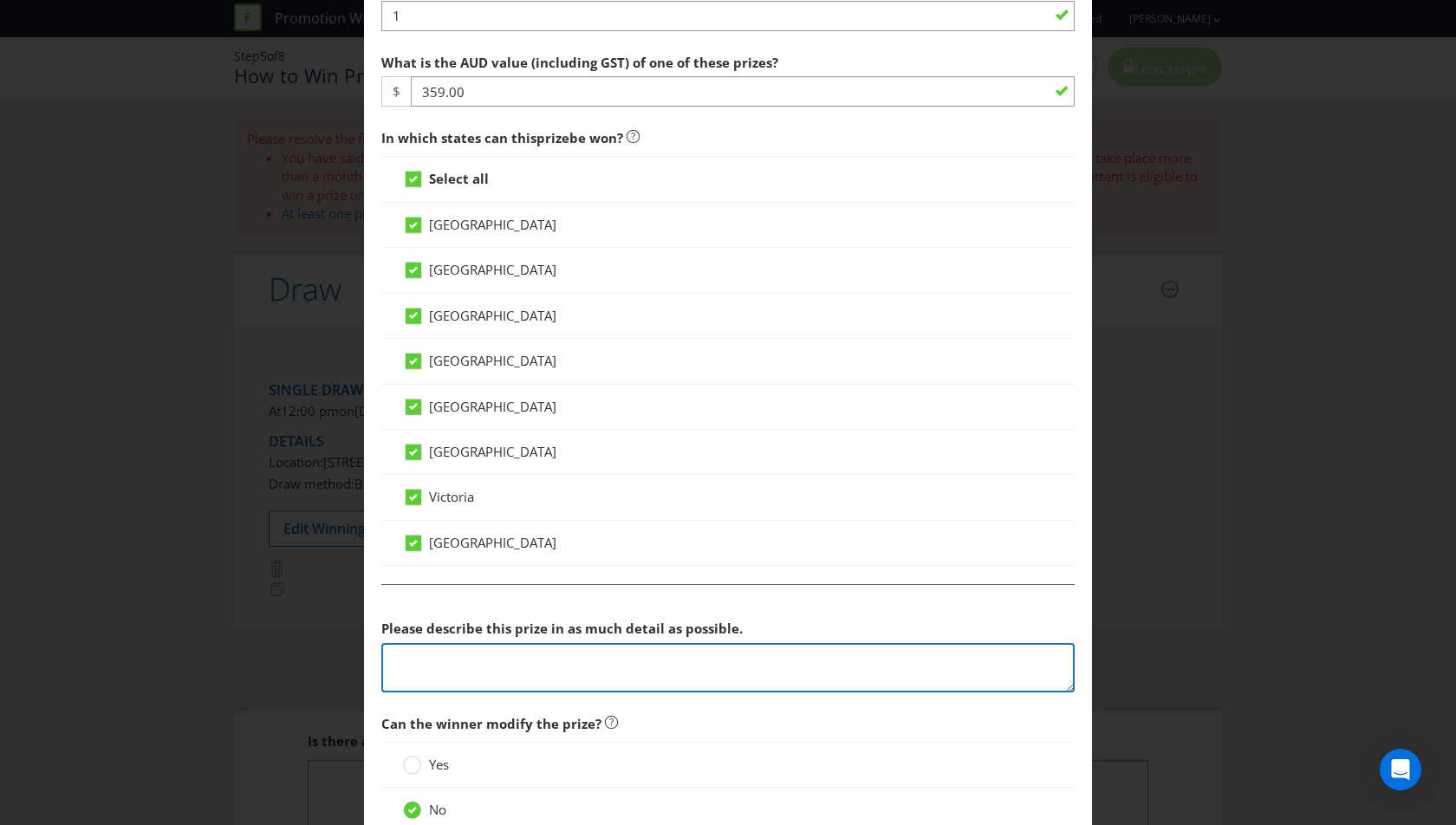
click at [533, 681] on textarea at bounding box center [728, 667] width 693 height 49
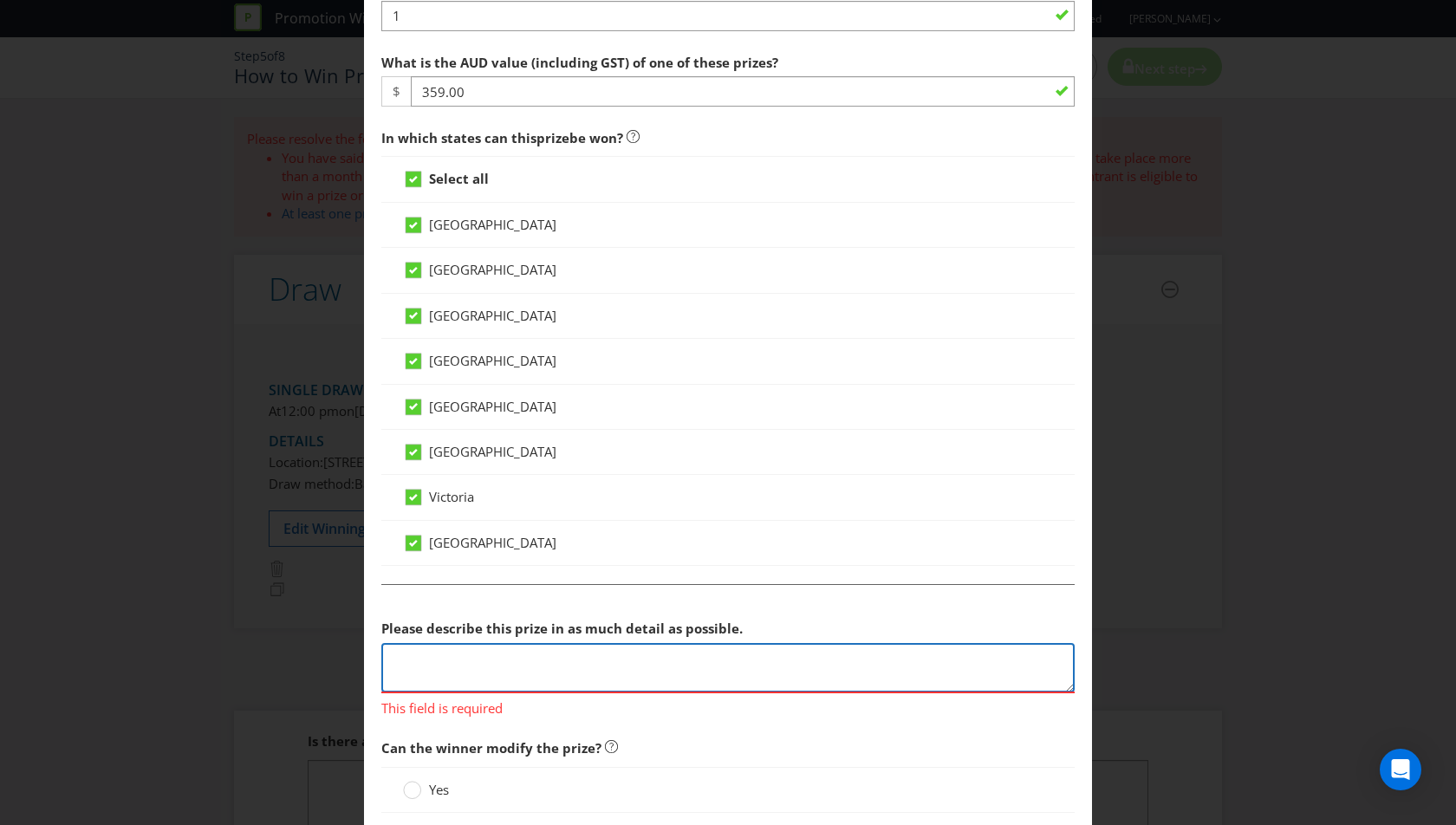
paste textarea "Great Northern x YETI Roadie 24 Hard Cooler"
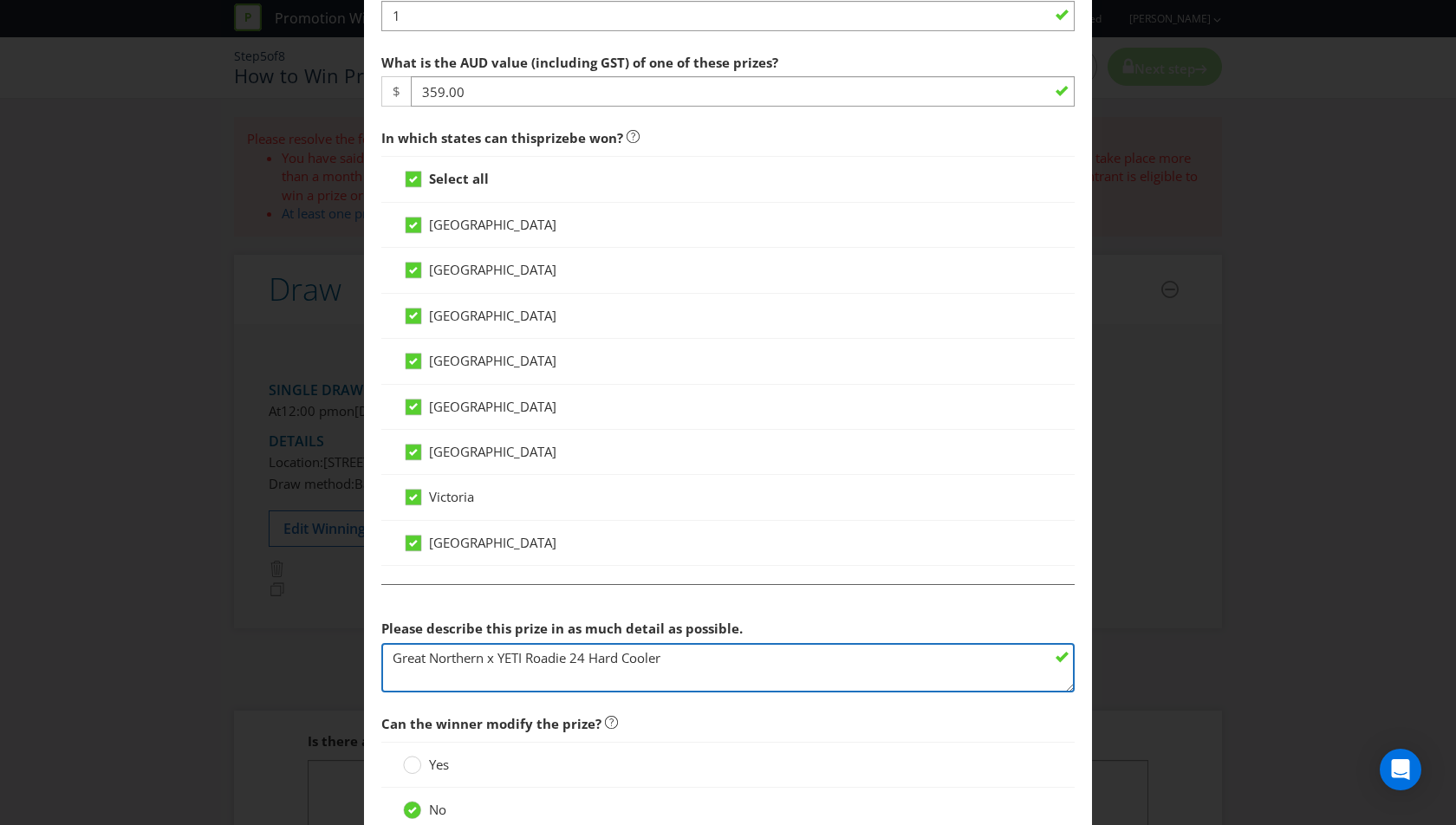
type textarea "Great Northern x YETI Roadie 24 Hard Cooler"
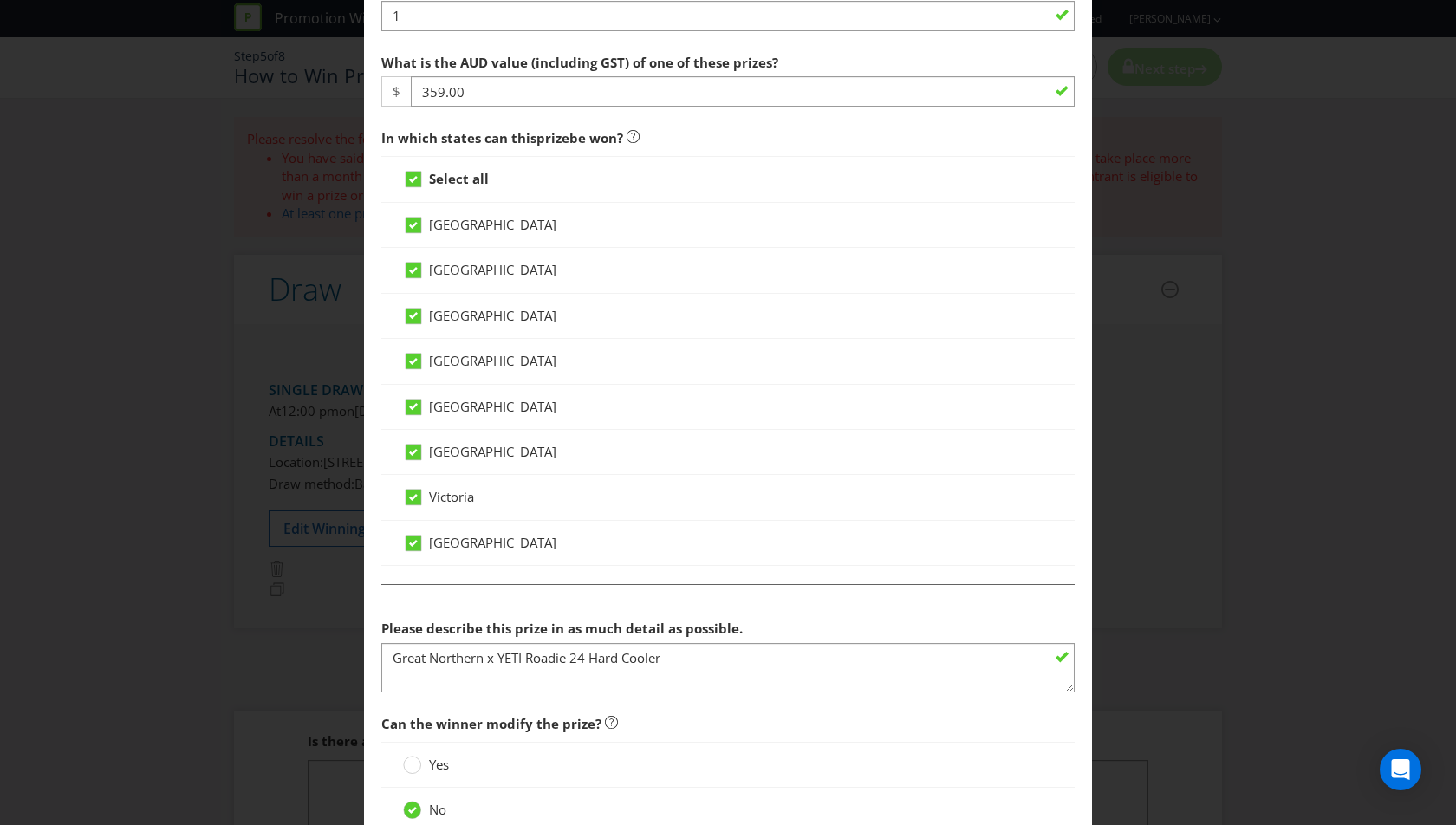
click at [823, 741] on div "Yes" at bounding box center [728, 764] width 693 height 46
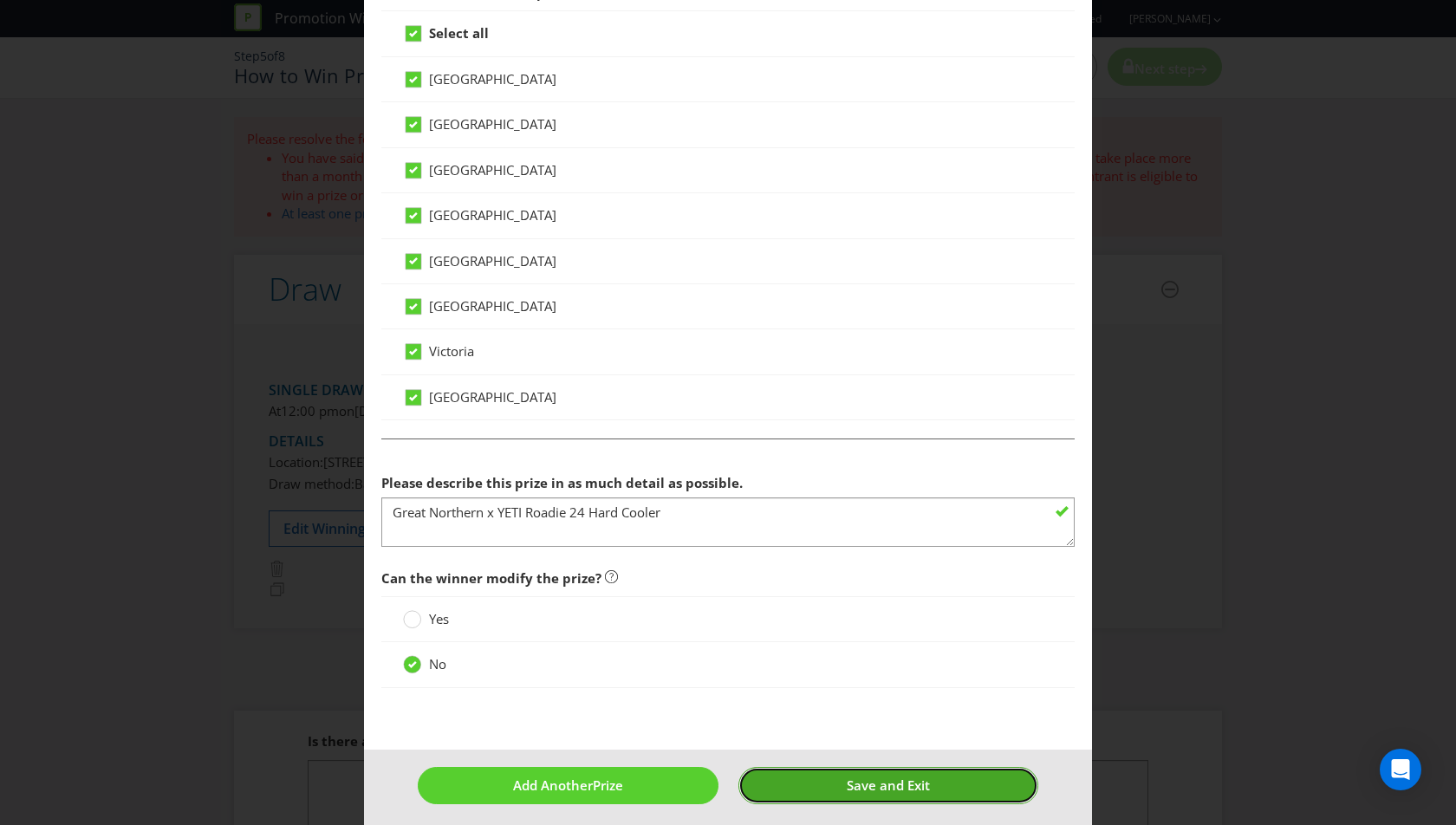
click at [854, 776] on span "Save and Exit" at bounding box center [888, 785] width 83 height 17
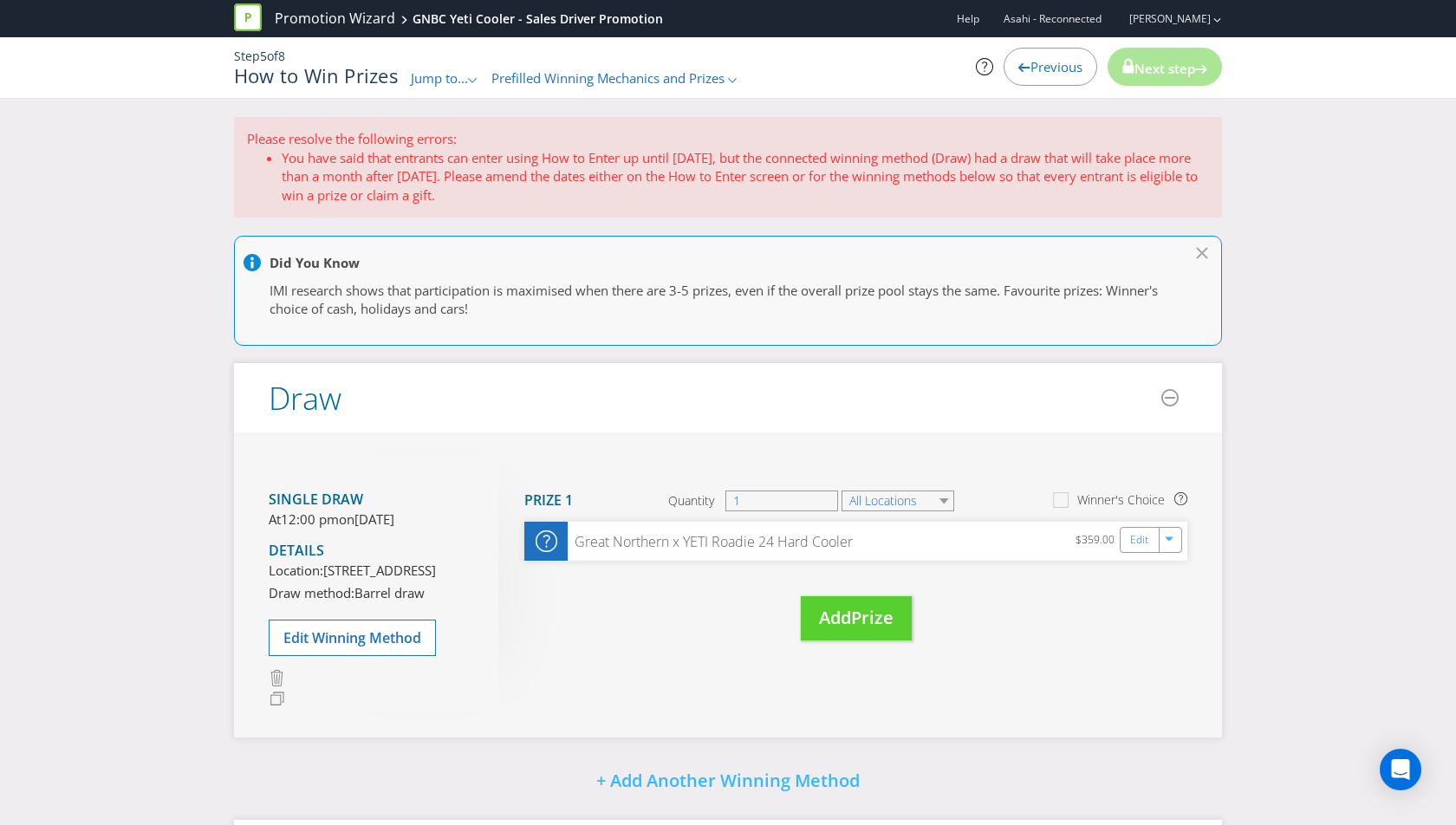
click at [470, 158] on li "You have said that entrants can enter using How to Enter up until [DATE], but t…" at bounding box center [745, 177] width 927 height 56
click at [339, 145] on p "Please resolve the following errors:" at bounding box center [728, 139] width 962 height 18
click at [388, 142] on p "Please resolve the following errors:" at bounding box center [728, 139] width 962 height 18
click at [291, 141] on p "Please resolve the following errors:" at bounding box center [728, 139] width 962 height 18
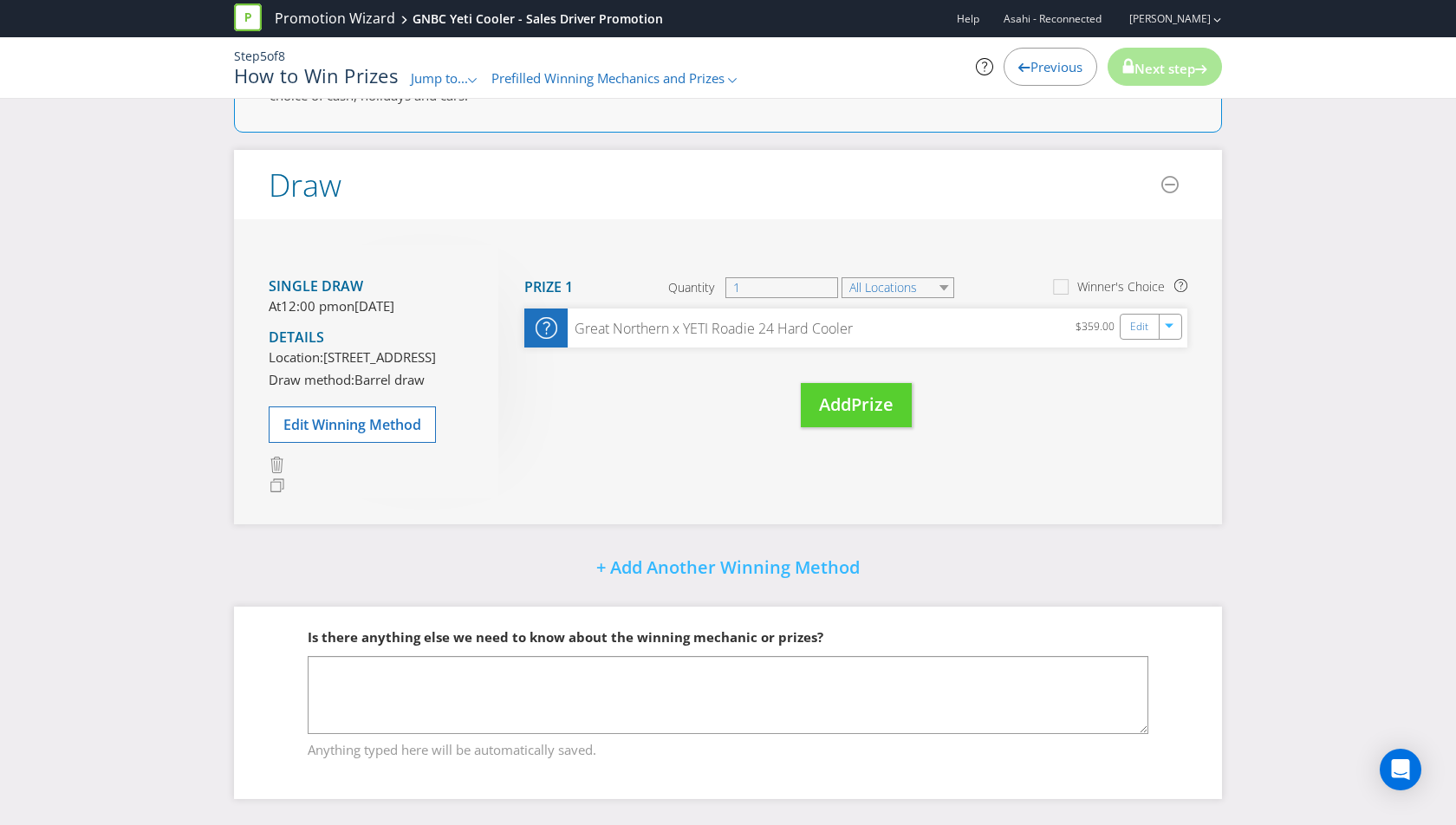
scroll to position [265, 0]
click at [397, 427] on span "Edit Winning Method" at bounding box center [351, 425] width 138 height 19
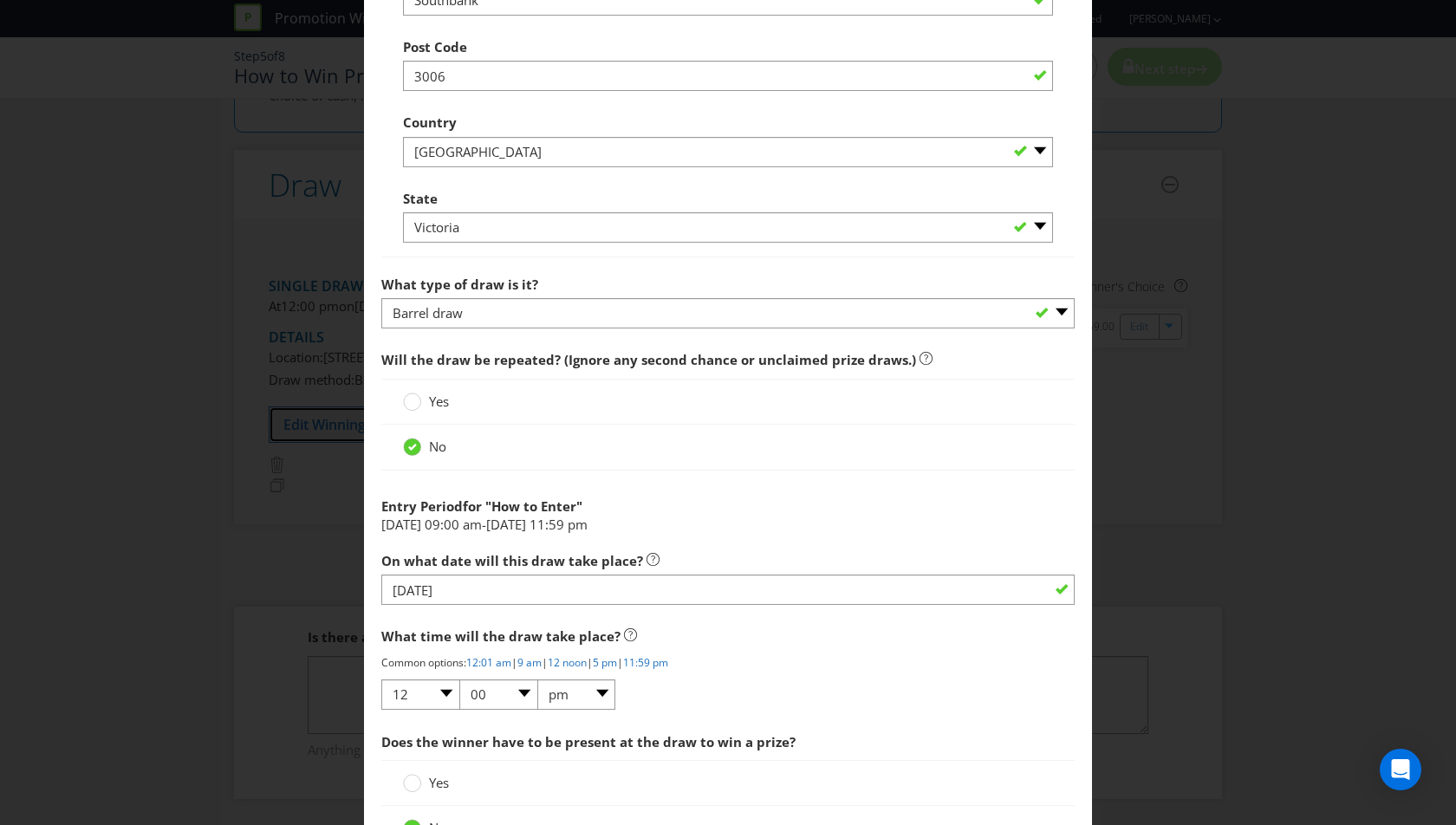
scroll to position [1388, 0]
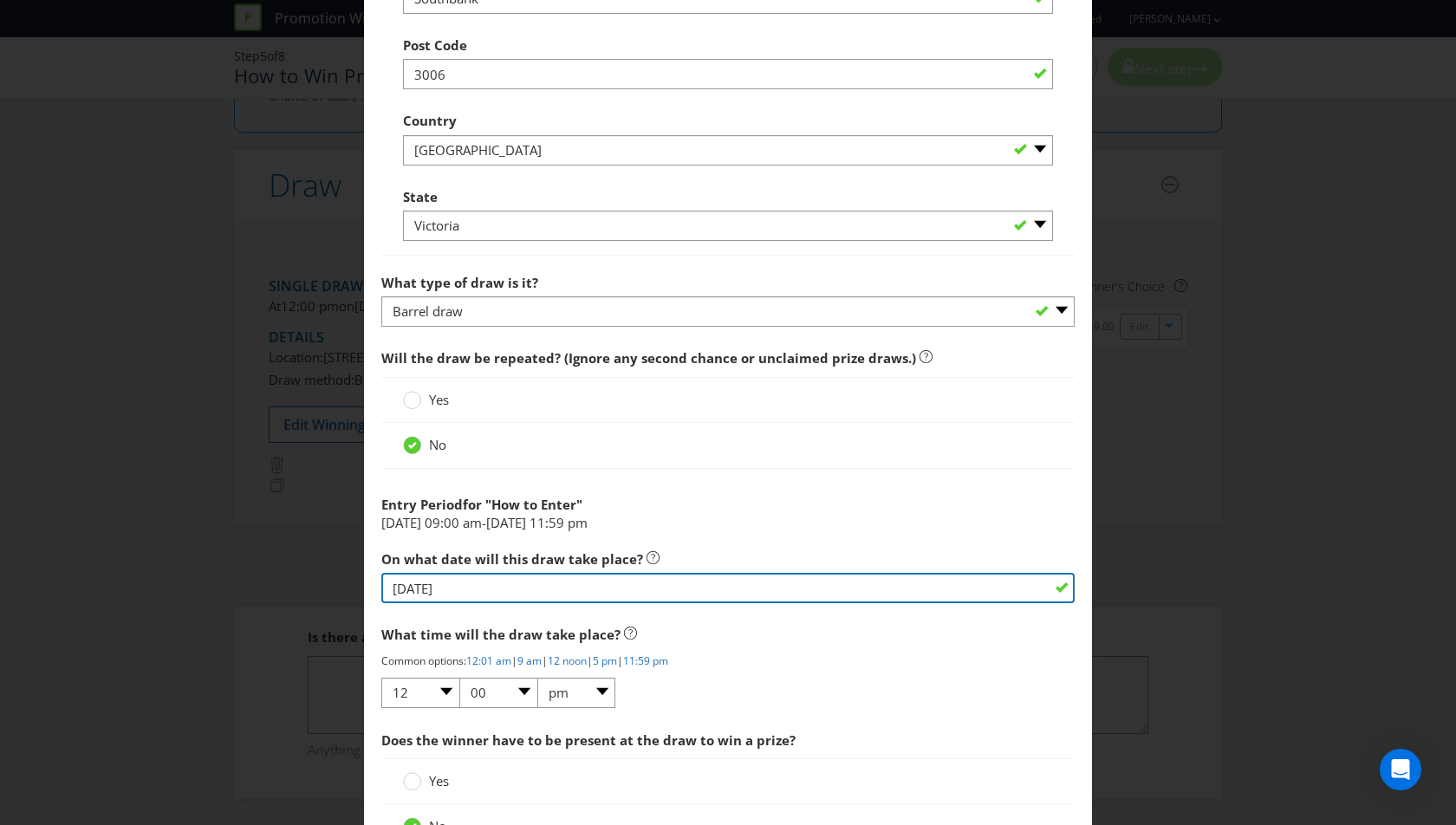
click at [489, 578] on input "[DATE]" at bounding box center [728, 588] width 693 height 31
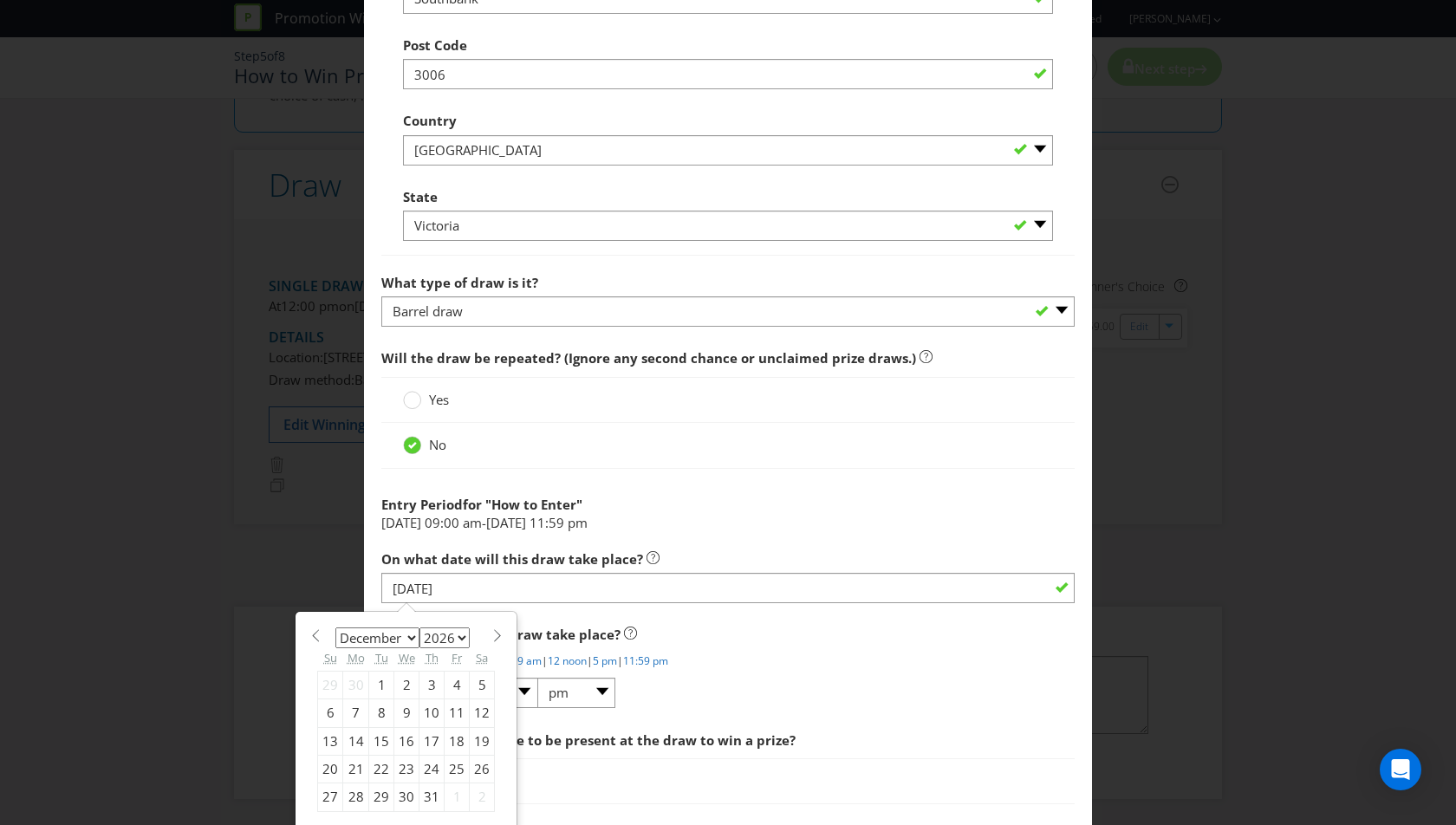
click at [314, 630] on span at bounding box center [315, 635] width 13 height 13
click at [317, 630] on span at bounding box center [315, 635] width 13 height 13
select select "9"
click at [406, 757] on div "21" at bounding box center [407, 769] width 25 height 28
type input "[DATE]"
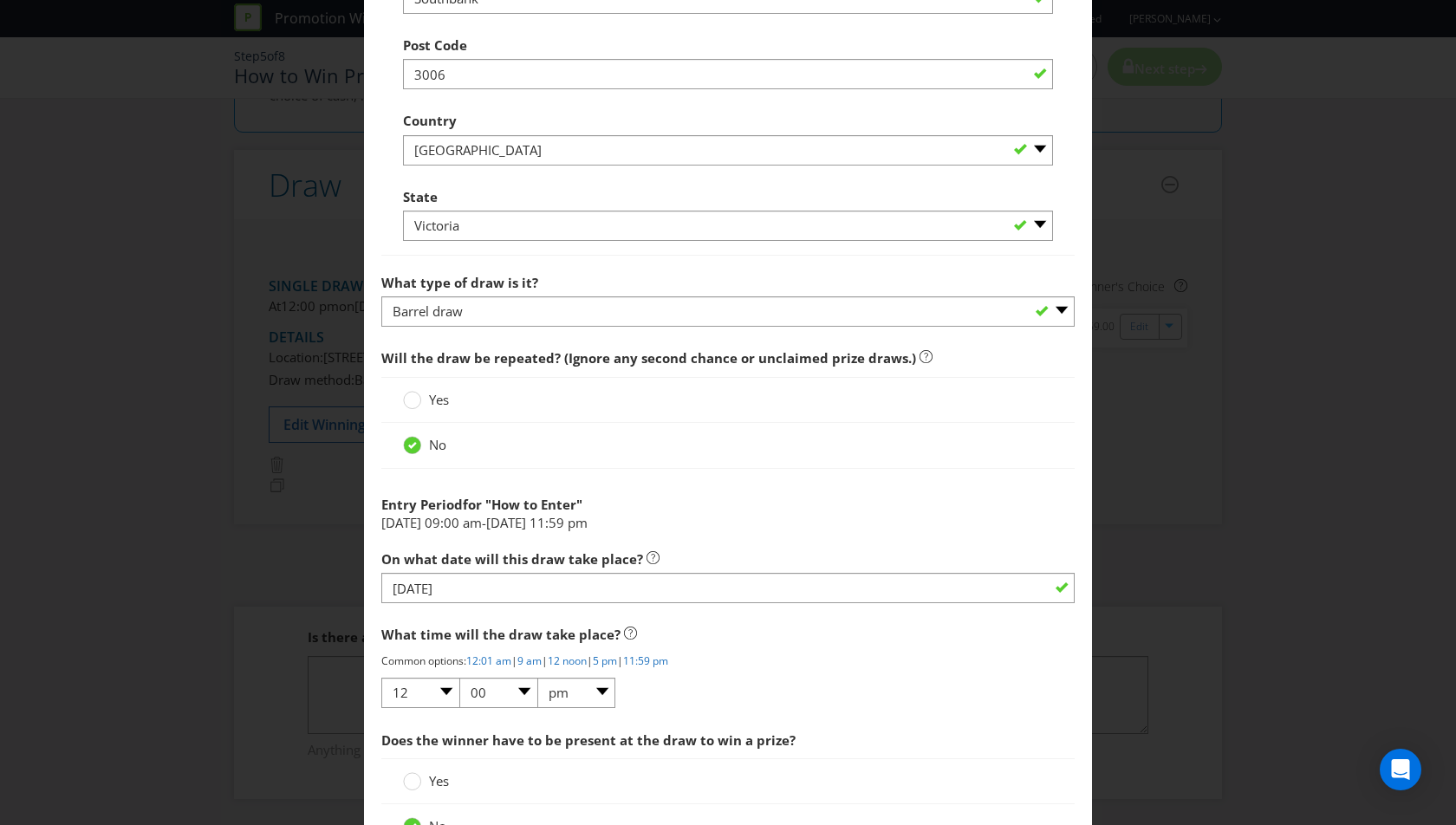
click at [767, 668] on div "What time will the draw take place? Common options: 12:01 am | 9 am | 12 noon |…" at bounding box center [728, 662] width 693 height 91
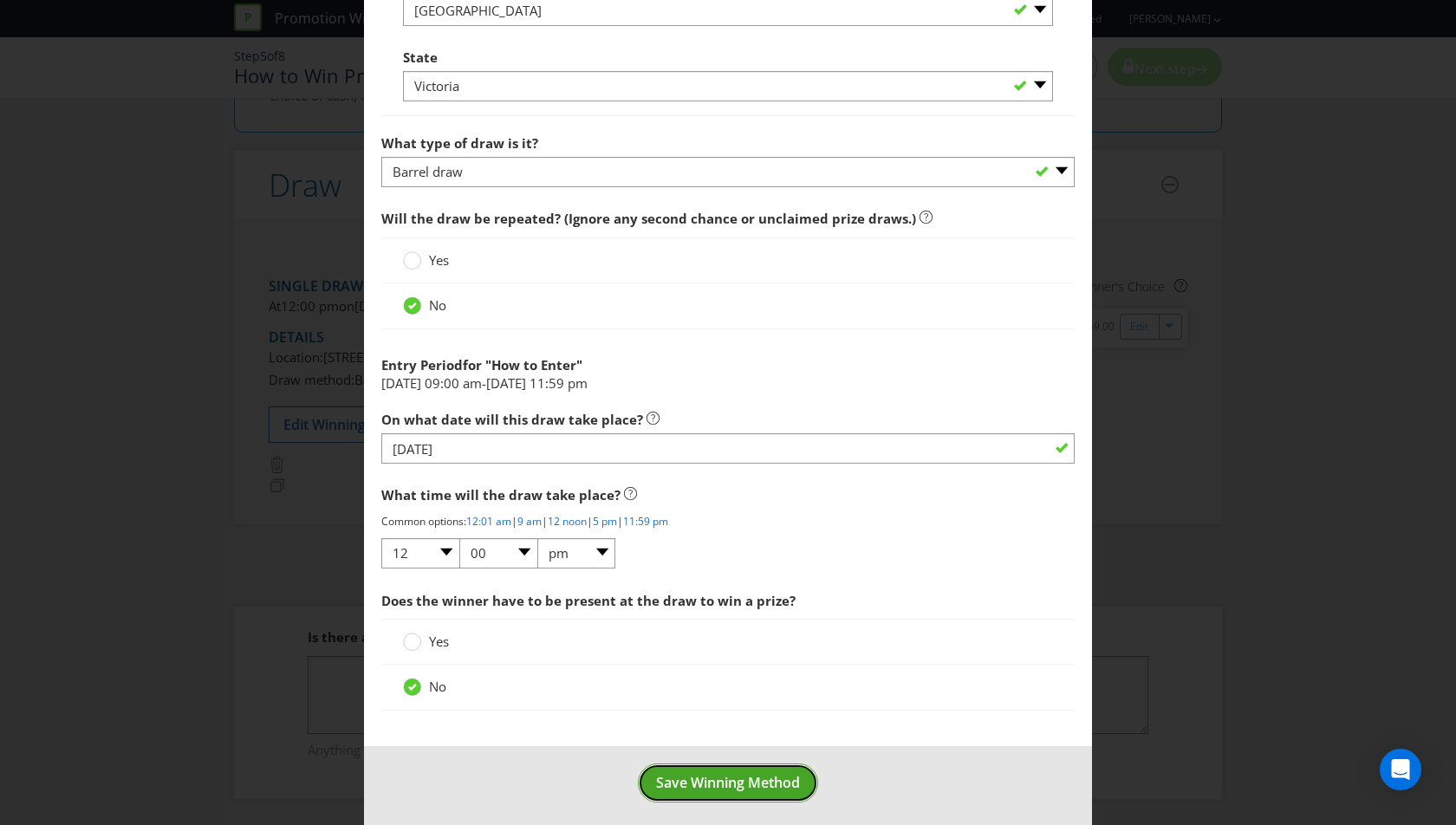
click at [743, 773] on span "Save Winning Method" at bounding box center [727, 783] width 143 height 19
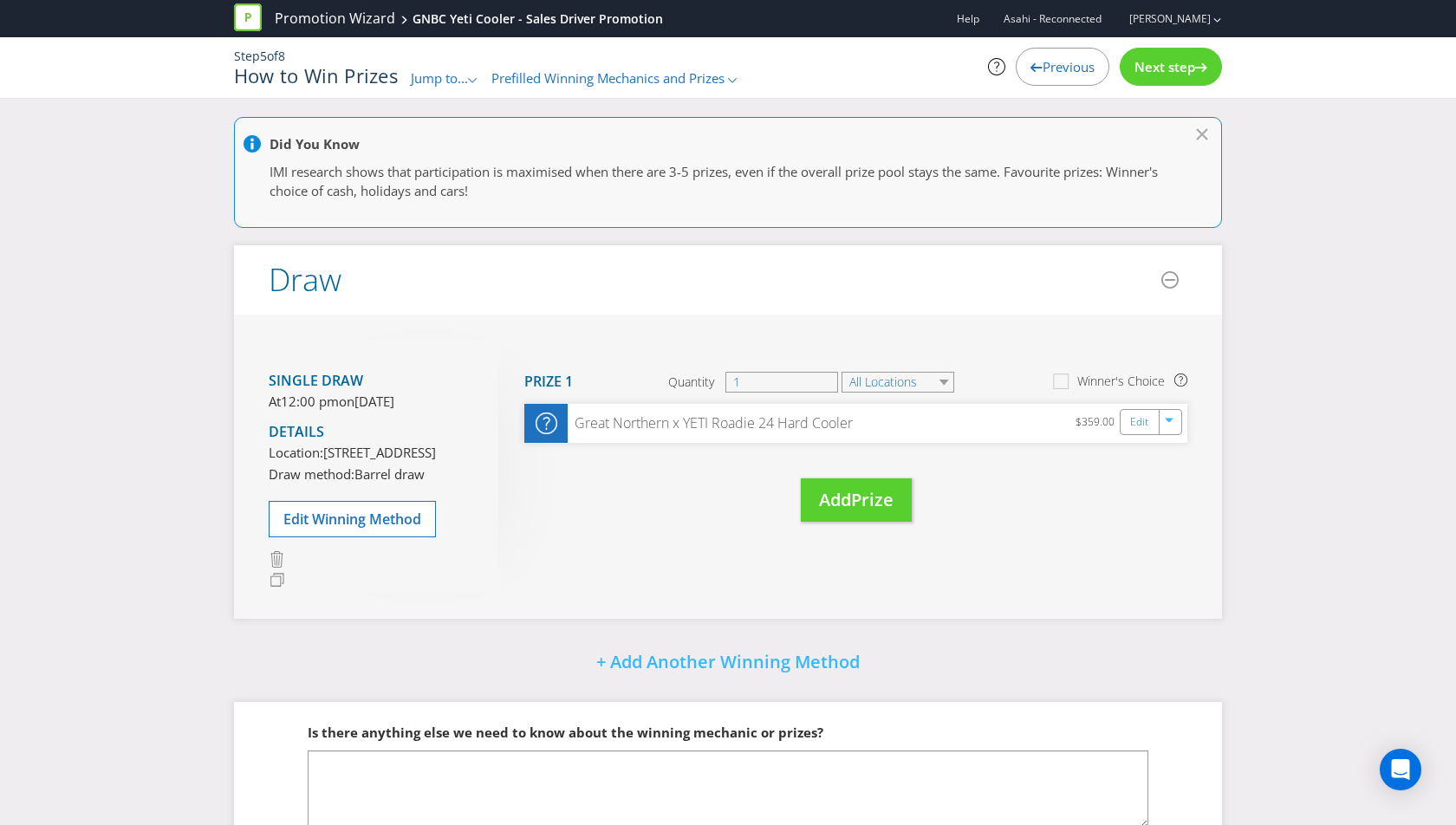
scroll to position [145, 0]
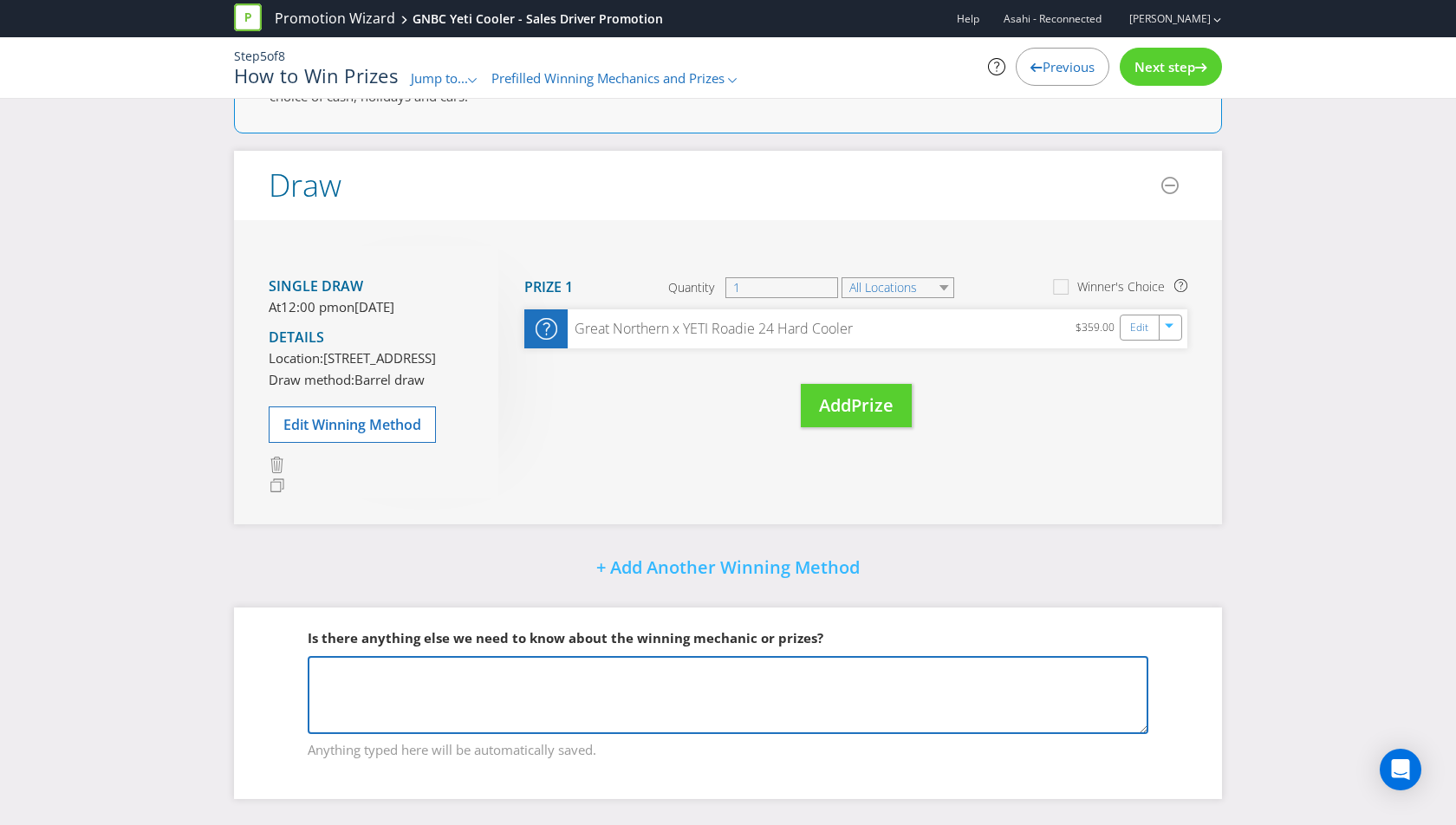
click at [584, 683] on textarea at bounding box center [728, 694] width 841 height 78
paste textarea "Draw: The draw will take place at each Participating Venue on the date and time…"
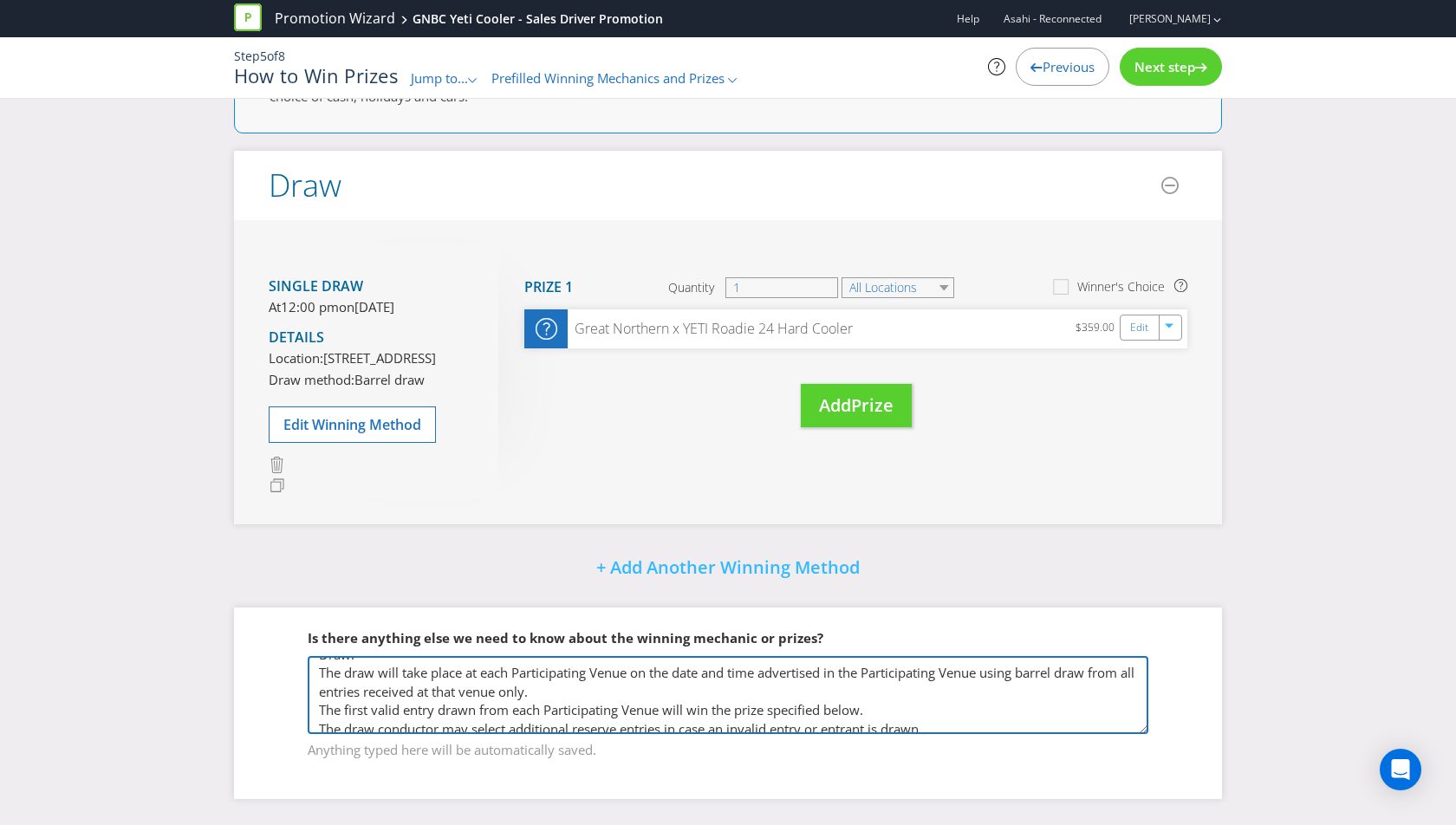
scroll to position [0, 0]
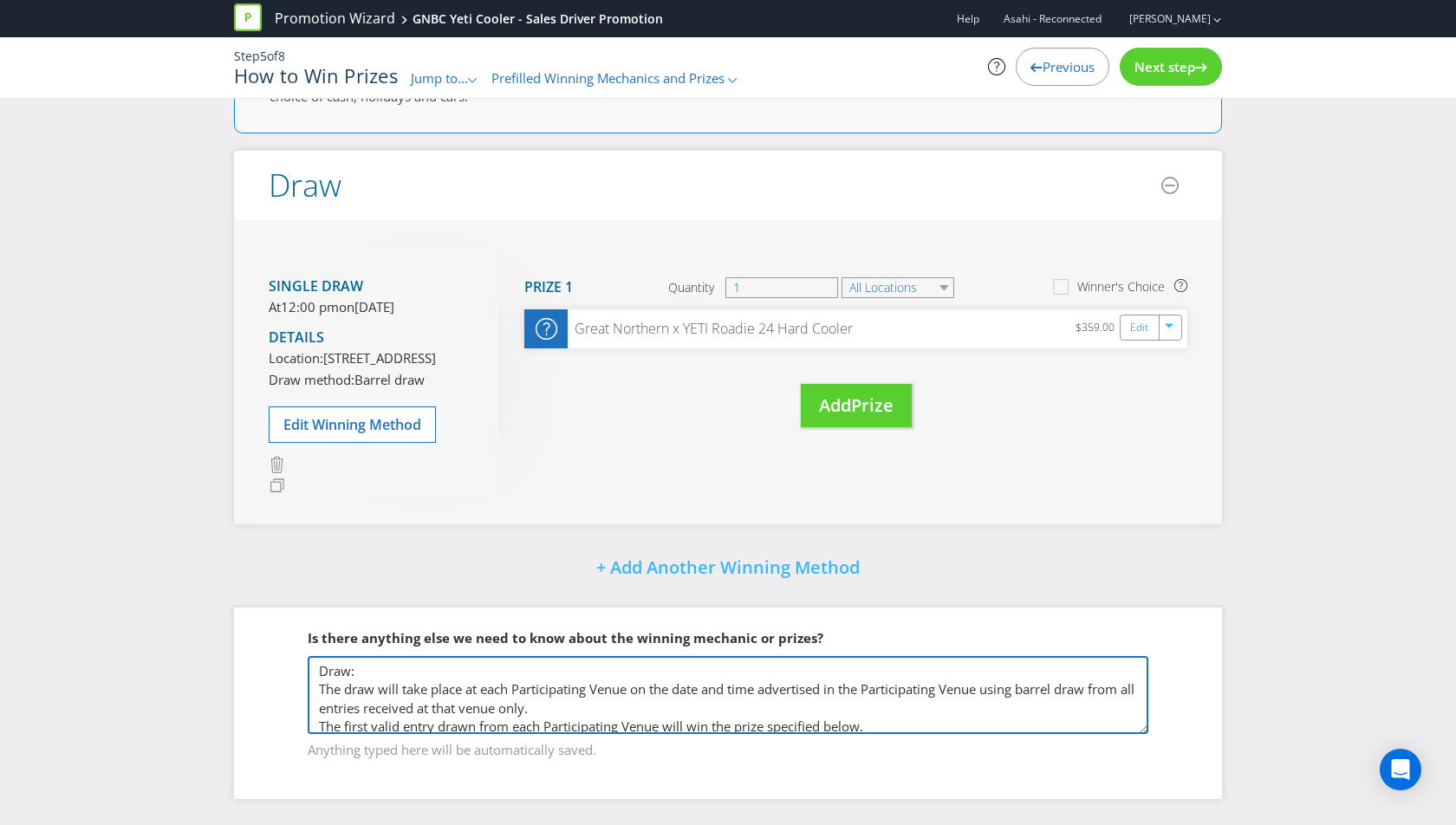
click at [317, 669] on textarea "Draw: The draw will take place at each Participating Venue on the date and time…" at bounding box center [728, 694] width 841 height 78
type textarea "Please amend to the below - Draw: The draw will take place at each Participatin…"
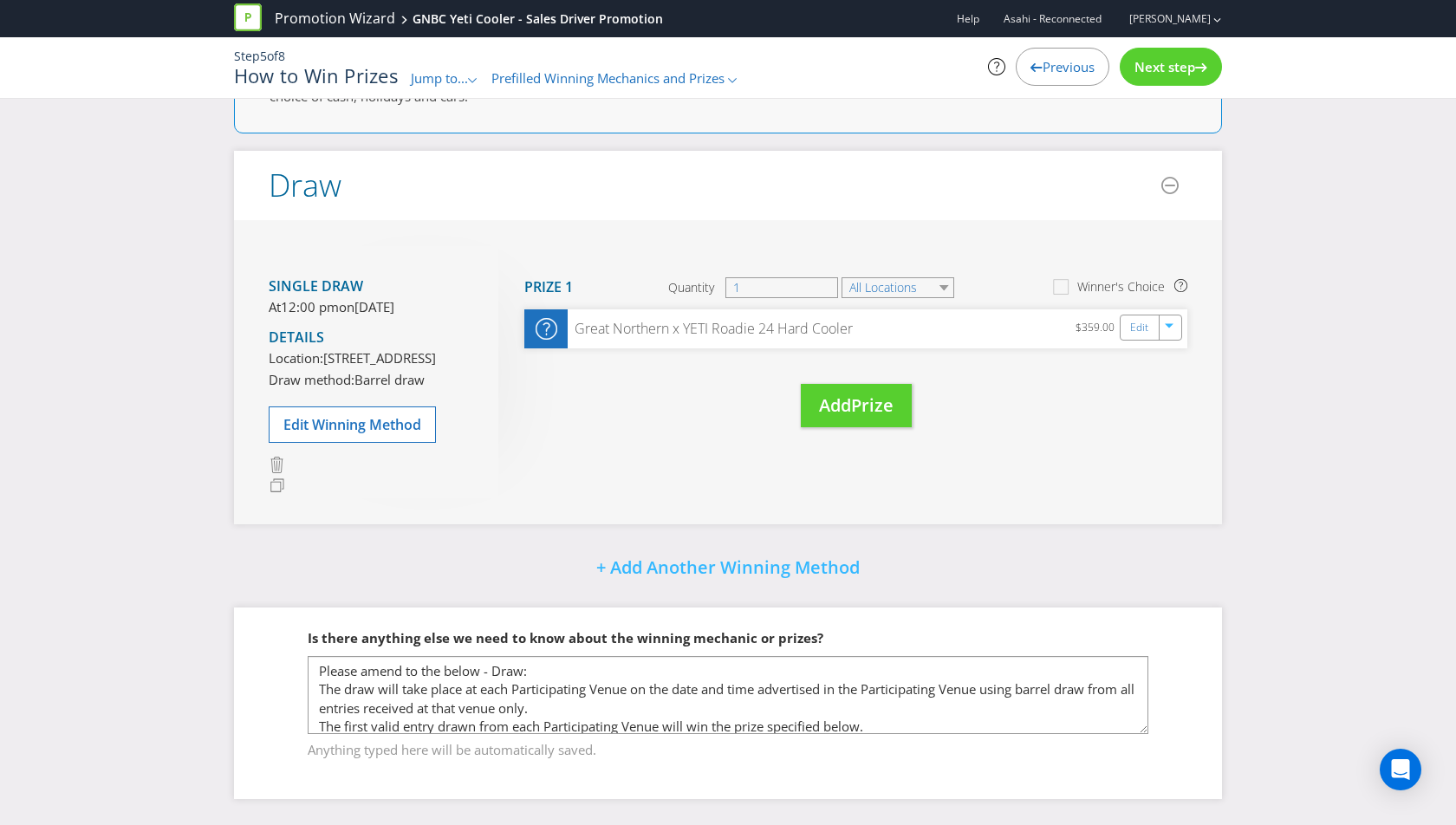
click at [1179, 76] on div "Next step" at bounding box center [1171, 67] width 102 height 39
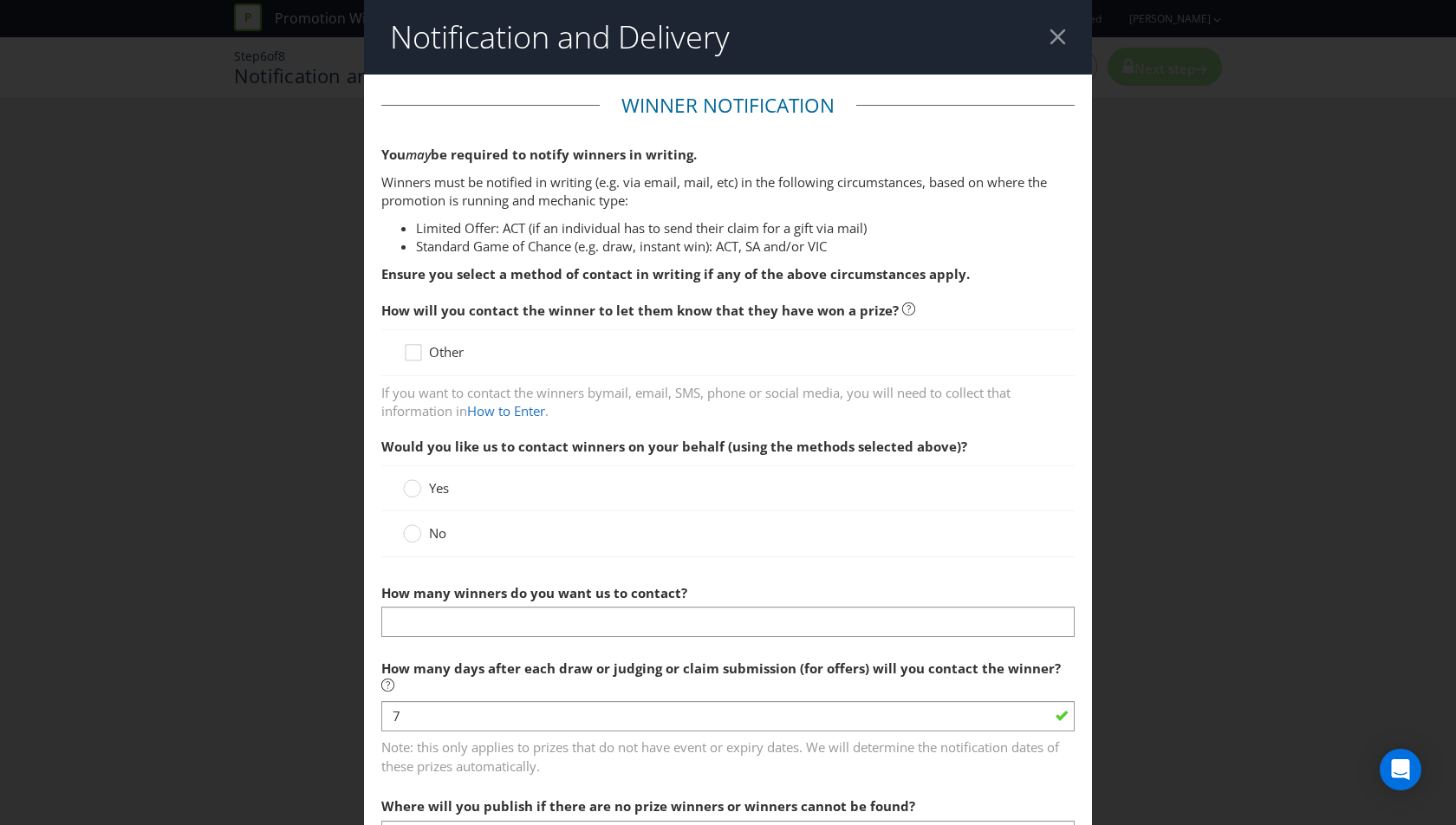
scroll to position [2, 0]
click at [428, 348] on icon at bounding box center [416, 354] width 26 height 26
click at [0, 0] on input "Other" at bounding box center [0, 0] width 0 height 0
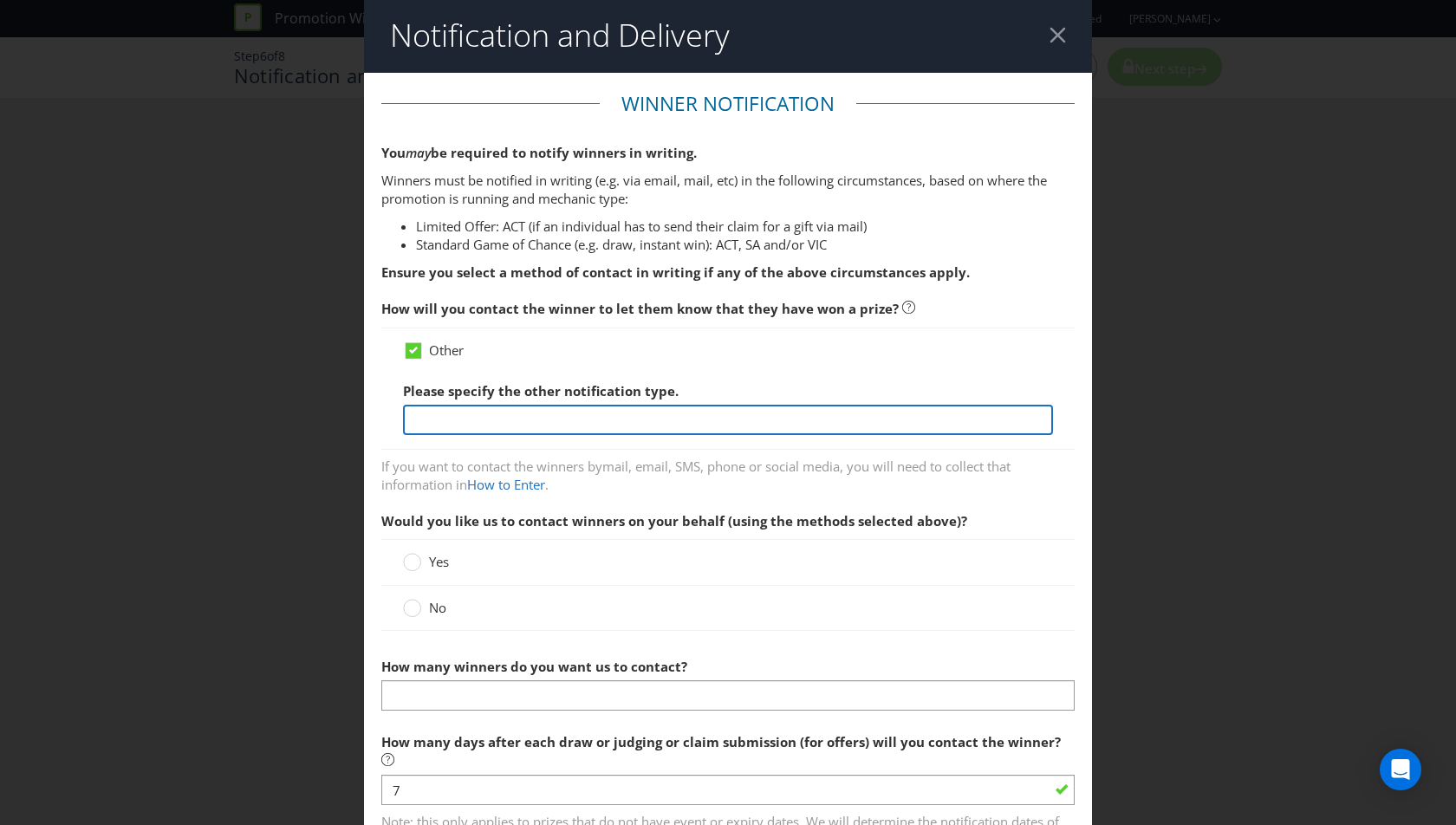
click at [481, 423] on input "text" at bounding box center [728, 420] width 650 height 31
drag, startPoint x: 503, startPoint y: 416, endPoint x: 334, endPoint y: 415, distance: 169.0
click at [334, 415] on div "Notification and Delivery Winner Notification You may be required to notify win…" at bounding box center [728, 412] width 1456 height 825
paste input "winner must collect their prize at the same Participating Venue of entry. The w…"
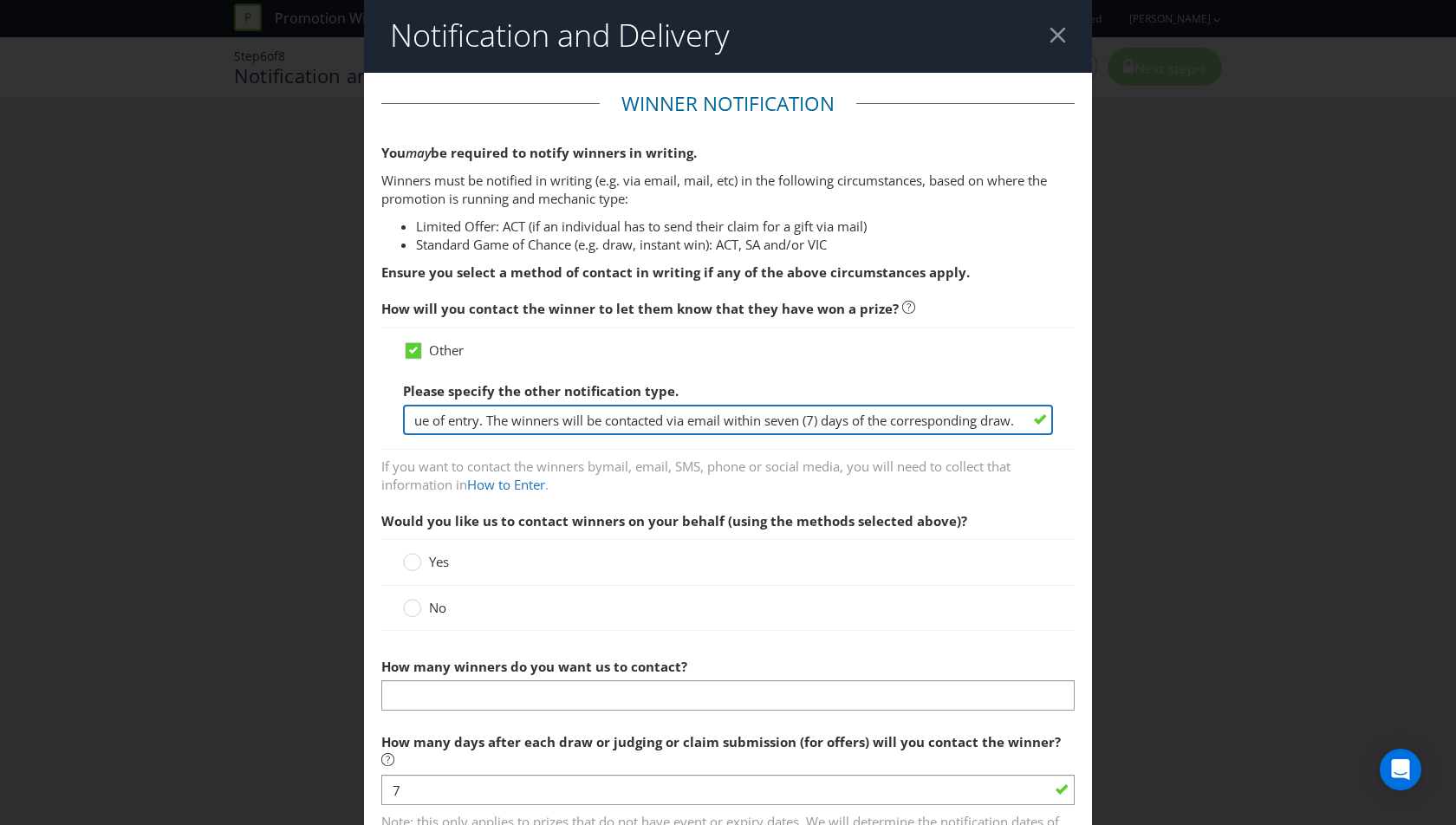
type input "The winner must collect their prize at the same Participating Venue of entry. T…"
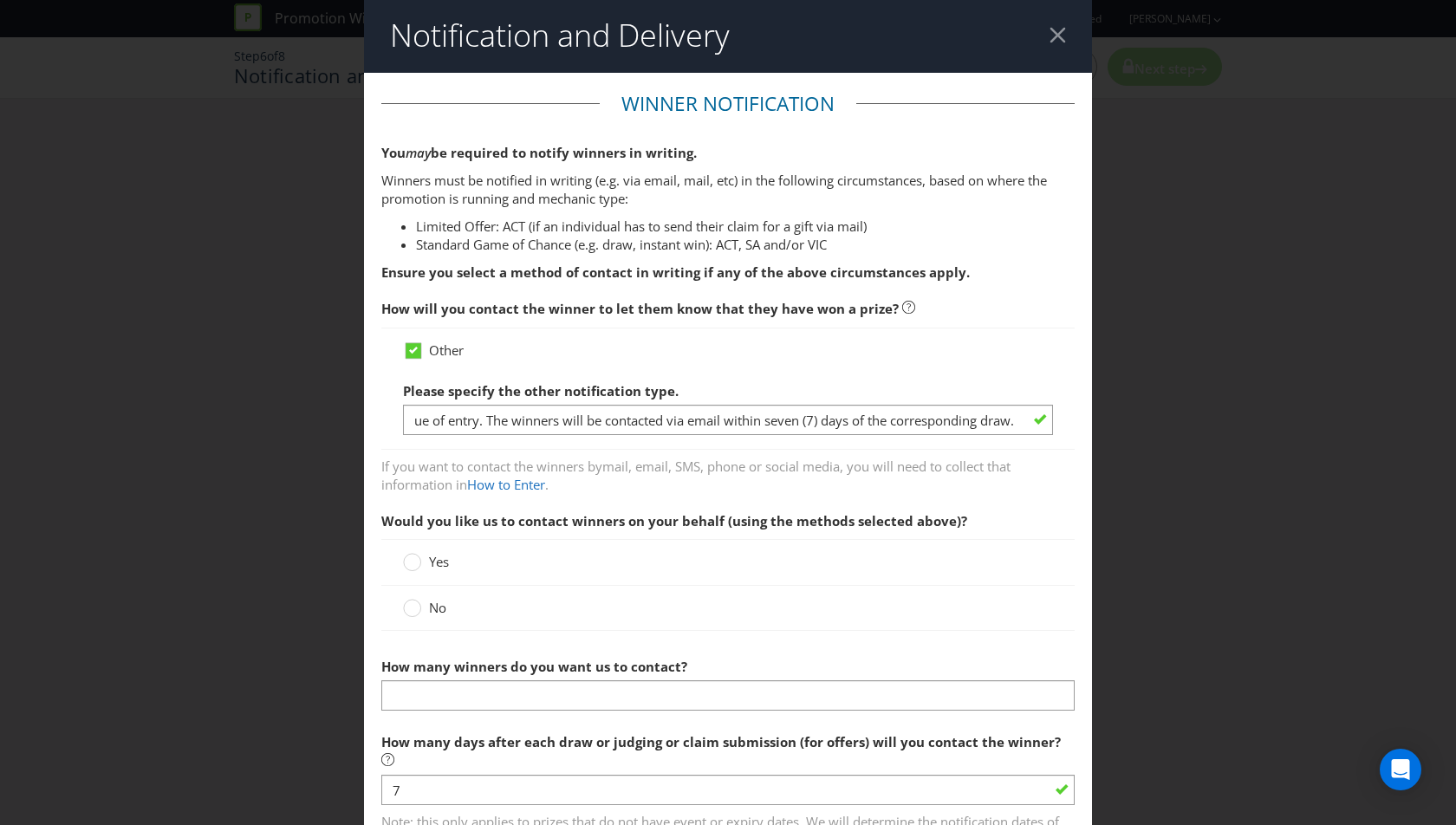
click at [959, 590] on div "No" at bounding box center [728, 607] width 693 height 45
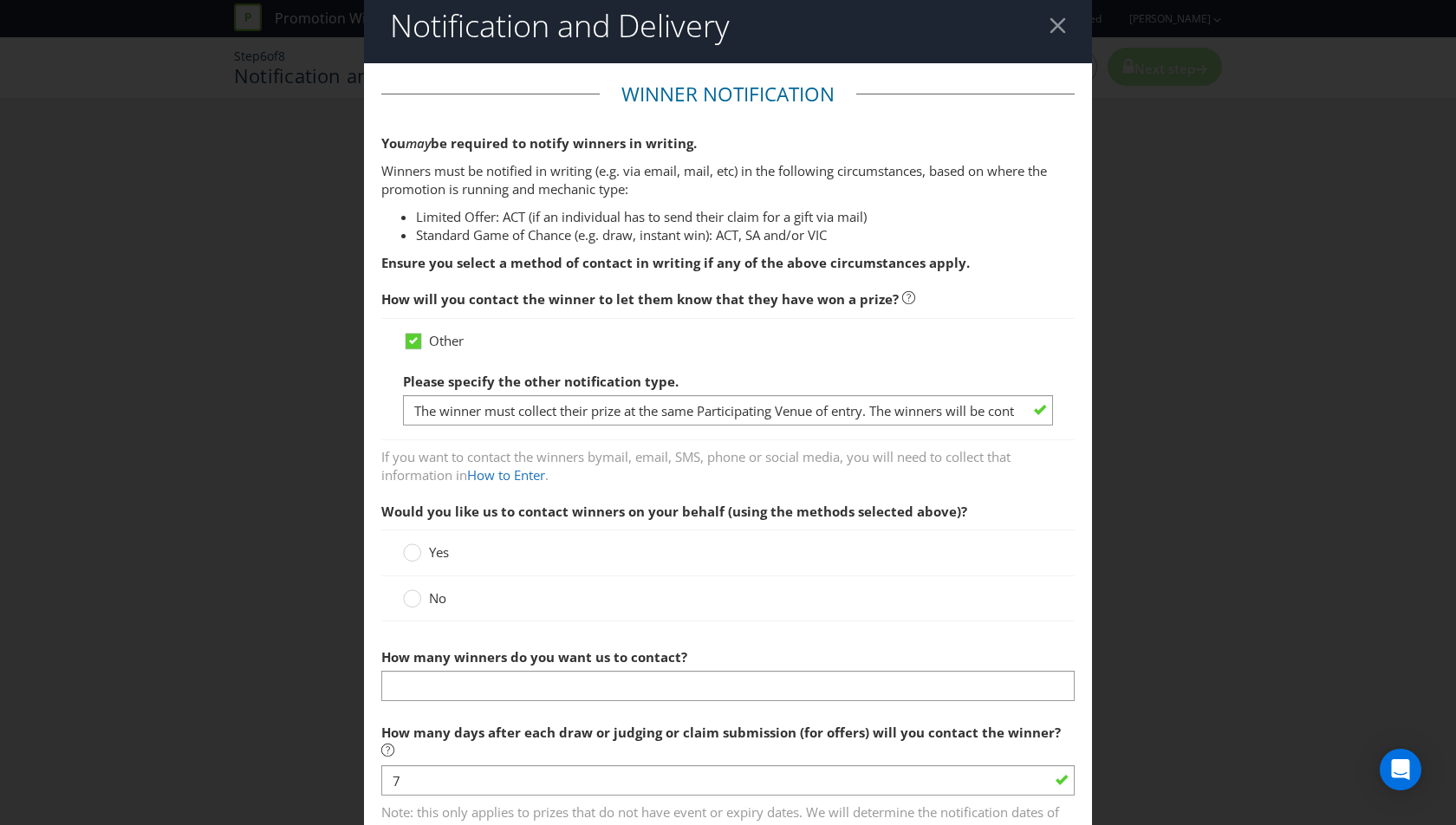
click at [422, 603] on label "No" at bounding box center [427, 598] width 47 height 18
click at [0, 0] on input "No" at bounding box center [0, 0] width 0 height 0
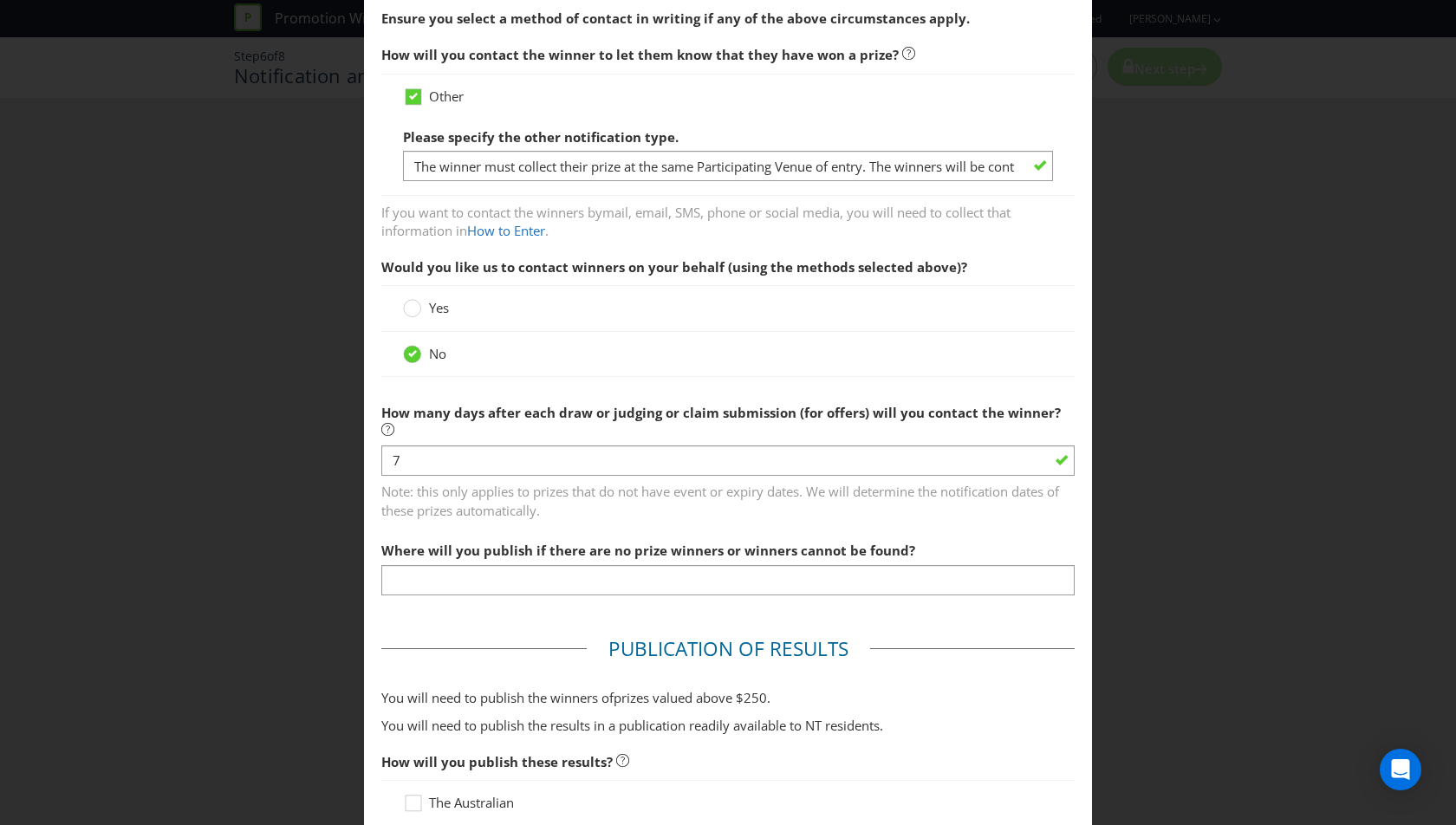
scroll to position [265, 0]
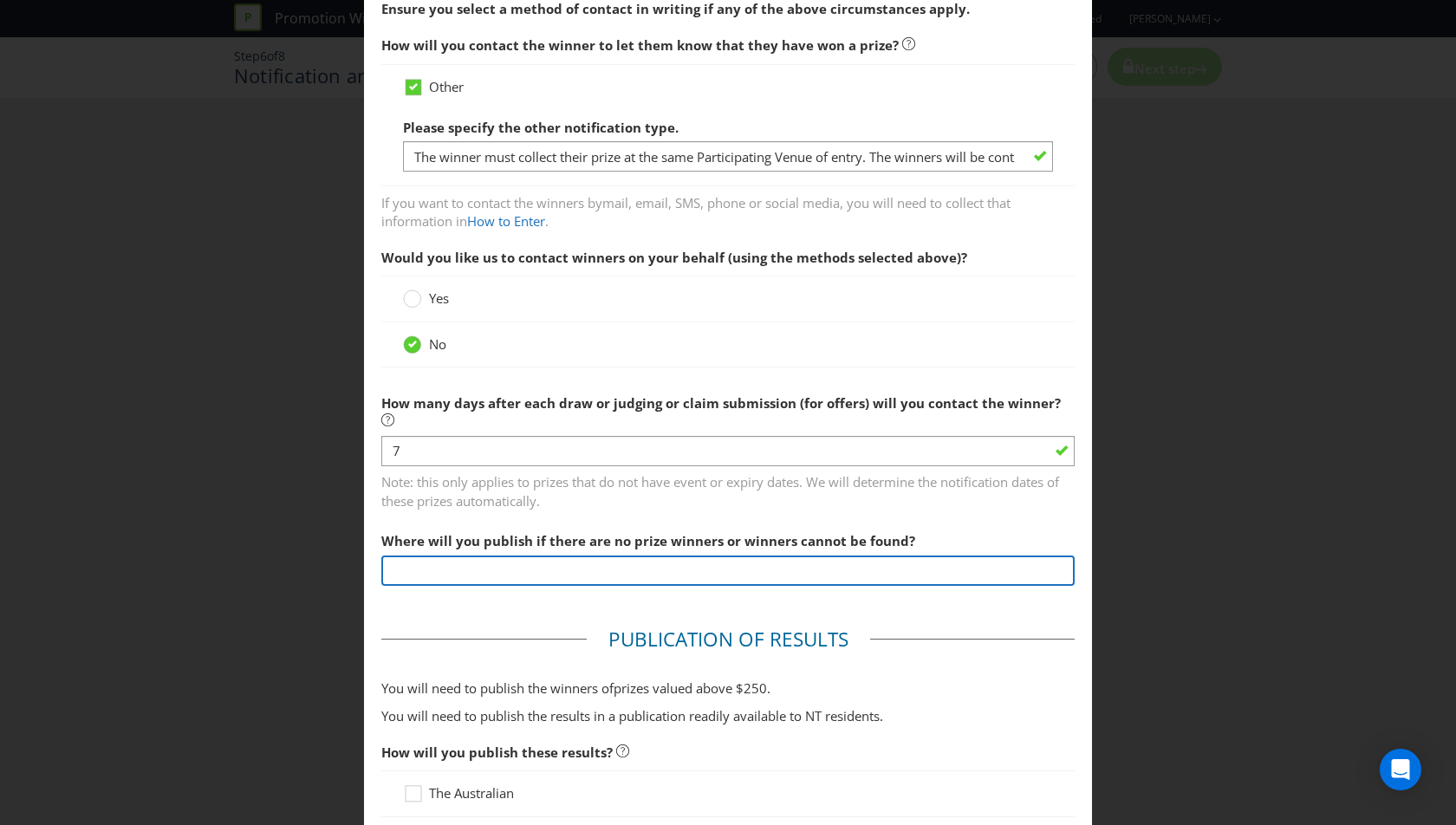
click at [499, 555] on input "text" at bounding box center [728, 571] width 693 height 31
click at [507, 555] on input "text" at bounding box center [728, 571] width 693 height 31
type input "[DOMAIN_NAME]"
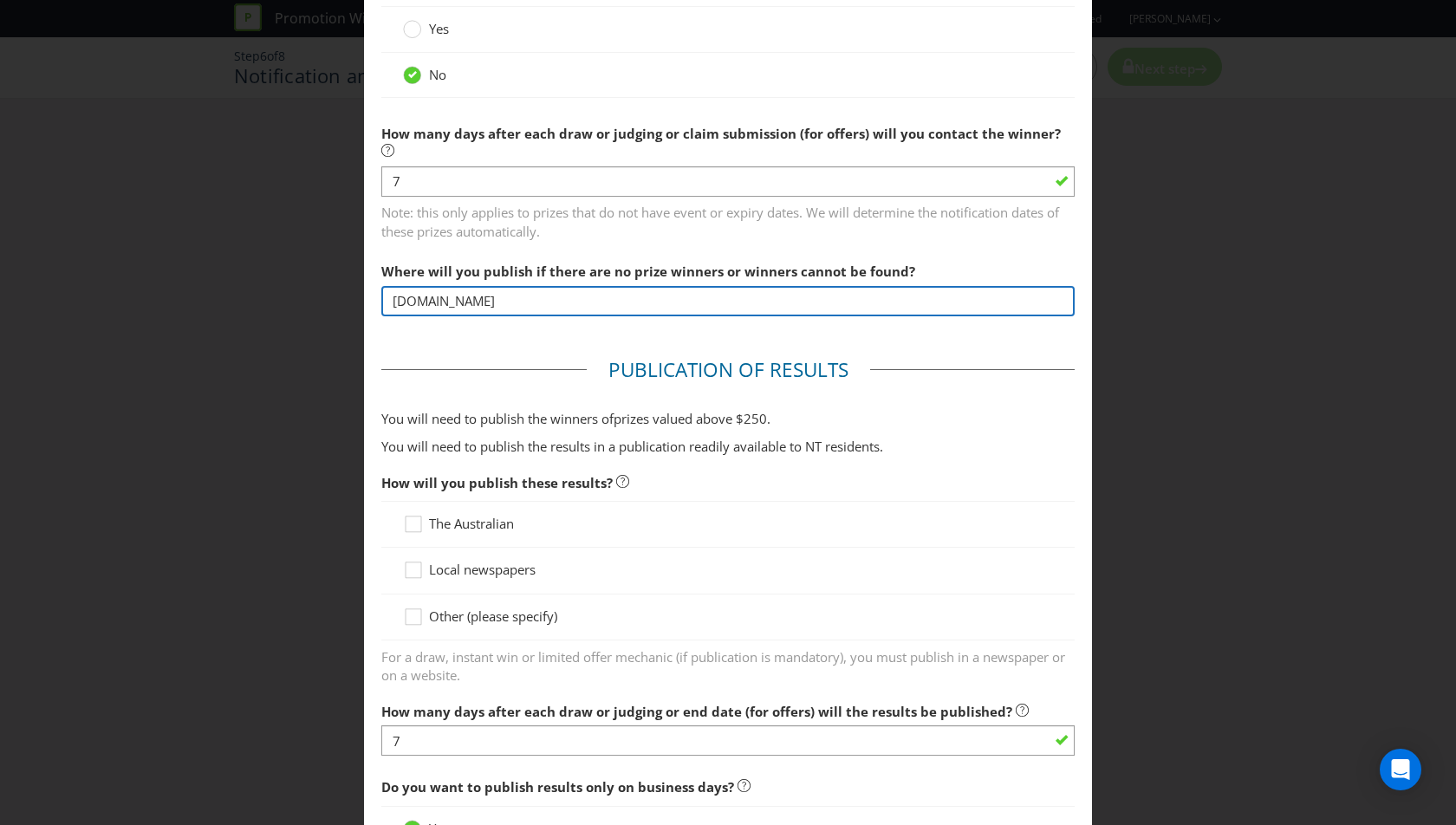
scroll to position [539, 0]
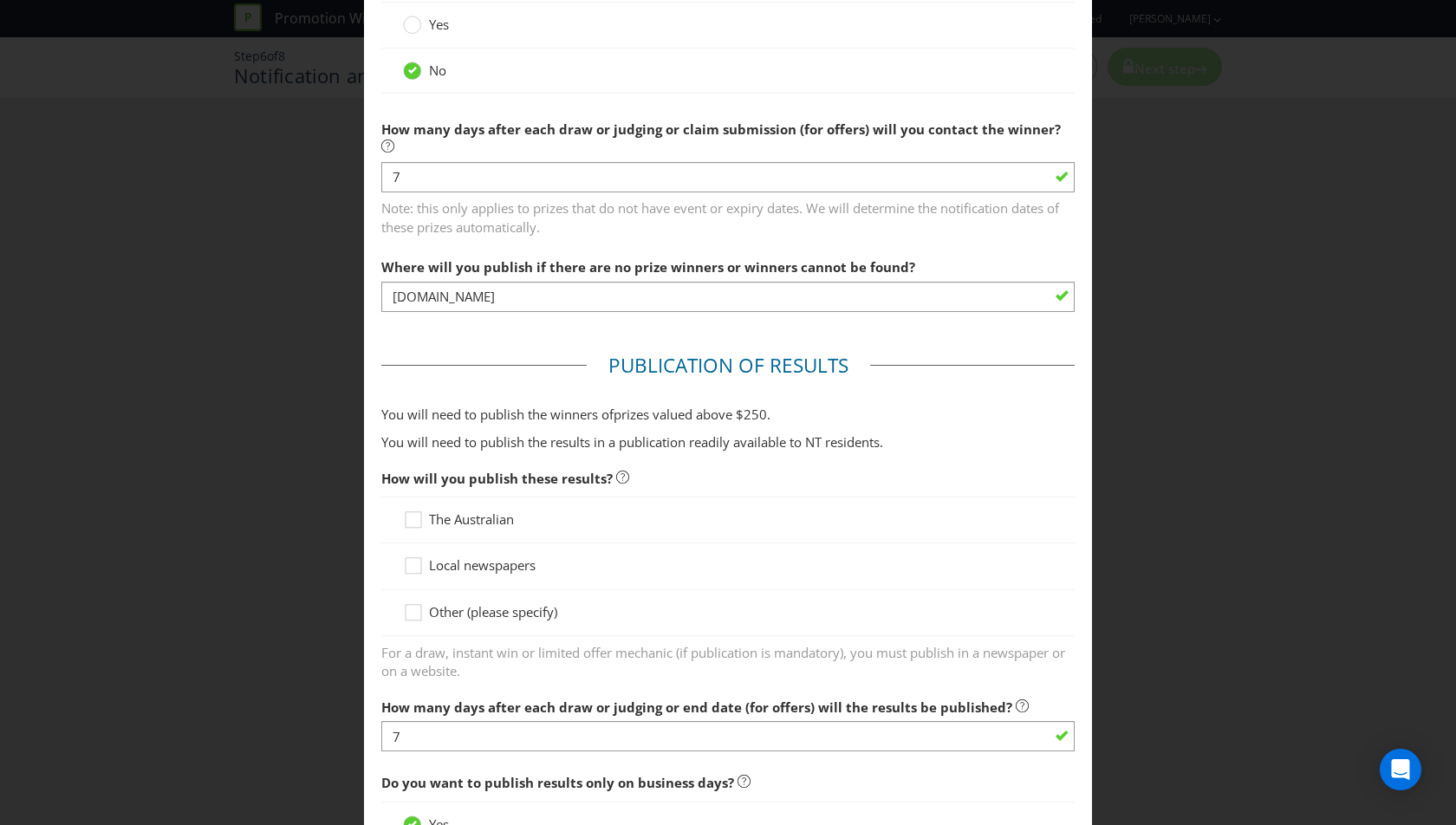
click at [493, 603] on span "Other (please specify)" at bounding box center [493, 611] width 128 height 17
click at [0, 0] on input "Other (please specify)" at bounding box center [0, 0] width 0 height 0
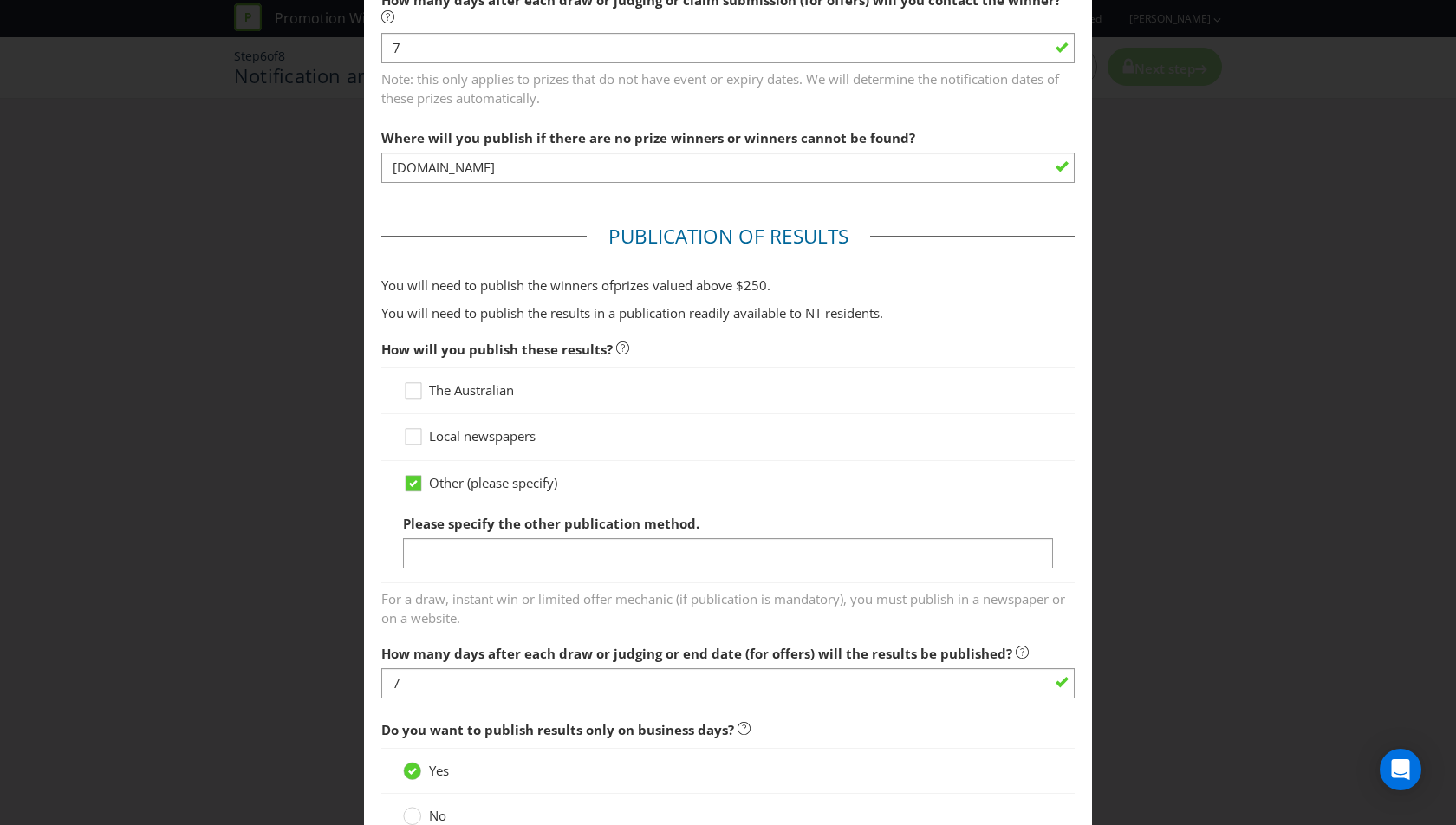
scroll to position [670, 0]
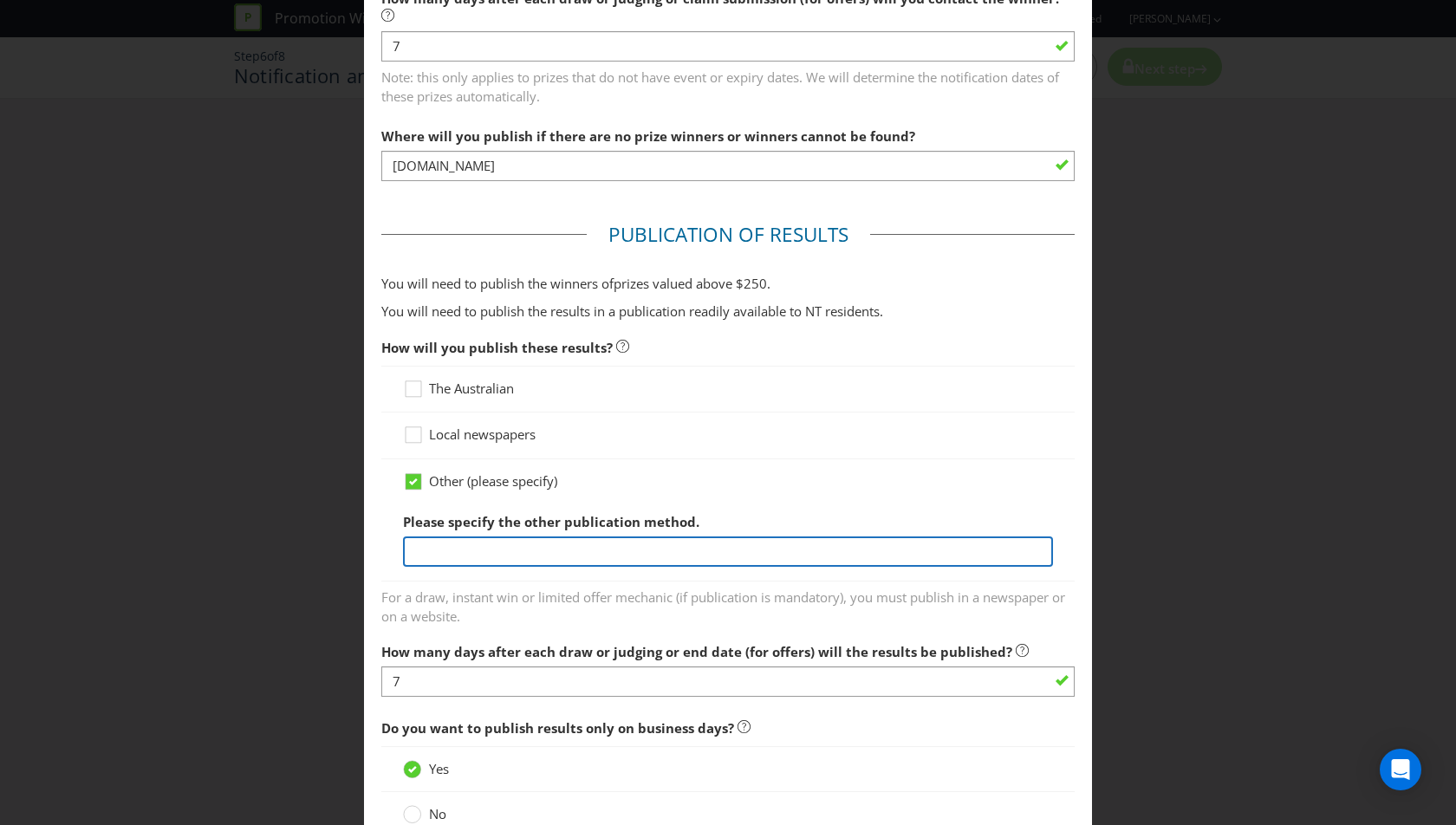
click at [584, 536] on input "text" at bounding box center [728, 552] width 650 height 31
type input "[DOMAIN_NAME]"
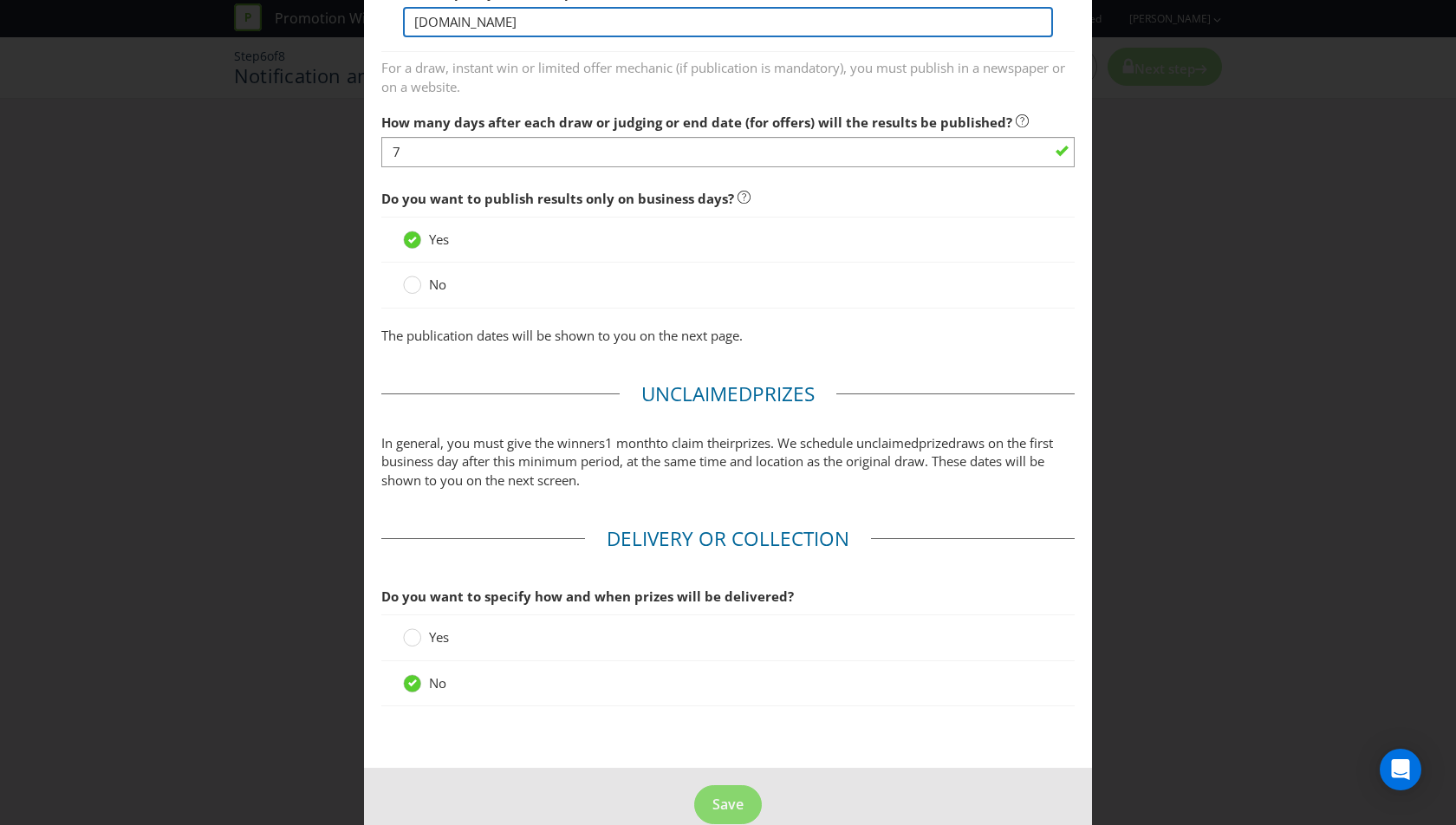
scroll to position [1203, 0]
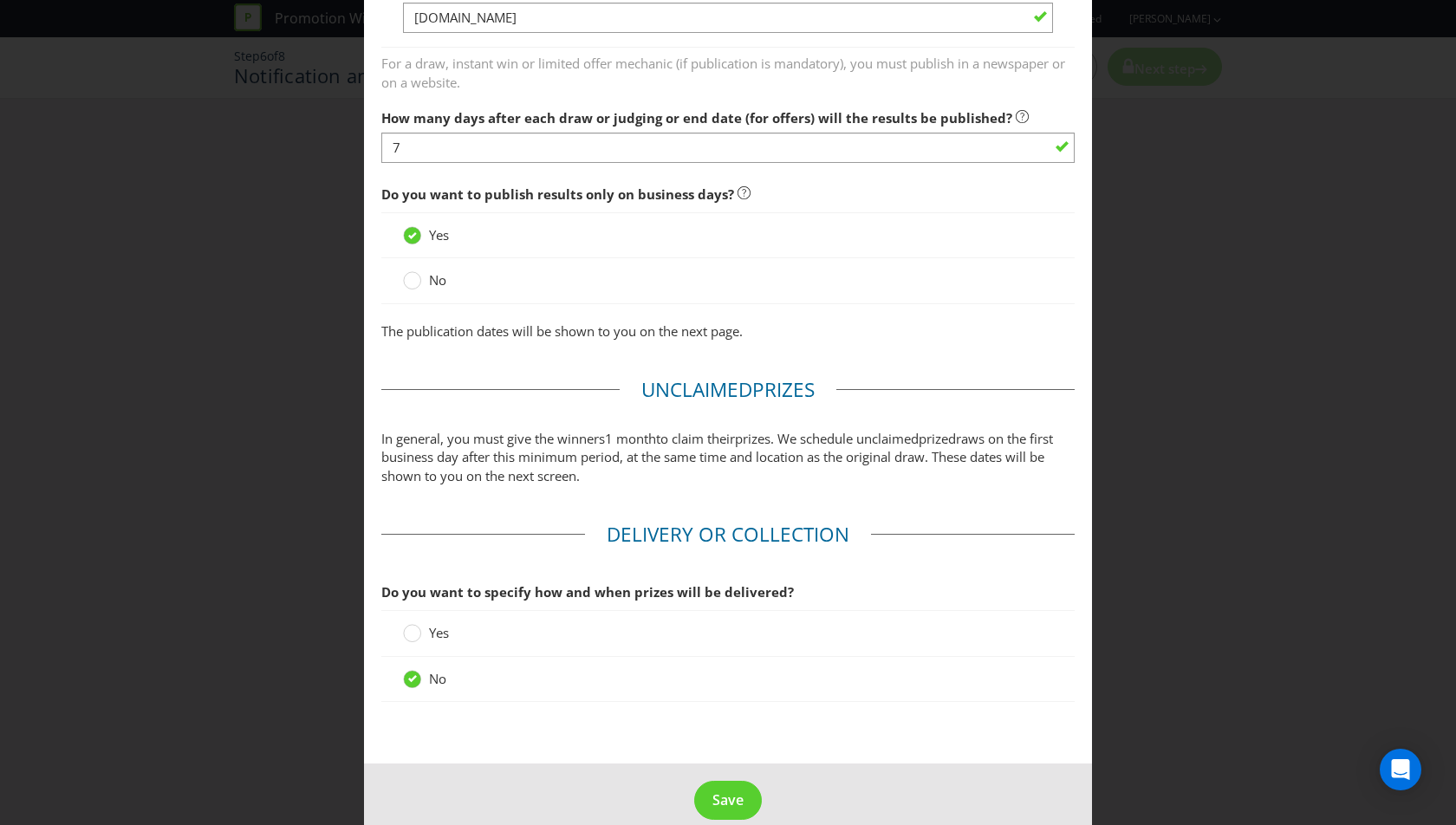
click at [429, 620] on div "Yes" at bounding box center [728, 633] width 693 height 46
click at [428, 624] on label "Yes" at bounding box center [428, 632] width 49 height 18
click at [0, 0] on input "Yes" at bounding box center [0, 0] width 0 height 0
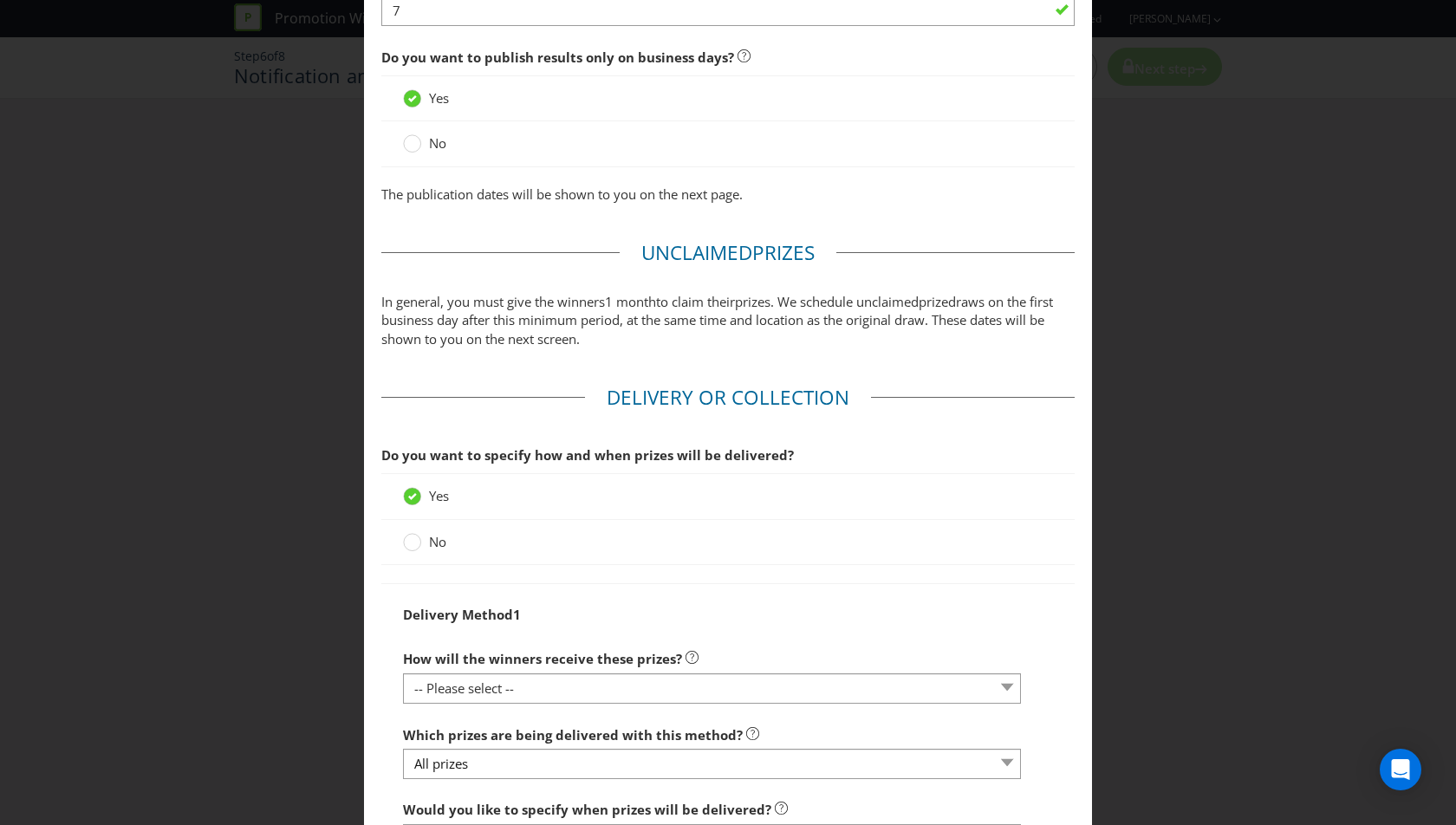
scroll to position [1344, 0]
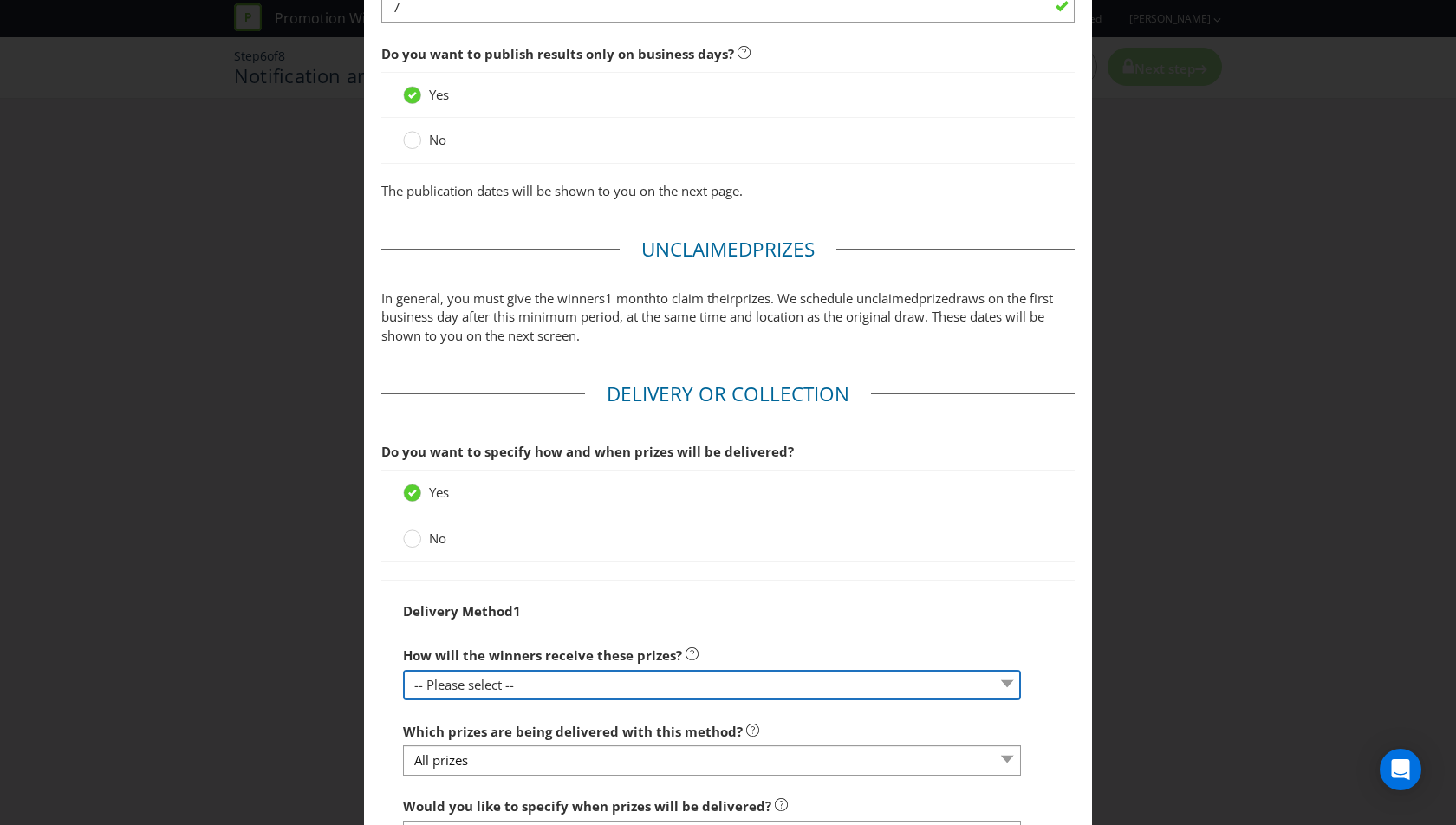
click at [530, 670] on select "-- Please select -- Delivered by mail Delivered by email Delivered in-person Co…" at bounding box center [713, 685] width 618 height 31
select select "PARTICIPATING_VENUES"
click at [403, 670] on select "-- Please select -- Delivered by mail Delivered by email Delivered in-person Co…" at bounding box center [713, 685] width 618 height 31
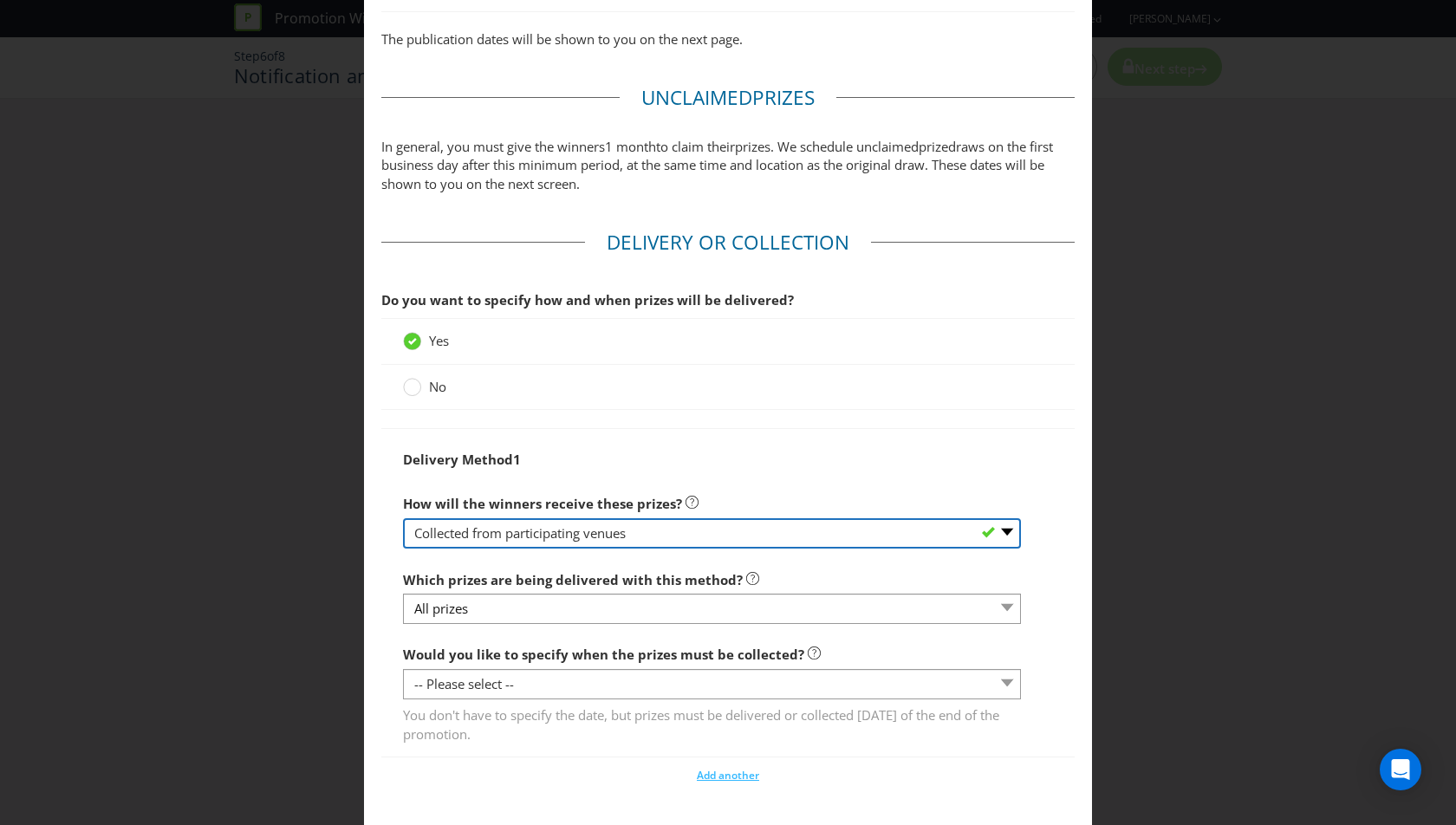
scroll to position [1496, 0]
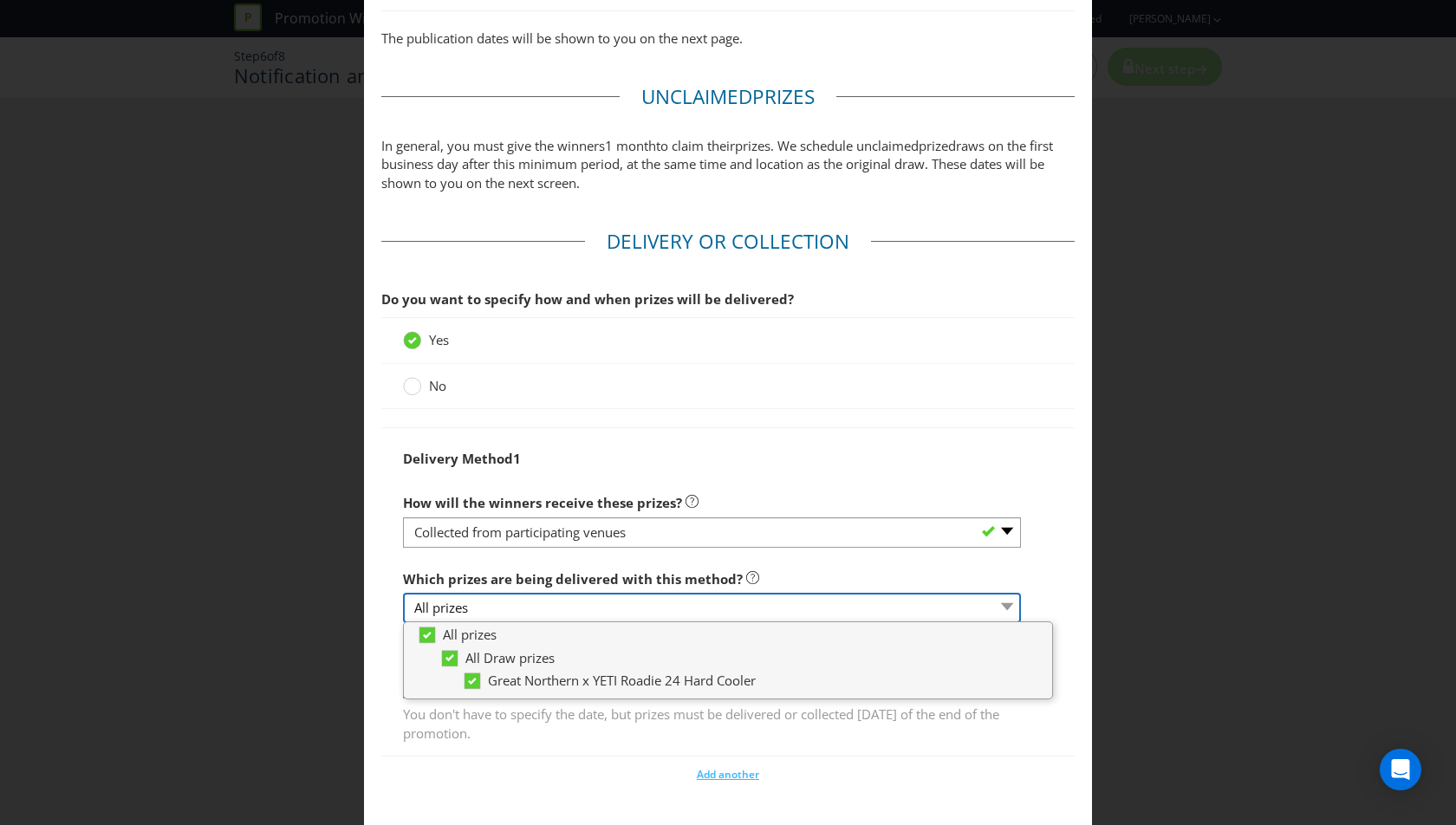
click at [605, 593] on select "All prizes" at bounding box center [713, 608] width 618 height 31
click at [837, 382] on div "No" at bounding box center [728, 386] width 693 height 45
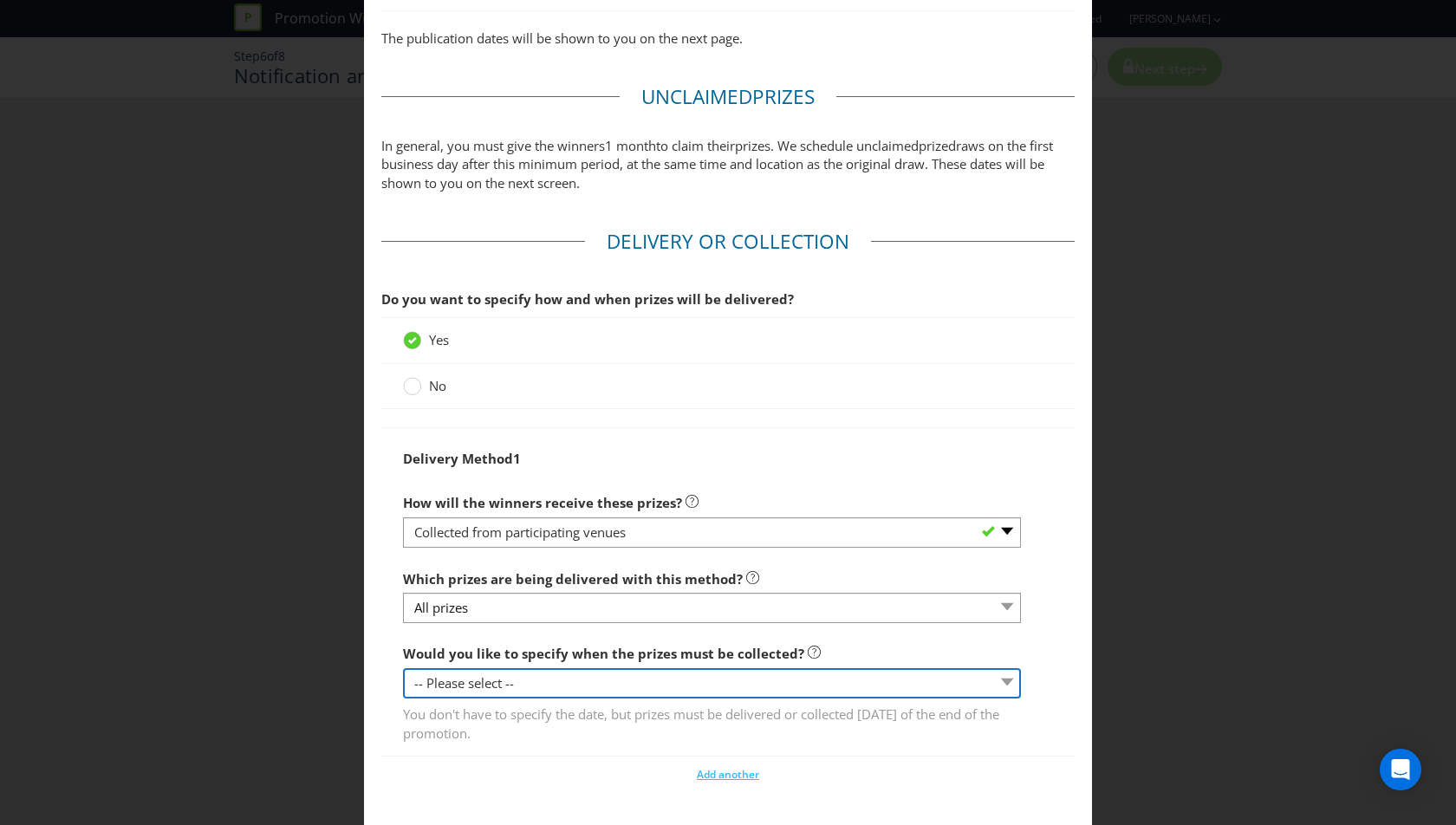
click at [543, 668] on select "-- Please select -- Yes, specific date (please specify) Yes, within a certain p…" at bounding box center [713, 683] width 618 height 31
select select "NO"
click at [403, 668] on select "-- Please select -- Yes, specific date (please specify) Yes, within a certain p…" at bounding box center [713, 683] width 618 height 31
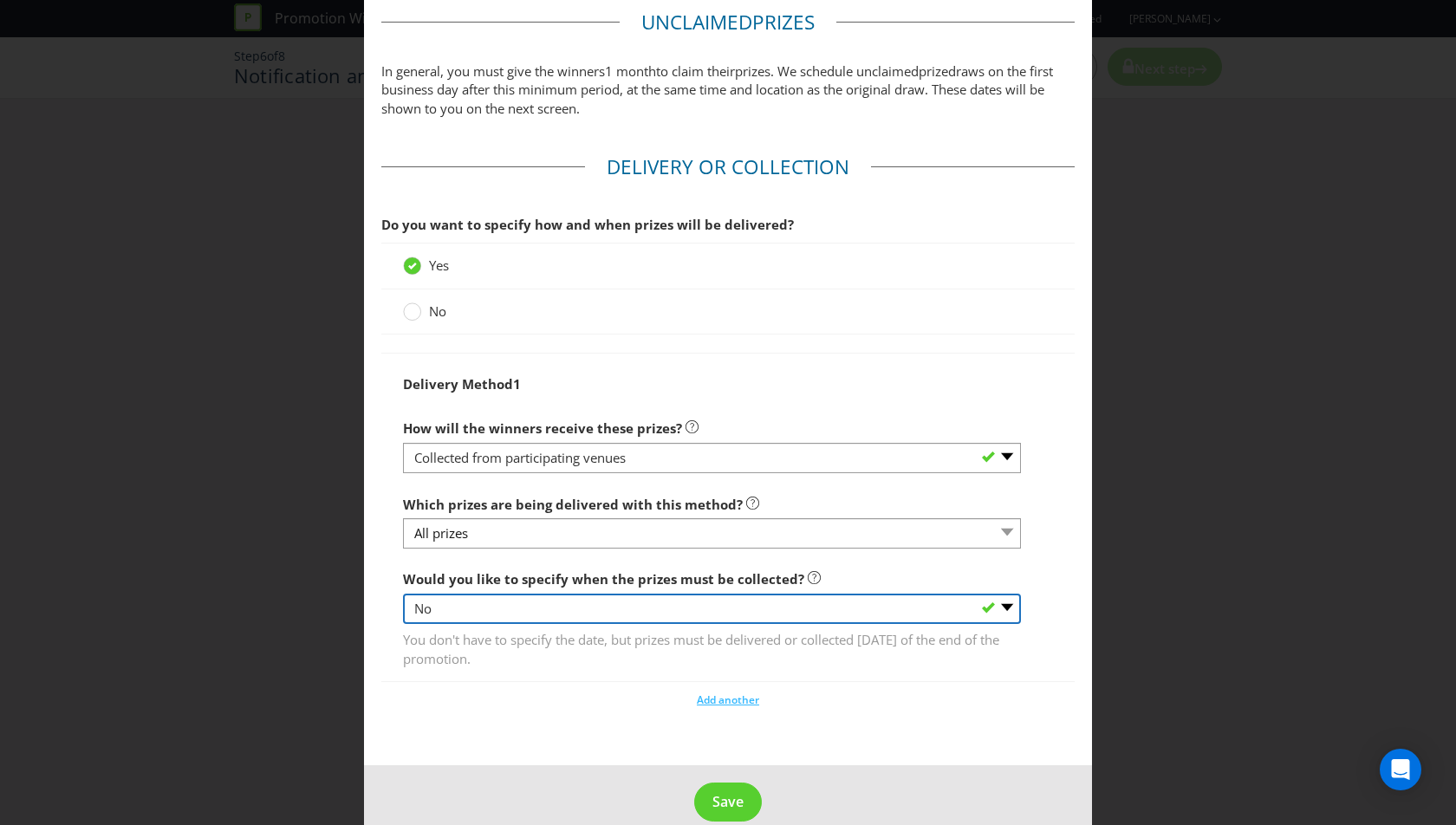
scroll to position [1570, 0]
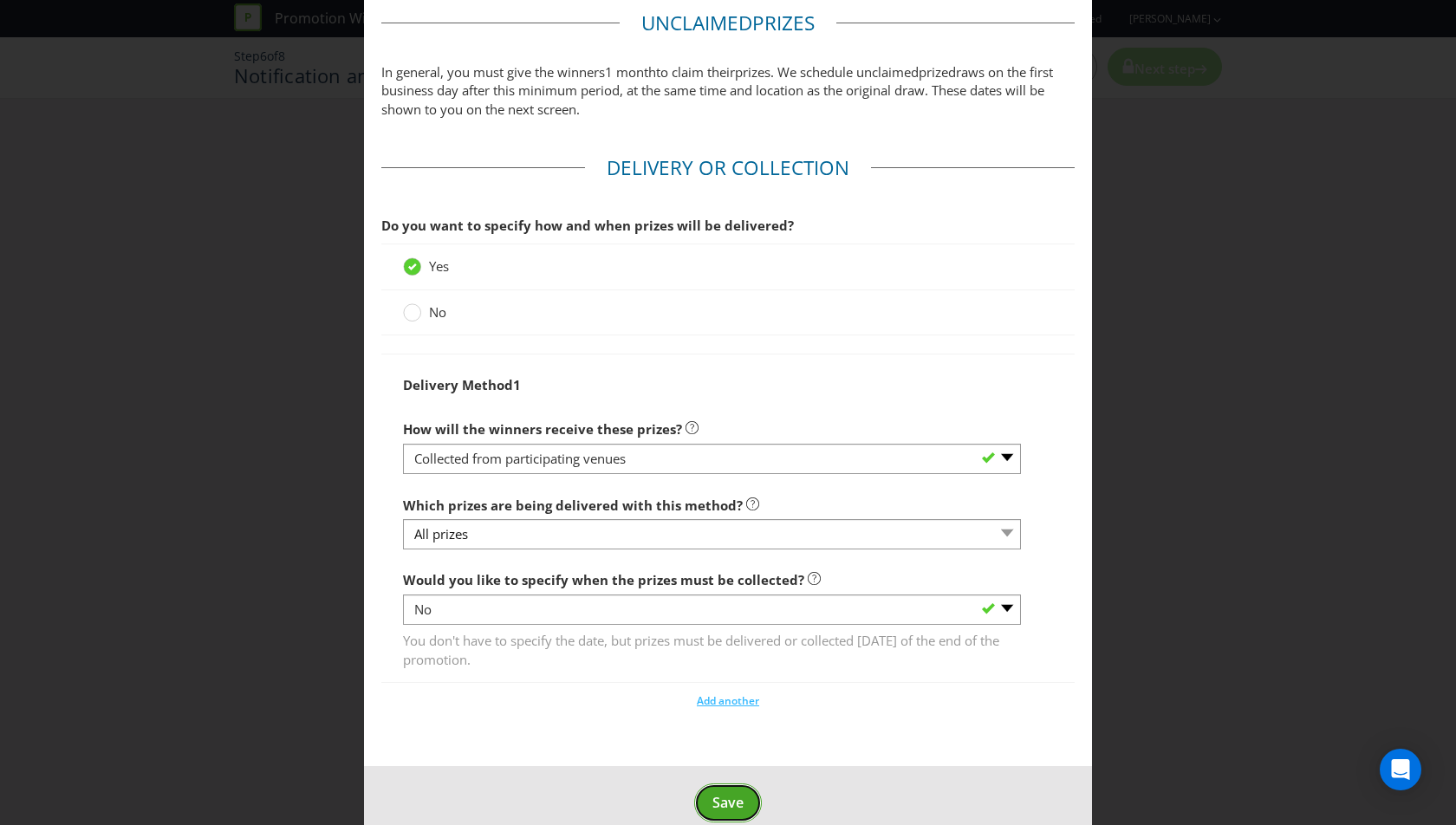
click at [736, 793] on span "Save" at bounding box center [728, 803] width 31 height 19
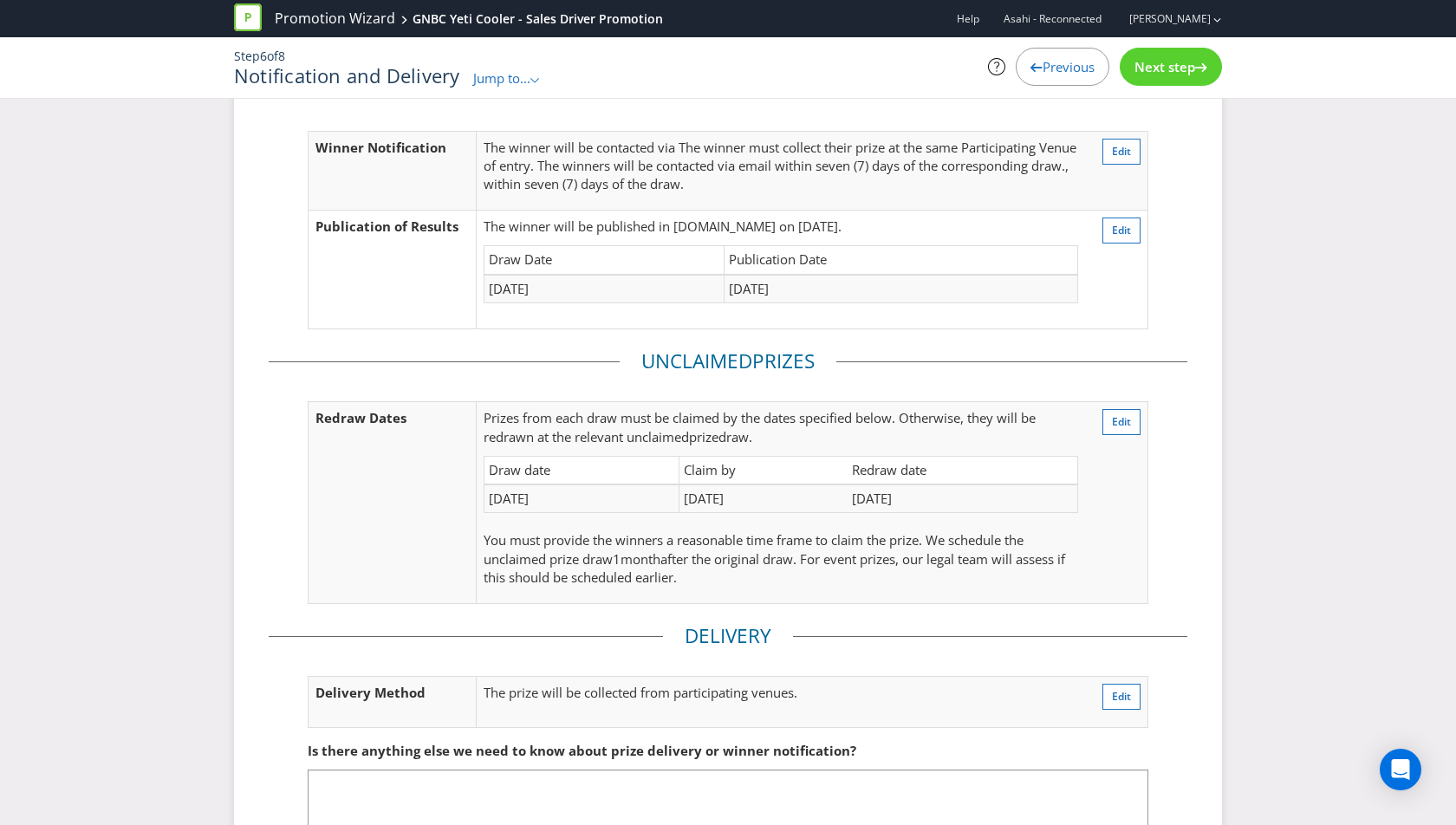
scroll to position [93, 0]
click at [1161, 80] on div "Next step" at bounding box center [1171, 67] width 102 height 39
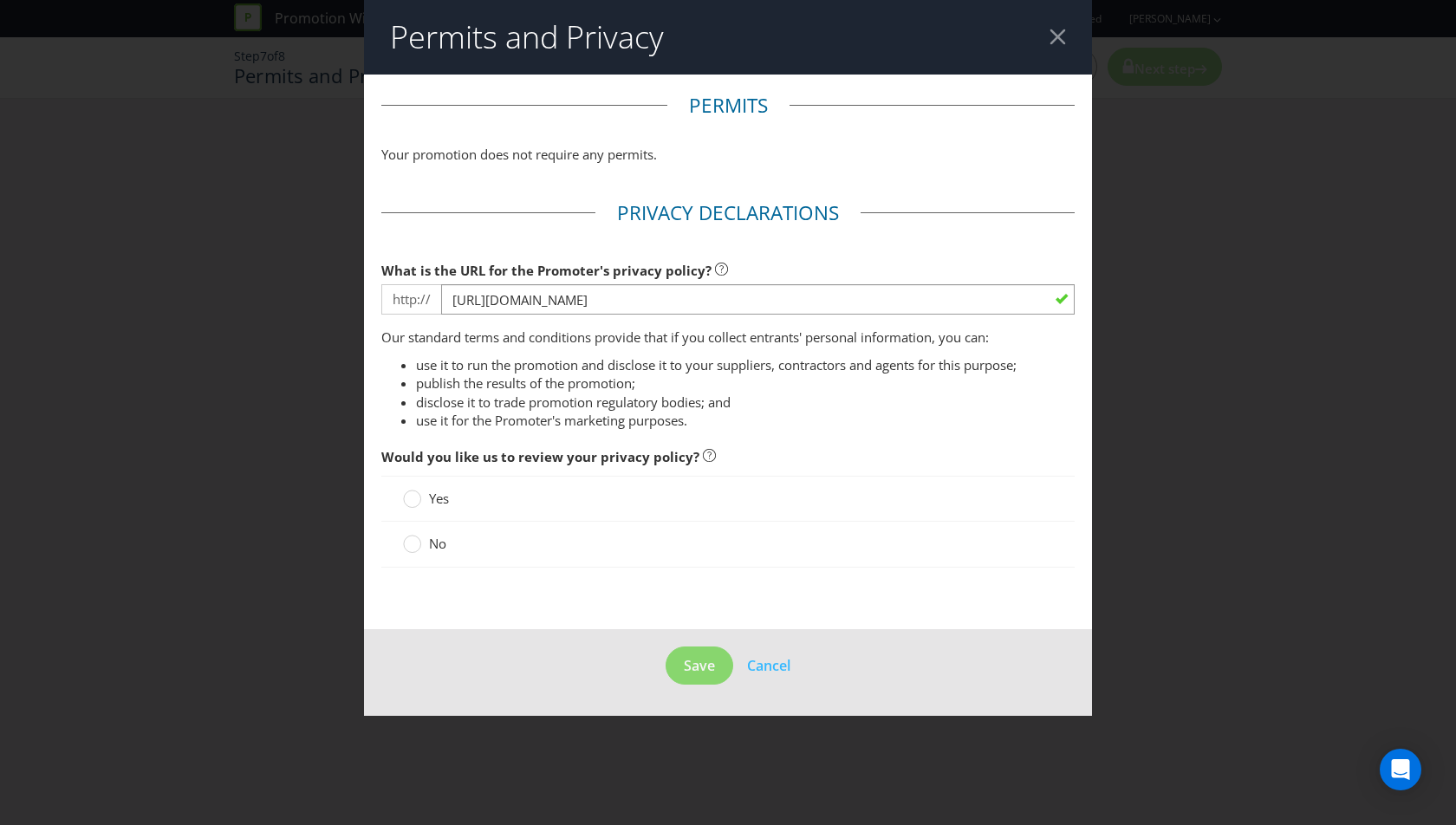
click at [436, 543] on span "No" at bounding box center [438, 543] width 17 height 17
click at [0, 0] on input "No" at bounding box center [0, 0] width 0 height 0
click at [681, 666] on button "Save" at bounding box center [699, 665] width 67 height 39
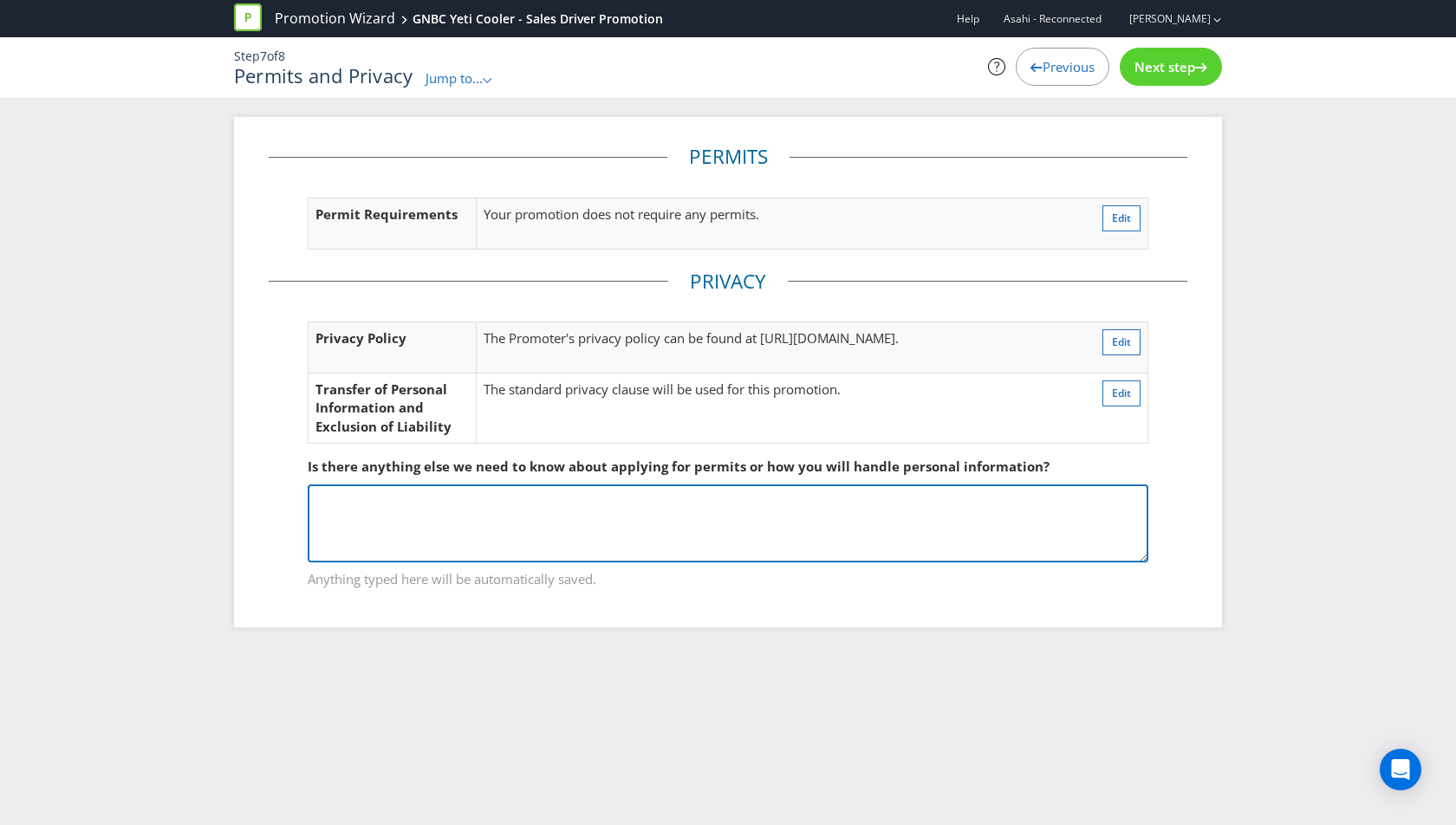
click at [472, 521] on textarea at bounding box center [728, 523] width 841 height 78
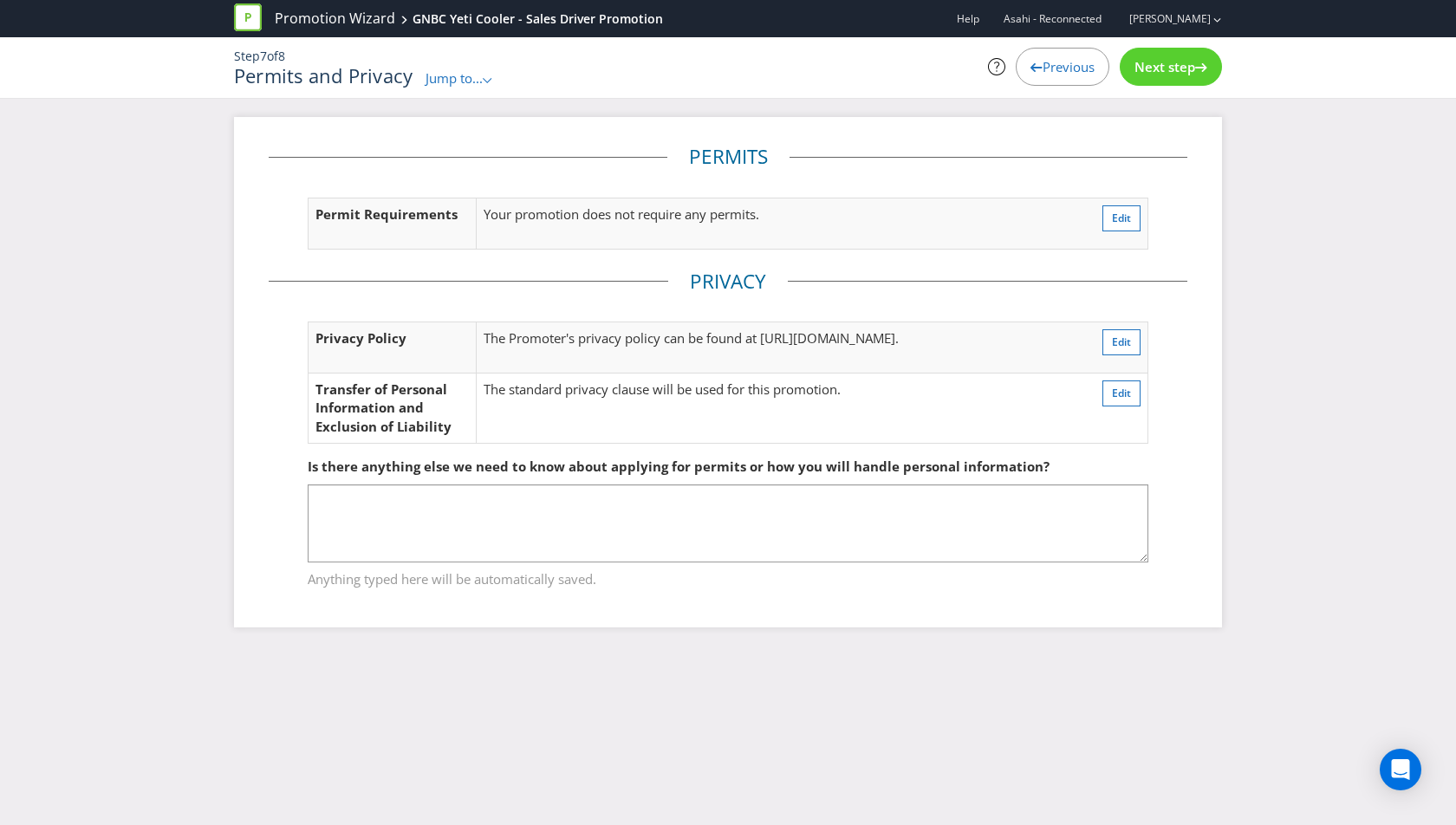
click at [824, 603] on div "Permits Permit Requirements Your promotion does not require any permits. Edit P…" at bounding box center [728, 373] width 988 height 510
click at [1183, 67] on span "Next step" at bounding box center [1164, 66] width 61 height 17
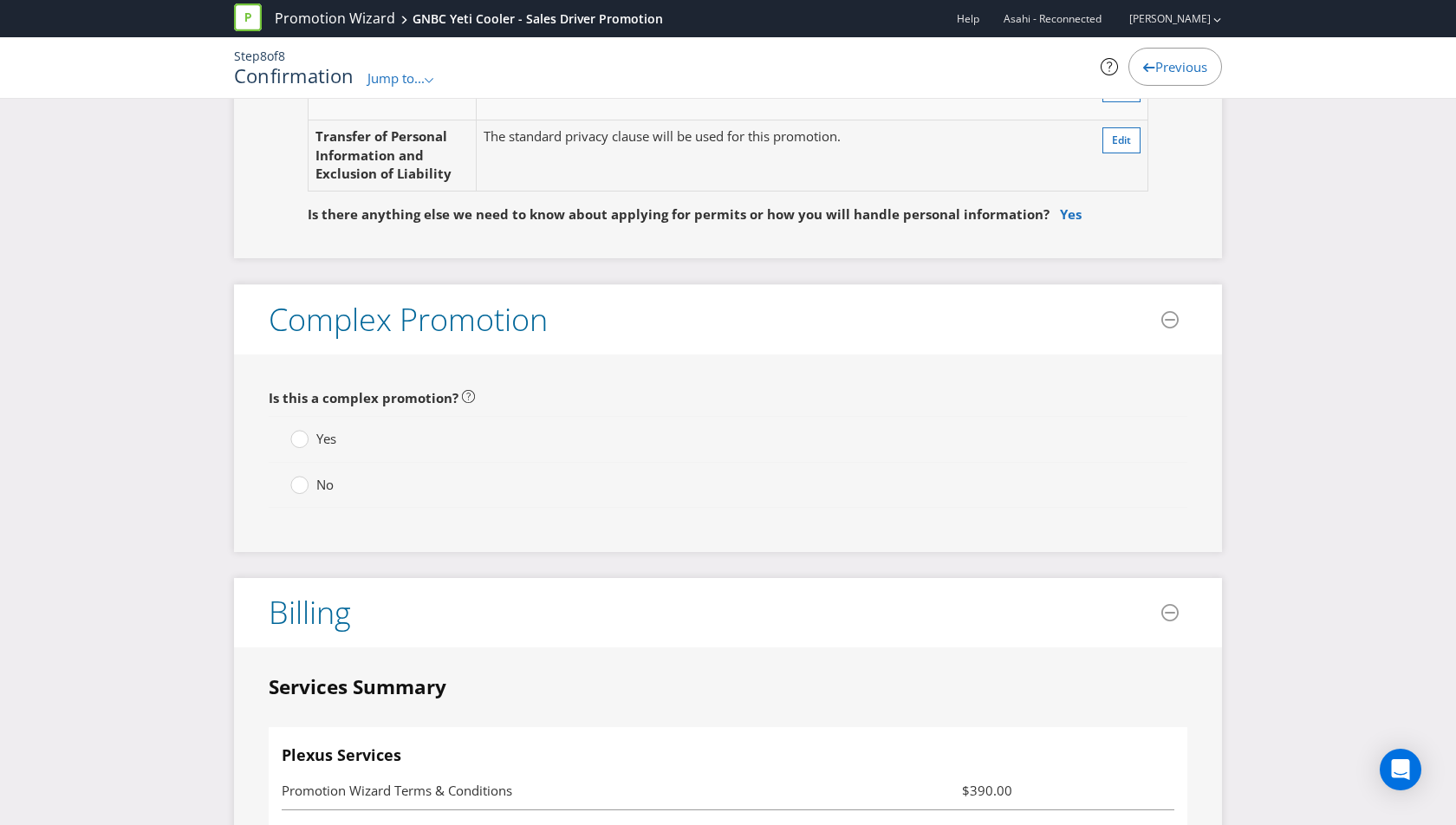
scroll to position [3913, 0]
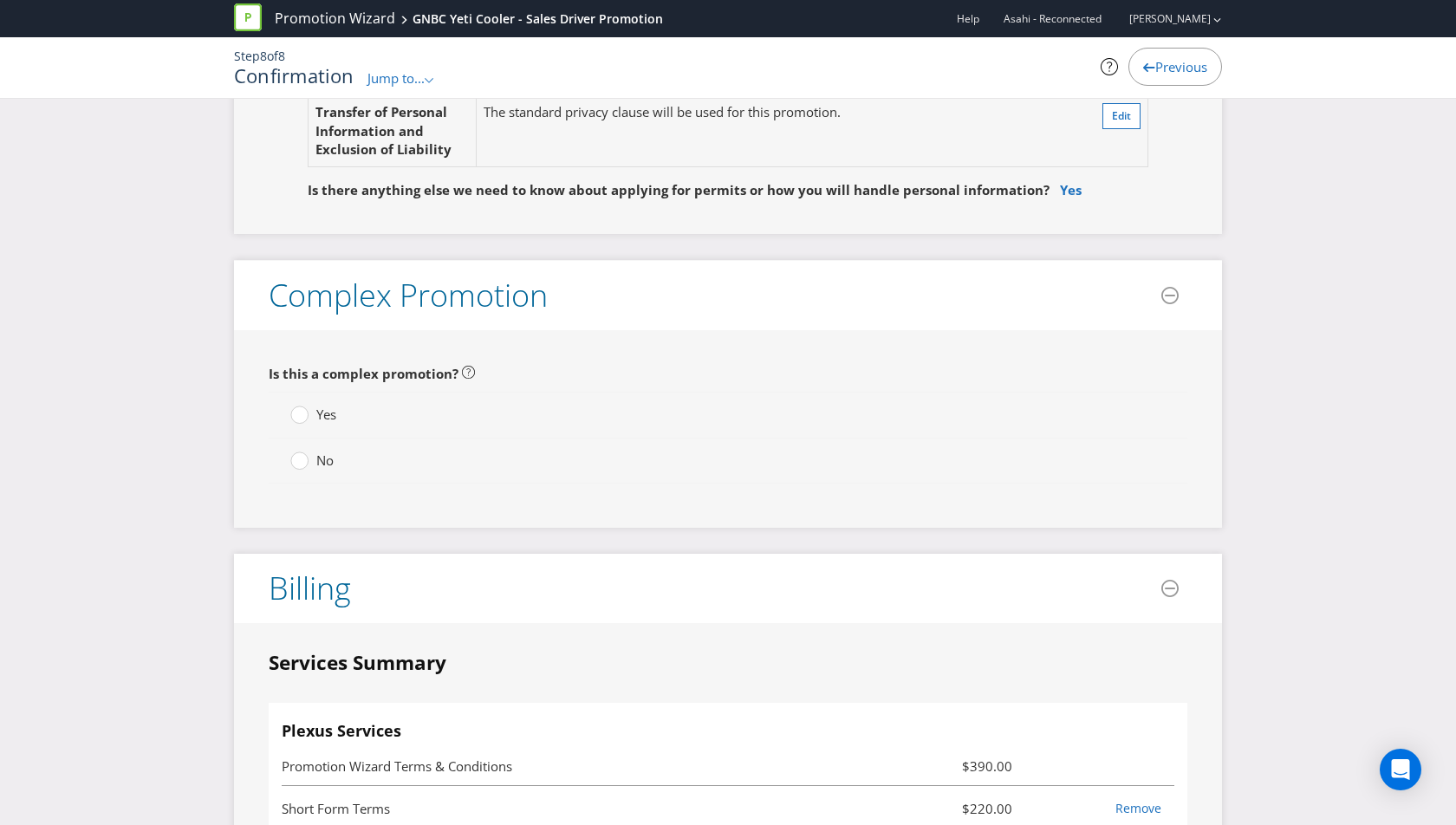
click at [298, 438] on div "No" at bounding box center [728, 460] width 919 height 45
click at [298, 451] on div at bounding box center [299, 454] width 9 height 9
click at [0, 0] on input "No" at bounding box center [0, 0] width 0 height 0
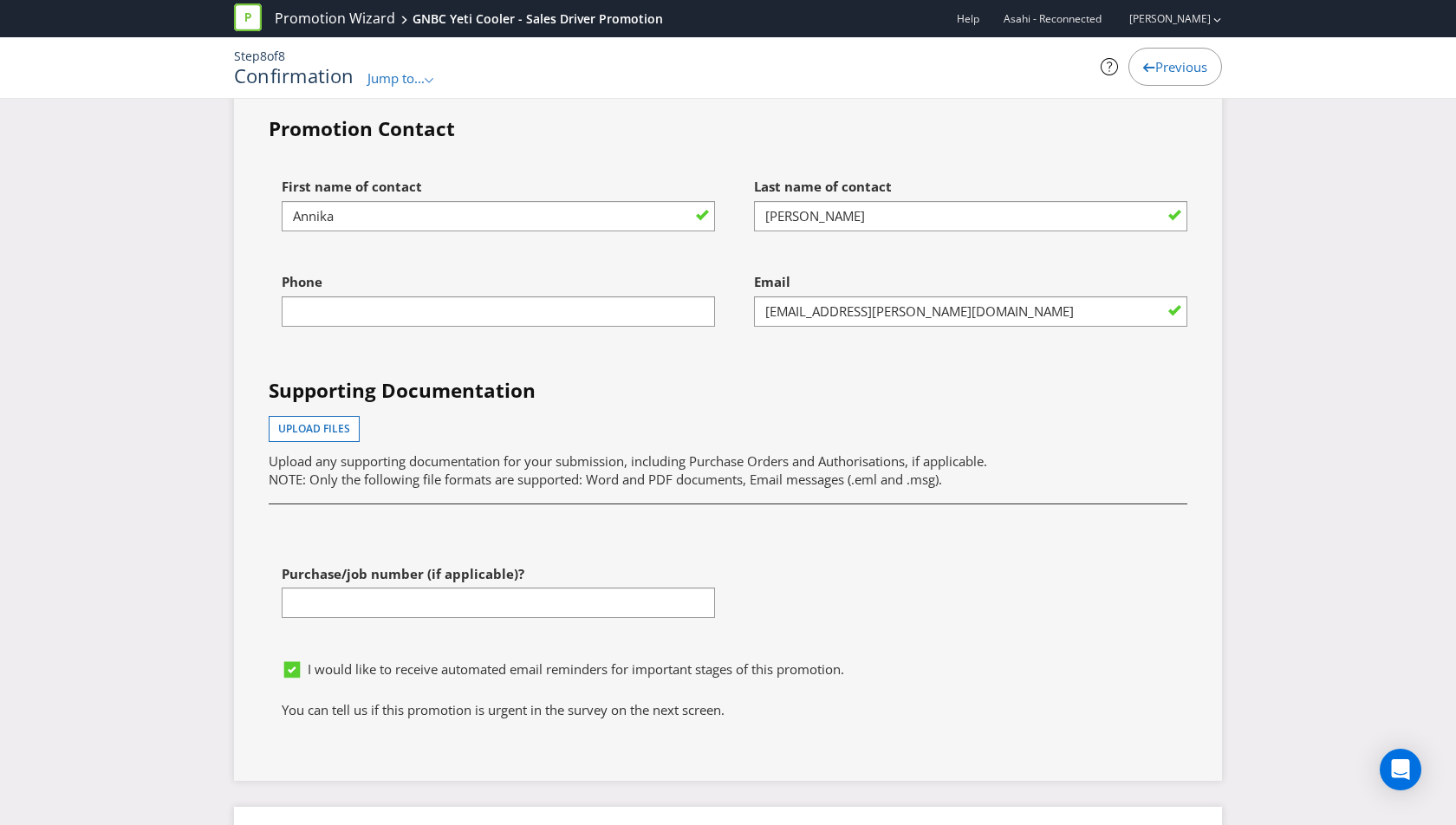
scroll to position [5265, 0]
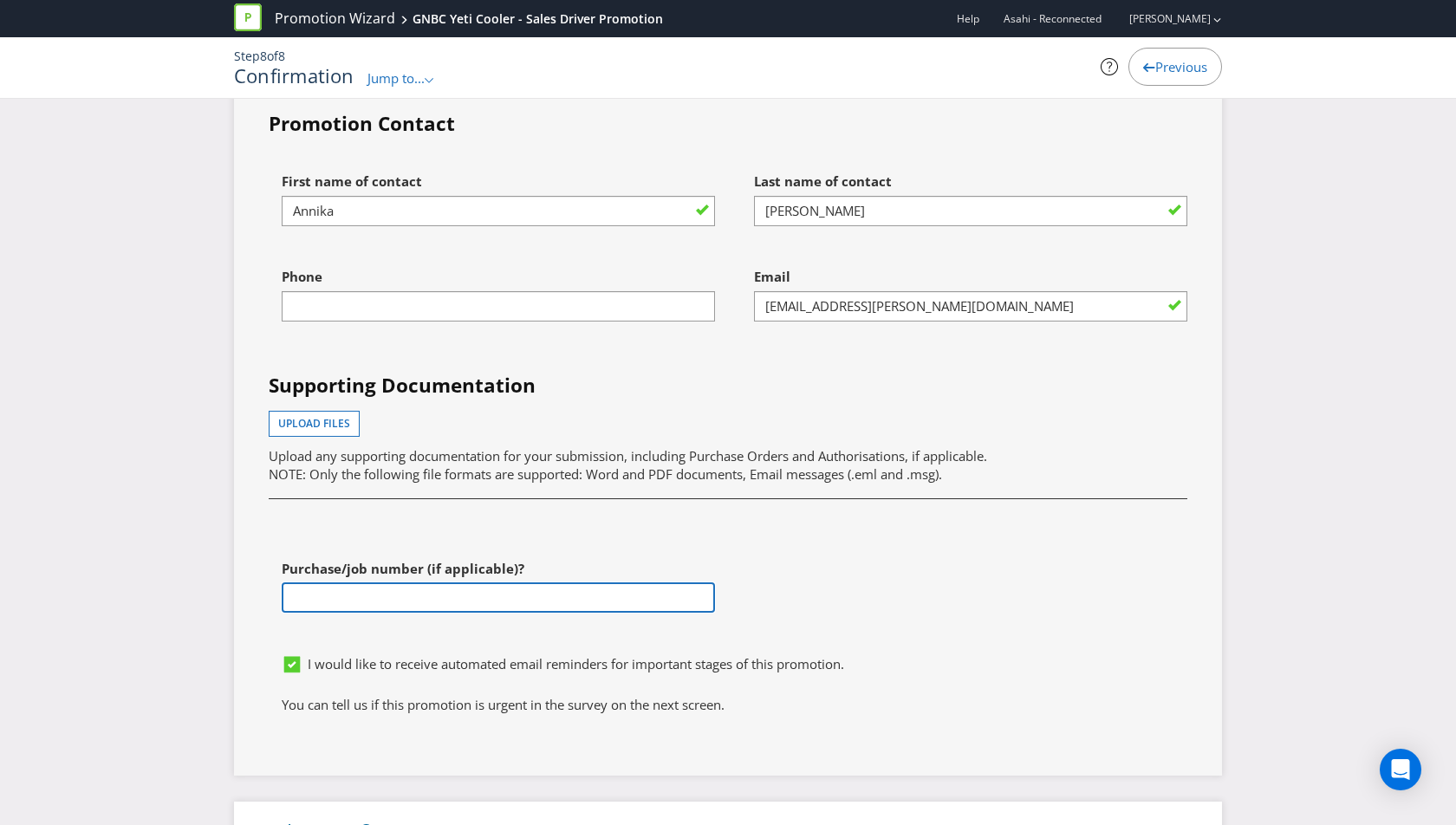
click at [389, 582] on input "text" at bounding box center [499, 598] width 433 height 31
click at [851, 522] on div "First name of contact [PERSON_NAME] Last name of contact [PERSON_NAME] Phone Em…" at bounding box center [728, 404] width 945 height 481
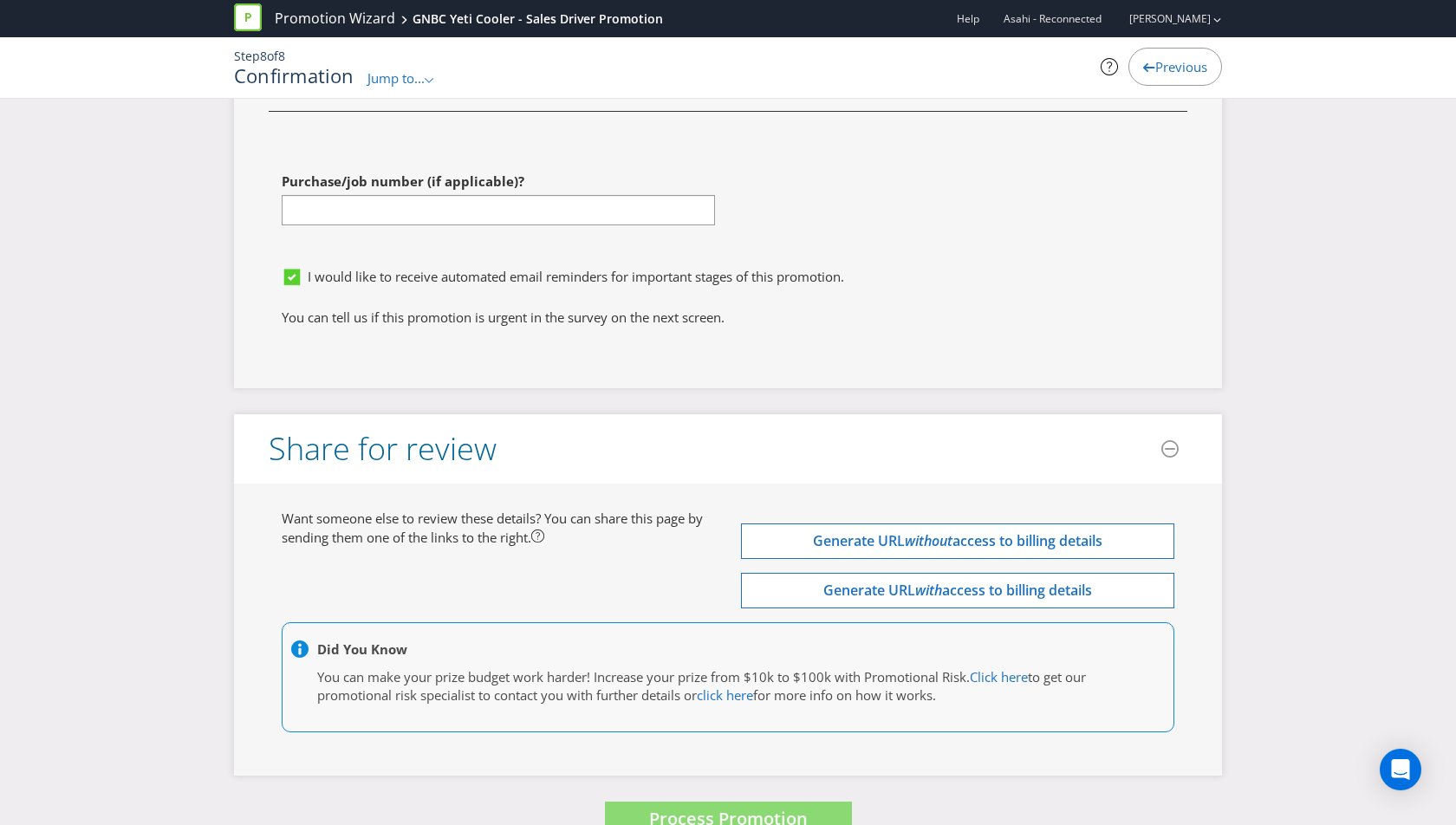
scroll to position [5655, 0]
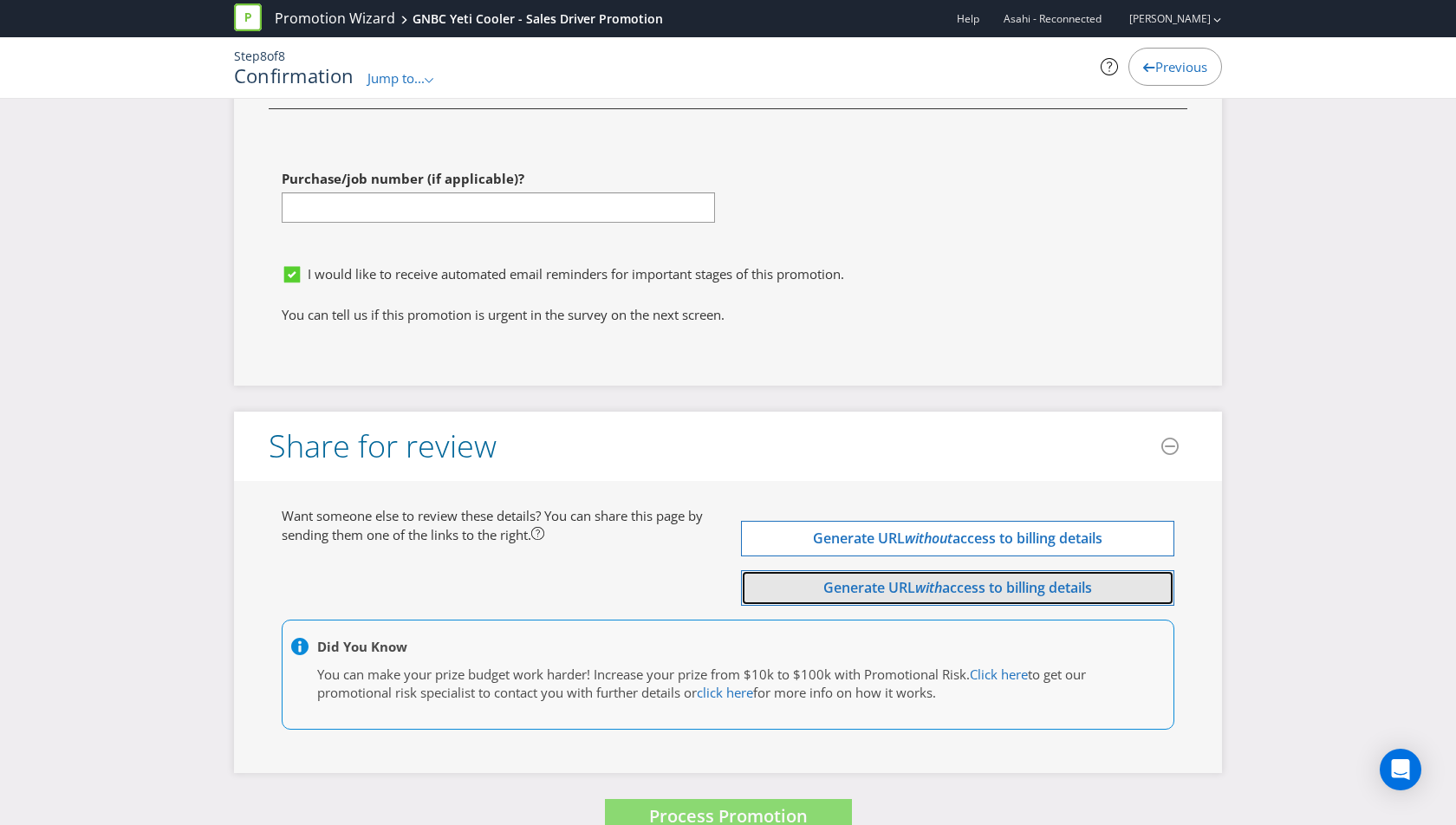
click at [1019, 570] on button "Generate URL with access to billing details" at bounding box center [958, 587] width 433 height 36
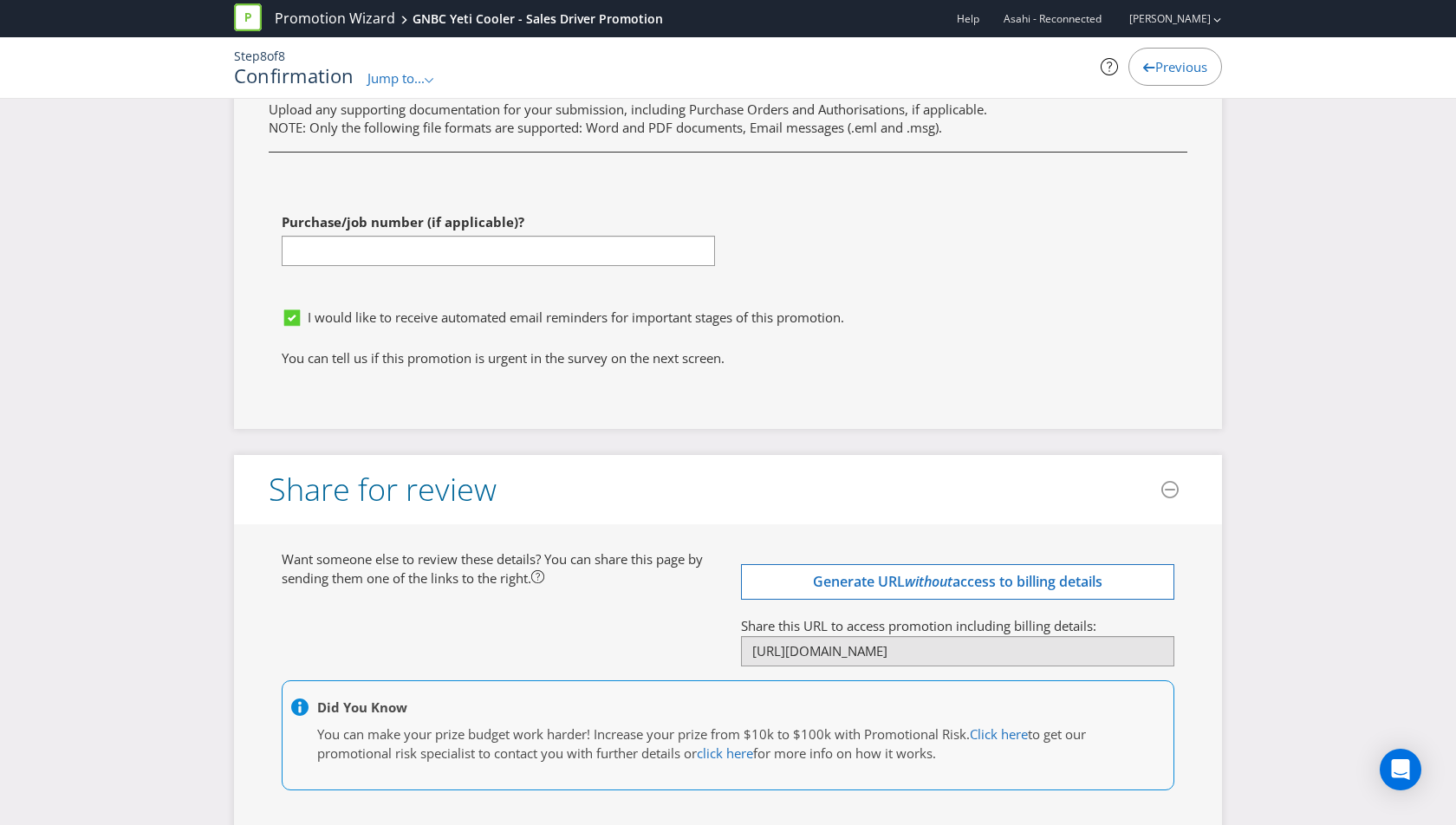
scroll to position [5672, 0]
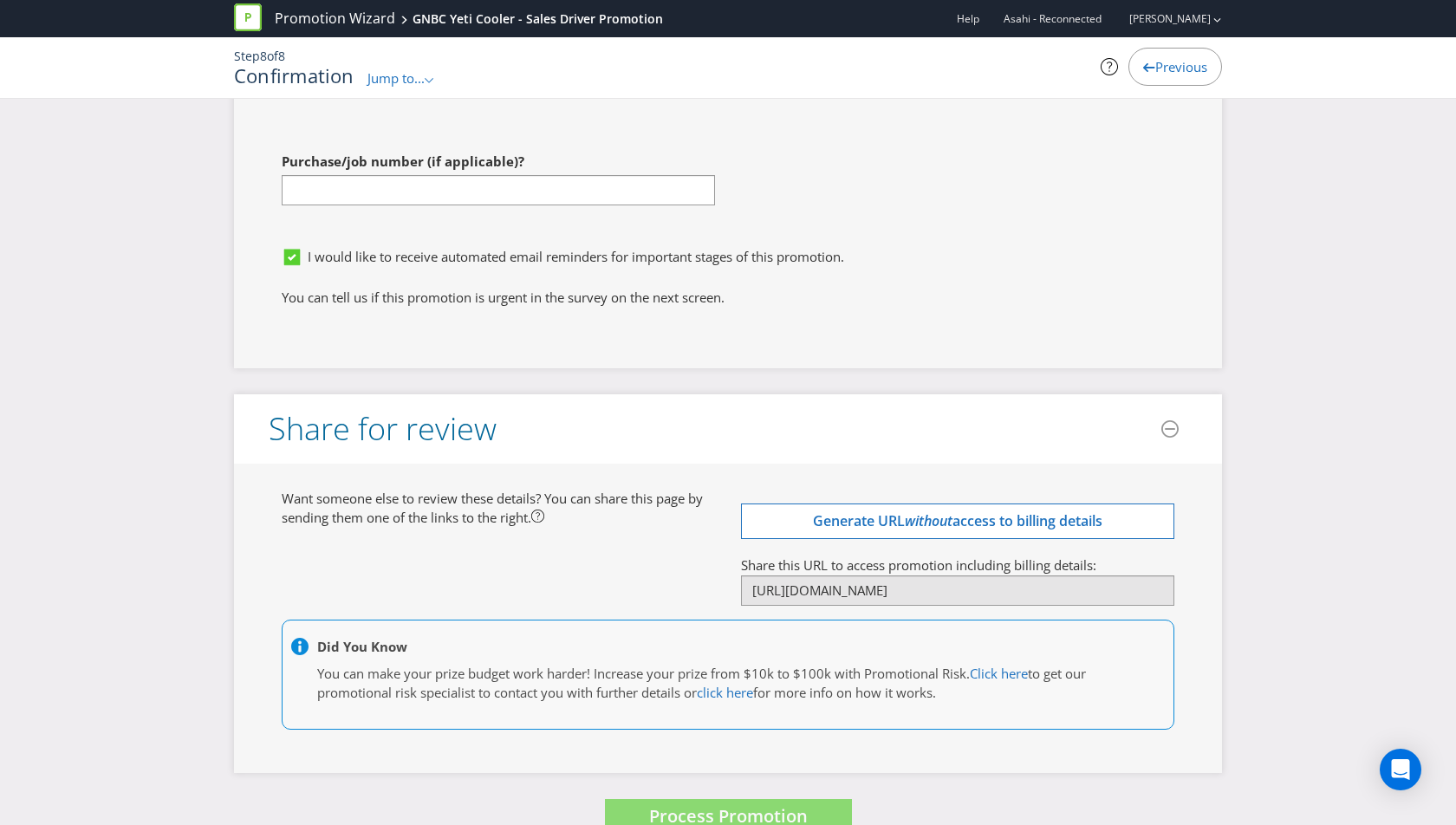
click at [1090, 400] on header "Share for review" at bounding box center [728, 429] width 988 height 69
click at [967, 576] on input "[URL][DOMAIN_NAME]" at bounding box center [958, 591] width 433 height 31
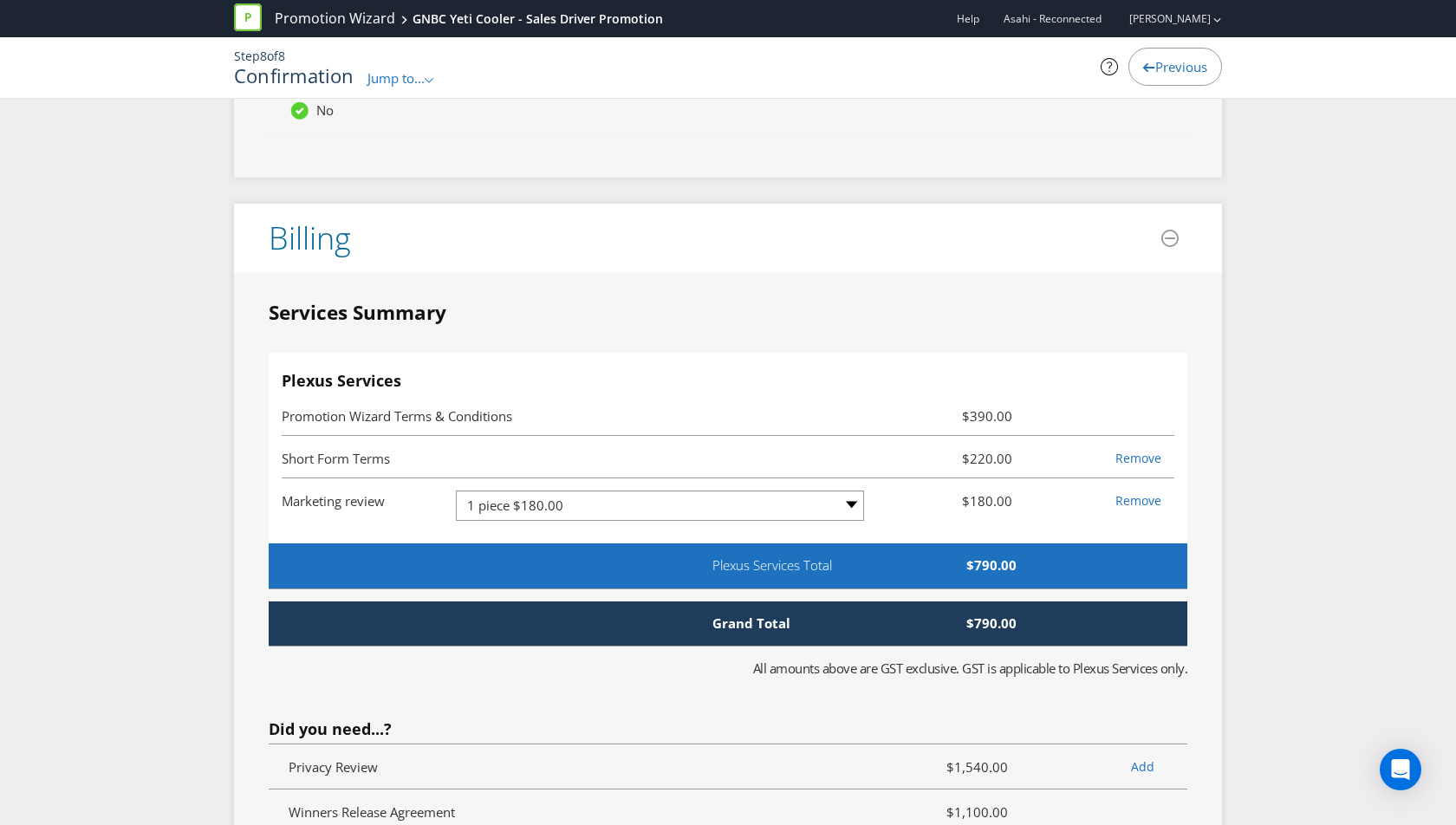
scroll to position [4272, 0]
